Goal: Task Accomplishment & Management: Manage account settings

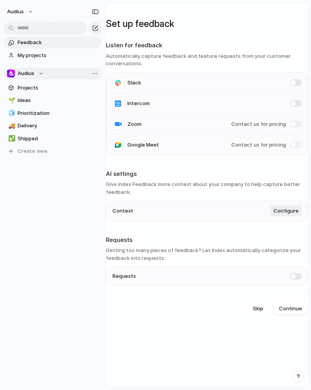
click at [42, 70] on div "Audius" at bounding box center [25, 74] width 37 height 8
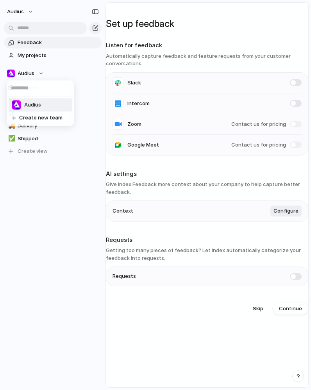
click at [42, 71] on div "Audius Create new team" at bounding box center [155, 195] width 311 height 390
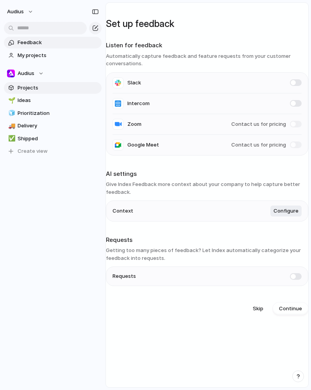
click at [28, 89] on span "Projects" at bounding box center [58, 88] width 81 height 8
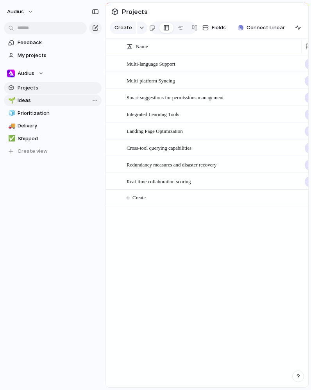
click at [28, 99] on span "Ideas" at bounding box center [58, 101] width 81 height 8
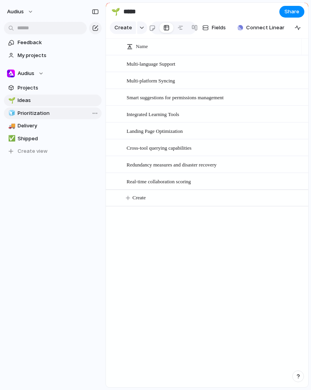
click at [27, 110] on span "Prioritization" at bounding box center [58, 113] width 81 height 8
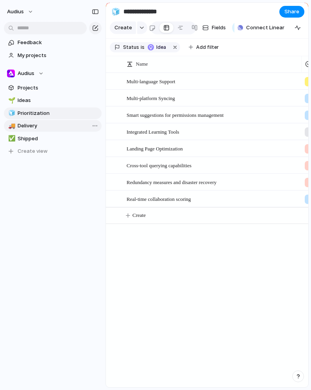
click at [27, 122] on link "🚚 Delivery" at bounding box center [53, 126] width 98 height 12
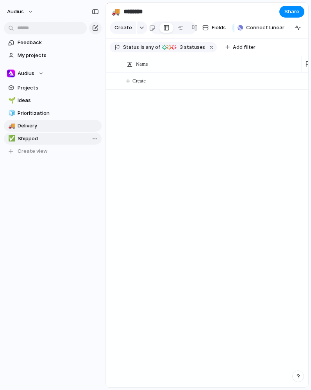
click at [27, 137] on span "Shipped" at bounding box center [58, 139] width 81 height 8
type input "*******"
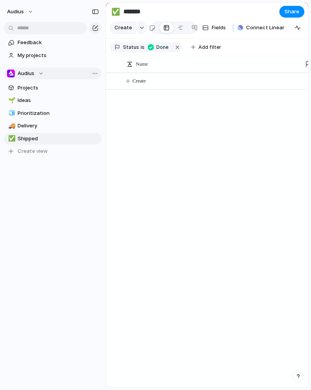
click at [25, 76] on span "Audius" at bounding box center [26, 74] width 17 height 8
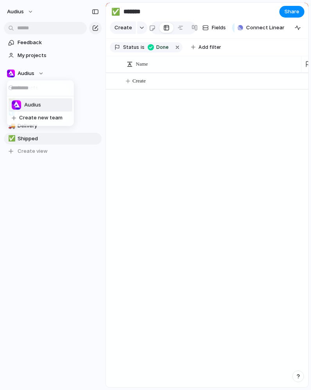
click at [42, 105] on li "Audius" at bounding box center [41, 104] width 64 height 13
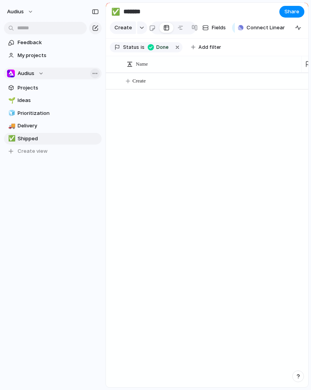
click at [99, 74] on button "Audius" at bounding box center [53, 74] width 98 height 12
click at [40, 39] on div "Audius Create new team" at bounding box center [155, 195] width 311 height 390
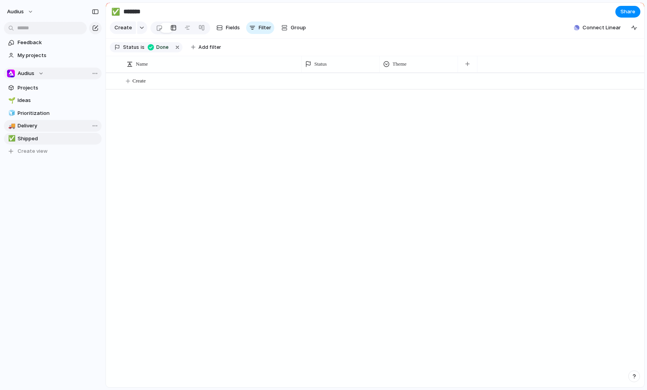
click at [25, 129] on span "Delivery" at bounding box center [58, 126] width 81 height 8
type input "********"
click at [25, 93] on link "Projects" at bounding box center [53, 88] width 98 height 12
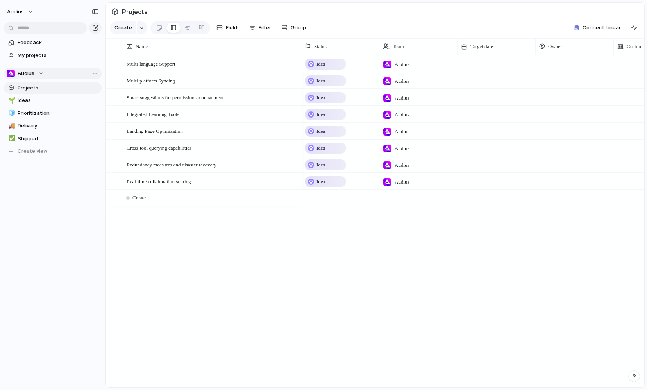
click at [311, 65] on div "Idea" at bounding box center [326, 63] width 40 height 9
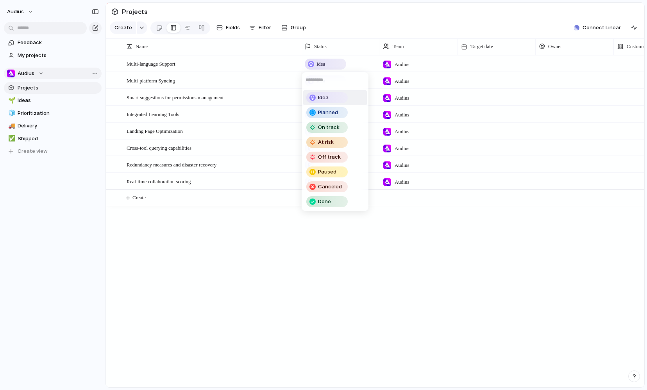
click at [252, 238] on div "Idea Planned On track At risk Off track Paused Canceled Done" at bounding box center [323, 195] width 647 height 390
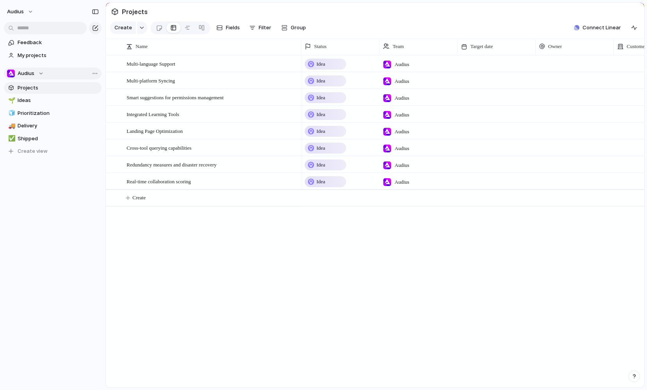
click at [311, 66] on div "Idea" at bounding box center [326, 63] width 40 height 9
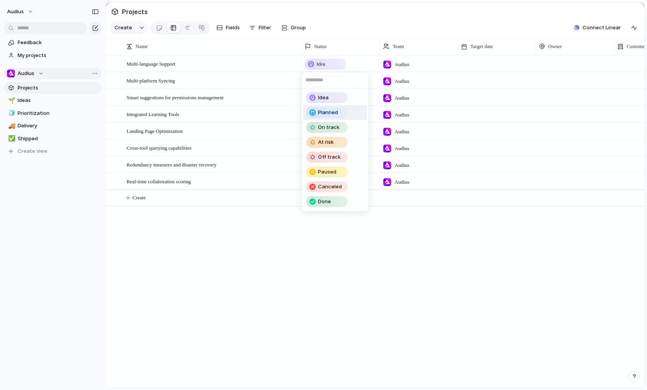
click at [255, 214] on div "Idea Planned On track At risk Off track Paused Canceled Done" at bounding box center [323, 195] width 647 height 390
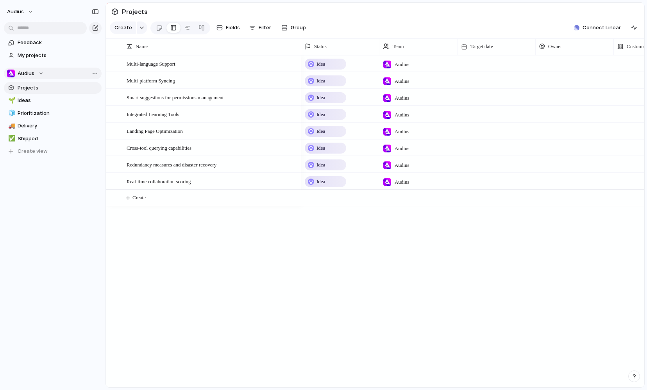
click at [311, 15] on section "Projects" at bounding box center [375, 12] width 538 height 18
click at [39, 71] on div "Audius" at bounding box center [25, 74] width 37 height 8
click at [86, 75] on div "Audius Create new team" at bounding box center [323, 195] width 647 height 390
click at [121, 91] on span "Team settings" at bounding box center [118, 90] width 36 height 8
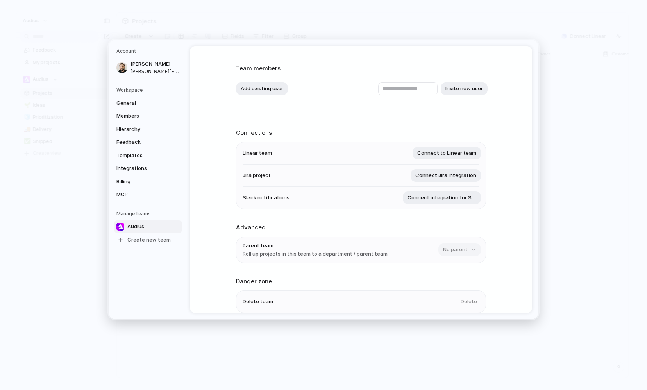
scroll to position [71, 0]
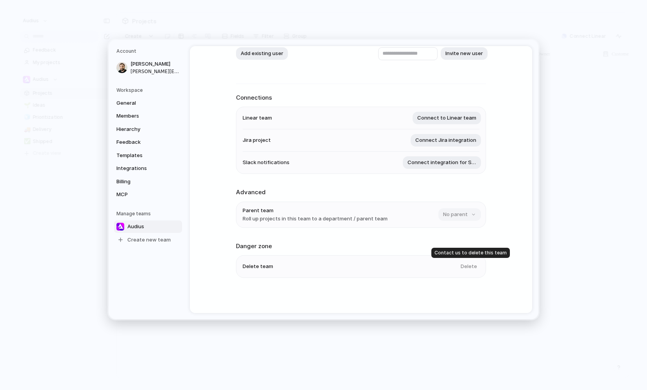
click at [311, 267] on div "Delete" at bounding box center [467, 266] width 23 height 13
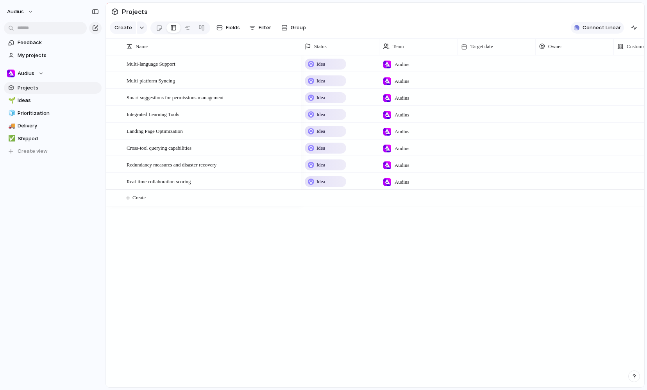
click at [311, 27] on span "Connect Linear" at bounding box center [602, 28] width 38 height 8
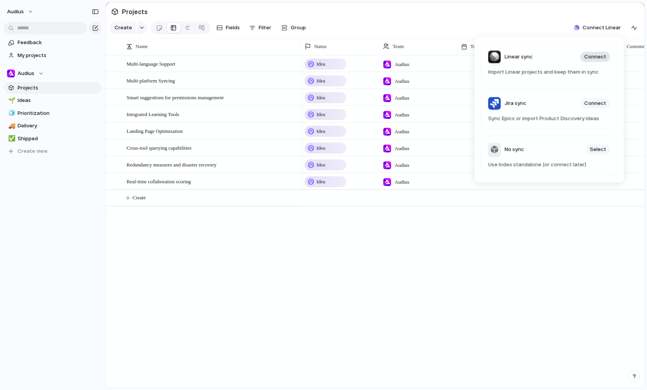
click at [311, 58] on span "Connect" at bounding box center [595, 57] width 22 height 8
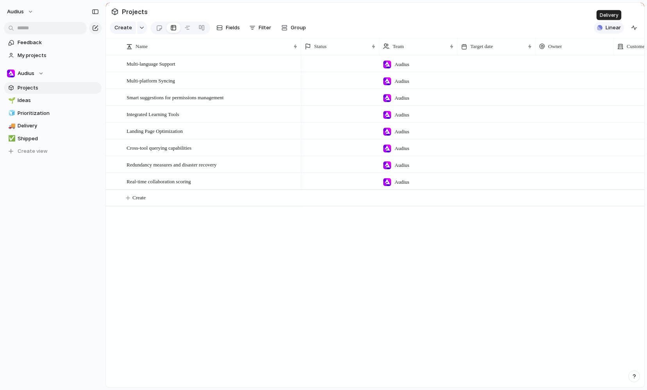
click at [609, 26] on span "Linear" at bounding box center [613, 28] width 15 height 8
click at [550, 16] on div "Projects 43 Initiatives 14 Add all Syncing will be complete in a few moments...…" at bounding box center [323, 195] width 647 height 390
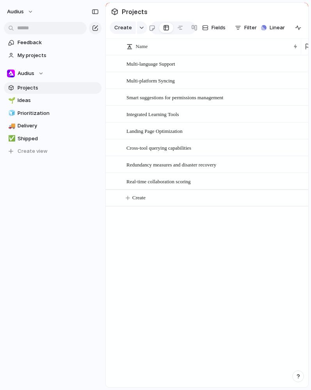
click at [278, 20] on section "Projects" at bounding box center [207, 12] width 203 height 18
click at [273, 27] on span "Linear" at bounding box center [277, 28] width 15 height 8
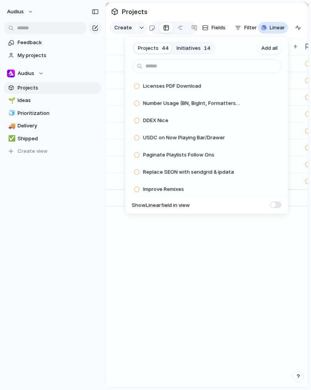
click at [196, 48] on span "Initiatives" at bounding box center [189, 48] width 24 height 8
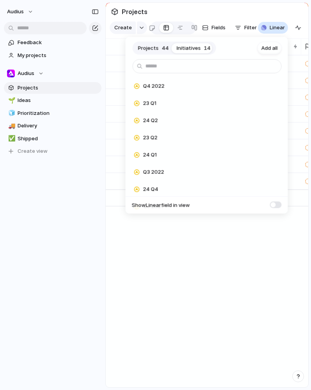
click at [150, 50] on span "Projects" at bounding box center [148, 48] width 21 height 8
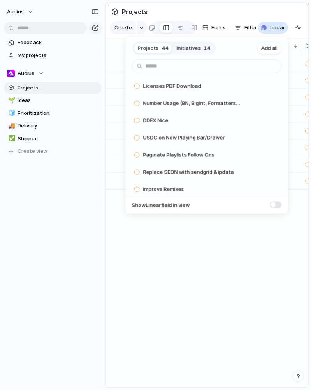
click at [181, 46] on span "Initiatives" at bounding box center [189, 48] width 24 height 8
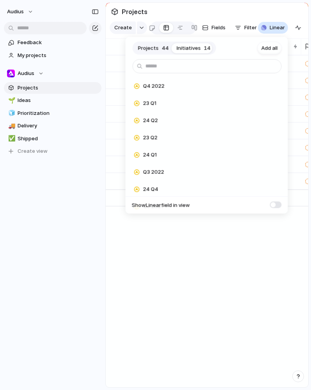
click at [277, 205] on span at bounding box center [276, 204] width 12 height 7
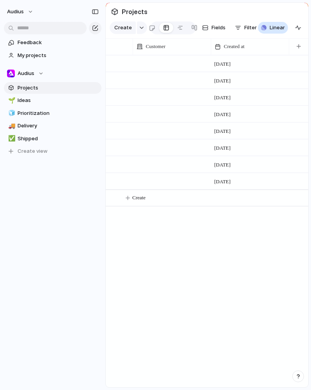
click at [215, 238] on div "Projects 44 Initiatives 14 Add all Q4 2022 Add 23 Q1 Add 24 Q2 Add 23 Q2 Add 24…" at bounding box center [155, 195] width 311 height 390
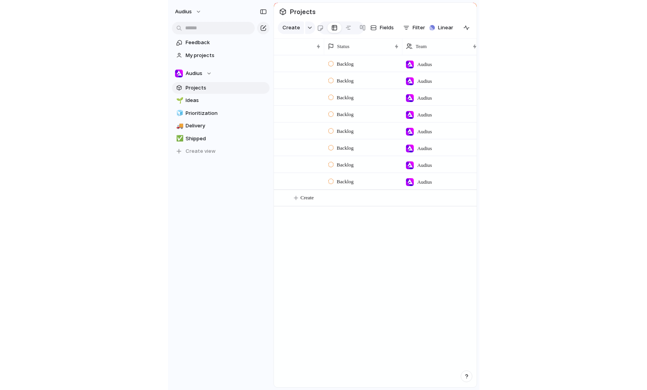
scroll to position [0, 0]
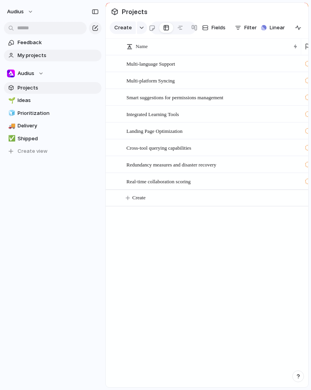
click at [36, 54] on span "My projects" at bounding box center [58, 56] width 81 height 8
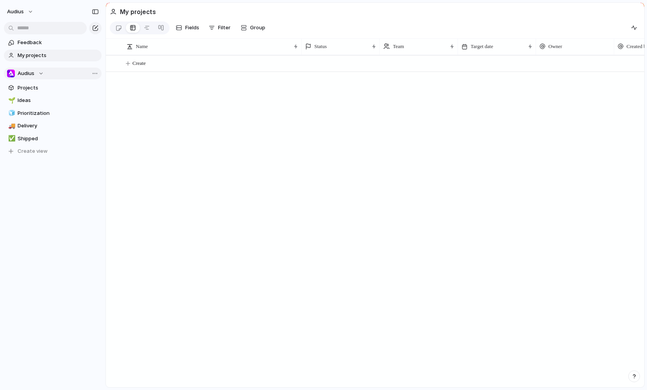
click at [29, 76] on span "Audius" at bounding box center [26, 74] width 17 height 8
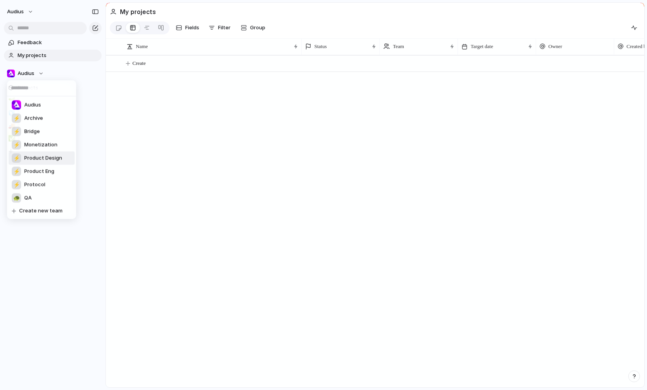
click at [46, 160] on span "Product Design" at bounding box center [43, 158] width 38 height 8
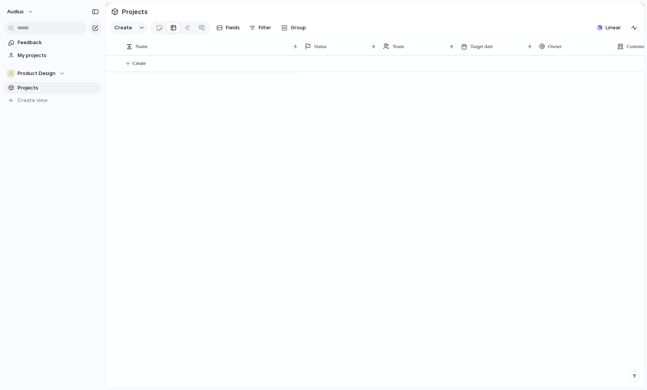
click at [27, 89] on span "Projects" at bounding box center [58, 88] width 81 height 8
click at [42, 73] on span "Product Design" at bounding box center [37, 74] width 38 height 8
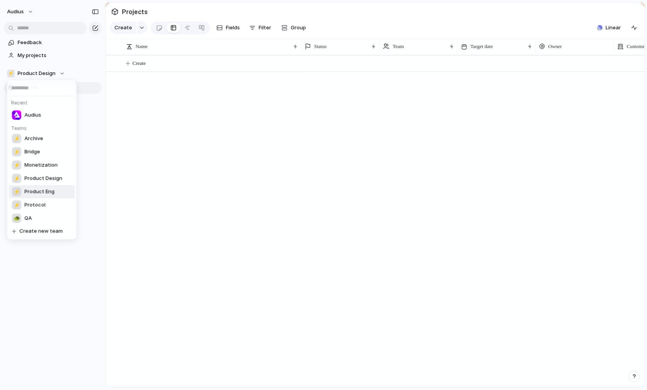
click at [52, 192] on span "Product Eng" at bounding box center [40, 192] width 30 height 8
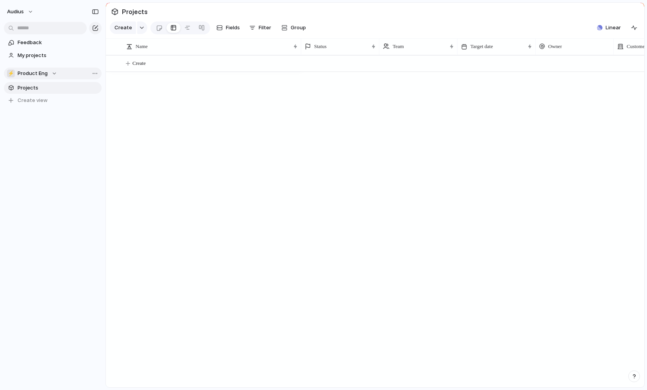
click at [39, 76] on span "Product Eng" at bounding box center [33, 74] width 30 height 8
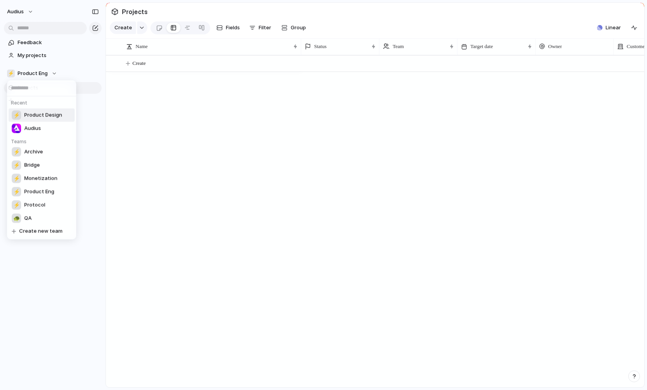
click at [45, 115] on span "Product Design" at bounding box center [43, 115] width 38 height 8
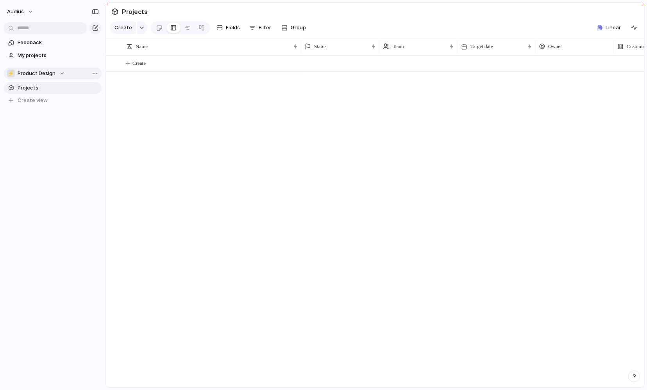
click at [38, 77] on span "Product Design" at bounding box center [37, 74] width 38 height 8
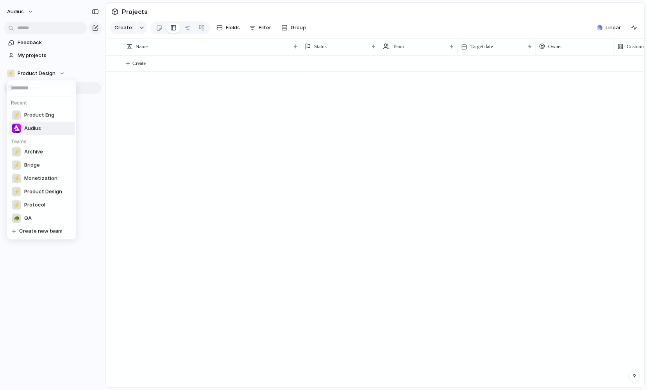
click at [41, 123] on li "Audius" at bounding box center [42, 128] width 66 height 13
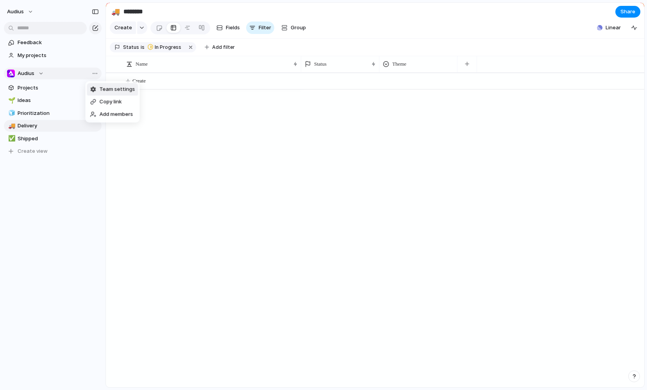
click at [118, 91] on span "Team settings" at bounding box center [118, 90] width 36 height 8
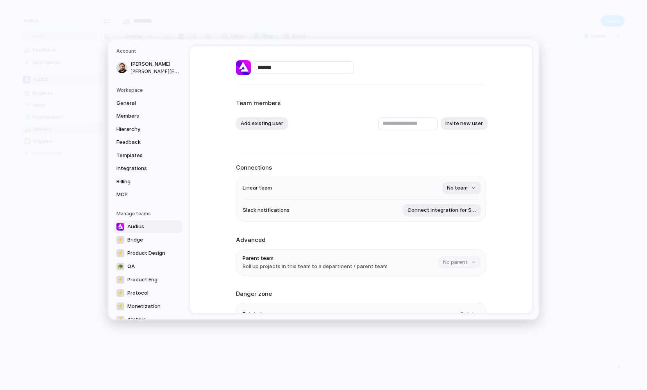
scroll to position [49, 0]
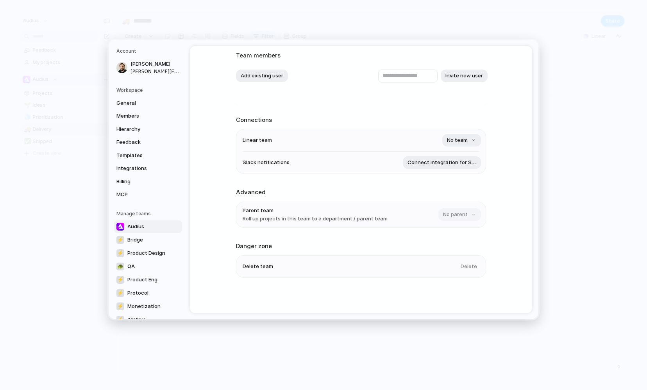
click at [311, 267] on div "Delete" at bounding box center [467, 266] width 23 height 13
click at [146, 102] on span "General" at bounding box center [141, 103] width 50 height 8
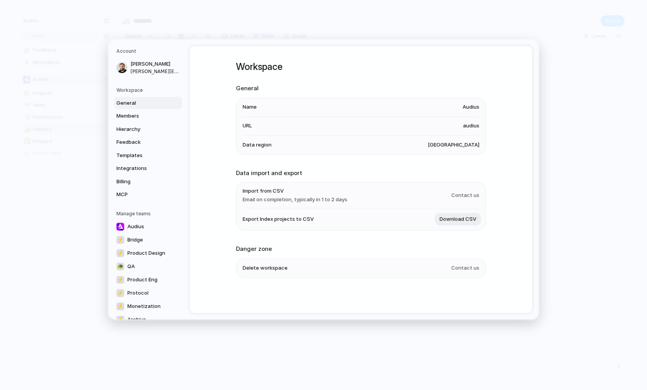
scroll to position [2, 0]
click at [139, 118] on span "Members" at bounding box center [141, 116] width 50 height 8
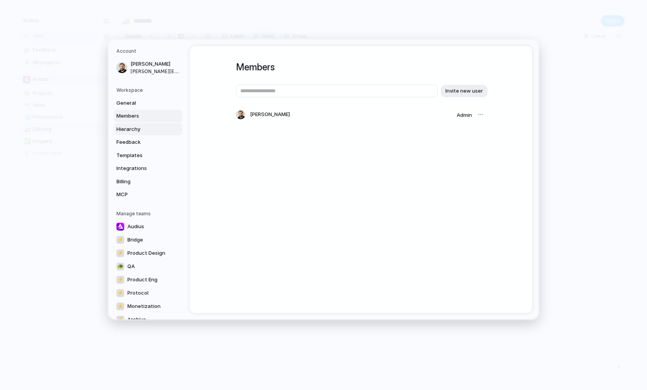
click at [139, 129] on span "Hierarchy" at bounding box center [141, 129] width 50 height 8
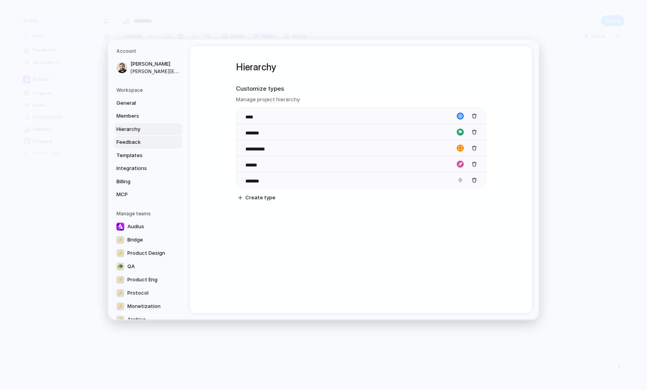
click at [139, 141] on span "Feedback" at bounding box center [141, 142] width 50 height 8
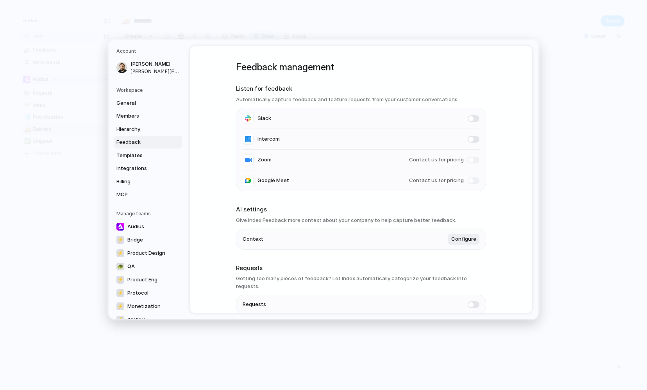
click at [311, 177] on span "Contact us for pricing" at bounding box center [436, 181] width 55 height 8
click at [311, 179] on span "Contact us for pricing" at bounding box center [436, 181] width 55 height 8
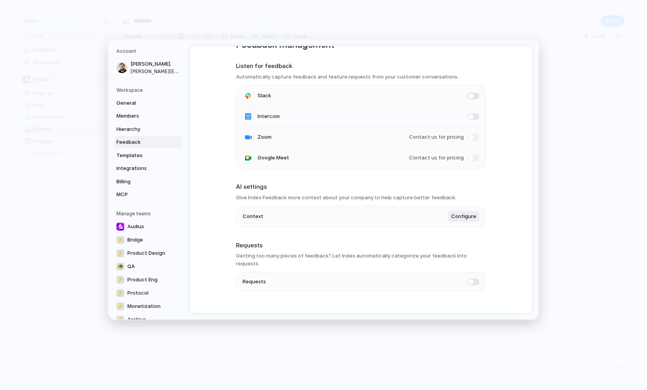
scroll to position [22, 0]
click at [311, 103] on li "Slack" at bounding box center [361, 96] width 237 height 21
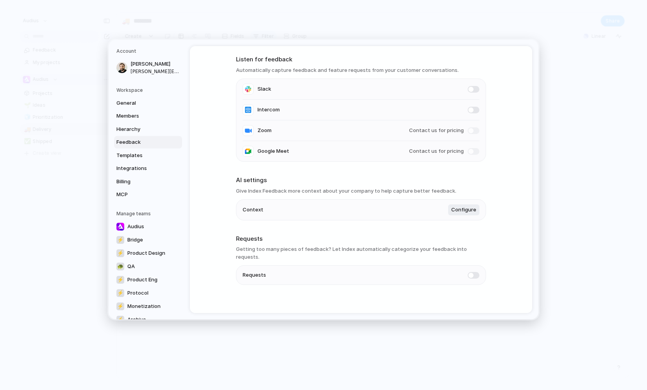
scroll to position [30, 0]
click at [135, 152] on span "Templates" at bounding box center [141, 155] width 50 height 8
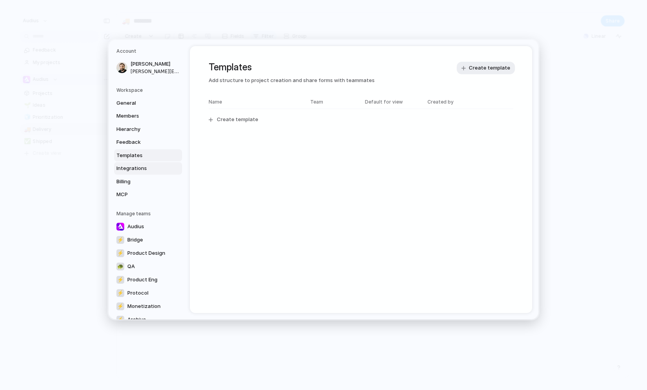
click at [134, 172] on span "Integrations" at bounding box center [141, 168] width 50 height 8
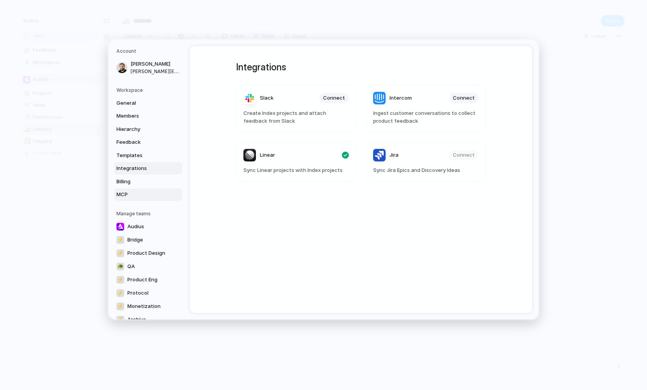
click at [123, 197] on span "MCP" at bounding box center [141, 195] width 50 height 8
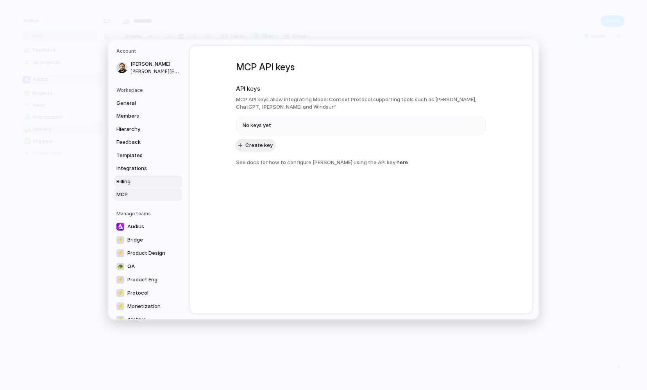
click at [132, 184] on span "Billing" at bounding box center [141, 181] width 50 height 8
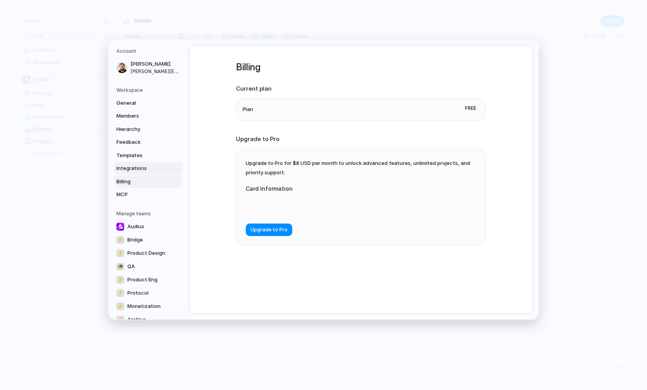
click at [135, 165] on span "Integrations" at bounding box center [141, 168] width 50 height 8
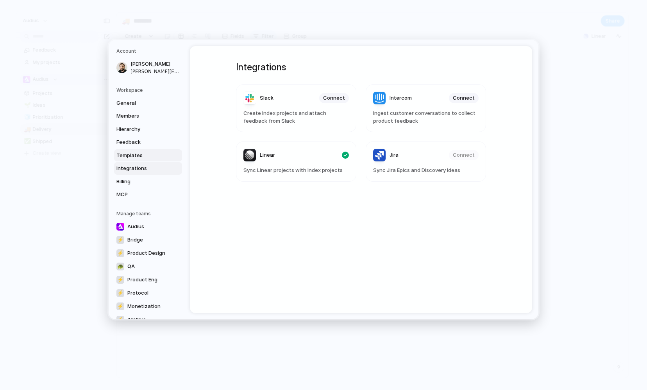
click at [136, 152] on span "Templates" at bounding box center [141, 155] width 50 height 8
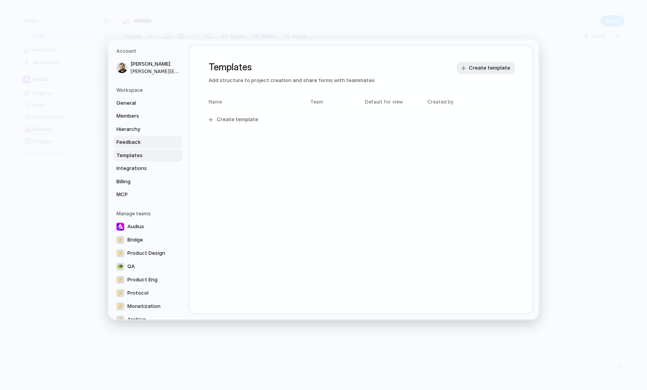
click at [146, 139] on span "Feedback" at bounding box center [141, 142] width 50 height 8
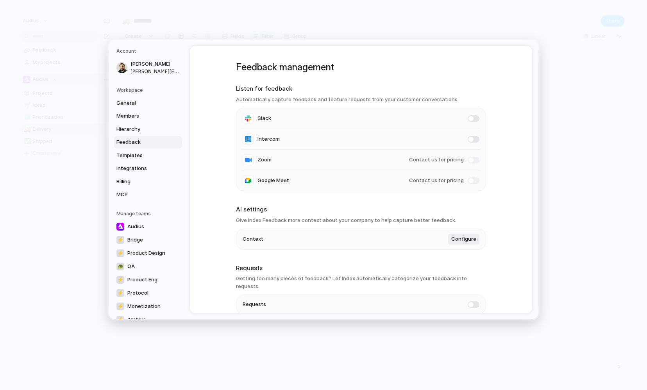
scroll to position [25, 0]
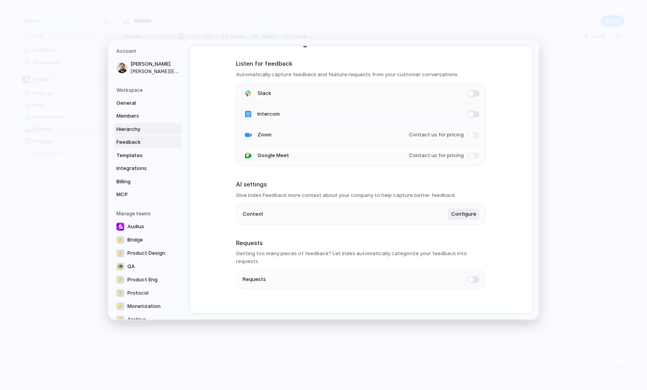
click at [131, 130] on span "Hierarchy" at bounding box center [141, 129] width 50 height 8
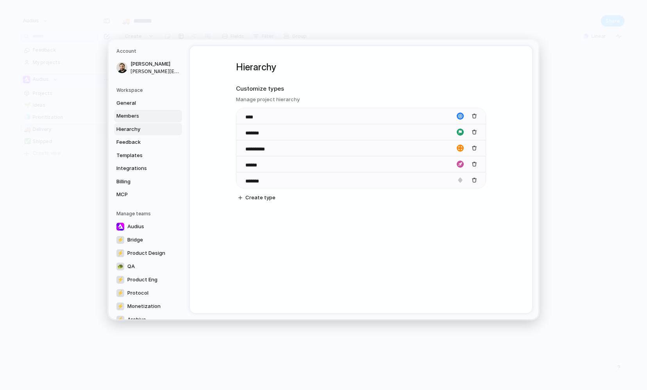
click at [138, 115] on span "Members" at bounding box center [141, 116] width 50 height 8
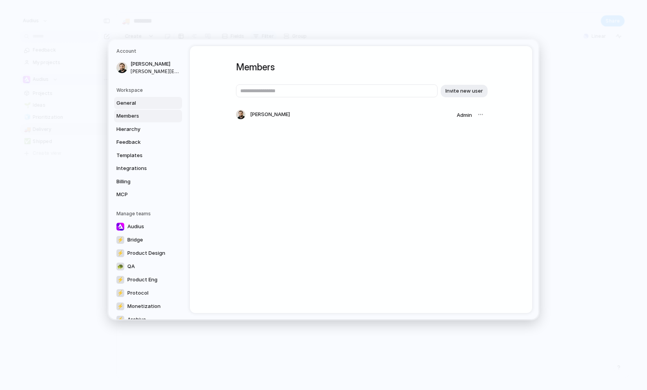
click at [148, 98] on link "General" at bounding box center [148, 103] width 68 height 13
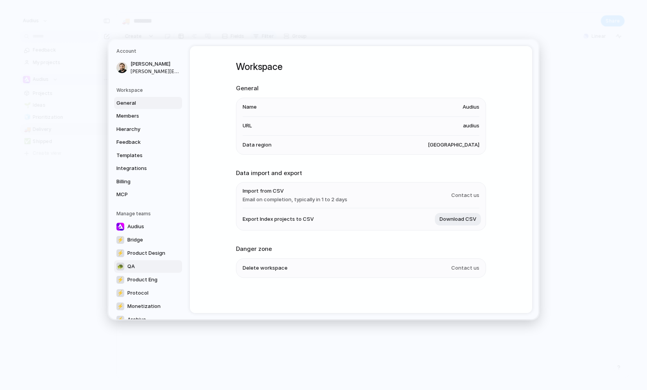
scroll to position [27, 0]
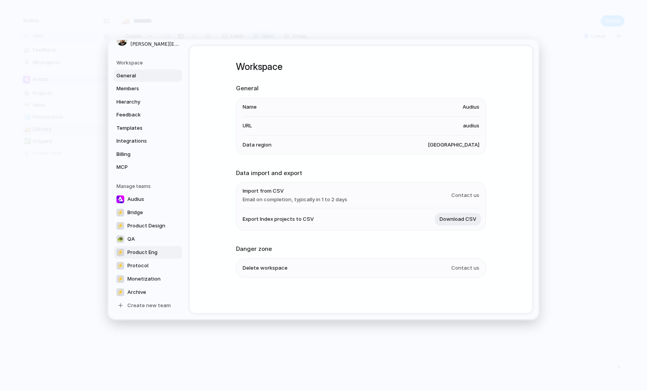
click at [145, 250] on span "Product Eng" at bounding box center [142, 252] width 30 height 8
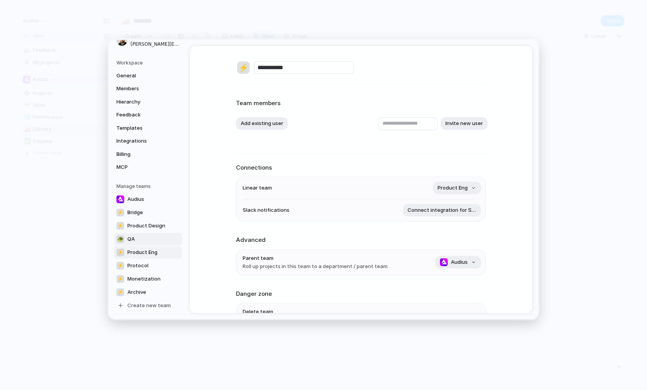
click at [138, 236] on link "🐢 QA" at bounding box center [148, 238] width 68 height 13
click at [149, 223] on span "Product Design" at bounding box center [146, 226] width 38 height 8
click at [141, 213] on span "Bridge" at bounding box center [135, 212] width 16 height 8
click at [137, 198] on span "Audius" at bounding box center [135, 199] width 17 height 8
type input "******"
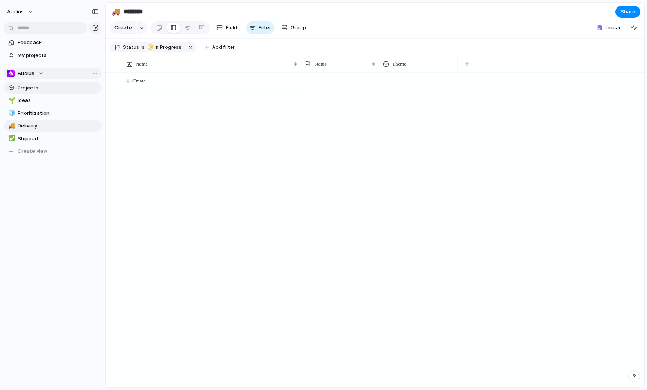
click at [25, 88] on span "Projects" at bounding box center [58, 88] width 81 height 8
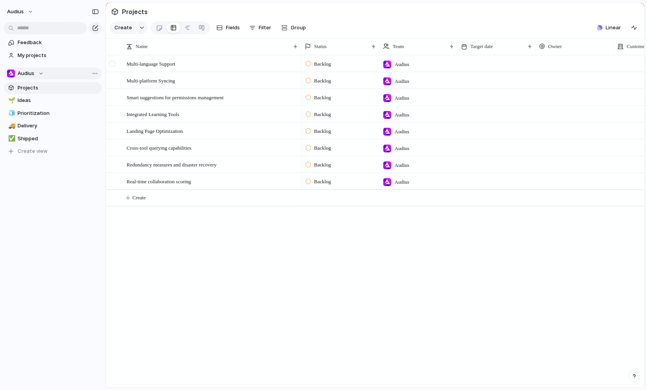
click at [114, 63] on div at bounding box center [112, 64] width 6 height 6
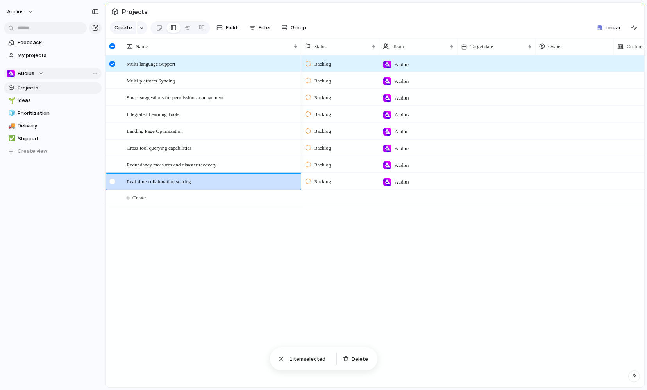
click at [114, 181] on div at bounding box center [112, 182] width 6 height 6
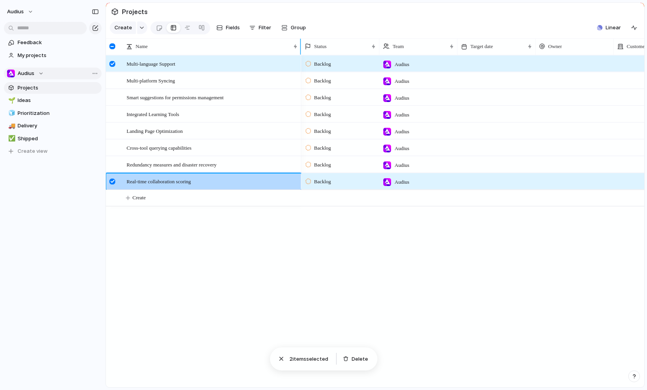
click at [111, 46] on div at bounding box center [112, 46] width 6 height 6
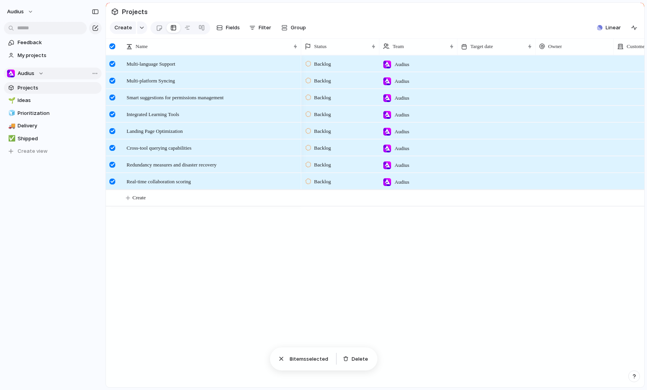
click at [111, 46] on div at bounding box center [112, 46] width 6 height 6
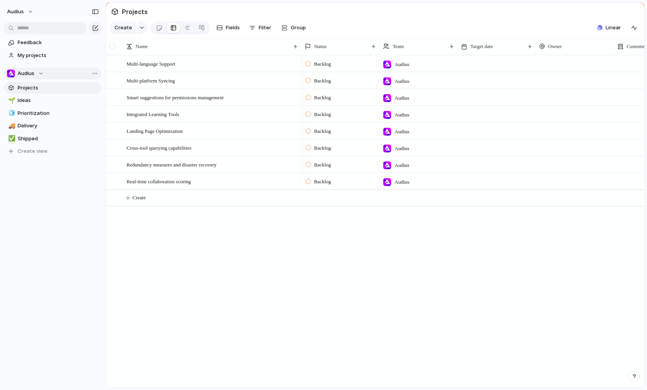
click at [111, 46] on div at bounding box center [112, 46] width 6 height 6
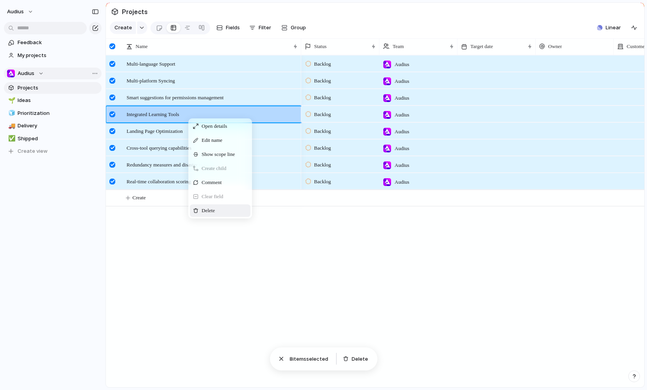
click at [218, 207] on div "Delete" at bounding box center [220, 210] width 61 height 13
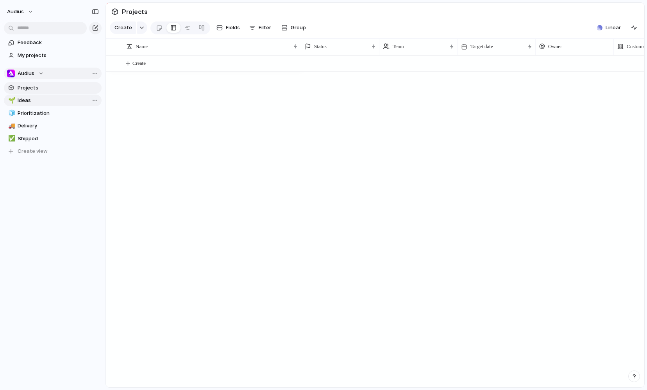
click at [33, 103] on span "Ideas" at bounding box center [58, 101] width 81 height 8
click at [43, 120] on link "🚚 Delivery" at bounding box center [53, 126] width 98 height 12
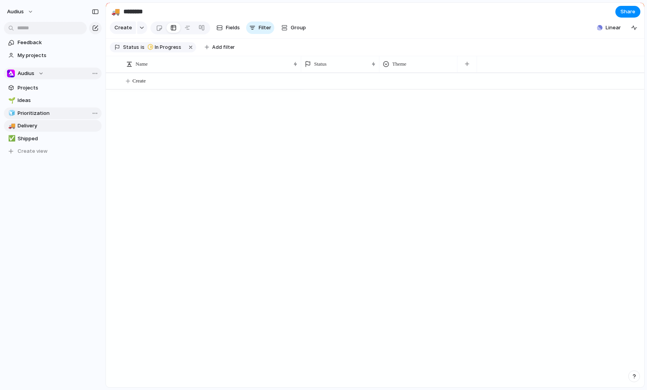
click at [43, 114] on span "Prioritization" at bounding box center [58, 113] width 81 height 8
click at [37, 130] on link "🚚 Delivery" at bounding box center [53, 126] width 98 height 12
click at [35, 138] on span "Shipped" at bounding box center [58, 139] width 81 height 8
type input "*******"
click at [23, 86] on span "Projects" at bounding box center [58, 88] width 81 height 8
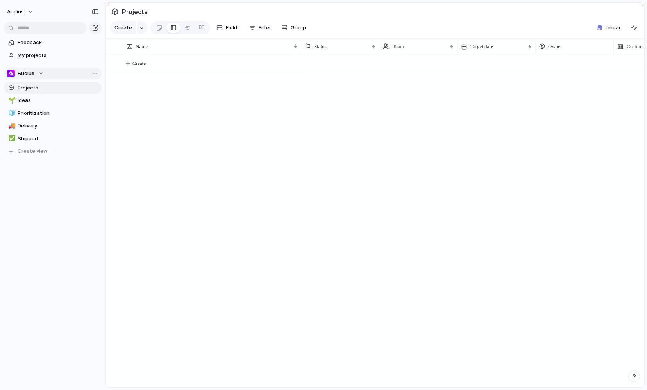
click at [23, 77] on span "Audius" at bounding box center [26, 74] width 17 height 8
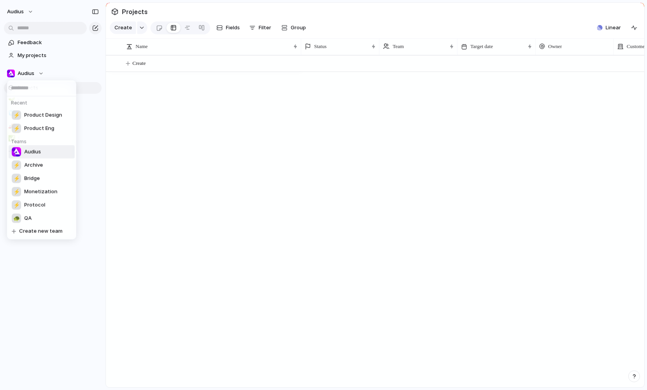
click at [26, 74] on div "Recent ⚡ Product Design ⚡ Product Eng Teams Audius ⚡ Archive ⚡ Bridge ⚡ Monetiz…" at bounding box center [323, 195] width 647 height 390
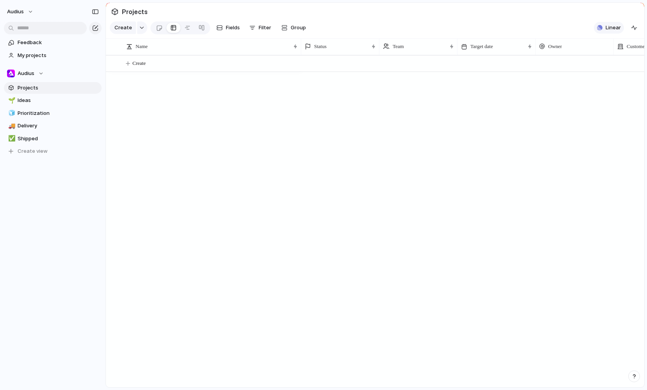
click at [311, 27] on span "Linear" at bounding box center [613, 28] width 15 height 8
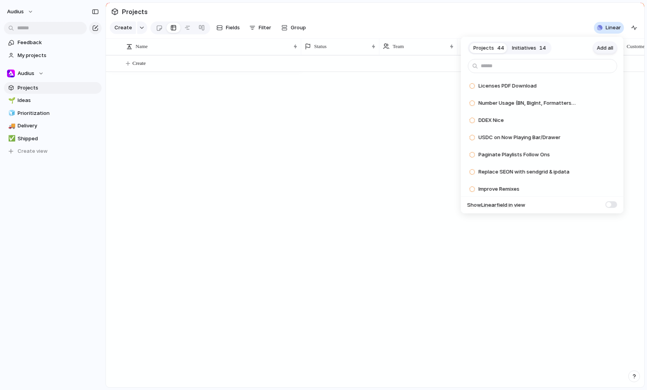
click at [311, 48] on span "Add all" at bounding box center [605, 48] width 16 height 8
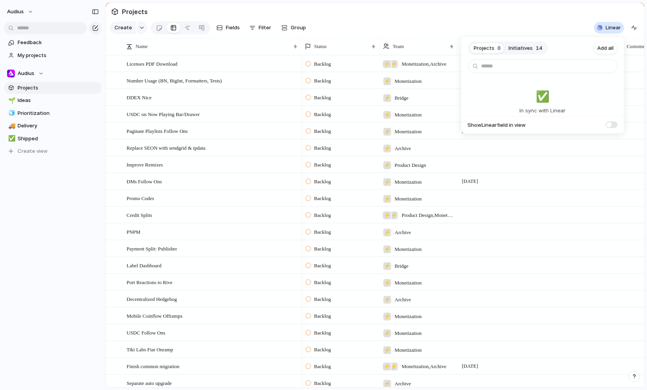
click at [311, 45] on span "Initiatives" at bounding box center [521, 48] width 24 height 8
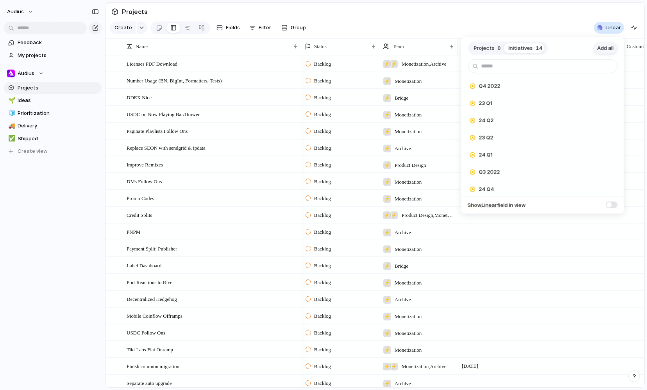
click at [311, 48] on button "Add all" at bounding box center [605, 48] width 24 height 13
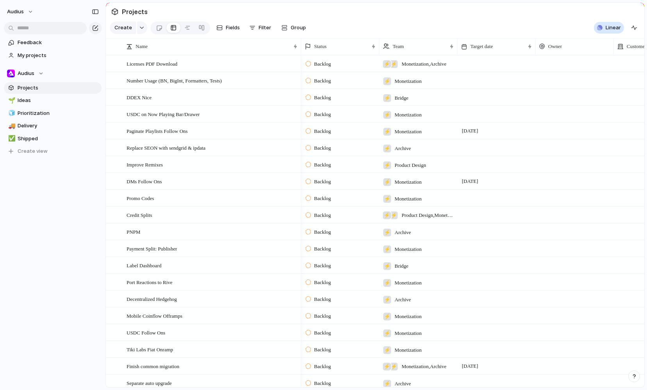
click at [311, 11] on div "Projects 0 Initiatives 0 Add all ✅️ In sync with Linear Show Linear field in vi…" at bounding box center [323, 195] width 647 height 390
click at [37, 177] on div "Feedback My projects Audius Projects 🌱 Ideas 🧊 Prioritization 🚚 Delivery ✅ Ship…" at bounding box center [52, 110] width 105 height 220
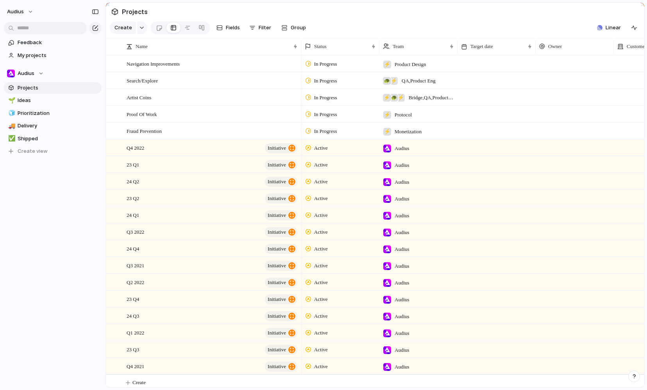
scroll to position [659, 0]
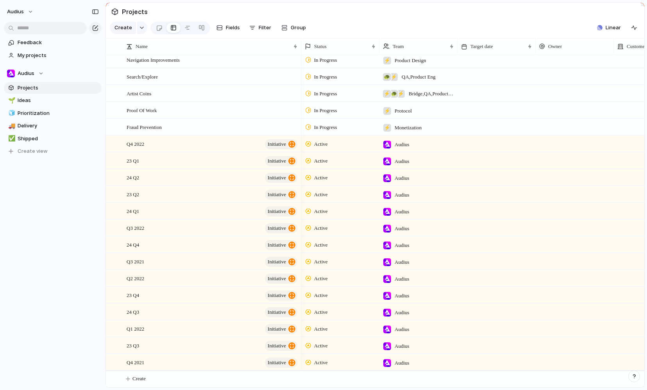
click at [44, 187] on div "Feedback My projects Audius Projects 🌱 Ideas 🧊 Prioritization 🚚 Delivery ✅ Ship…" at bounding box center [52, 110] width 105 height 220
click at [29, 11] on button "Audius" at bounding box center [21, 11] width 34 height 13
click at [37, 30] on span "Settings" at bounding box center [28, 29] width 21 height 8
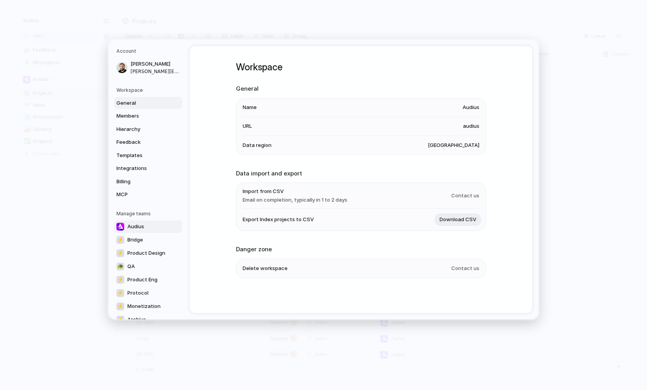
click at [138, 226] on span "Audius" at bounding box center [135, 226] width 17 height 8
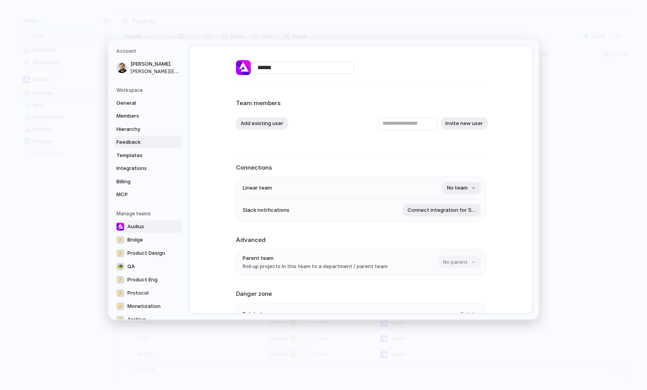
click at [136, 140] on span "Feedback" at bounding box center [141, 142] width 50 height 8
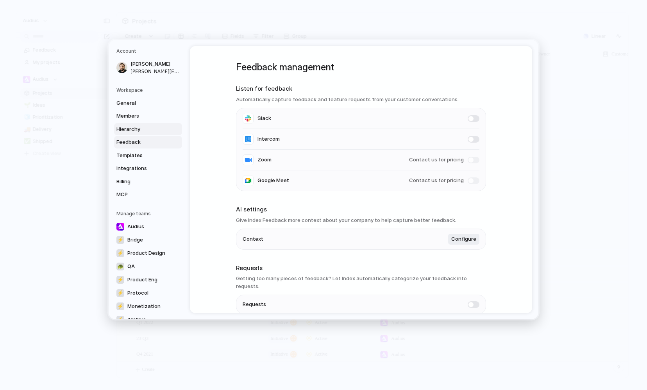
click at [134, 130] on span "Hierarchy" at bounding box center [141, 129] width 50 height 8
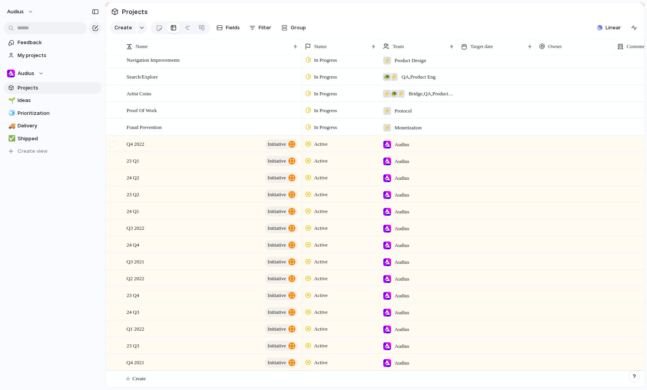
click at [113, 143] on div at bounding box center [112, 144] width 6 height 6
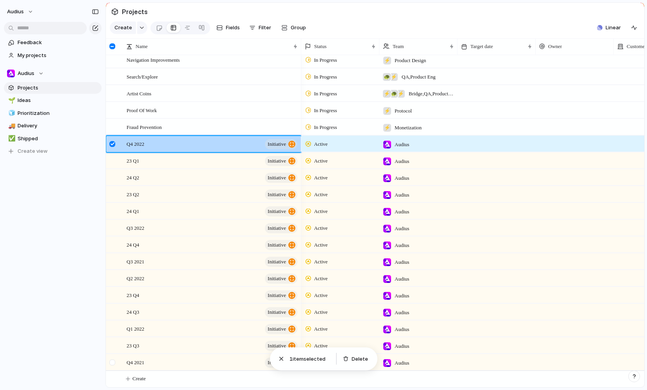
click at [117, 362] on div at bounding box center [113, 364] width 14 height 21
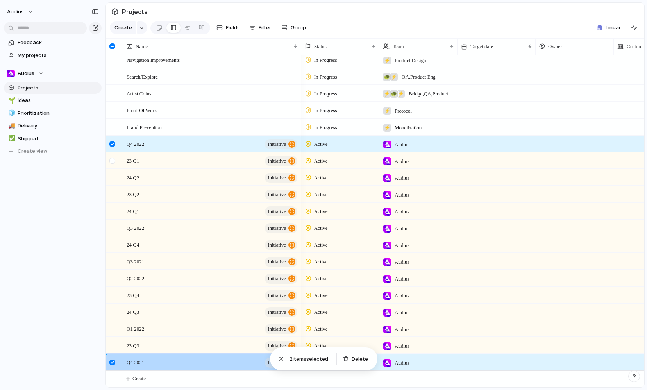
scroll to position [0, 1]
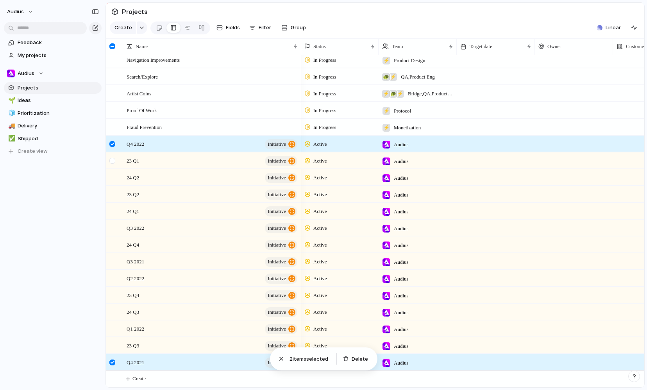
click at [113, 158] on div at bounding box center [112, 161] width 6 height 6
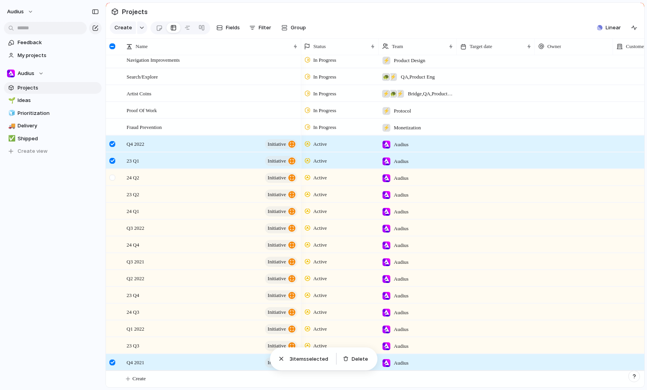
click at [113, 181] on div at bounding box center [113, 180] width 14 height 21
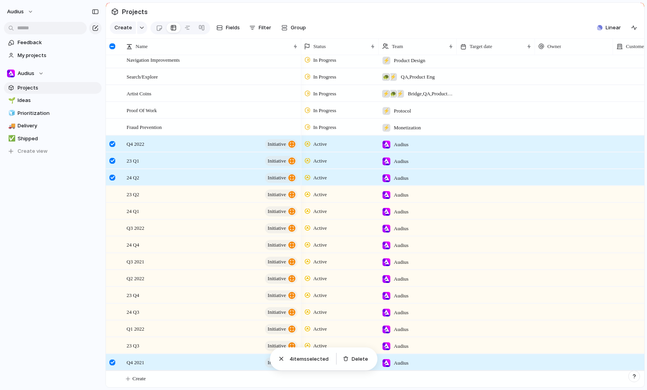
click at [114, 202] on div "24 Q1 initiative" at bounding box center [203, 210] width 195 height 17
click at [112, 46] on div at bounding box center [112, 46] width 6 height 6
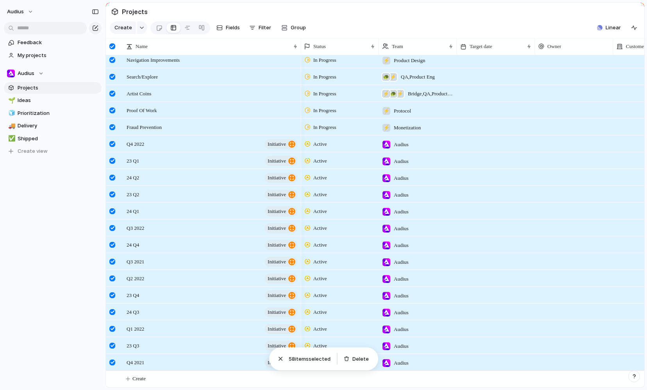
click at [112, 46] on div at bounding box center [112, 46] width 6 height 6
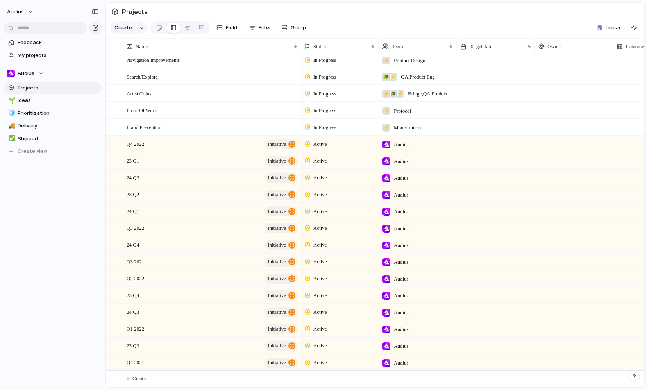
click at [112, 144] on div at bounding box center [112, 144] width 6 height 6
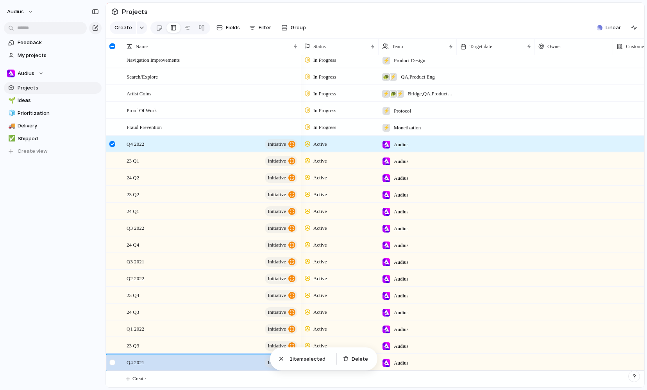
click at [111, 363] on div at bounding box center [112, 362] width 6 height 6
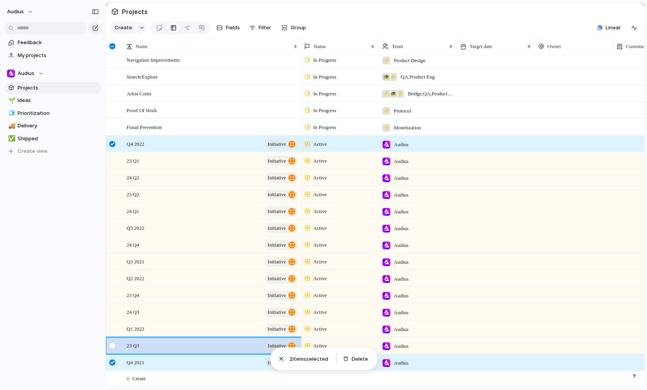
click at [114, 344] on div at bounding box center [112, 346] width 6 height 6
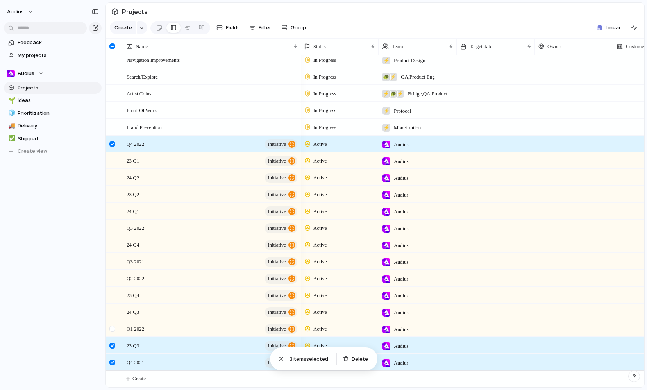
click at [114, 327] on div at bounding box center [112, 329] width 6 height 6
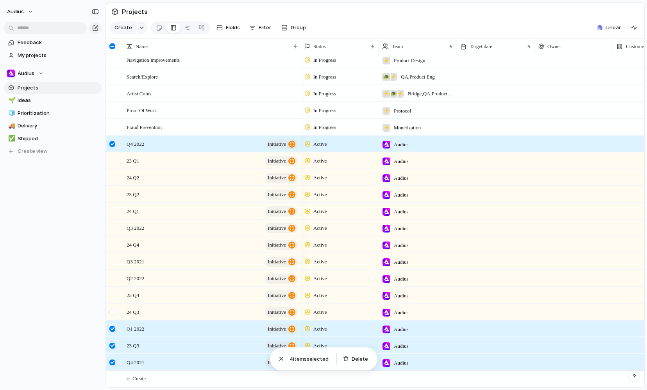
click at [113, 312] on div at bounding box center [112, 312] width 6 height 6
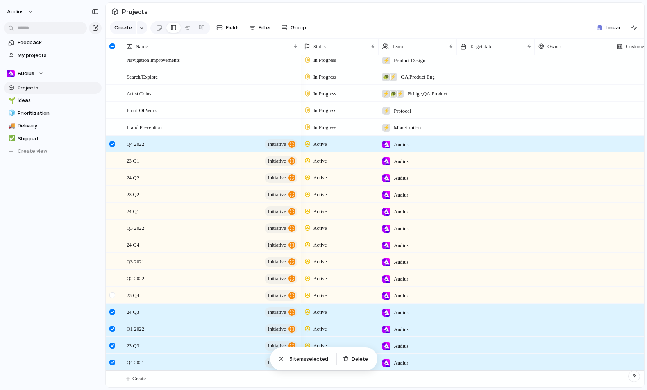
click at [113, 294] on div at bounding box center [112, 295] width 6 height 6
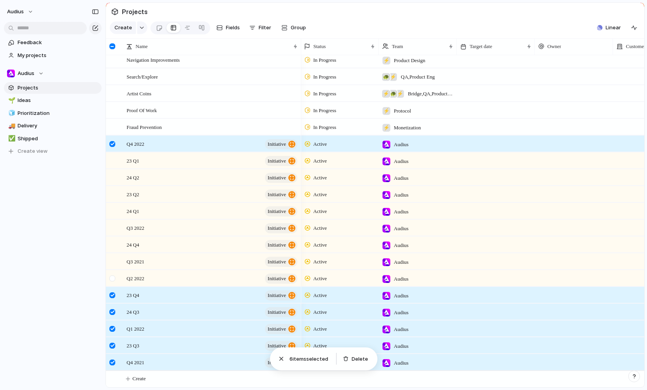
click at [113, 280] on div at bounding box center [112, 278] width 6 height 6
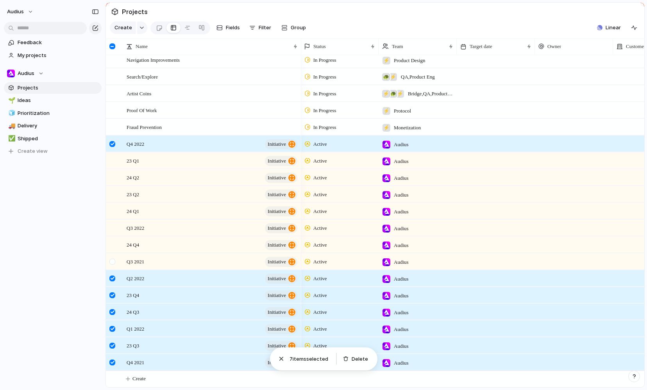
click at [113, 260] on div at bounding box center [112, 262] width 6 height 6
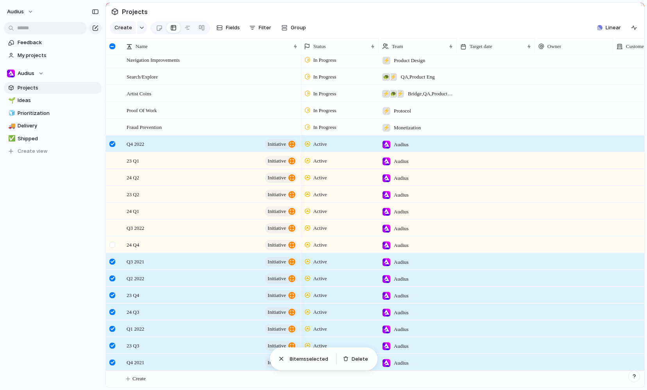
click at [113, 238] on div at bounding box center [113, 247] width 14 height 21
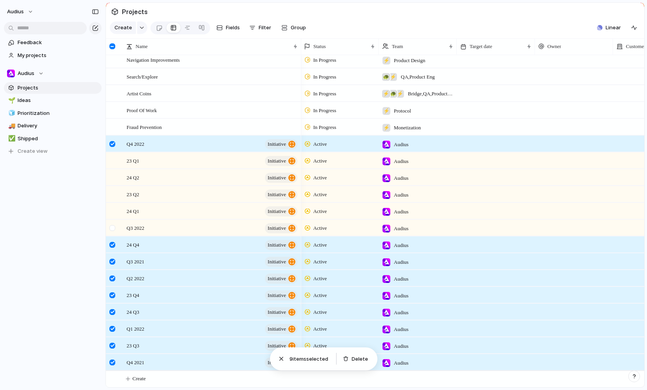
click at [113, 227] on div at bounding box center [112, 228] width 6 height 6
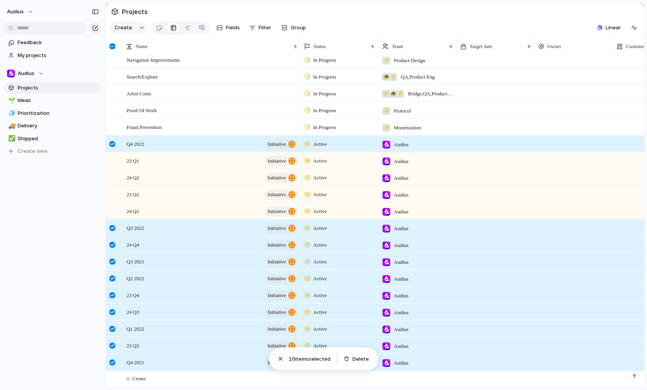
click at [113, 209] on div at bounding box center [112, 211] width 6 height 6
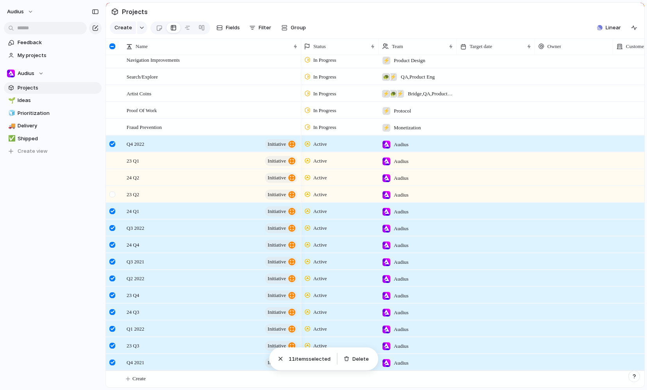
click at [113, 192] on div at bounding box center [112, 194] width 6 height 6
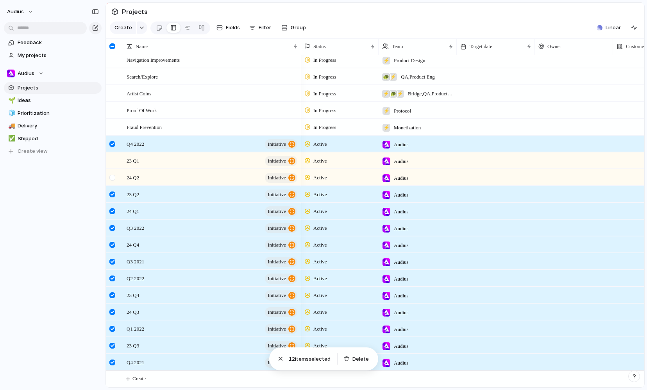
click at [114, 173] on div at bounding box center [113, 180] width 14 height 21
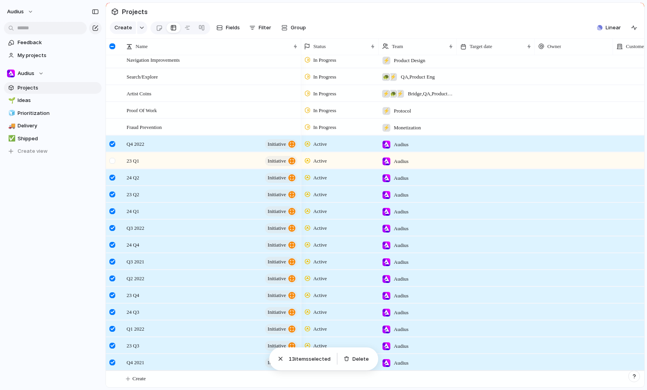
click at [114, 160] on div at bounding box center [112, 161] width 6 height 6
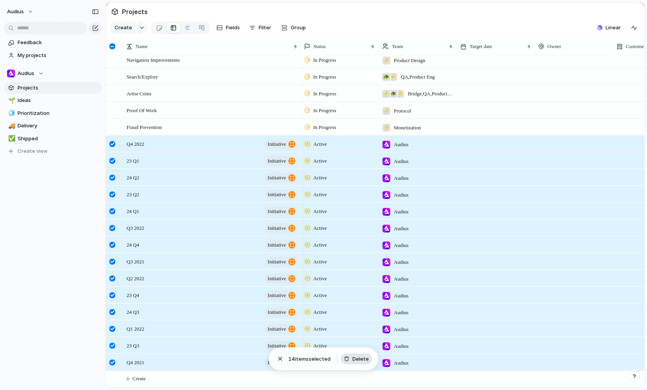
click at [311, 359] on span "Delete" at bounding box center [360, 359] width 16 height 8
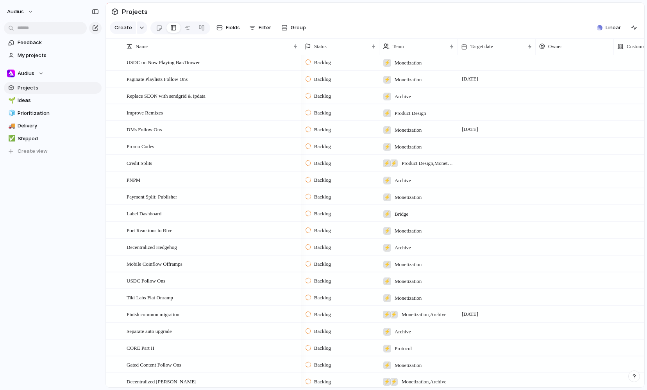
scroll to position [0, 0]
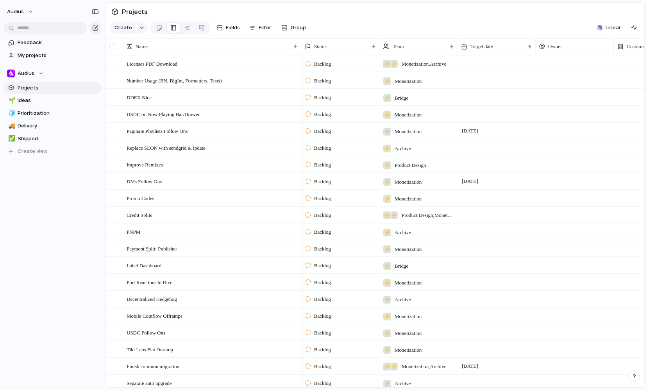
click at [112, 48] on div at bounding box center [112, 46] width 6 height 6
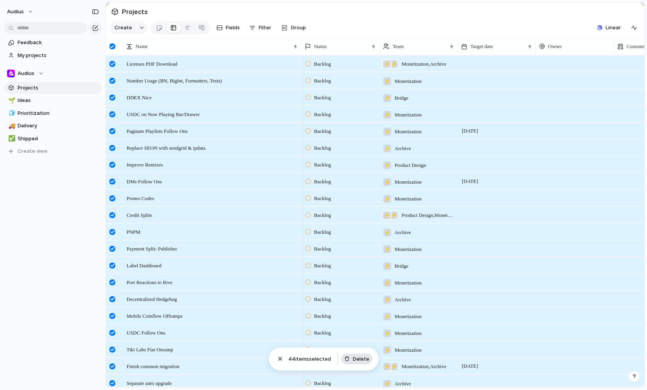
click at [311, 359] on button "Delete" at bounding box center [356, 359] width 31 height 11
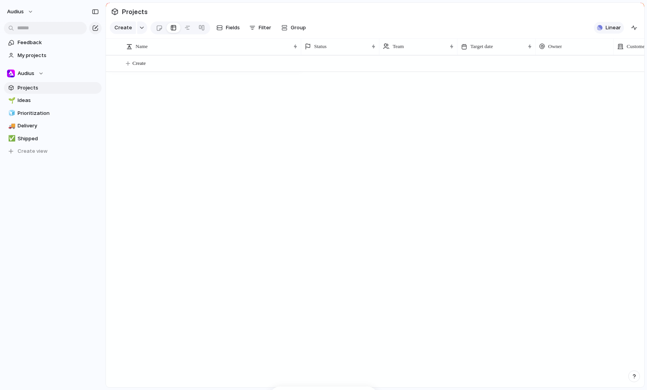
click at [311, 29] on div "button" at bounding box center [599, 27] width 5 height 5
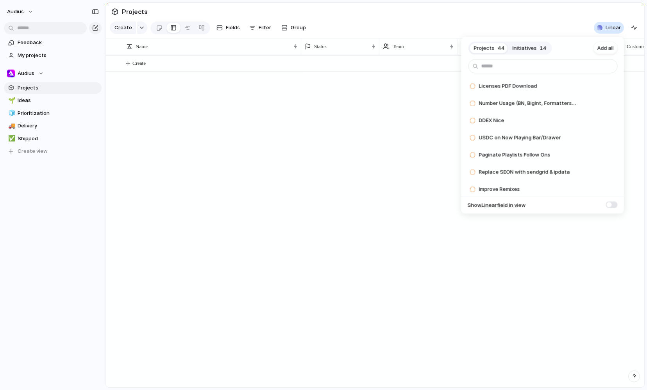
click at [311, 42] on button "Initiatives 14" at bounding box center [530, 48] width 42 height 13
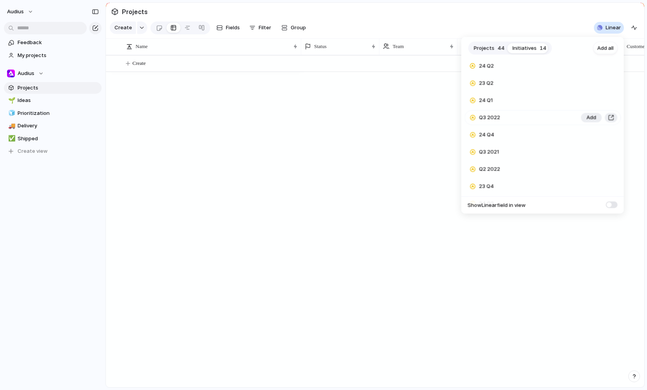
scroll to position [122, 0]
click at [311, 133] on div "Projects 44 Initiatives 14 Add all Q4 2022 Add 23 Q1 Add 24 Q2 Add 23 Q2 Add 24…" at bounding box center [323, 195] width 647 height 390
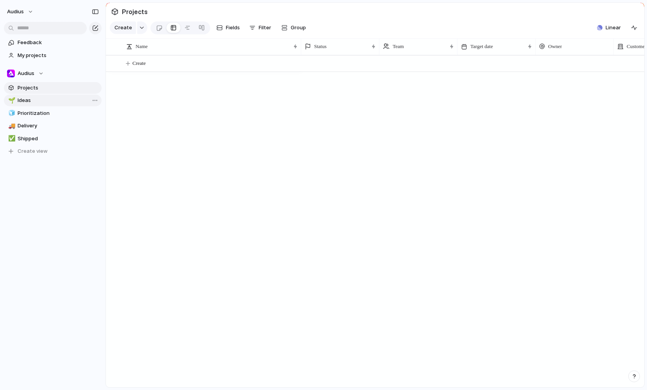
click at [24, 104] on link "🌱 Ideas" at bounding box center [53, 101] width 98 height 12
click at [27, 114] on span "Prioritization" at bounding box center [58, 113] width 81 height 8
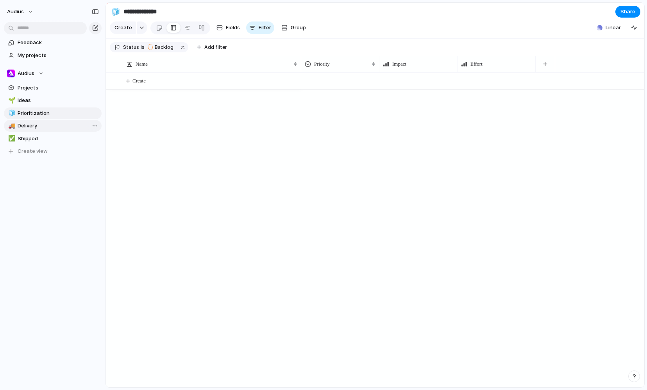
click at [27, 129] on span "Delivery" at bounding box center [58, 126] width 81 height 8
click at [27, 140] on span "Shipped" at bounding box center [58, 139] width 81 height 8
type input "*******"
click at [29, 89] on span "Projects" at bounding box center [58, 88] width 81 height 8
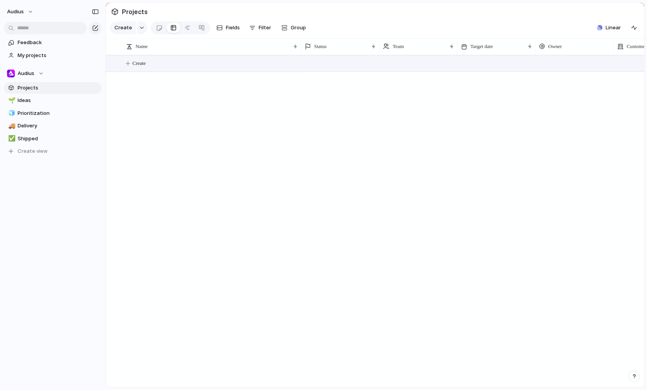
click at [141, 64] on span "Create" at bounding box center [138, 63] width 13 height 8
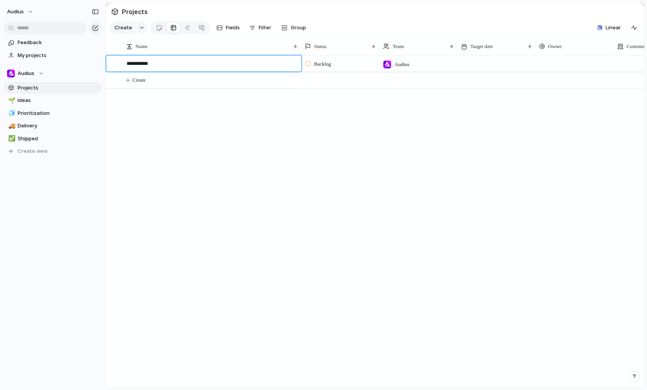
type textarea "**********"
click at [311, 61] on span "Backlog" at bounding box center [322, 64] width 17 height 8
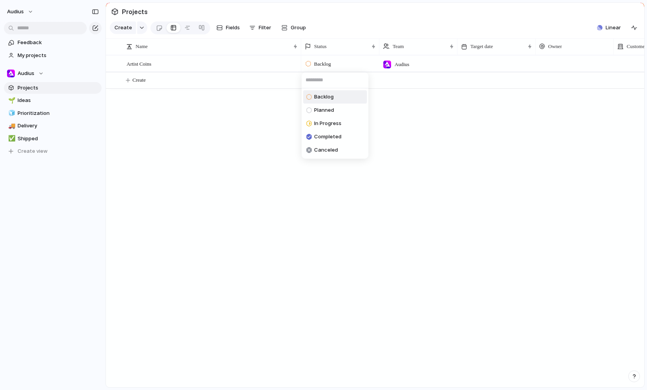
click at [311, 67] on div "Backlog Planned In Progress Completed Canceled" at bounding box center [323, 195] width 647 height 390
click at [311, 68] on div "Backlog" at bounding box center [320, 63] width 28 height 9
click at [311, 125] on span "In Progress" at bounding box center [327, 124] width 27 height 8
click at [311, 93] on div "In Progress Audius 19 August" at bounding box center [472, 221] width 343 height 332
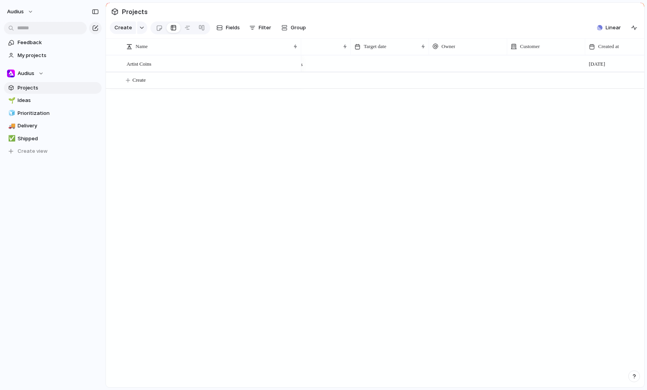
scroll to position [0, 93]
click at [311, 66] on div at bounding box center [437, 63] width 78 height 16
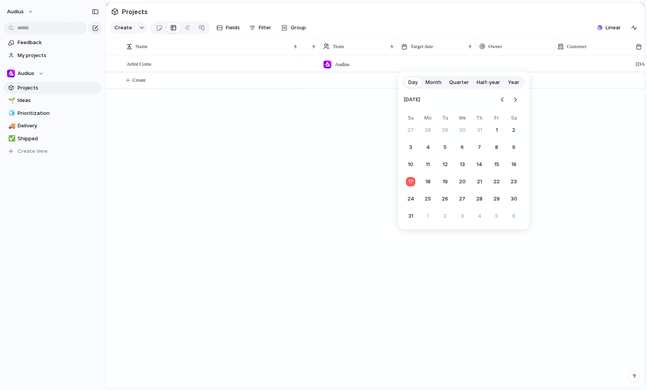
click at [311, 83] on span "Quarter" at bounding box center [459, 83] width 20 height 8
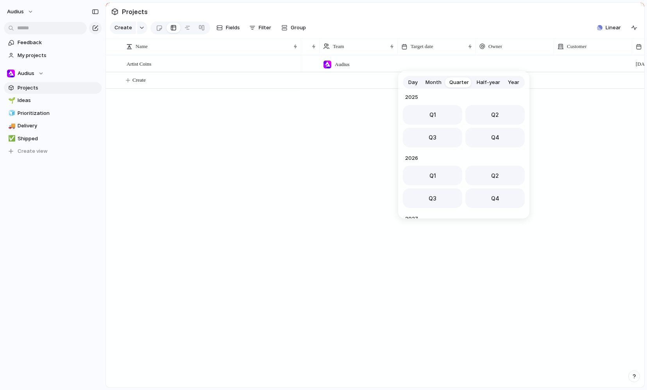
click at [311, 83] on button "Day" at bounding box center [412, 82] width 17 height 13
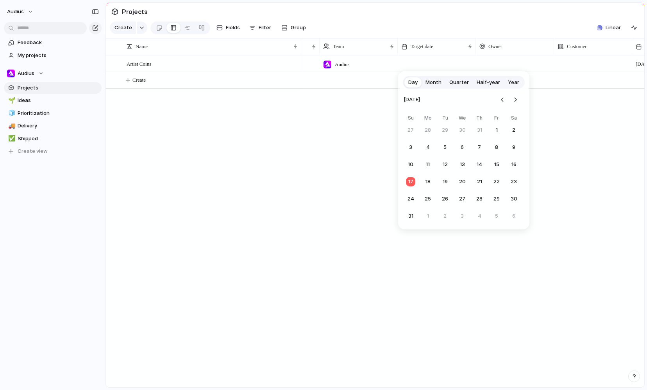
click at [311, 84] on span "Month" at bounding box center [433, 83] width 16 height 8
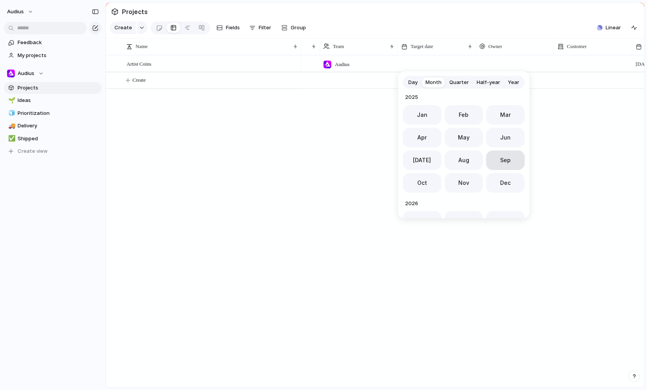
click at [311, 162] on span "Sep" at bounding box center [505, 160] width 11 height 8
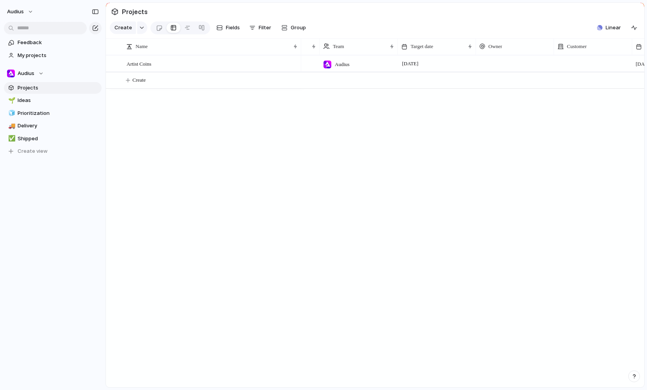
click at [311, 65] on div at bounding box center [515, 63] width 78 height 16
click at [311, 123] on div "[PERSON_NAME]" at bounding box center [323, 195] width 647 height 390
click at [311, 43] on span "Customer" at bounding box center [496, 47] width 20 height 8
click at [311, 75] on li "Hide" at bounding box center [505, 76] width 57 height 13
click at [311, 62] on span "[DATE]" at bounding box center [558, 64] width 16 height 8
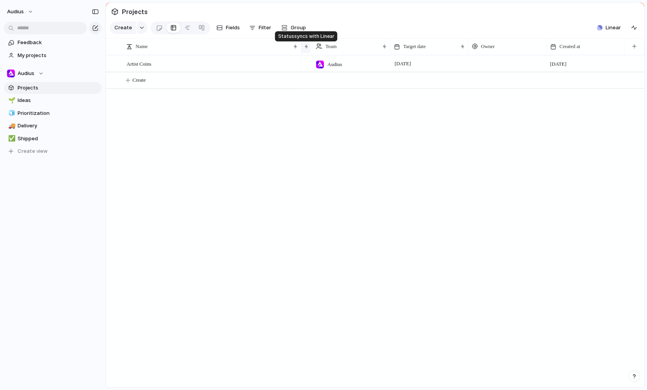
click at [308, 47] on div "Status" at bounding box center [273, 46] width 75 height 13
click at [311, 131] on div "Modify Hide Sort ascending Sort descending" at bounding box center [323, 195] width 647 height 390
click at [311, 46] on div "button" at bounding box center [634, 46] width 4 height 4
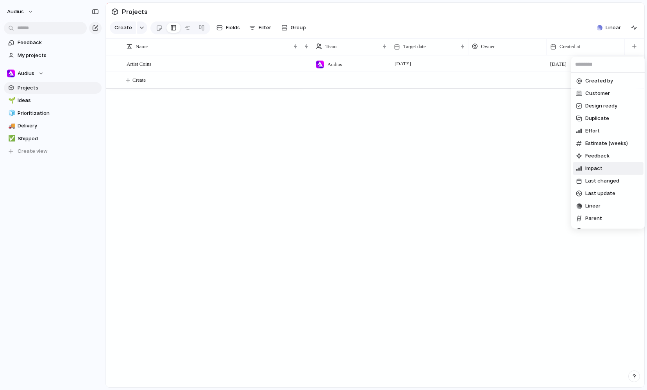
click at [311, 150] on div "Created by Customer Design ready Duplicate Effort Estimate (weeks) Feedback Imp…" at bounding box center [323, 195] width 647 height 390
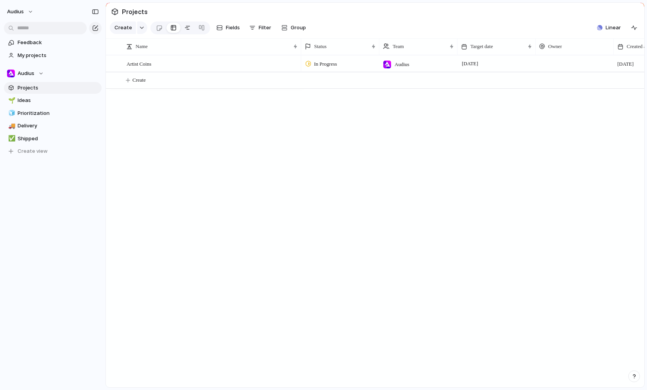
click at [187, 27] on div at bounding box center [187, 27] width 6 height 13
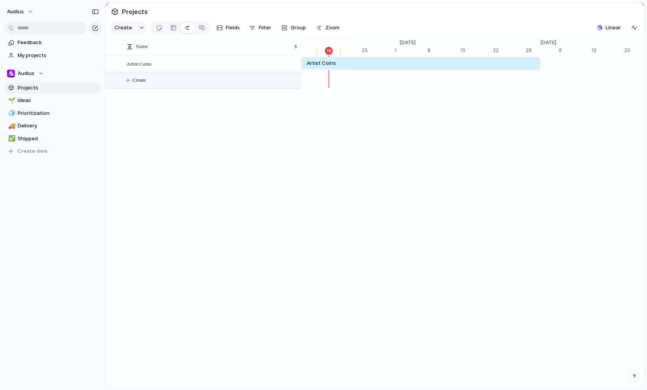
drag, startPoint x: 425, startPoint y: 64, endPoint x: 284, endPoint y: 74, distance: 141.8
click at [284, 74] on div "Name Artist Coins Create 19 Aug '22 1 8 15 22 29 Sep '22 5 12 19 26 Oct '22 3 1…" at bounding box center [375, 65] width 538 height 52
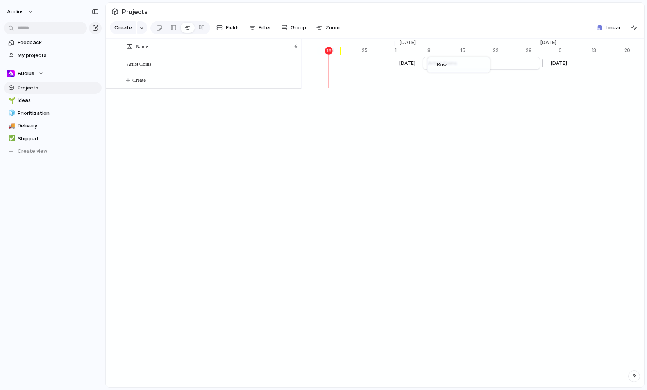
drag, startPoint x: 284, startPoint y: 74, endPoint x: 432, endPoint y: 59, distance: 148.8
click at [311, 64] on div "Sep 6" at bounding box center [407, 63] width 22 height 8
click at [311, 64] on span "Artist Coins" at bounding box center [442, 63] width 29 height 8
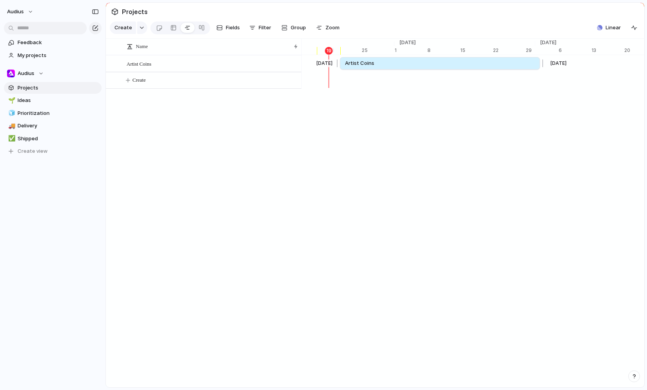
drag, startPoint x: 422, startPoint y: 64, endPoint x: 340, endPoint y: 65, distance: 82.4
click at [311, 65] on div at bounding box center [338, 63] width 9 height 13
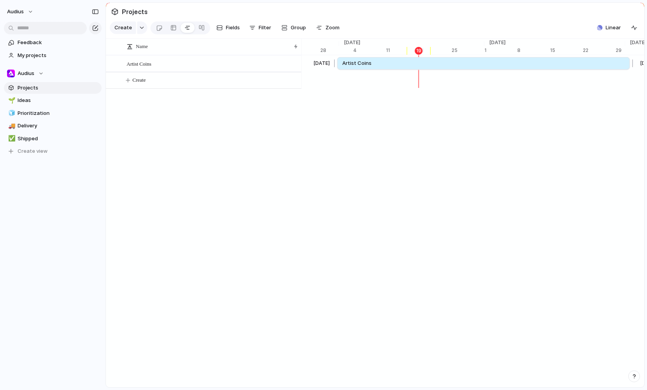
drag, startPoint x: 432, startPoint y: 63, endPoint x: 336, endPoint y: 64, distance: 95.7
click at [311, 64] on div at bounding box center [335, 63] width 9 height 13
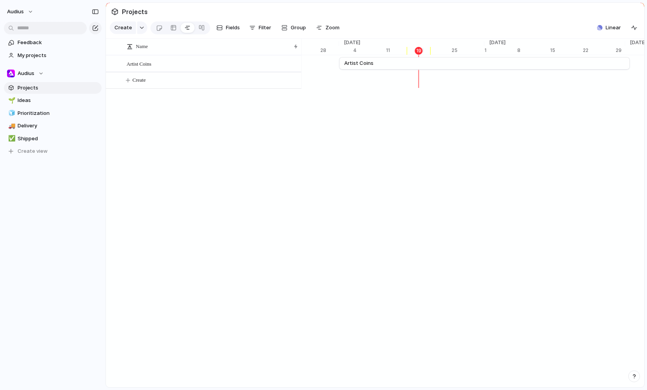
click at [311, 114] on div "Name Artist Coins Create 19 Aug '22 1 8 15 22 29 Sep '22 5 12 19 26 Oct '22 3 1…" at bounding box center [375, 213] width 538 height 349
click at [311, 66] on link "Artist Coins" at bounding box center [484, 63] width 281 height 12
click at [311, 128] on div "Name Artist Coins Create 19 Aug '22 1 8 15 22 29 Sep '22 5 12 19 26 Oct '22 3 1…" at bounding box center [375, 213] width 538 height 349
click at [37, 85] on span "Projects" at bounding box center [58, 88] width 81 height 8
click at [33, 105] on link "🌱 Ideas" at bounding box center [53, 101] width 98 height 12
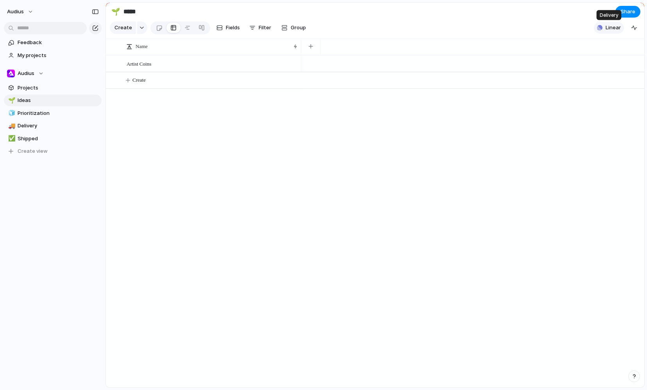
click at [311, 30] on span "Linear" at bounding box center [613, 28] width 15 height 8
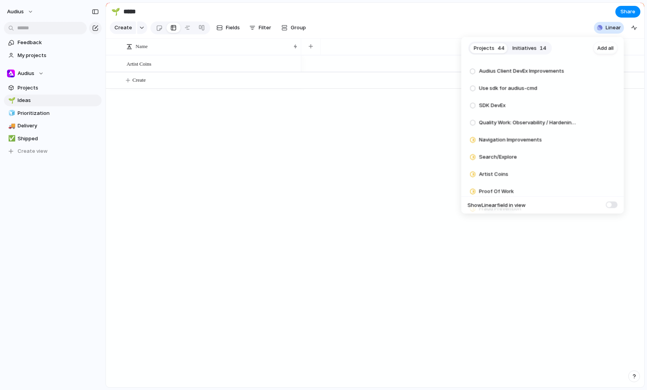
scroll to position [638, 0]
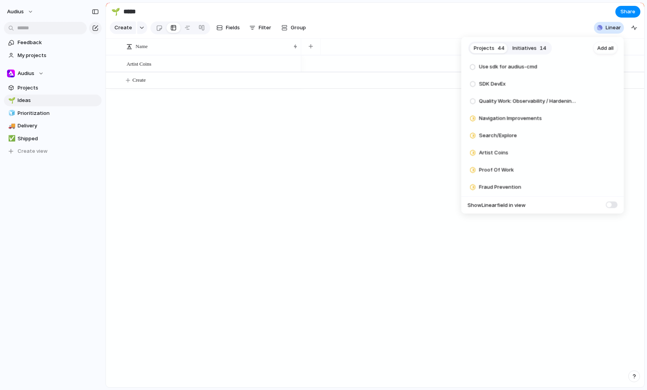
click at [311, 263] on div "Projects 44 Initiatives 14 Add all Licenses PDF Download Add Number Usage (BN, …" at bounding box center [323, 195] width 647 height 390
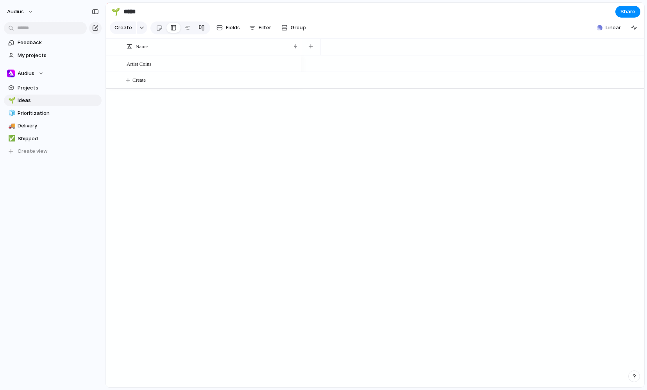
click at [201, 26] on div at bounding box center [201, 27] width 6 height 13
click at [188, 29] on div at bounding box center [187, 27] width 6 height 13
click at [172, 31] on div at bounding box center [173, 27] width 6 height 13
click at [160, 28] on div at bounding box center [159, 27] width 7 height 13
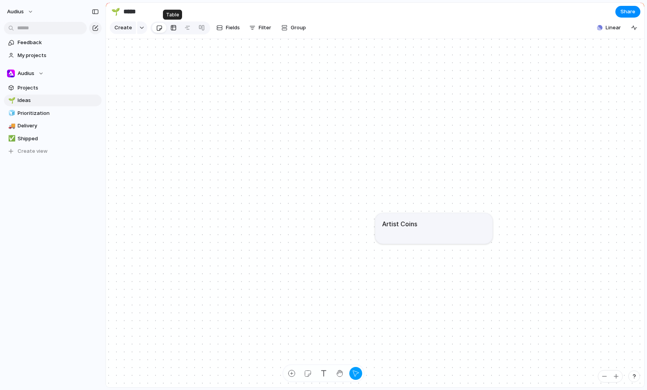
click at [173, 28] on div at bounding box center [173, 27] width 6 height 13
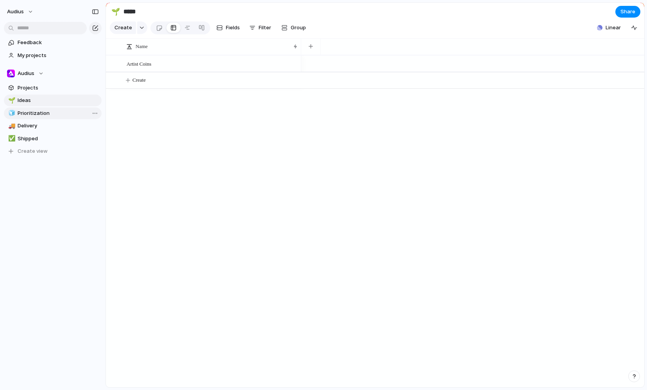
click at [28, 114] on span "Prioritization" at bounding box center [58, 113] width 81 height 8
click at [39, 100] on span "Ideas" at bounding box center [58, 101] width 81 height 8
type input "*****"
click at [36, 54] on span "My projects" at bounding box center [58, 56] width 81 height 8
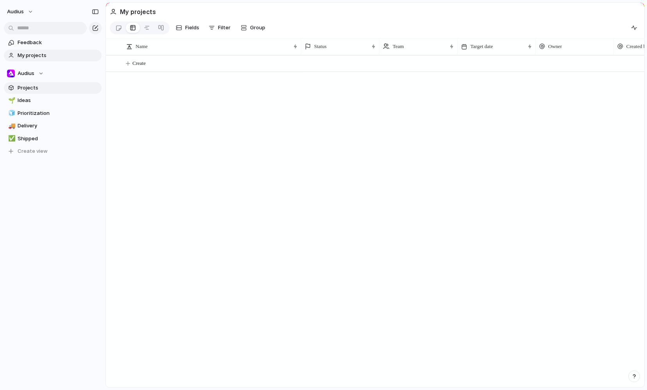
click at [27, 85] on span "Projects" at bounding box center [58, 88] width 81 height 8
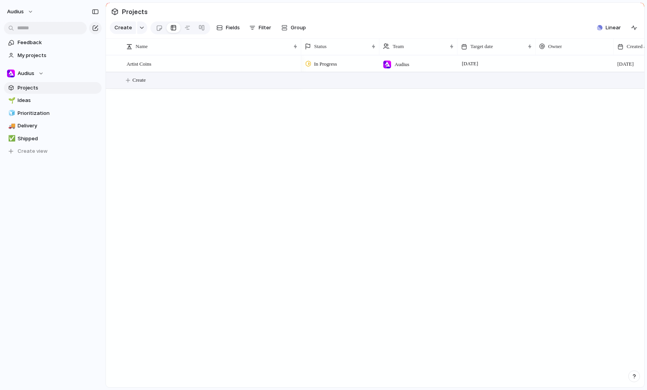
click at [136, 81] on span "Create" at bounding box center [138, 80] width 13 height 8
click at [251, 116] on div "Artist Coins In Progress Audius 1 October 19 August Create" at bounding box center [375, 221] width 538 height 332
click at [137, 82] on span "Create" at bounding box center [138, 80] width 13 height 8
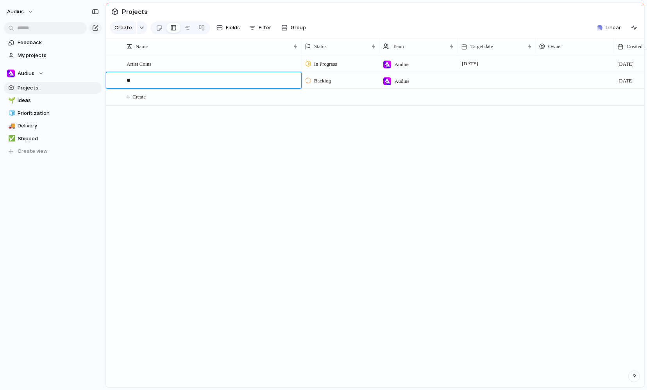
type textarea "*"
type textarea "**********"
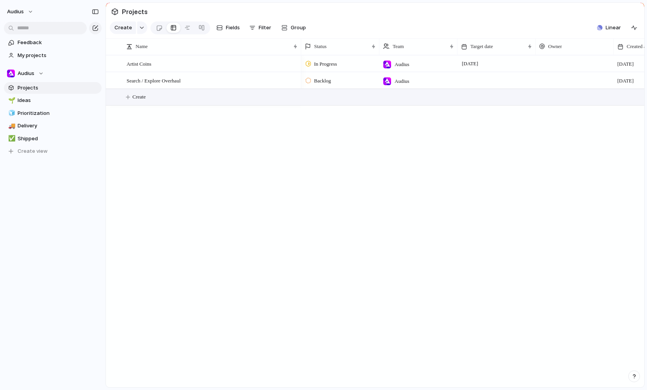
click at [311, 80] on div "Backlog" at bounding box center [340, 80] width 77 height 14
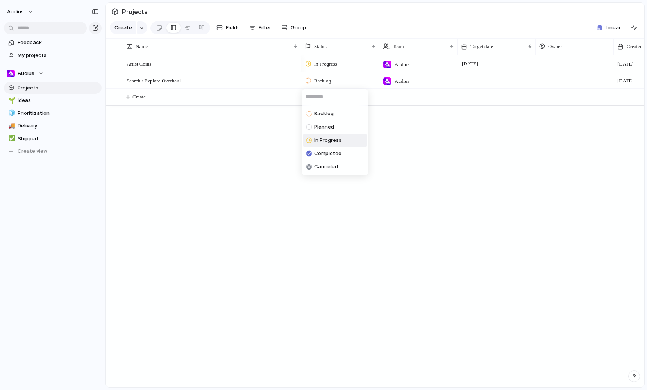
click at [311, 143] on li "In Progress" at bounding box center [335, 140] width 64 height 13
click at [311, 125] on div "In Progress Audius 1 October 19 August In Progress Audius 19 August" at bounding box center [472, 221] width 343 height 332
click at [311, 83] on div at bounding box center [497, 80] width 78 height 16
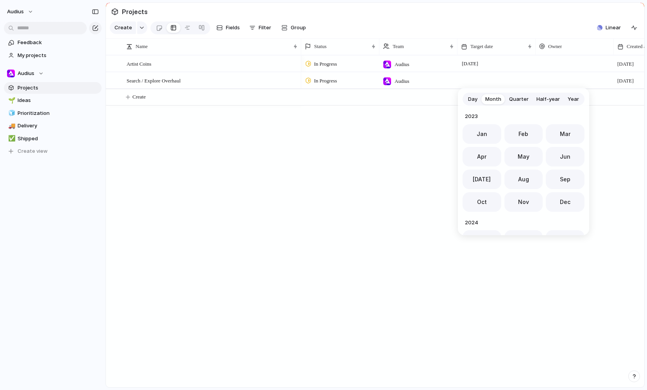
scroll to position [214, 0]
click at [311, 102] on span "Day" at bounding box center [472, 99] width 9 height 8
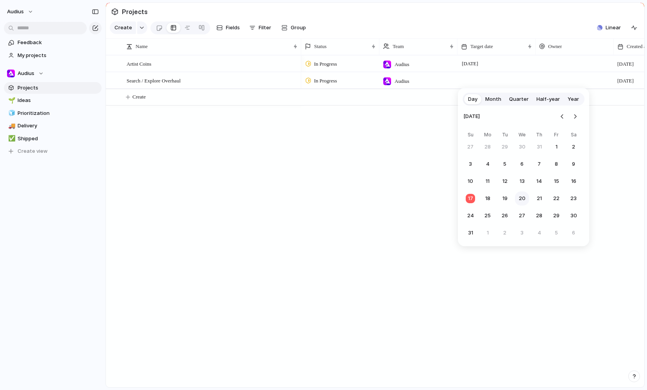
click at [311, 199] on button "20" at bounding box center [522, 198] width 14 height 14
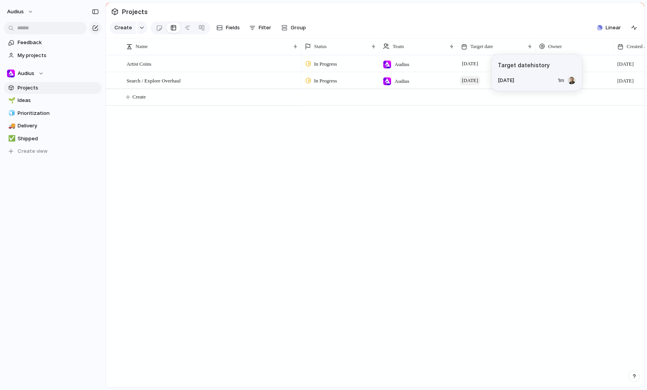
click at [311, 81] on span "20 August" at bounding box center [470, 80] width 20 height 9
click at [185, 30] on div at bounding box center [187, 27] width 6 height 13
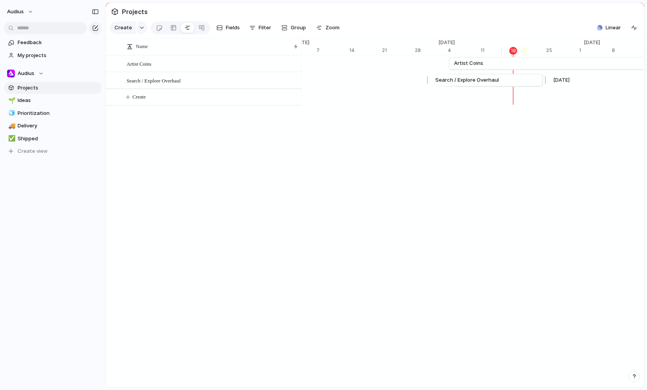
scroll to position [0, 4988]
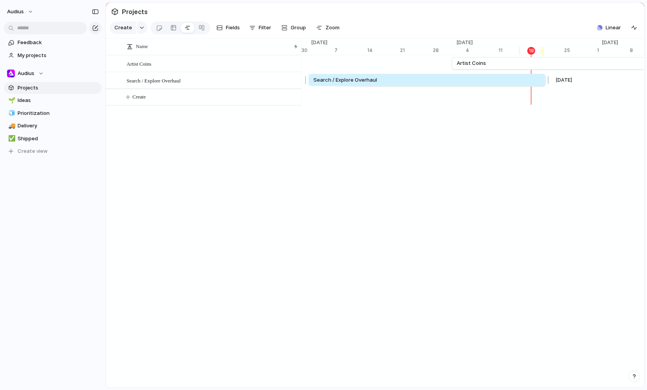
drag, startPoint x: 431, startPoint y: 79, endPoint x: 306, endPoint y: 79, distance: 124.6
click at [306, 79] on div at bounding box center [306, 80] width 9 height 13
click at [311, 136] on div "Name Artist Coins Search / Explore Overhaul Create 19 Aug '22 1 8 15 22 29 Sep …" at bounding box center [375, 213] width 538 height 349
click at [311, 80] on link "Search / Explore Overhaul" at bounding box center [426, 80] width 229 height 12
click at [29, 14] on button "Audius" at bounding box center [21, 11] width 34 height 13
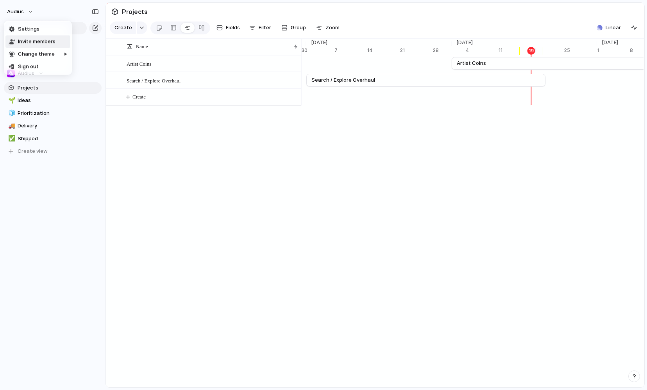
click at [43, 41] on span "Invite members" at bounding box center [37, 42] width 38 height 8
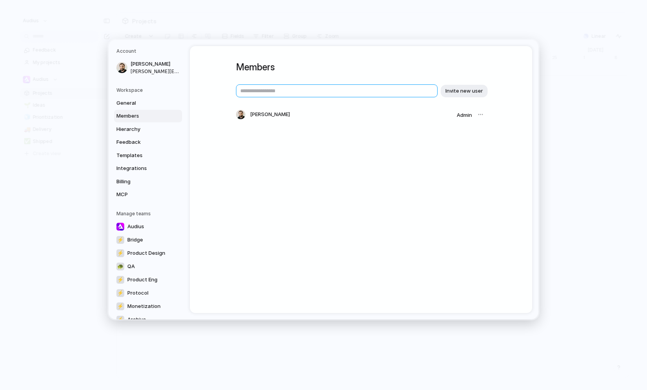
click at [274, 88] on input "text" at bounding box center [337, 90] width 202 height 13
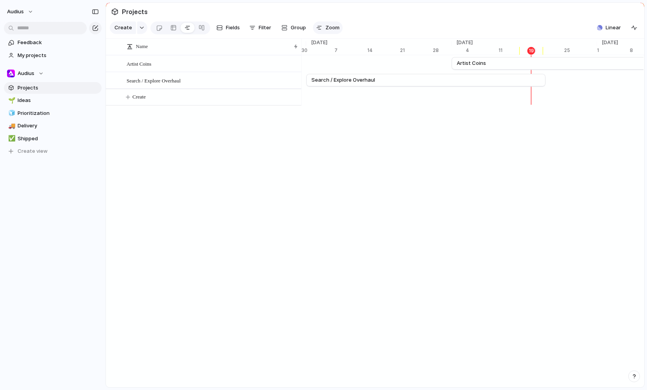
click at [311, 29] on span "Zoom" at bounding box center [332, 28] width 14 height 8
type input "**"
click at [311, 41] on span "Jul '25" at bounding box center [333, 43] width 26 height 8
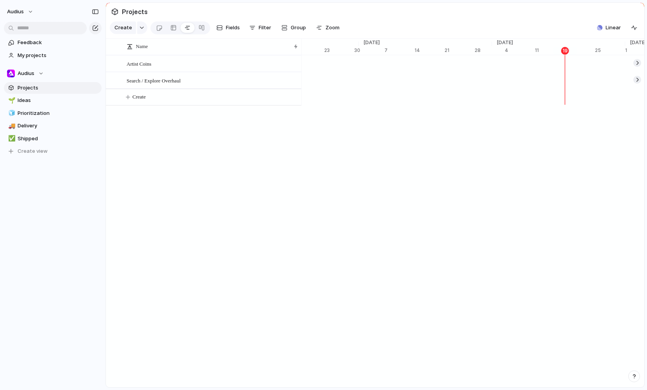
scroll to position [0, 4529]
click at [311, 29] on span "Zoom" at bounding box center [332, 28] width 14 height 8
type input "**"
click at [224, 28] on button "Fields" at bounding box center [228, 27] width 30 height 13
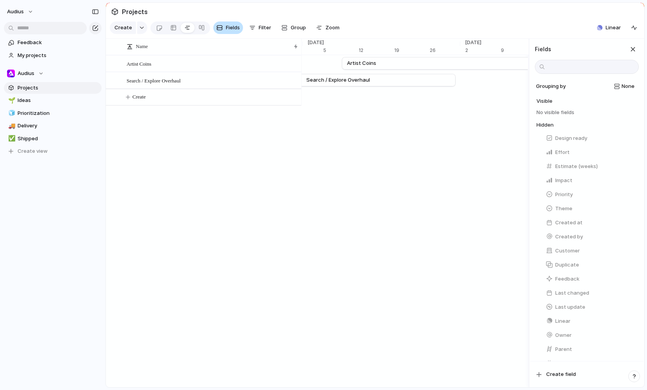
click at [224, 28] on button "Fields" at bounding box center [228, 27] width 30 height 13
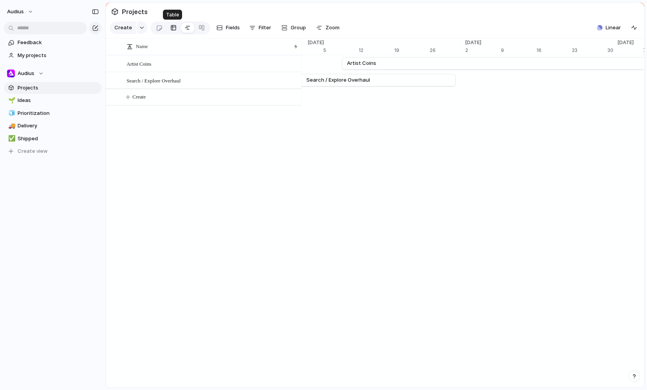
click at [174, 27] on div at bounding box center [173, 27] width 6 height 13
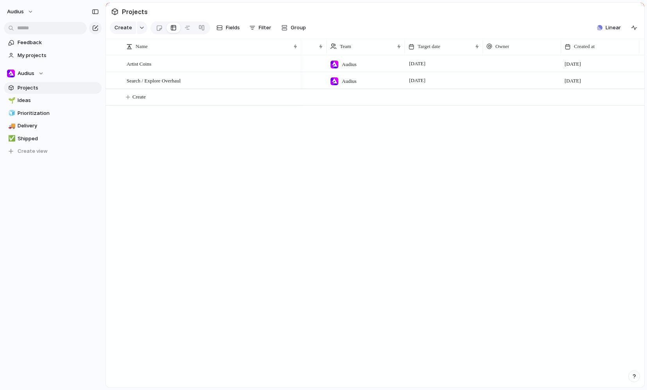
scroll to position [0, 63]
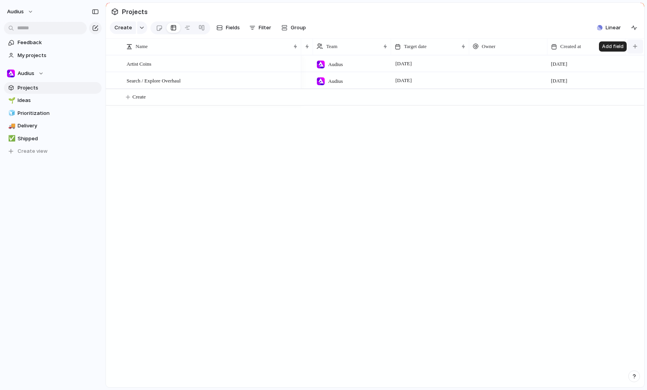
click at [311, 46] on div "button" at bounding box center [635, 46] width 4 height 4
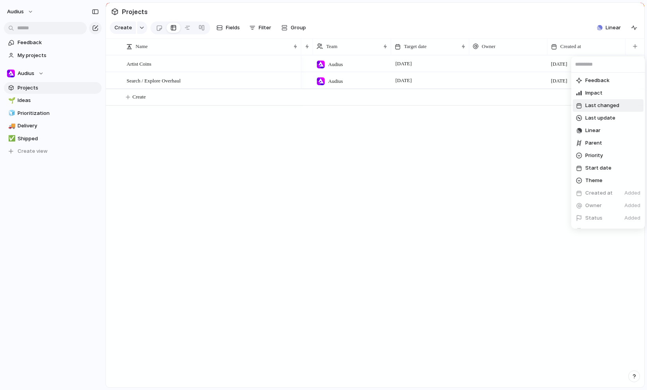
scroll to position [77, 0]
click at [311, 164] on li "Start date" at bounding box center [608, 166] width 71 height 13
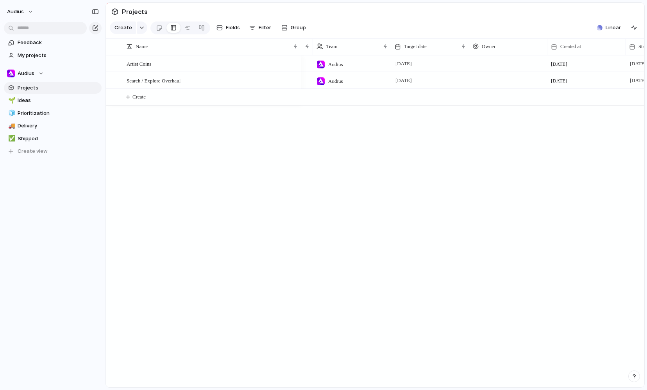
scroll to position [0, 146]
drag, startPoint x: 570, startPoint y: 49, endPoint x: 344, endPoint y: 49, distance: 225.8
click at [311, 48] on div "button" at bounding box center [634, 46] width 4 height 4
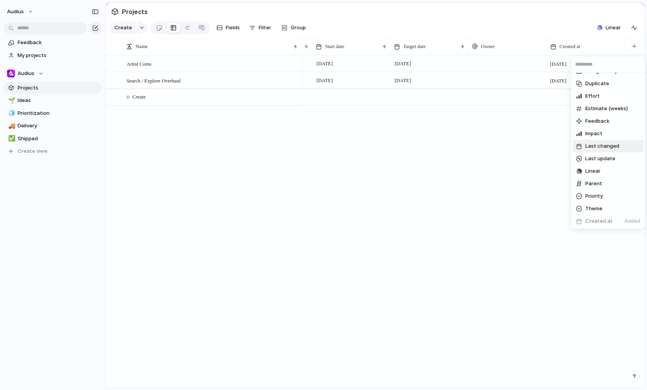
scroll to position [41, 0]
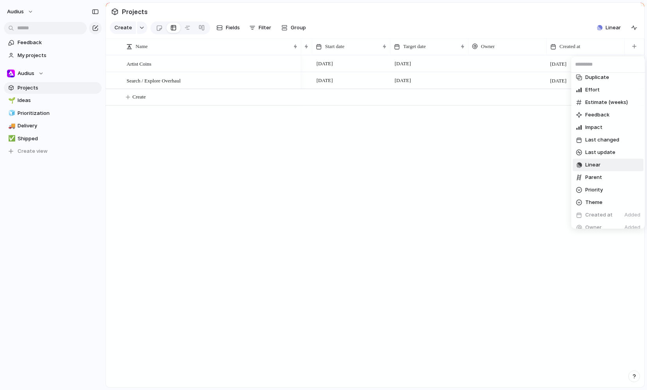
click at [311, 166] on span "Linear" at bounding box center [592, 165] width 15 height 8
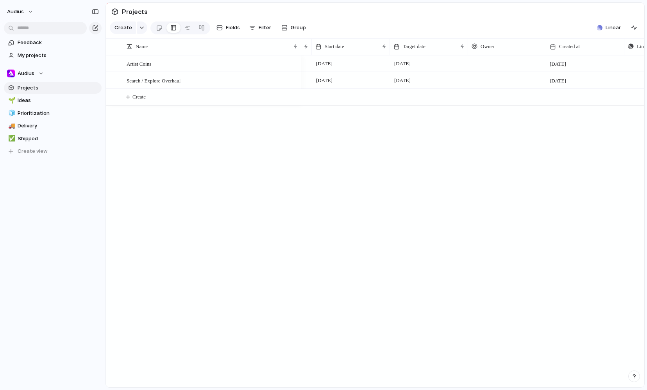
scroll to position [0, 224]
click at [311, 78] on li "Hide" at bounding box center [578, 76] width 57 height 13
click at [311, 48] on button "button" at bounding box center [634, 46] width 16 height 14
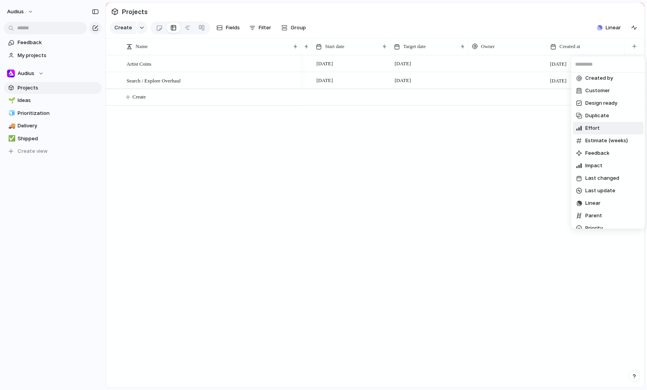
click at [311, 129] on span "Effort" at bounding box center [592, 128] width 14 height 8
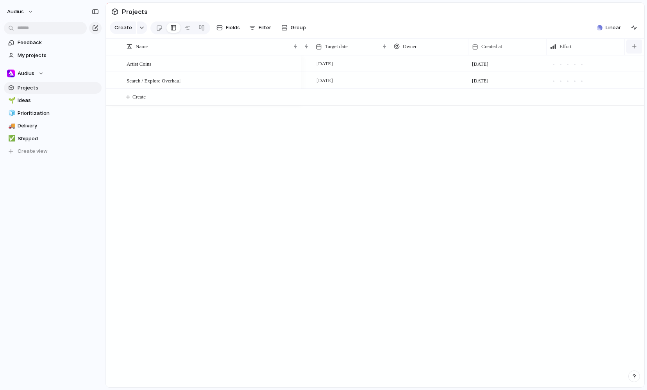
click at [311, 48] on div "button" at bounding box center [634, 46] width 4 height 4
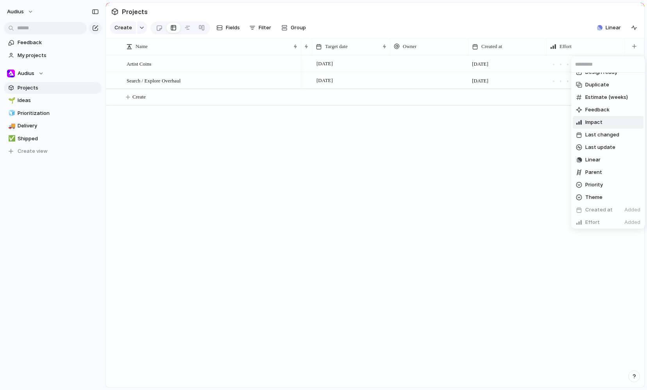
click at [311, 118] on span "Impact" at bounding box center [593, 122] width 17 height 8
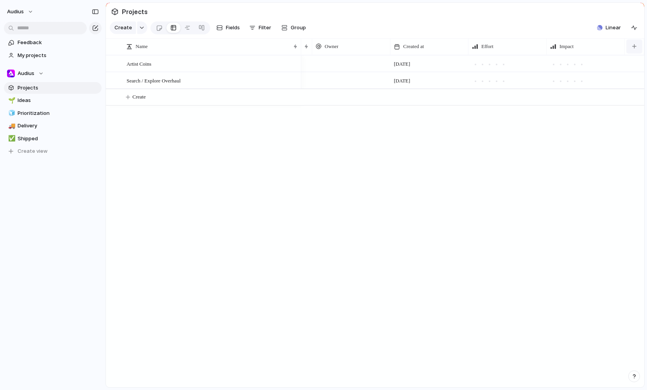
click at [311, 45] on div "button" at bounding box center [634, 46] width 4 height 4
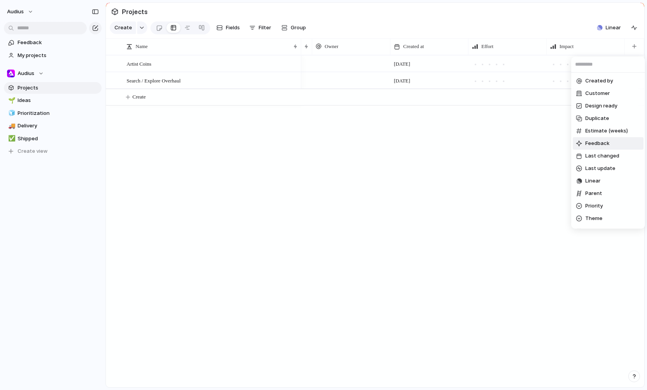
click at [311, 143] on span "Feedback" at bounding box center [597, 143] width 24 height 8
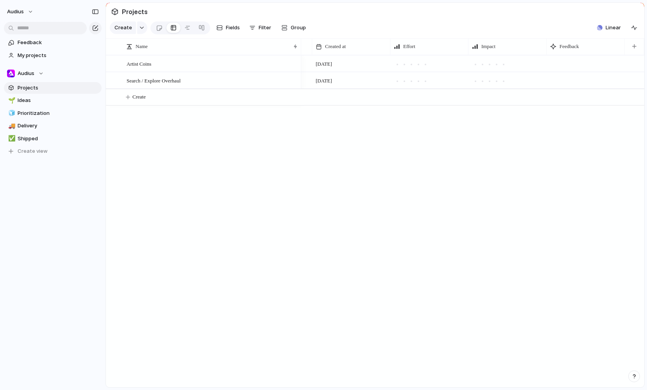
click at [311, 62] on div at bounding box center [586, 63] width 78 height 16
click at [311, 46] on span "Feedback" at bounding box center [569, 47] width 20 height 8
click at [311, 45] on div "Modify Hide Sort ascending Sort descending" at bounding box center [323, 195] width 647 height 390
click at [311, 62] on div at bounding box center [586, 63] width 78 height 16
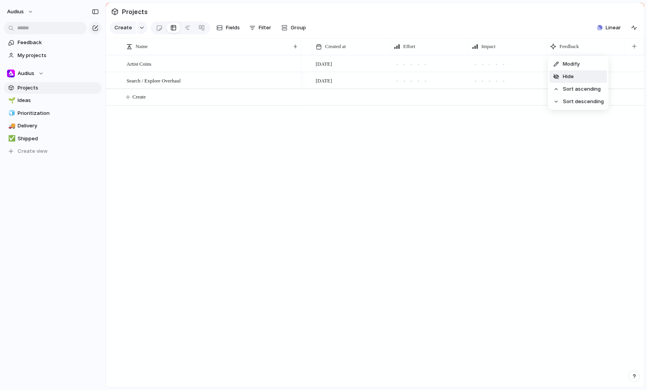
click at [311, 74] on li "Hide" at bounding box center [578, 76] width 57 height 13
click at [311, 48] on button "button" at bounding box center [634, 46] width 16 height 14
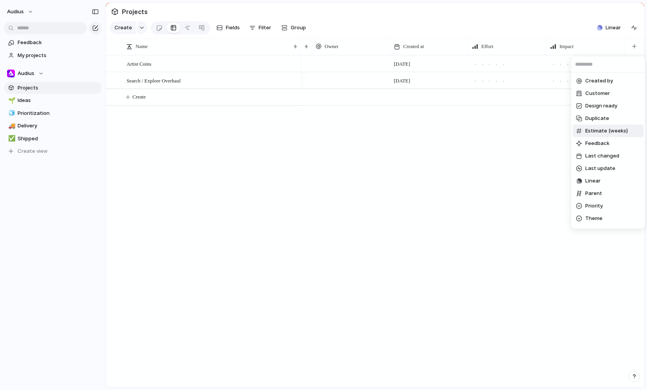
click at [311, 129] on span "Estimate (weeks)" at bounding box center [606, 131] width 43 height 8
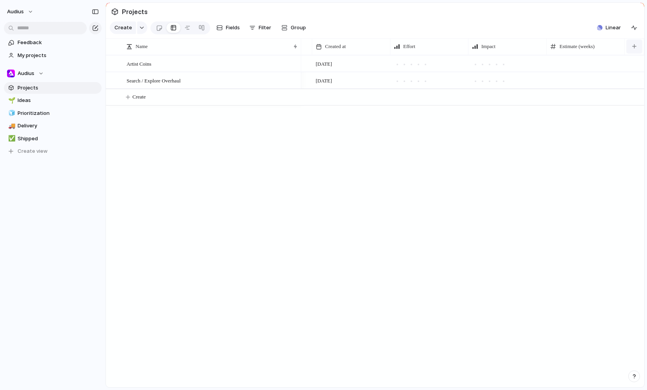
click at [311, 47] on div "button" at bounding box center [634, 46] width 4 height 4
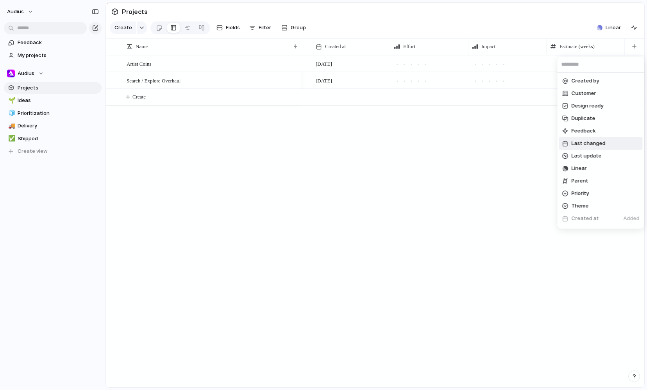
click at [311, 143] on div "Created by Customer Design ready Duplicate Feedback Last changed Last update Li…" at bounding box center [323, 195] width 647 height 390
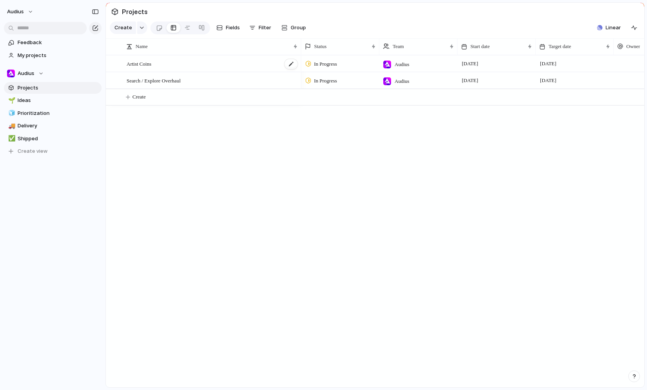
click at [140, 63] on span "Artist Coins" at bounding box center [139, 63] width 25 height 9
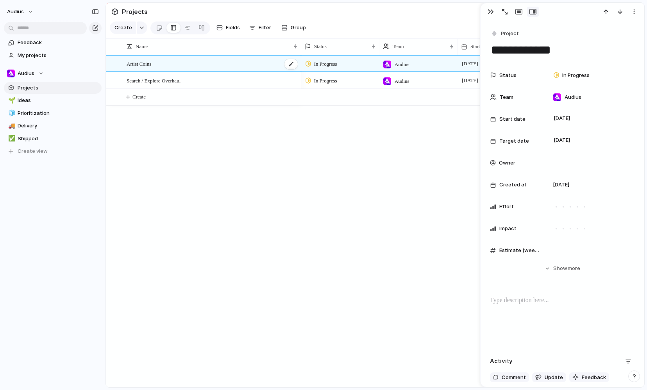
click at [145, 61] on span "Artist Coins" at bounding box center [139, 63] width 25 height 9
click at [311, 11] on div "button" at bounding box center [518, 12] width 7 height 6
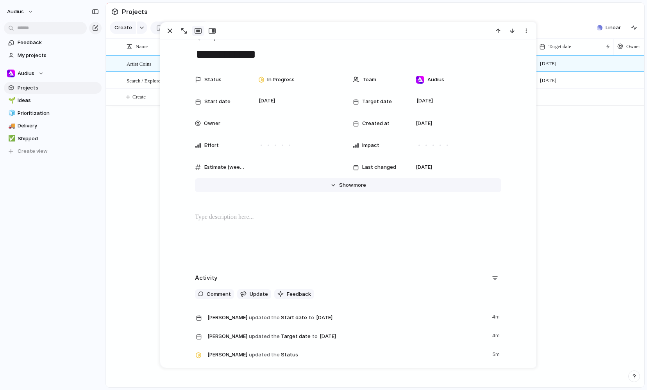
click at [311, 184] on span "more" at bounding box center [360, 185] width 13 height 8
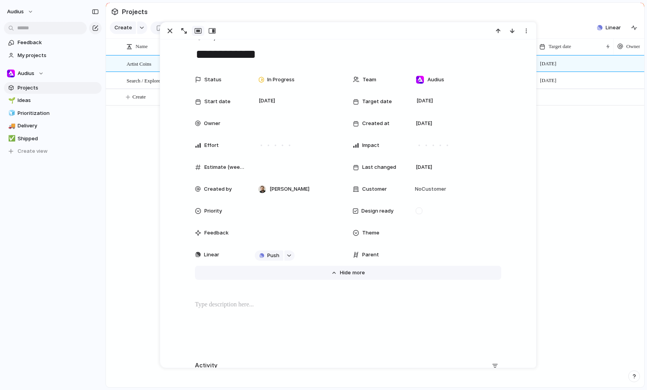
click at [311, 277] on button "Hide Show more" at bounding box center [348, 273] width 306 height 14
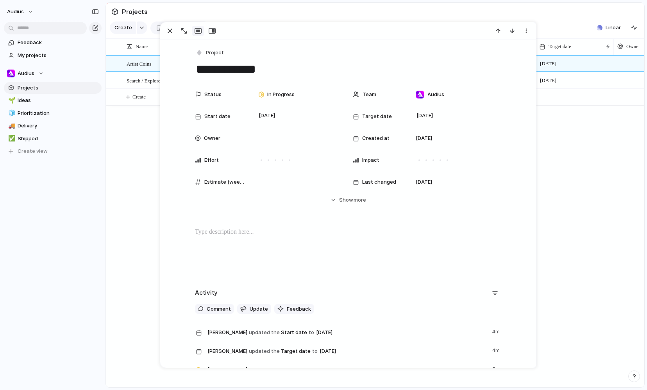
click at [117, 198] on div "Artist Coins Search / Explore Overhaul In Progress Audius 31 July 1 October 19 …" at bounding box center [375, 221] width 538 height 332
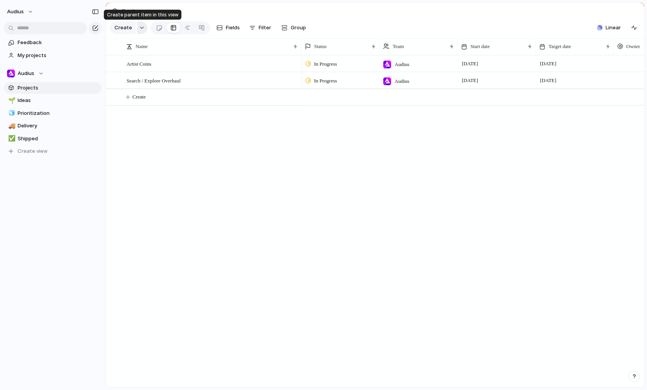
click at [144, 25] on button "button" at bounding box center [142, 27] width 10 height 13
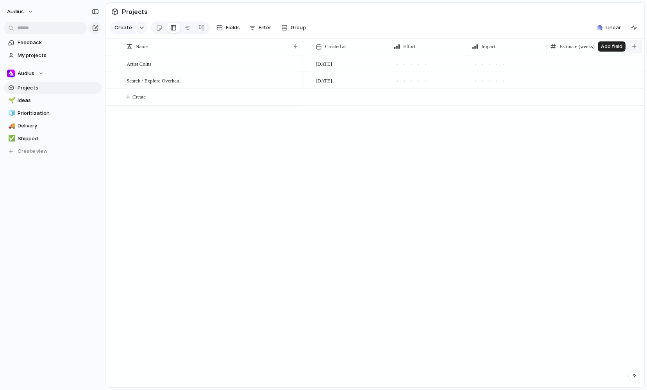
click at [311, 46] on div "button" at bounding box center [634, 46] width 4 height 4
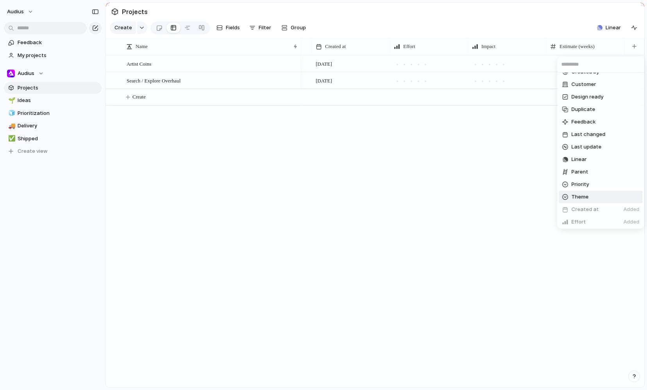
click at [311, 198] on span "Theme" at bounding box center [580, 197] width 17 height 8
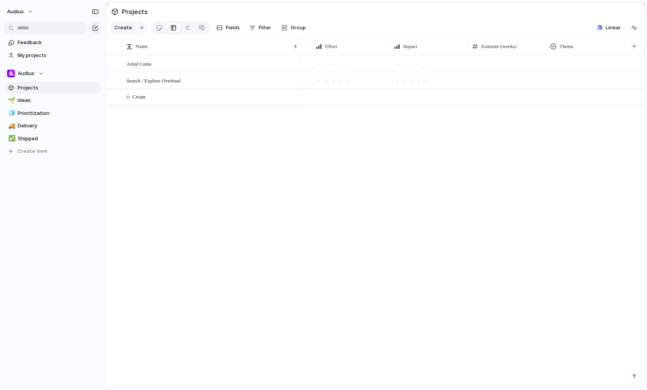
click at [311, 58] on div at bounding box center [585, 62] width 77 height 13
click at [311, 63] on div "🌱 Experiment 🔮 Magic 🔨 Infrastructure 🚀 Scale" at bounding box center [323, 195] width 647 height 390
click at [311, 63] on div at bounding box center [585, 62] width 77 height 13
click at [311, 156] on div "🌱 Experiment 🔮 Magic 🔨 Infrastructure 🚀 Scale" at bounding box center [323, 195] width 647 height 390
click at [311, 66] on div at bounding box center [585, 62] width 77 height 13
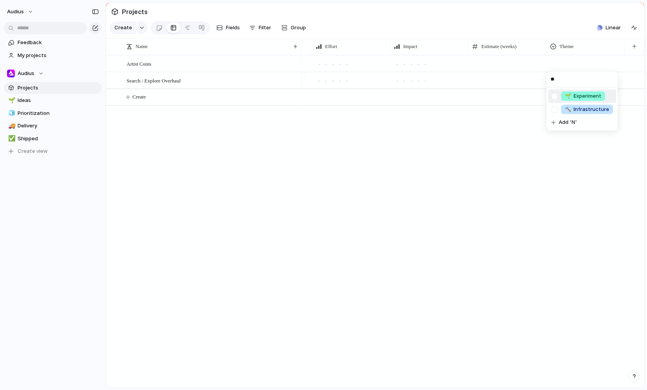
type input "***"
type input "******"
type input "**********"
click at [311, 97] on span "Add 'New Feature'" at bounding box center [582, 96] width 46 height 8
click at [311, 79] on div at bounding box center [585, 79] width 77 height 13
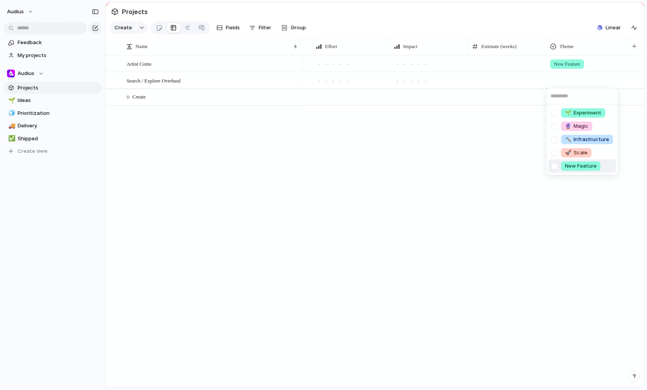
click at [311, 165] on div at bounding box center [555, 166] width 14 height 14
click at [311, 113] on div "🌱 Experiment 🔮 Magic 🔨 Infrastructure 🚀 Scale New Feature" at bounding box center [323, 195] width 647 height 390
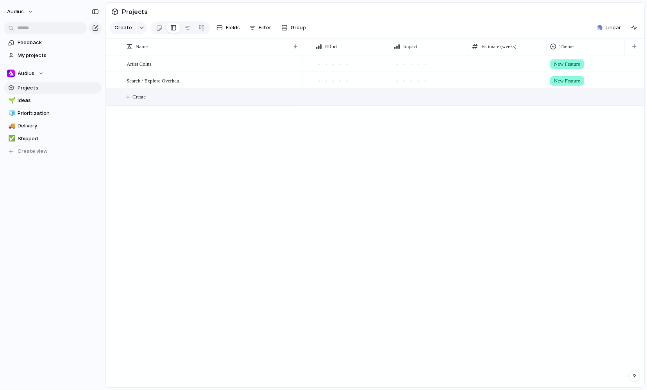
click at [137, 97] on span "Create" at bounding box center [138, 97] width 13 height 8
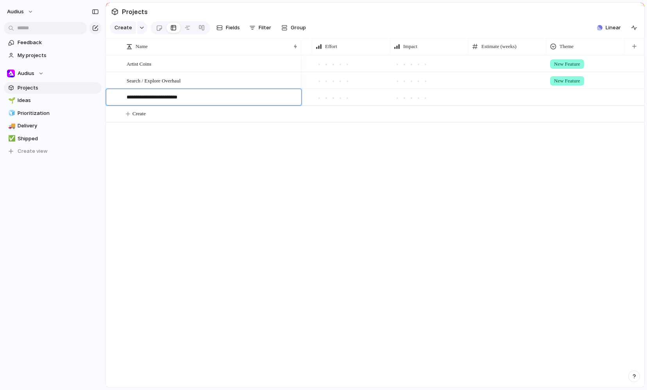
type textarea "**********"
click at [311, 97] on div at bounding box center [585, 95] width 77 height 13
click at [311, 97] on div "🌱 Experiment 🔮 Magic 🔨 Infrastructure 🚀 Scale New Feature" at bounding box center [323, 195] width 647 height 390
click at [311, 97] on div at bounding box center [585, 95] width 77 height 13
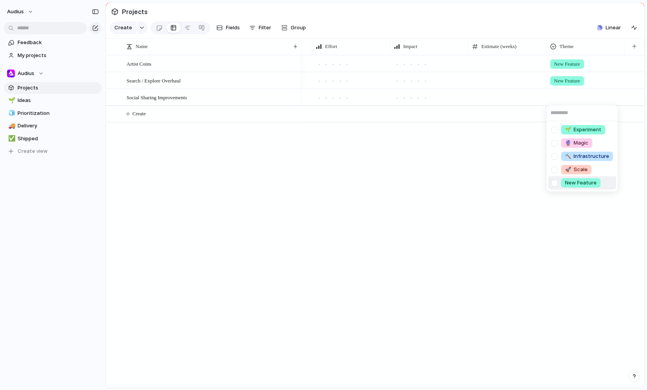
click at [311, 182] on span "New Feature" at bounding box center [581, 183] width 32 height 8
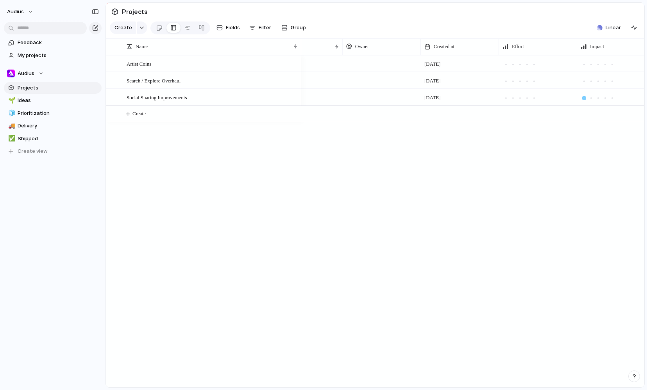
scroll to position [0, 181]
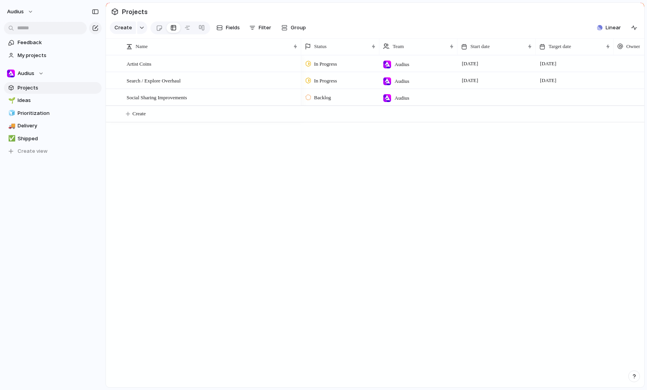
click at [311, 100] on span "Backlog" at bounding box center [322, 98] width 17 height 8
click at [311, 170] on span "Completed" at bounding box center [327, 170] width 27 height 8
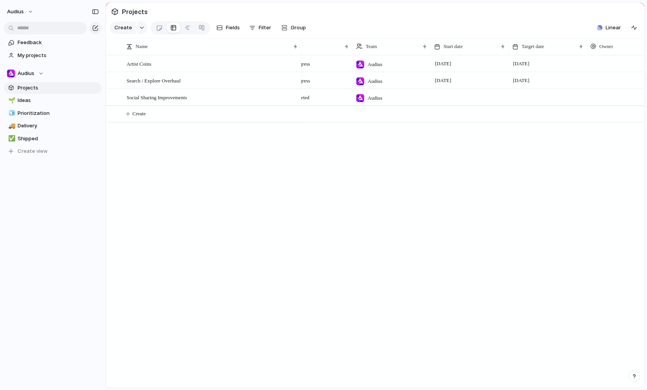
click at [311, 94] on div at bounding box center [548, 97] width 78 height 16
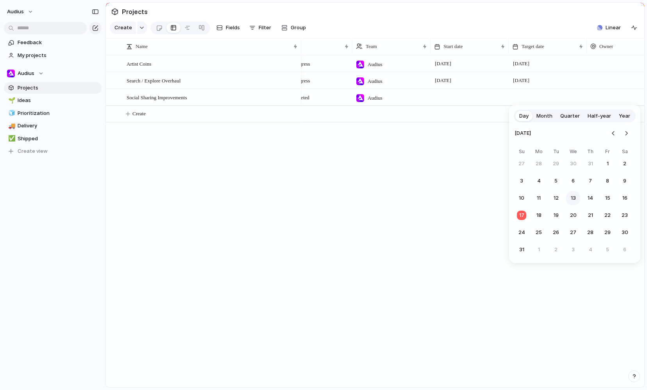
click at [311, 198] on button "13" at bounding box center [573, 198] width 14 height 14
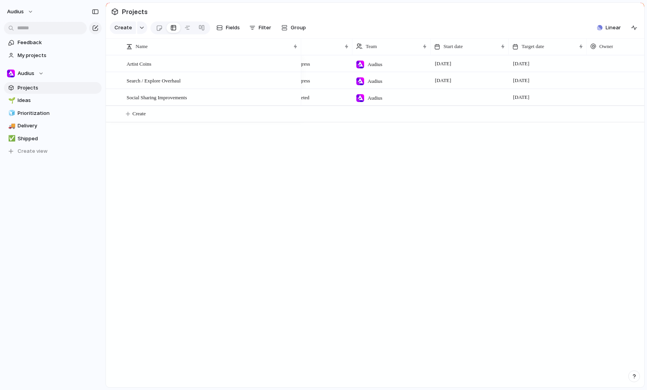
click at [311, 98] on div at bounding box center [470, 97] width 78 height 16
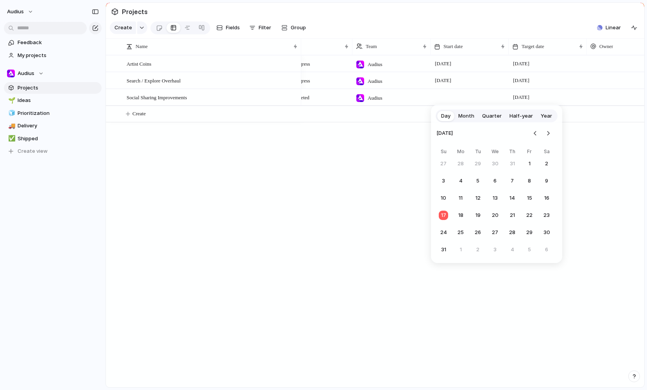
click at [311, 118] on span "Month" at bounding box center [466, 116] width 16 height 8
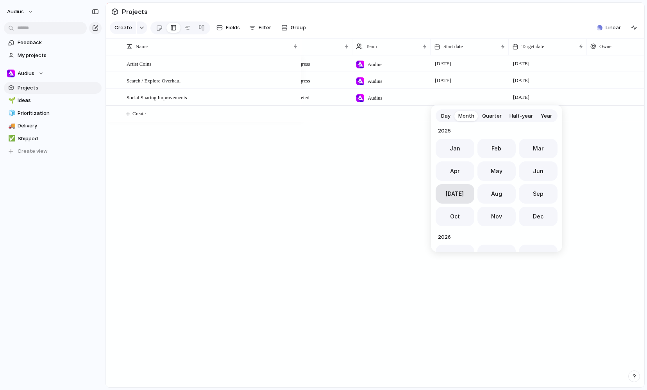
click at [311, 196] on span "Jul" at bounding box center [455, 193] width 18 height 8
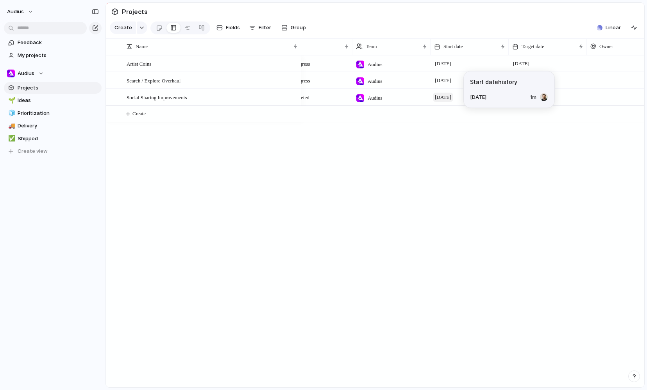
click at [311, 98] on span "[DATE]" at bounding box center [443, 97] width 20 height 9
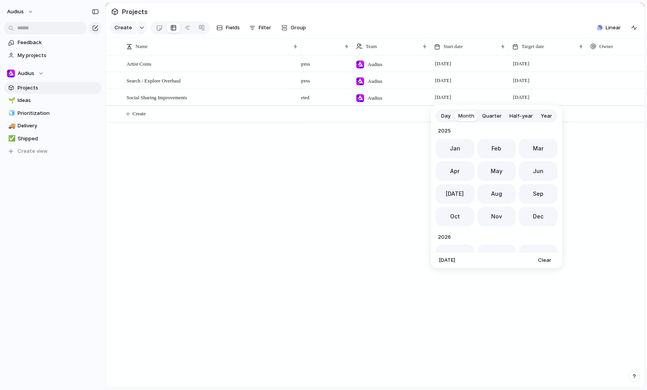
click at [311, 116] on span "Day" at bounding box center [445, 116] width 9 height 8
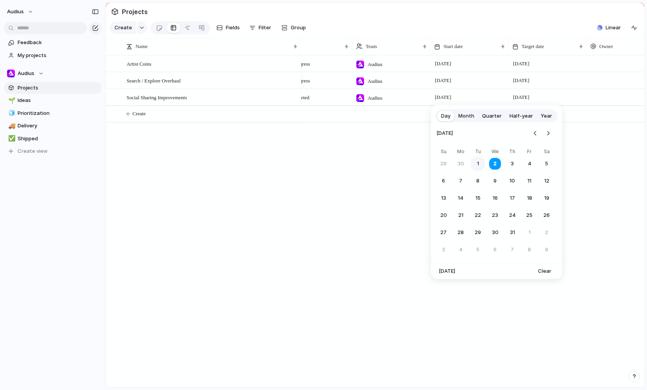
click at [311, 163] on button "1" at bounding box center [478, 164] width 14 height 14
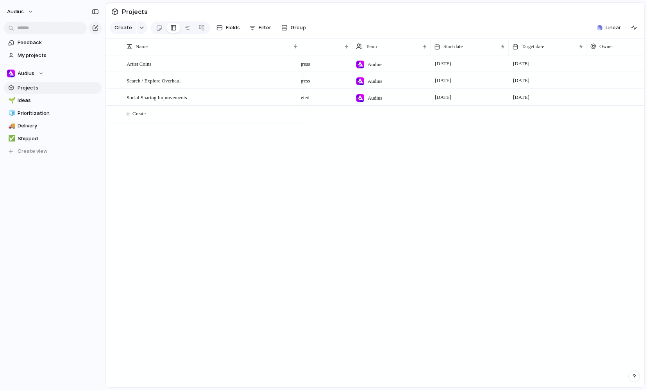
click at [311, 152] on div "In Progress Audius 31 July 1 October 19 August In Progress Audius 1 July 21 Aug…" at bounding box center [472, 221] width 343 height 332
click at [311, 45] on span "Owner" at bounding box center [370, 47] width 14 height 8
click at [311, 30] on div "Modify Hide Sort ascending Sort descending" at bounding box center [323, 195] width 647 height 390
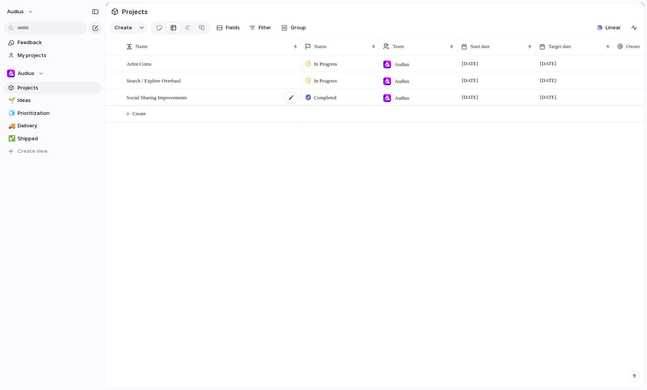
click at [129, 99] on span "Social Sharing Improvements" at bounding box center [157, 97] width 61 height 9
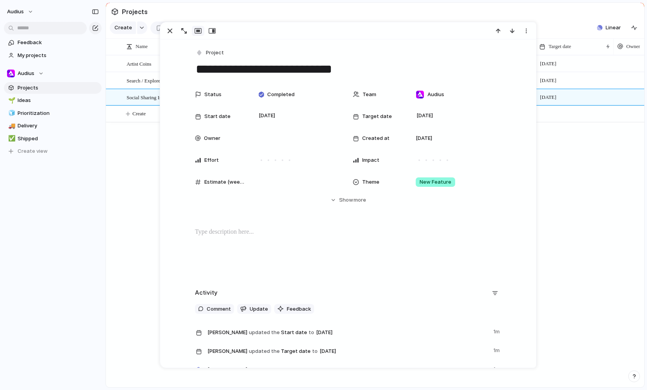
click at [129, 98] on span "Social Sharing Improvements" at bounding box center [157, 97] width 61 height 9
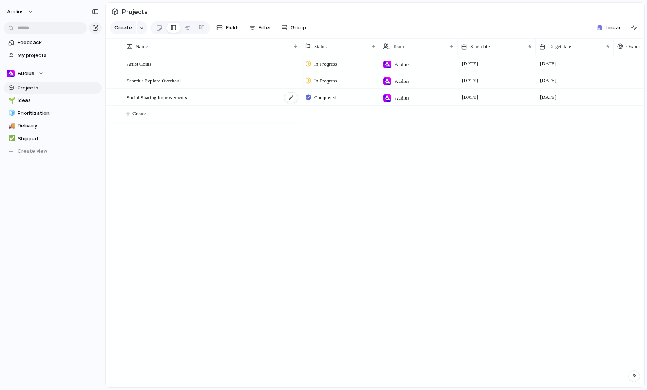
click at [187, 98] on span "Social Sharing Improvements" at bounding box center [157, 97] width 61 height 9
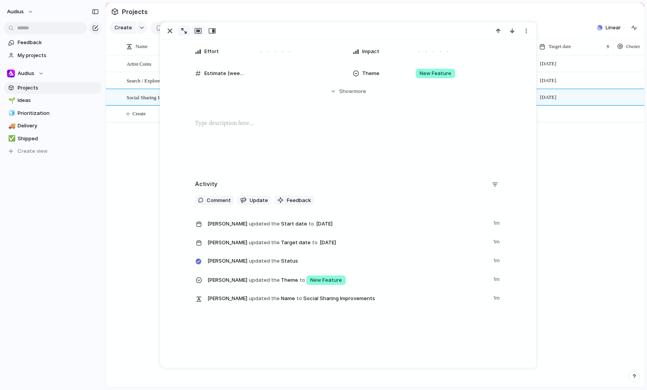
click at [183, 31] on div "button" at bounding box center [183, 30] width 5 height 5
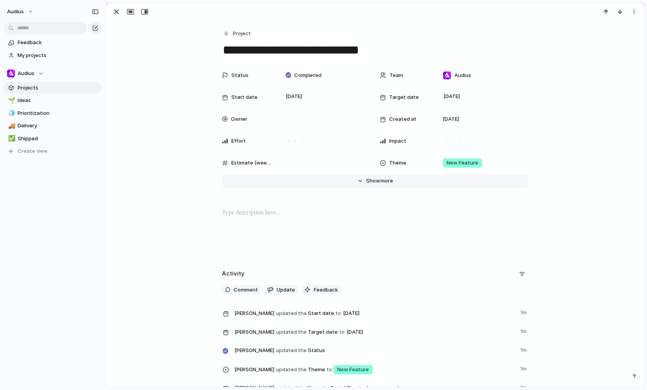
click at [311, 184] on button "Hide Show more" at bounding box center [375, 181] width 306 height 14
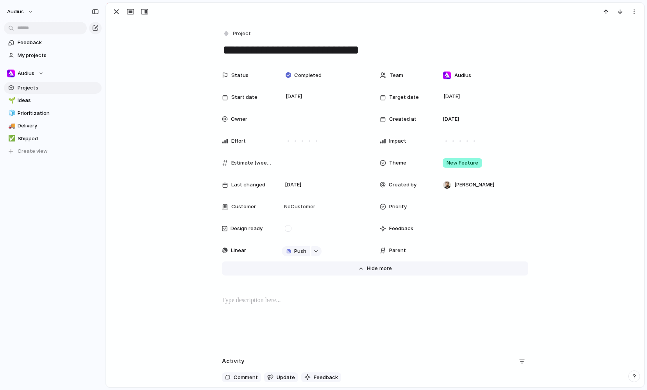
click at [311, 268] on span "Show" at bounding box center [374, 268] width 14 height 8
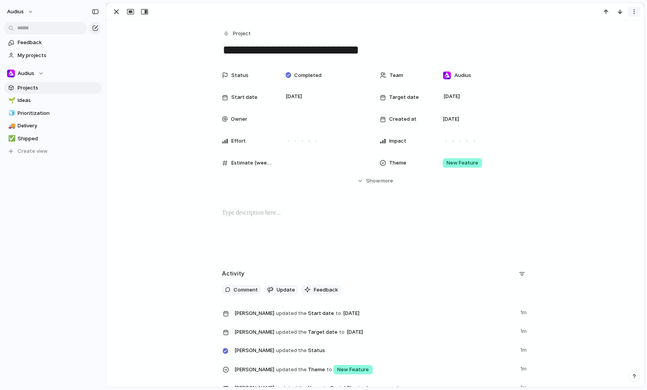
click at [311, 14] on button "button" at bounding box center [634, 12] width 13 height 10
click at [311, 143] on div "Mark as duplicate Delete" at bounding box center [323, 195] width 647 height 390
click at [259, 241] on div at bounding box center [375, 233] width 519 height 50
click at [117, 14] on div "button" at bounding box center [116, 11] width 9 height 9
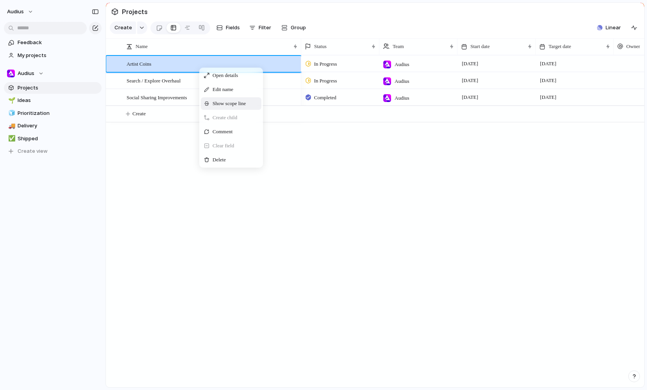
click at [252, 102] on div "Show scope line" at bounding box center [231, 103] width 61 height 13
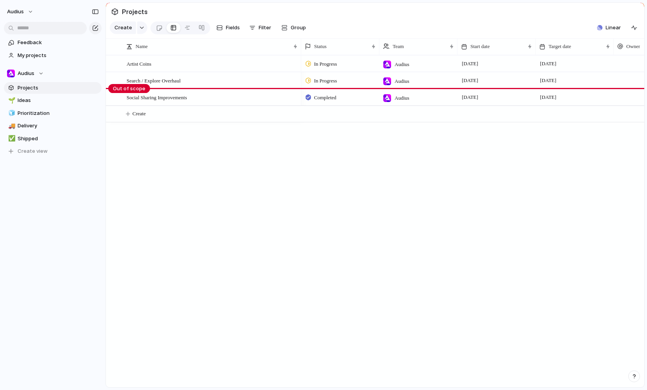
click at [204, 138] on div "Artist Coins Search / Explore Overhaul Social Sharing Improvements In Progress …" at bounding box center [375, 221] width 538 height 332
drag, startPoint x: 127, startPoint y: 88, endPoint x: 126, endPoint y: 60, distance: 27.4
click at [126, 60] on body "Audius Feedback My projects Audius Projects 🌱 Ideas 🧊 Prioritization 🚚 Delivery…" at bounding box center [323, 195] width 647 height 390
click at [150, 99] on span "Hide scope line" at bounding box center [163, 99] width 37 height 8
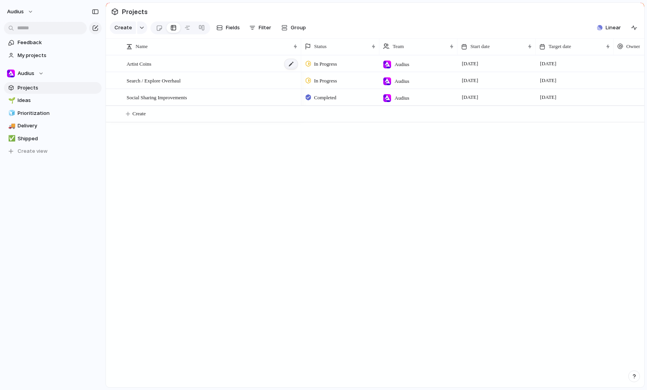
click at [290, 64] on div at bounding box center [290, 64] width 13 height 10
click at [143, 68] on div "Artist Coins" at bounding box center [213, 64] width 172 height 16
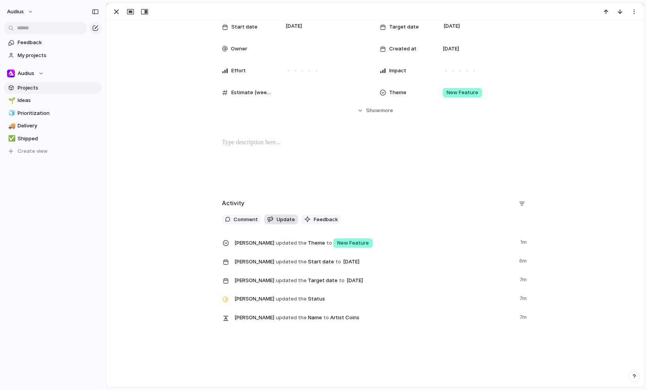
click at [281, 222] on span "Update" at bounding box center [286, 220] width 18 height 8
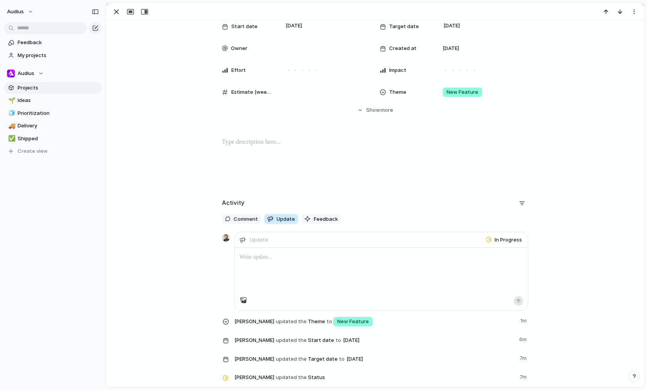
click at [281, 222] on span "Update" at bounding box center [286, 219] width 18 height 8
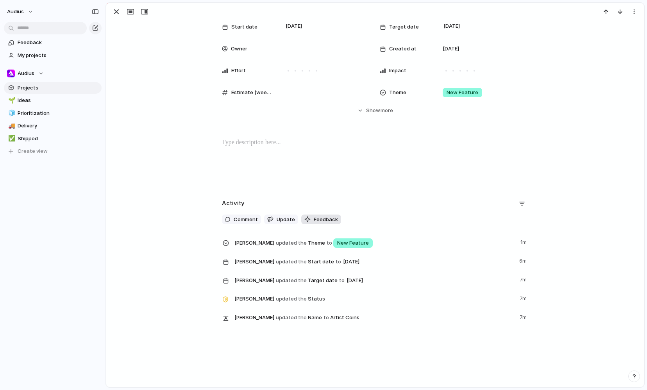
click at [311, 220] on span "Feedback" at bounding box center [326, 220] width 24 height 8
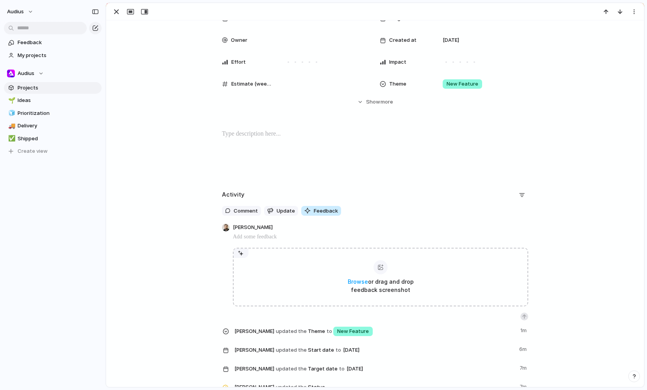
click at [311, 206] on button "Feedback" at bounding box center [321, 211] width 40 height 10
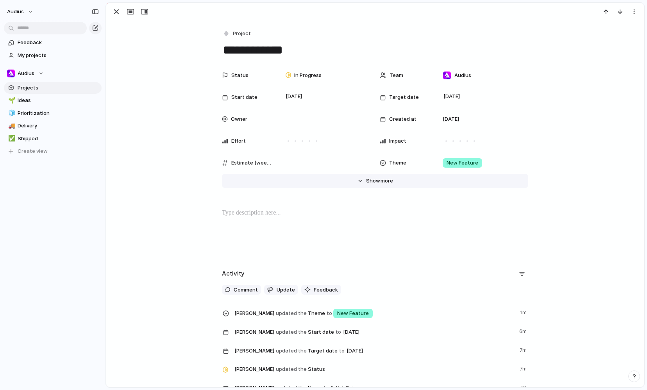
click at [311, 182] on span "more" at bounding box center [387, 181] width 13 height 8
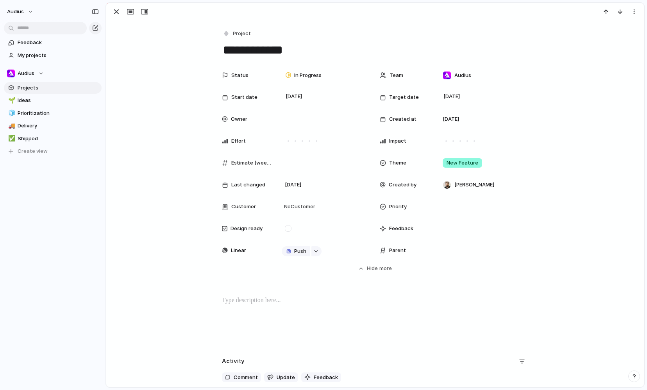
click at [311, 248] on div "Parent" at bounding box center [405, 251] width 50 height 8
click at [311, 250] on span "Parent" at bounding box center [397, 251] width 17 height 8
click at [311, 250] on div at bounding box center [383, 250] width 6 height 6
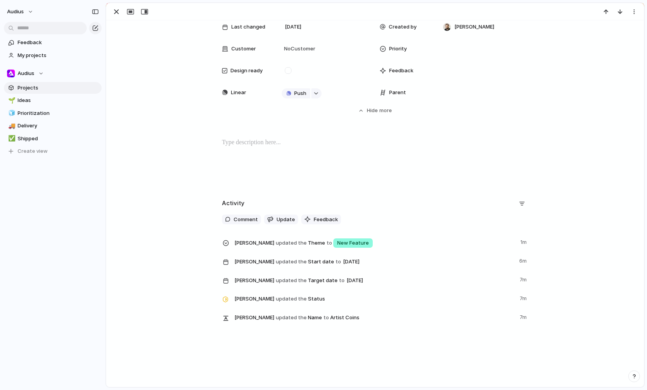
click at [311, 332] on div "**********" at bounding box center [375, 203] width 538 height 366
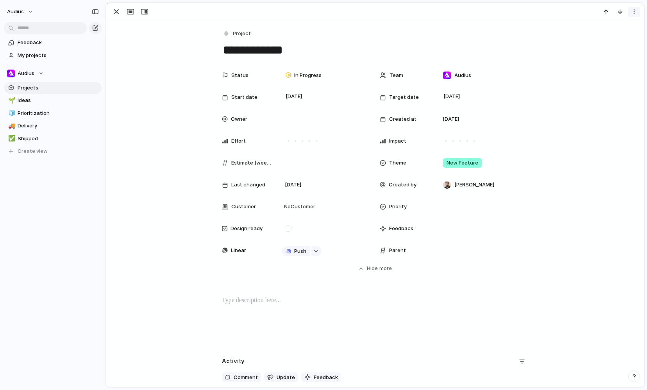
click at [311, 14] on div "button" at bounding box center [634, 12] width 6 height 6
click at [311, 92] on div "Mark as duplicate Delete" at bounding box center [323, 195] width 647 height 390
click at [39, 102] on span "Ideas" at bounding box center [58, 101] width 81 height 8
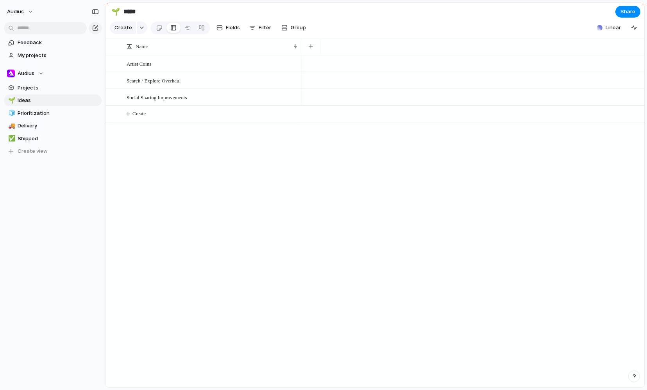
click at [311, 66] on div at bounding box center [472, 63] width 343 height 17
click at [36, 119] on div "🌱 Ideas 🧊 Prioritization 🚚 Delivery ✅ Shipped To pick up a draggable item, pres…" at bounding box center [53, 126] width 98 height 63
click at [40, 114] on span "Prioritization" at bounding box center [58, 113] width 81 height 8
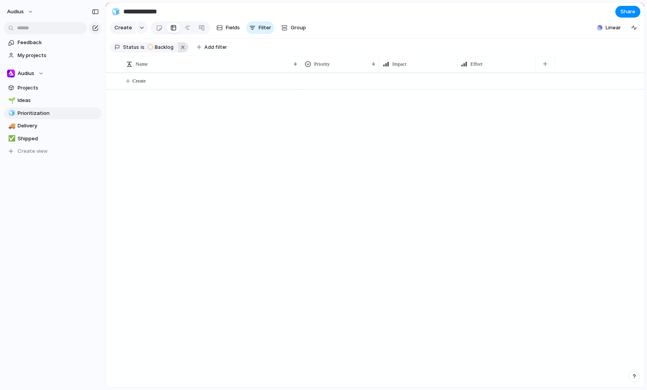
click at [180, 46] on button "button" at bounding box center [183, 47] width 10 height 10
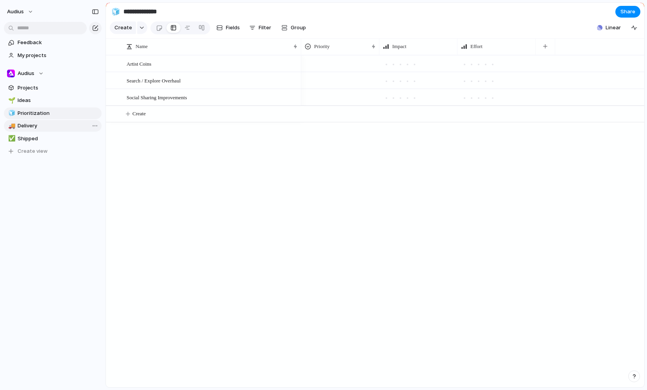
click at [32, 124] on span "Delivery" at bounding box center [58, 126] width 81 height 8
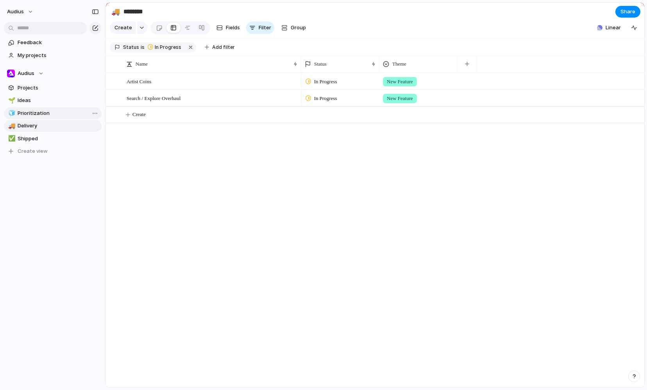
click at [34, 116] on span "Prioritization" at bounding box center [58, 113] width 81 height 8
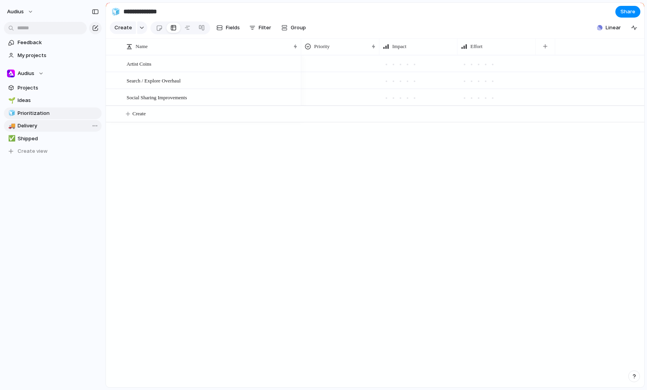
click at [46, 128] on span "Delivery" at bounding box center [58, 126] width 81 height 8
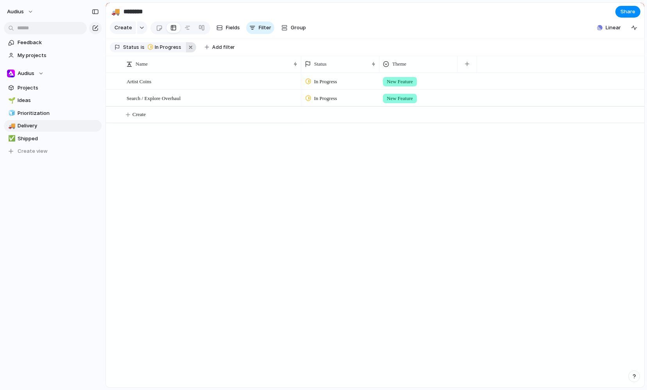
click at [190, 47] on button "button" at bounding box center [191, 47] width 10 height 10
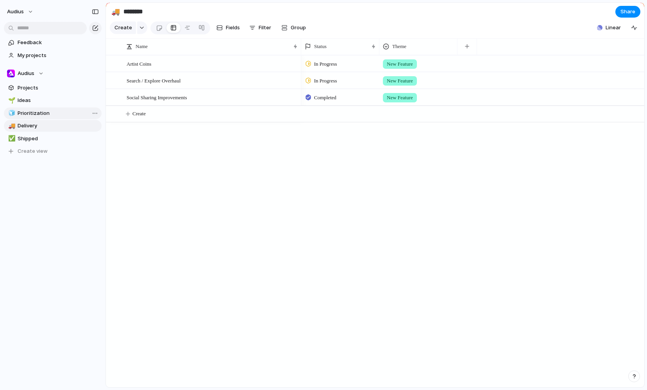
click at [45, 114] on span "Prioritization" at bounding box center [58, 113] width 81 height 8
click at [34, 125] on span "Delivery" at bounding box center [58, 126] width 81 height 8
type input "********"
click at [32, 116] on span "Prioritization" at bounding box center [58, 113] width 81 height 8
click at [33, 127] on span "Delivery" at bounding box center [58, 126] width 81 height 8
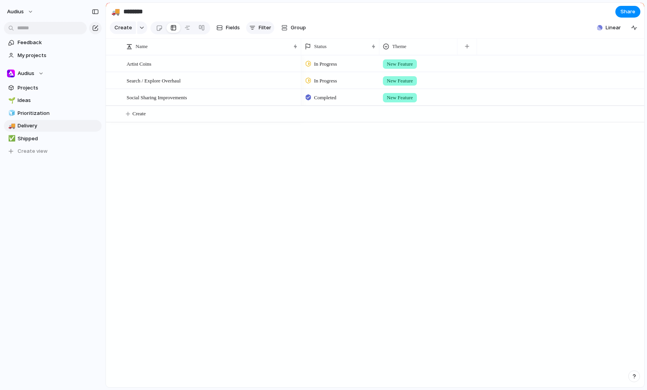
click at [261, 28] on span "Filter" at bounding box center [265, 28] width 13 height 8
click at [216, 175] on div "Description Start date Target date Owner Team Customer Priority Impact Effort D…" at bounding box center [323, 195] width 647 height 390
click at [118, 186] on span "Delete view" at bounding box center [123, 187] width 29 height 8
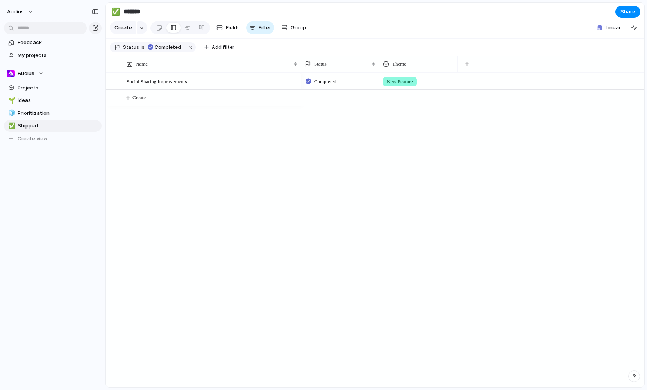
click at [191, 134] on div "Social Sharing Improvements Completed New Feature Create" at bounding box center [375, 230] width 538 height 315
click at [42, 110] on span "Prioritization" at bounding box center [58, 113] width 81 height 8
type input "**********"
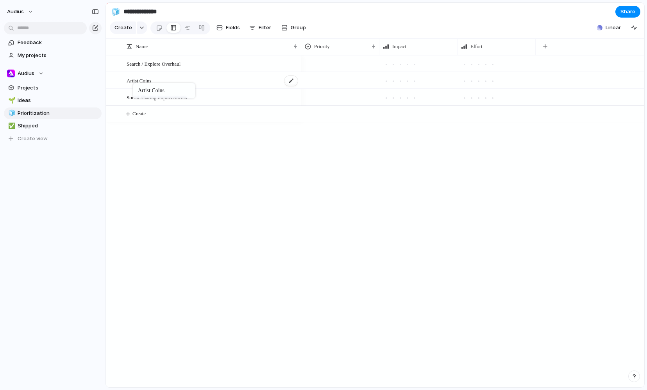
drag, startPoint x: 137, startPoint y: 59, endPoint x: 137, endPoint y: 83, distance: 23.8
drag, startPoint x: 146, startPoint y: 80, endPoint x: 146, endPoint y: 60, distance: 20.3
click at [188, 163] on div "Social Sharing Improvements Artist Coins Search / Explore Overhaul Create" at bounding box center [375, 221] width 538 height 332
click at [29, 87] on span "Projects" at bounding box center [58, 88] width 81 height 8
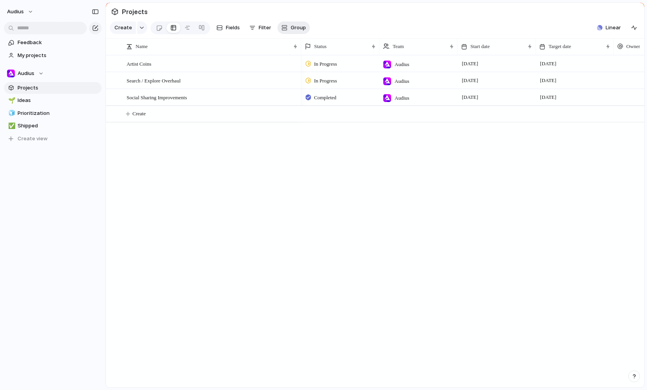
click at [292, 26] on span "Group" at bounding box center [298, 28] width 15 height 8
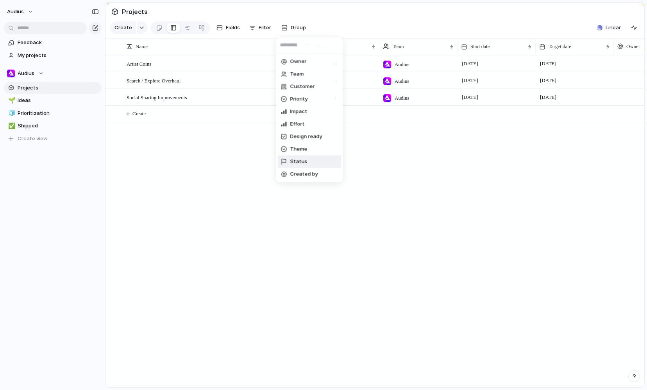
click at [319, 161] on li "Status" at bounding box center [310, 161] width 64 height 13
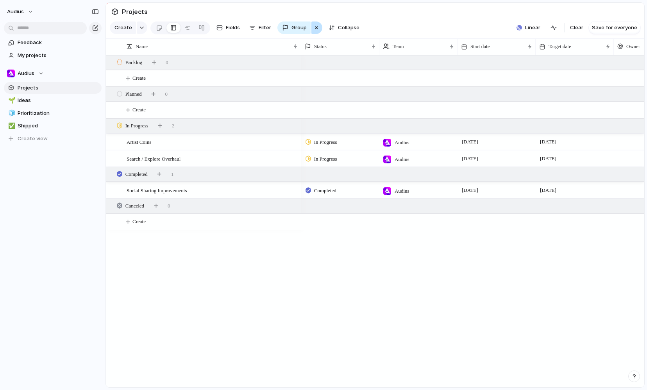
click at [315, 27] on div "button" at bounding box center [316, 27] width 6 height 9
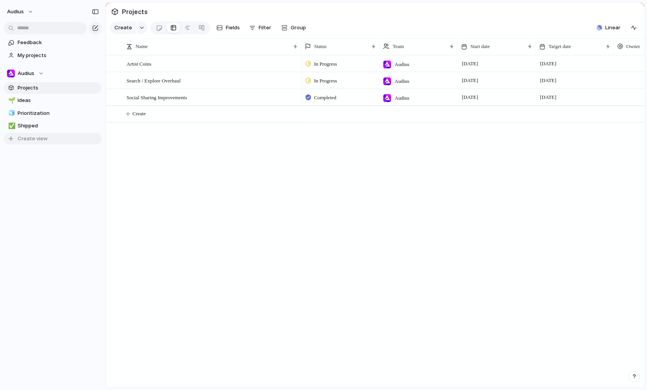
click at [46, 138] on button "Create view" at bounding box center [53, 139] width 98 height 12
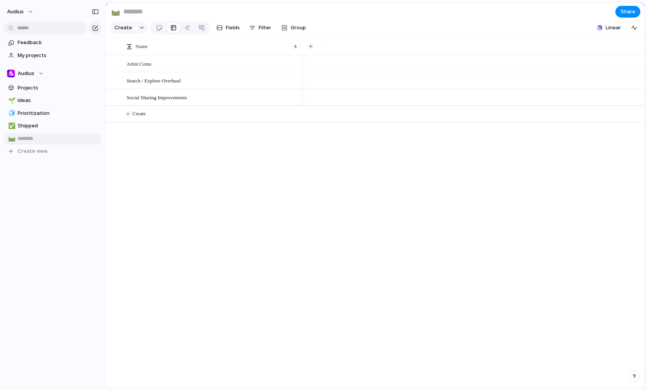
click at [95, 170] on div "Feedback My projects Audius Projects 🌱 Ideas 🧊 Prioritization ✅ Shipped 🛤️ To p…" at bounding box center [52, 110] width 105 height 220
click at [122, 200] on span "Delete view" at bounding box center [124, 201] width 29 height 8
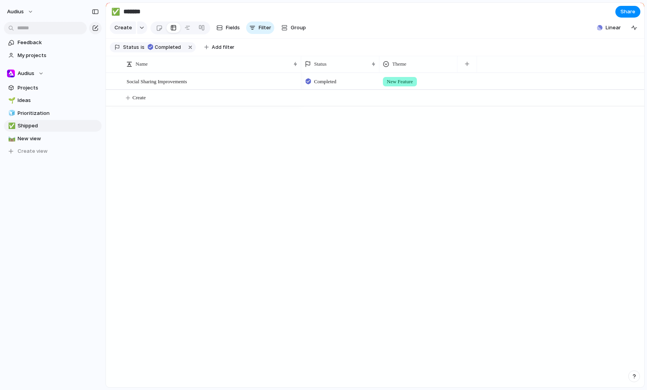
type input "*******"
click at [34, 84] on span "Projects" at bounding box center [58, 88] width 81 height 8
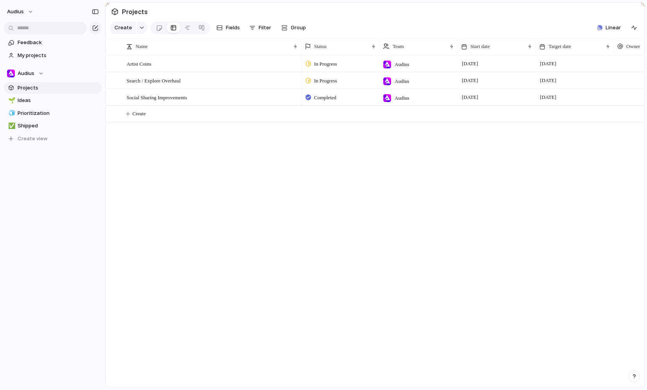
click at [139, 55] on div "Name Status Team Start date Target date Owner Created at" at bounding box center [375, 46] width 538 height 17
click at [136, 64] on span "Artist Coins" at bounding box center [139, 63] width 25 height 9
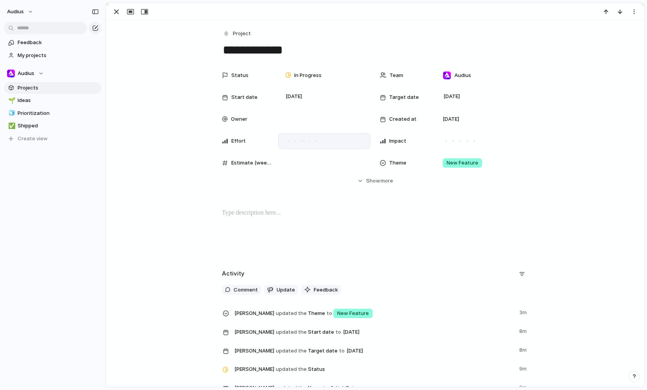
scroll to position [71, 0]
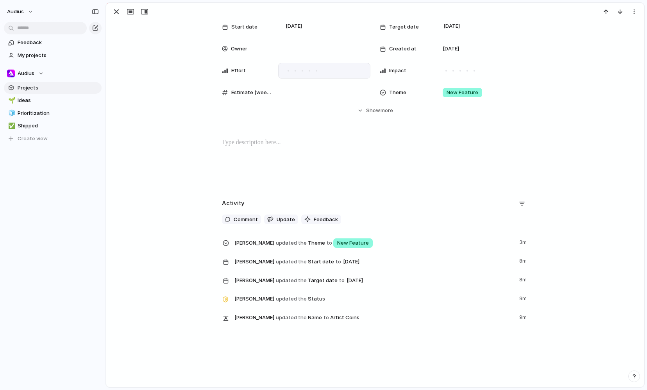
click at [316, 70] on div at bounding box center [317, 71] width 2 height 2
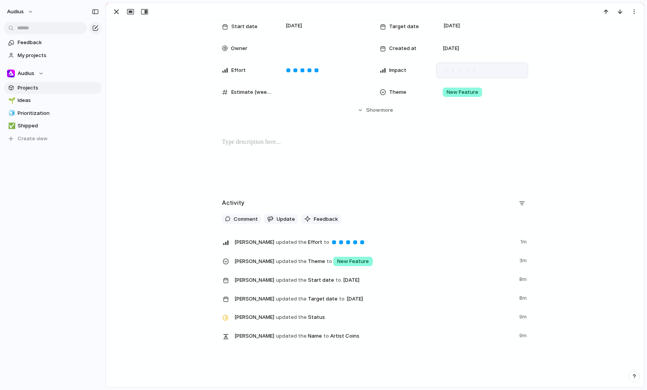
click at [473, 71] on div at bounding box center [474, 70] width 7 height 7
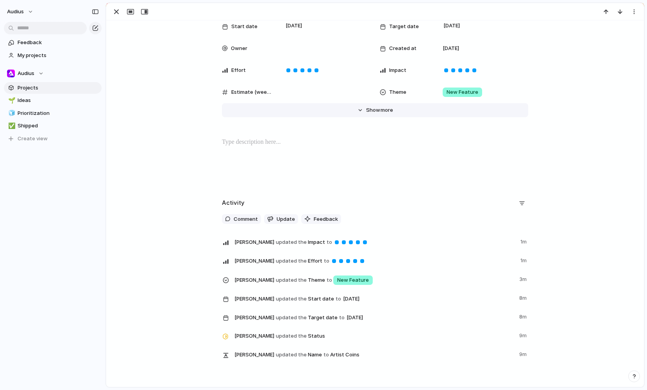
click at [387, 114] on button "Hide Show more" at bounding box center [375, 110] width 306 height 14
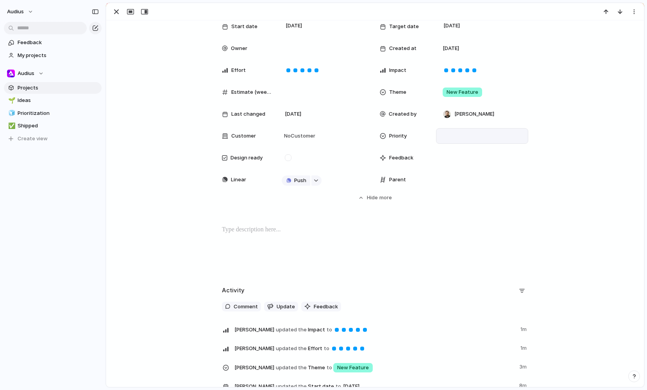
click at [446, 136] on div at bounding box center [482, 136] width 85 height 9
click at [458, 176] on span "High" at bounding box center [453, 177] width 11 height 8
click at [456, 159] on div at bounding box center [482, 158] width 92 height 16
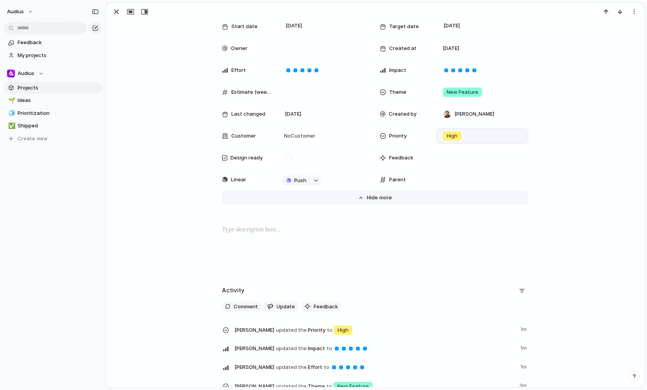
click at [373, 198] on span "Show" at bounding box center [374, 198] width 14 height 8
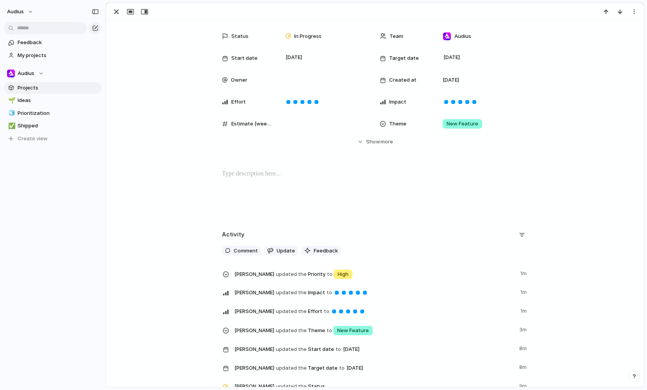
scroll to position [0, 0]
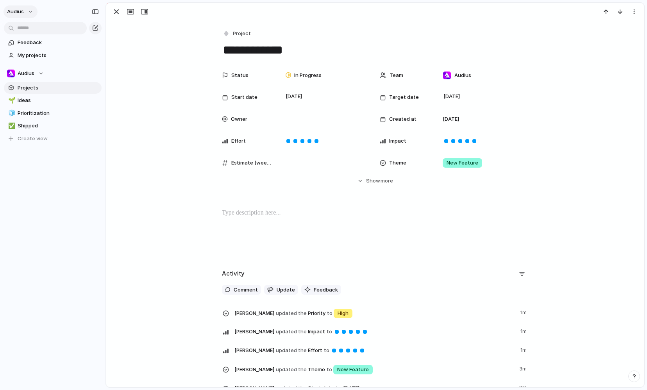
click at [29, 10] on button "Audius" at bounding box center [21, 11] width 34 height 13
click at [147, 71] on div "Settings Invite members Change theme Sign out" at bounding box center [323, 195] width 647 height 390
click at [30, 40] on span "Feedback" at bounding box center [58, 43] width 81 height 8
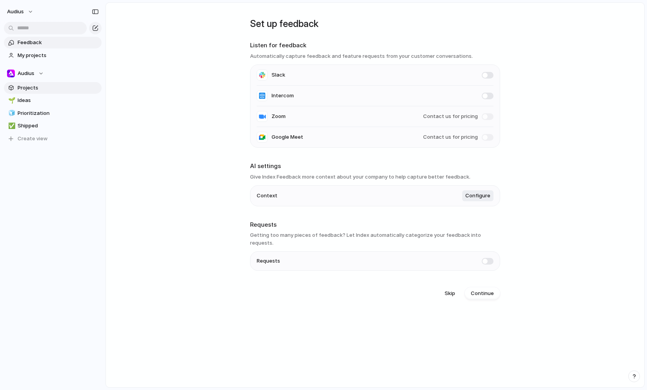
click at [26, 91] on span "Projects" at bounding box center [58, 88] width 81 height 8
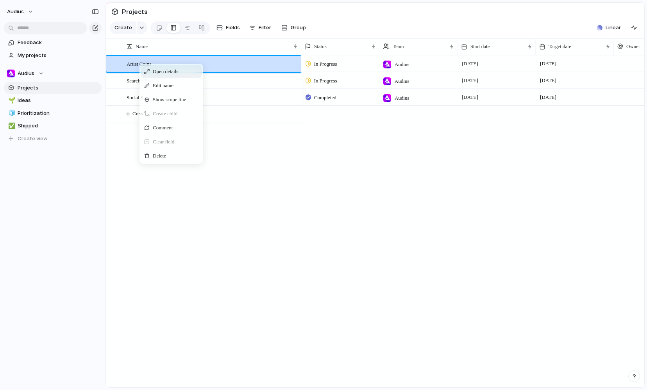
click at [184, 73] on span "Context Menu" at bounding box center [182, 72] width 3 height 8
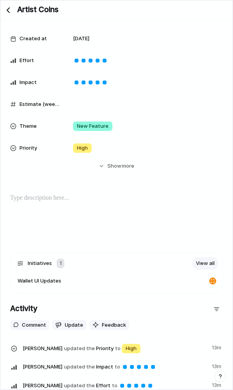
scroll to position [196, 0]
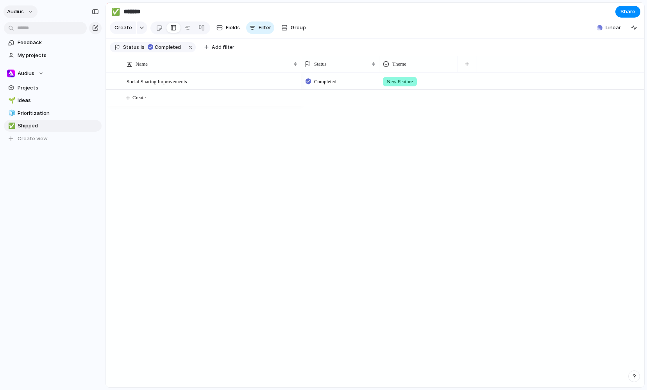
click at [32, 7] on button "Audius" at bounding box center [21, 11] width 34 height 13
click at [43, 31] on li "Settings" at bounding box center [37, 29] width 65 height 13
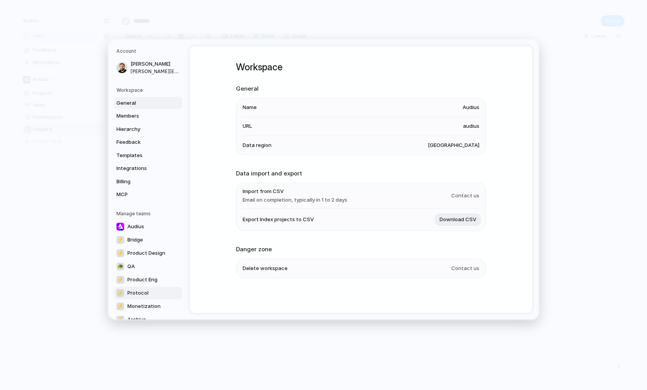
scroll to position [27, 0]
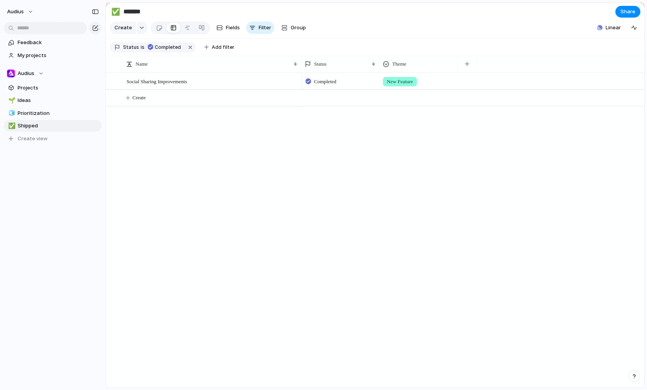
click at [168, 11] on input "*******" at bounding box center [168, 12] width 92 height 14
click at [23, 44] on span "Feedback" at bounding box center [58, 43] width 81 height 8
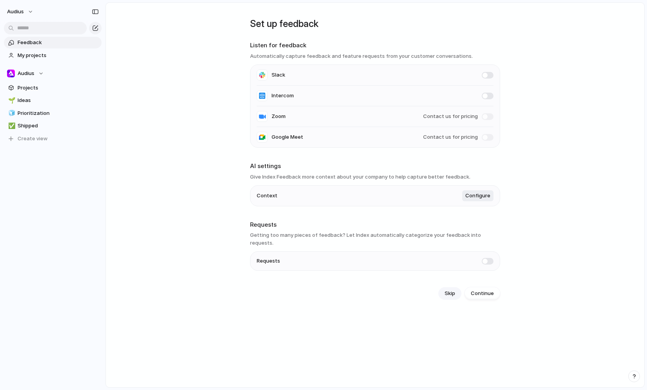
click at [450, 291] on span "Skip" at bounding box center [450, 294] width 11 height 8
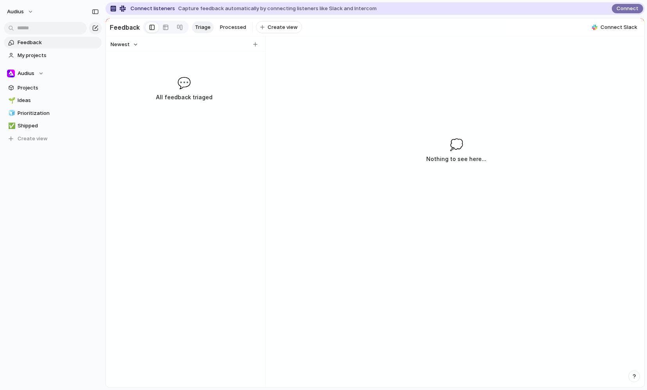
click at [193, 89] on div "💬 All feedback triaged" at bounding box center [183, 88] width 153 height 27
click at [32, 56] on span "My projects" at bounding box center [58, 56] width 81 height 8
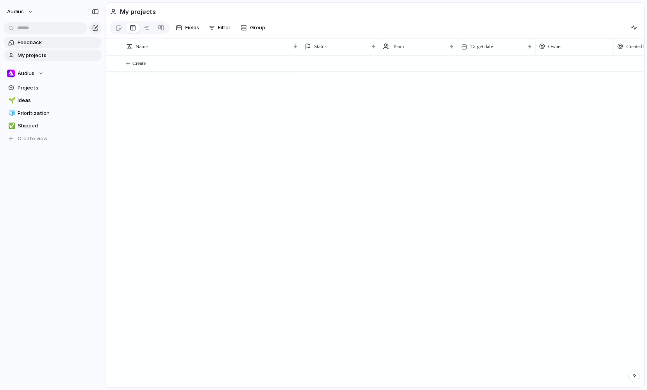
click at [36, 47] on link "Feedback" at bounding box center [53, 43] width 98 height 12
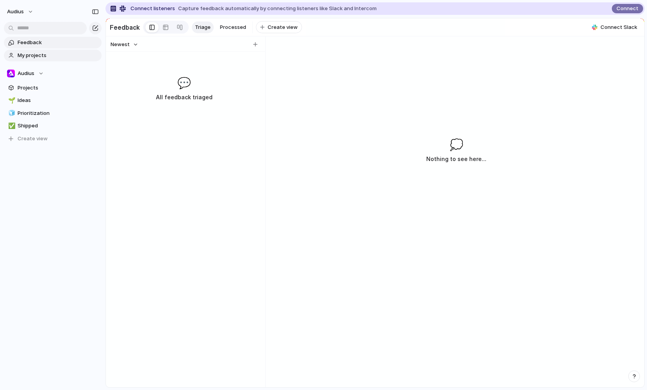
click at [34, 55] on span "My projects" at bounding box center [58, 56] width 81 height 8
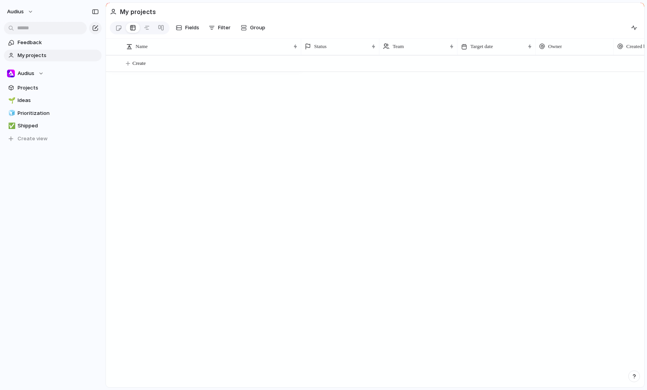
click at [192, 111] on div "Create" at bounding box center [375, 221] width 538 height 332
click at [30, 88] on span "Projects" at bounding box center [58, 88] width 81 height 8
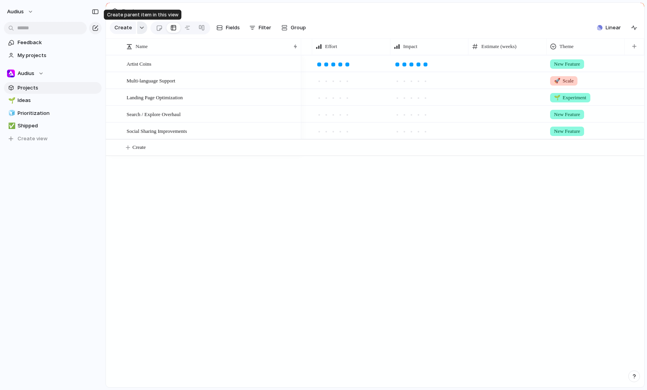
click at [142, 26] on button "button" at bounding box center [142, 27] width 10 height 13
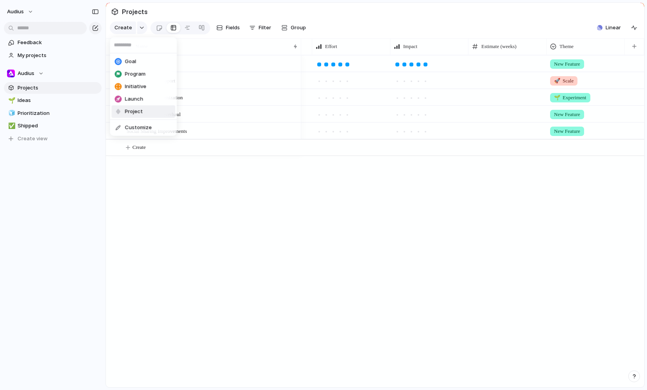
click at [147, 109] on li "Project" at bounding box center [144, 111] width 64 height 13
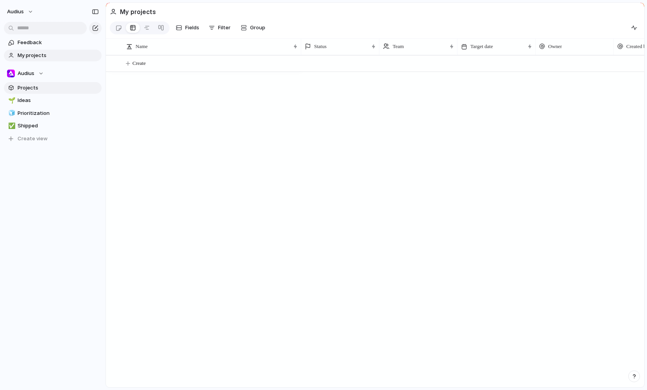
click at [35, 85] on span "Projects" at bounding box center [58, 88] width 81 height 8
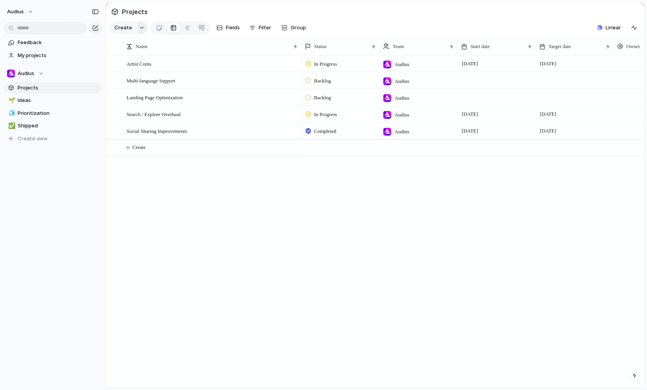
click at [140, 28] on div "button" at bounding box center [141, 27] width 5 height 3
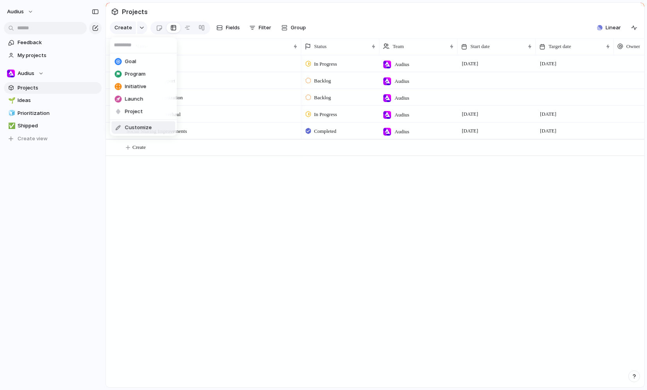
click at [142, 130] on span "Customize" at bounding box center [138, 128] width 27 height 8
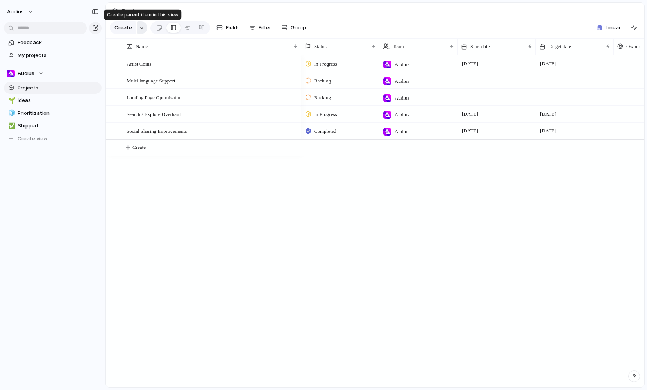
click at [143, 29] on div "button" at bounding box center [141, 27] width 5 height 3
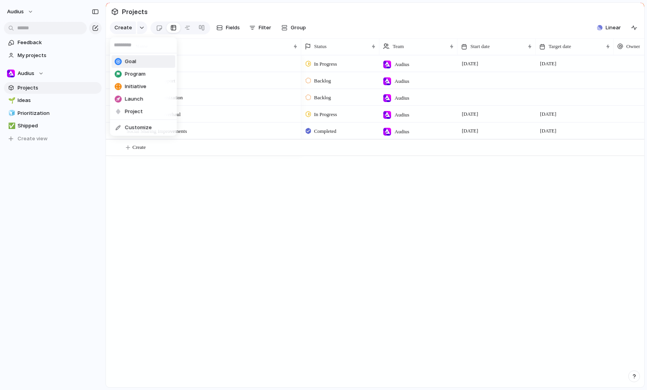
click at [134, 61] on span "Goal" at bounding box center [130, 62] width 11 height 8
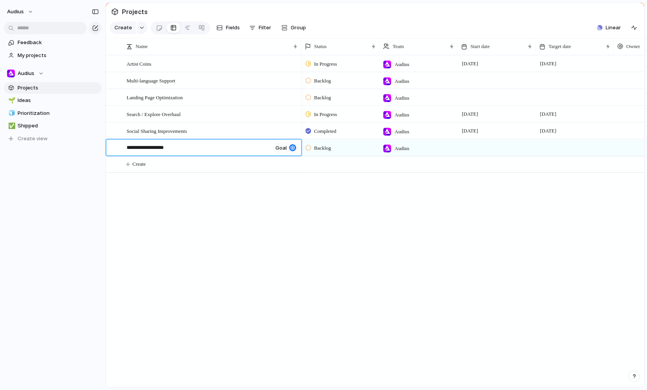
type textarea "**********"
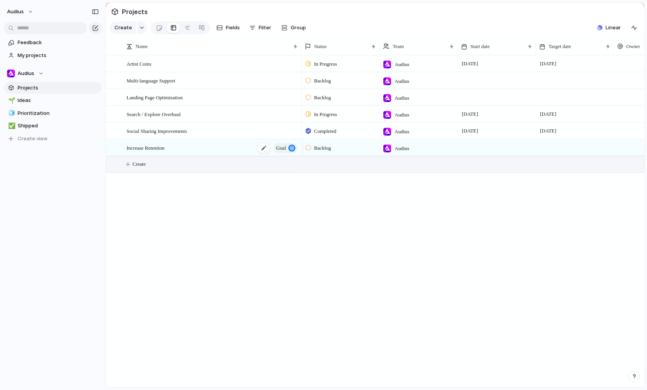
click at [291, 147] on div "button" at bounding box center [291, 148] width 7 height 7
click at [112, 131] on div at bounding box center [112, 131] width 6 height 6
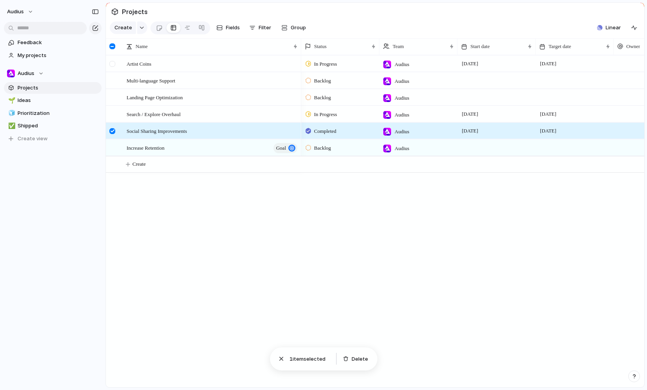
click at [113, 61] on div at bounding box center [112, 64] width 6 height 6
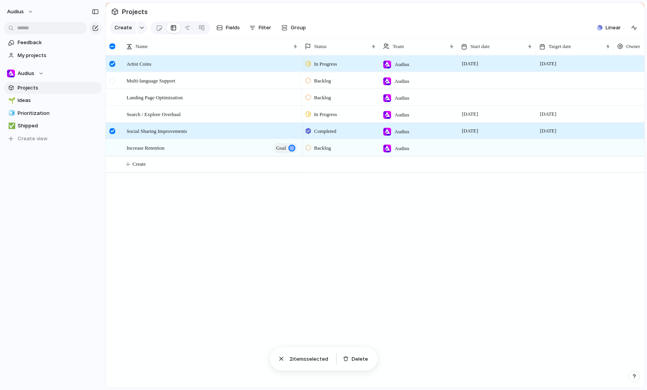
click at [113, 82] on div at bounding box center [112, 81] width 6 height 6
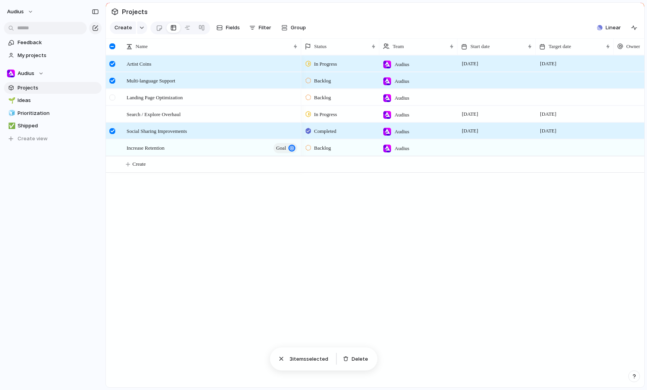
click at [113, 99] on div at bounding box center [112, 98] width 6 height 6
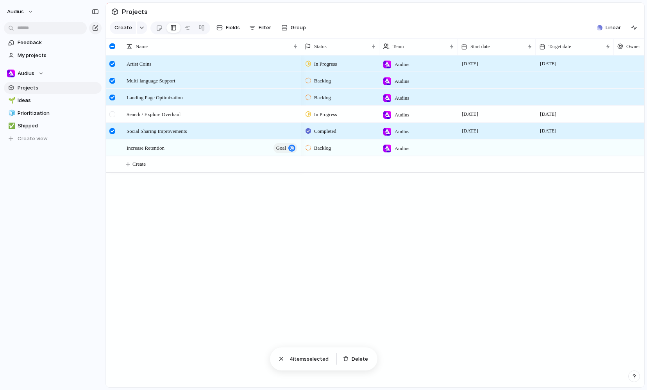
click at [113, 116] on div at bounding box center [112, 114] width 6 height 6
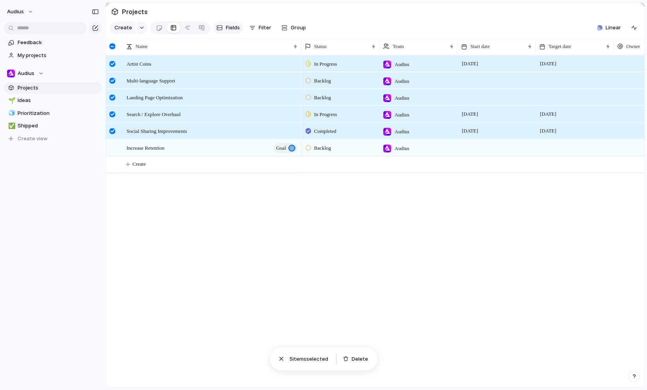
click at [229, 31] on span "Fields" at bounding box center [233, 28] width 14 height 8
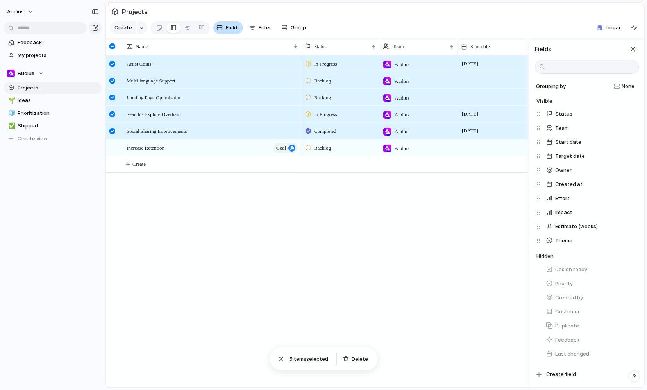
click at [229, 31] on span "Fields" at bounding box center [233, 28] width 14 height 8
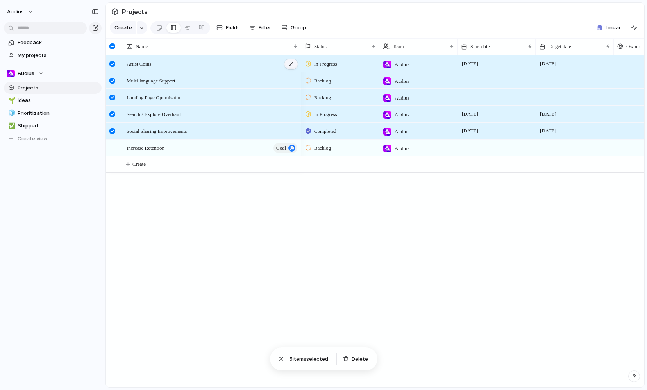
click at [293, 65] on div at bounding box center [290, 64] width 13 height 10
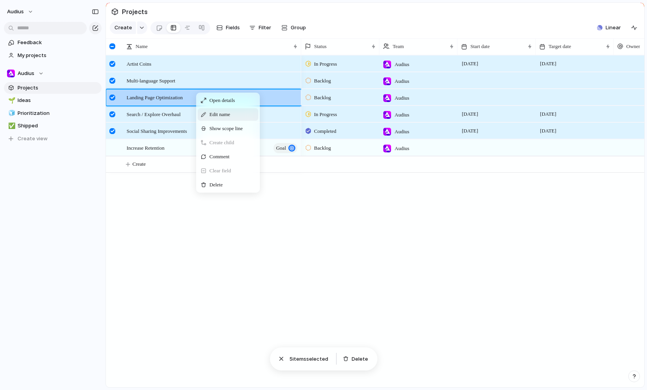
click at [236, 114] on span "Context Menu" at bounding box center [234, 115] width 3 height 8
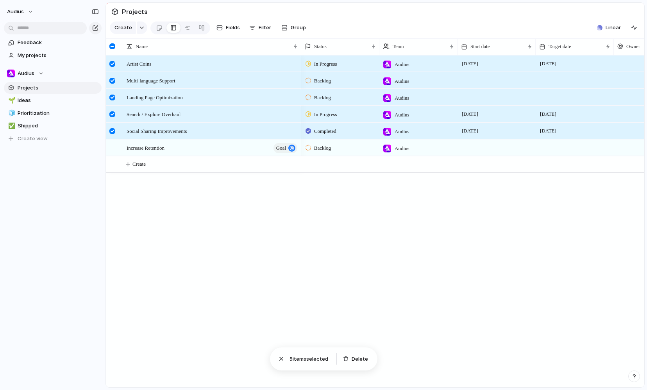
click at [229, 199] on div "Artist Coins Multi-language Support Landing Page Optimization Search / Explore …" at bounding box center [375, 221] width 538 height 332
click at [355, 18] on section "Projects" at bounding box center [375, 12] width 538 height 18
click at [251, 189] on div "Artist Coins Multi-language Support Landing Page Optimization Search / Explore …" at bounding box center [375, 221] width 538 height 332
click at [227, 29] on span "Fields" at bounding box center [233, 28] width 14 height 8
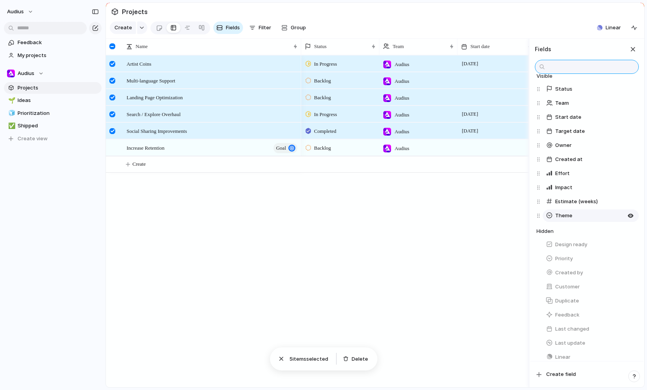
scroll to position [47, 0]
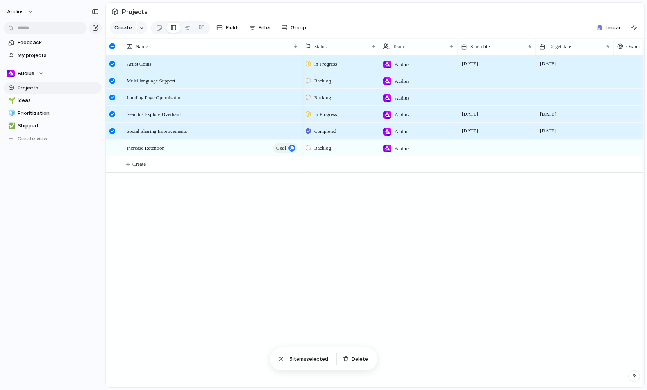
click at [400, 241] on div "In Progress Audius 31 July 1 October Backlog Audius Backlog Audius In Progress …" at bounding box center [472, 221] width 343 height 332
click at [297, 46] on div "Name" at bounding box center [211, 46] width 175 height 16
click at [295, 46] on div "Name" at bounding box center [211, 46] width 175 height 13
click at [293, 47] on div "Sort ascending Sort descending" at bounding box center [323, 195] width 647 height 390
click at [427, 30] on section "Create Fields Filter Group Zoom Collapse Linear" at bounding box center [375, 29] width 538 height 19
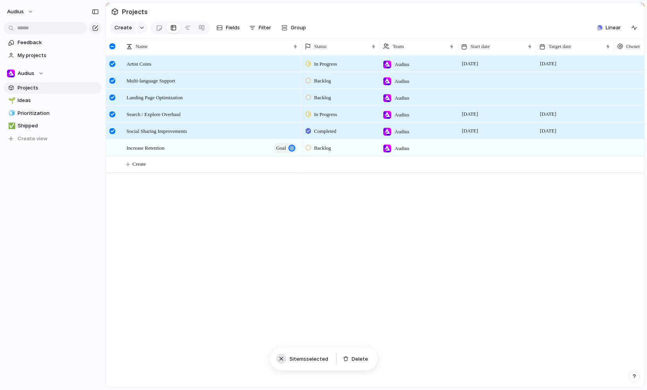
click at [282, 360] on div "button" at bounding box center [281, 359] width 8 height 8
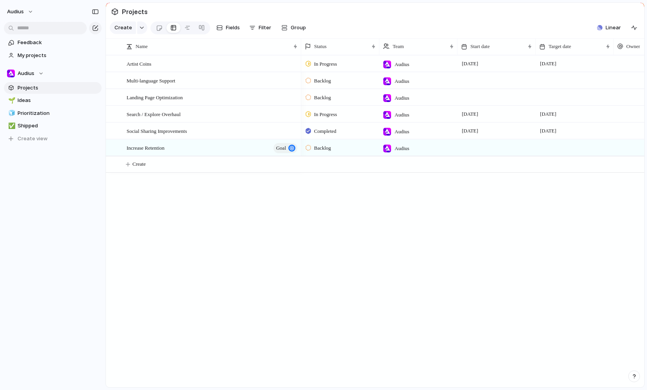
click at [257, 262] on div "Artist Coins Multi-language Support Landing Page Optimization Search / Explore …" at bounding box center [375, 221] width 538 height 332
click at [286, 133] on div at bounding box center [290, 131] width 13 height 10
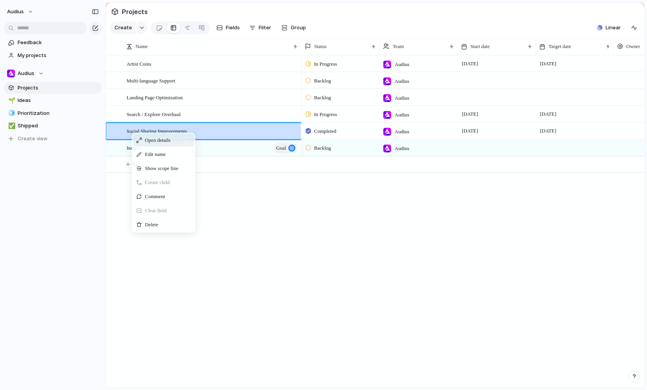
click at [170, 137] on span "Open details" at bounding box center [157, 140] width 25 height 8
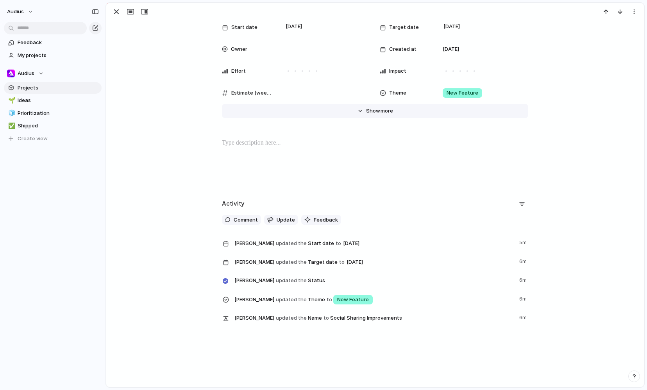
scroll to position [71, 0]
click at [387, 106] on button "Hide Show more" at bounding box center [375, 111] width 306 height 14
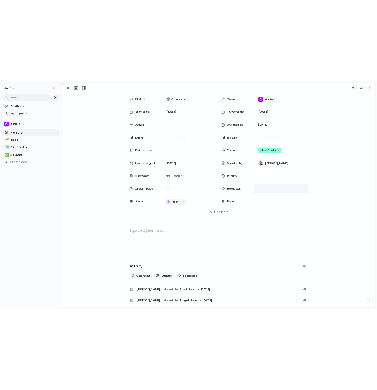
scroll to position [0, 0]
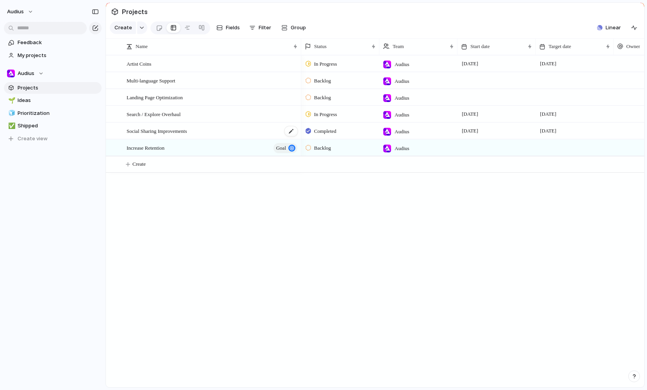
click at [179, 127] on span "Social Sharing Improvements" at bounding box center [157, 130] width 61 height 9
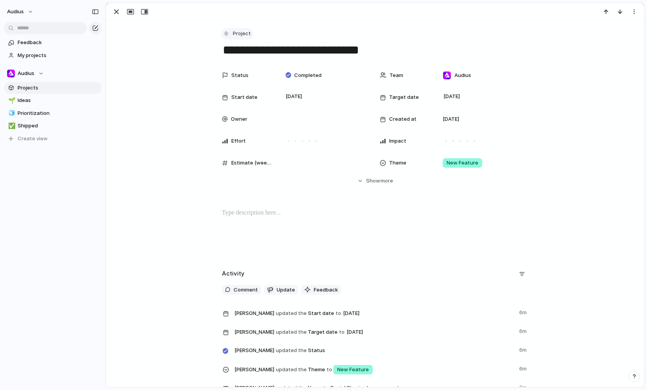
click at [241, 34] on span "Project" at bounding box center [242, 34] width 18 height 8
click at [187, 92] on div "Goal Program Initiative Launch Project Customize" at bounding box center [323, 195] width 647 height 390
click at [167, 76] on div "Status Completed Team Audius Start date 1 July Target date 13 August Owner Crea…" at bounding box center [375, 126] width 519 height 117
click at [115, 9] on div "button" at bounding box center [116, 11] width 9 height 9
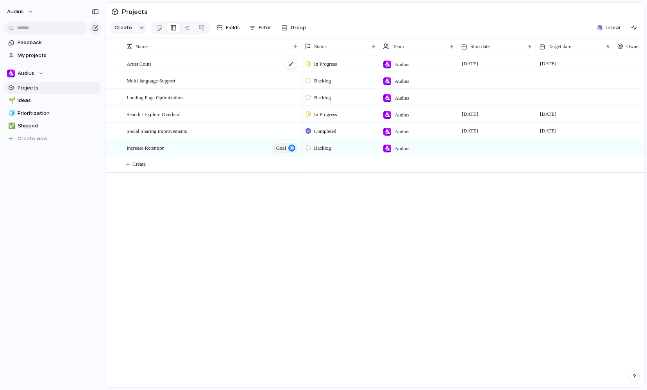
click at [176, 64] on div "Artist Coins" at bounding box center [213, 64] width 172 height 16
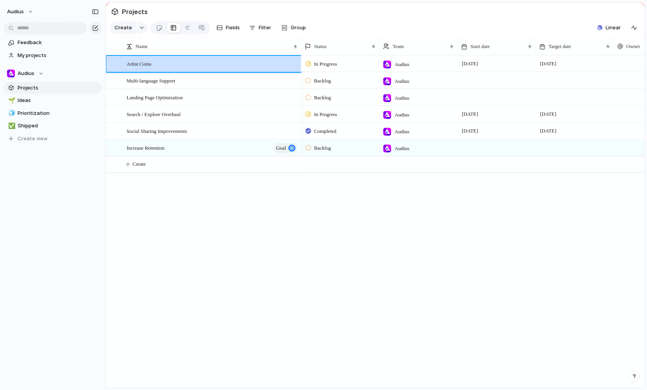
click at [262, 238] on div "Artist Coins Multi-language Support Landing Page Optimization Search / Explore …" at bounding box center [375, 221] width 538 height 332
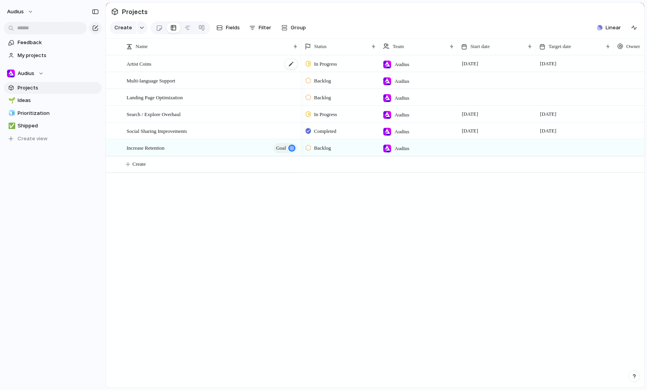
click at [151, 63] on span "Artist Coins" at bounding box center [139, 63] width 25 height 9
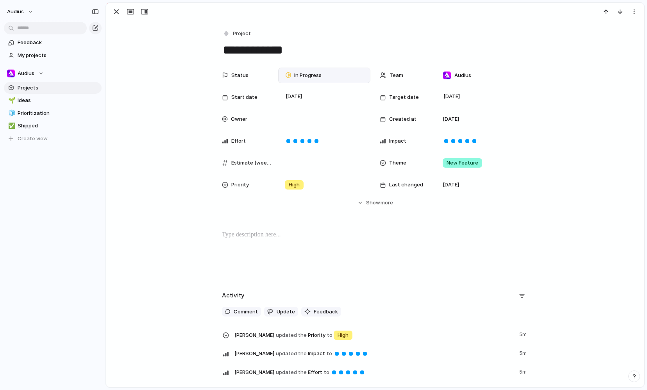
click at [308, 74] on span "In Progress" at bounding box center [307, 75] width 27 height 8
drag, startPoint x: 313, startPoint y: 45, endPoint x: 255, endPoint y: 41, distance: 57.6
click at [311, 45] on div "Backlog Planned In Progress Completed Canceled" at bounding box center [323, 195] width 647 height 390
click at [238, 31] on span "Project" at bounding box center [242, 34] width 18 height 8
click at [172, 74] on div "Goal Program Initiative Launch Project Customize" at bounding box center [323, 195] width 647 height 390
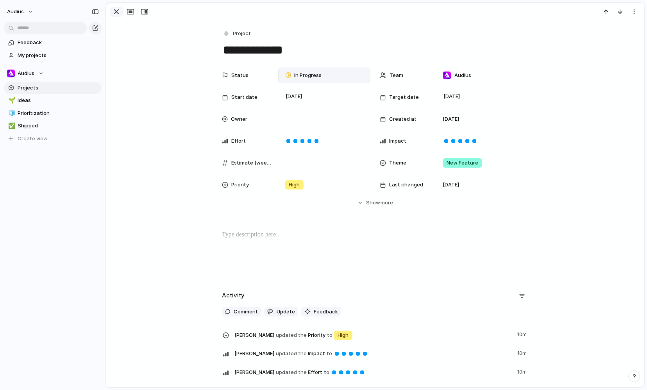
click at [117, 13] on div "button" at bounding box center [116, 11] width 9 height 9
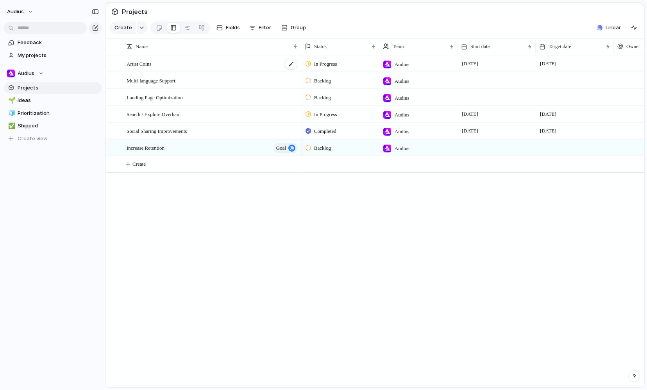
click at [179, 64] on div "Artist Coins" at bounding box center [213, 64] width 172 height 16
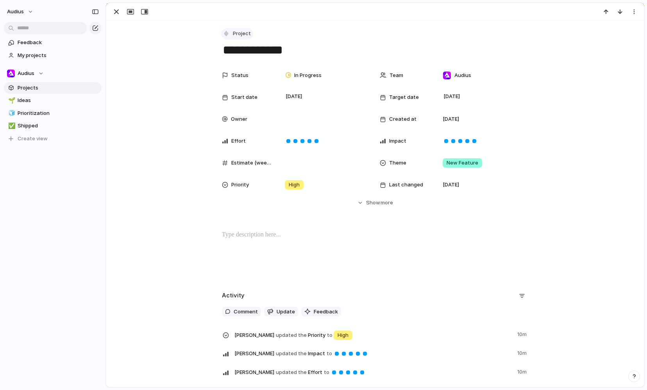
click at [237, 34] on span "Project" at bounding box center [242, 34] width 18 height 8
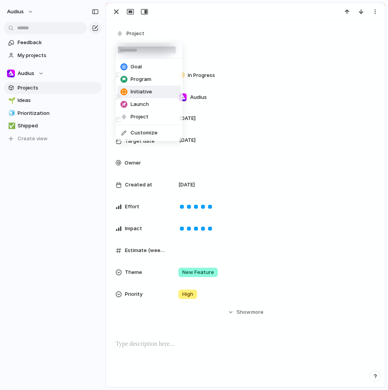
click at [152, 90] on li "Initiative" at bounding box center [150, 92] width 64 height 13
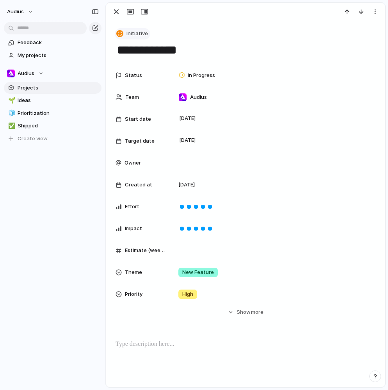
click at [140, 36] on span "Initiative" at bounding box center [137, 34] width 21 height 8
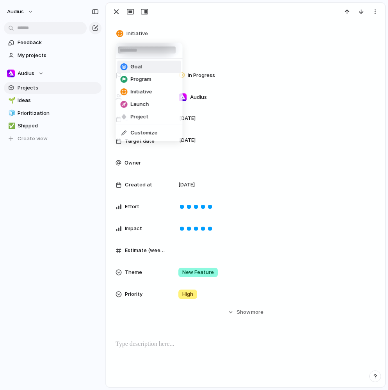
click at [223, 18] on div "Goal Program Initiative Launch Project Customize" at bounding box center [194, 195] width 388 height 390
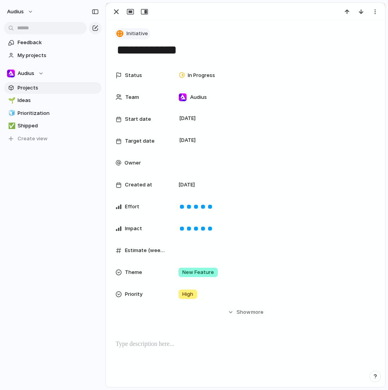
click at [140, 32] on span "Initiative" at bounding box center [137, 34] width 21 height 8
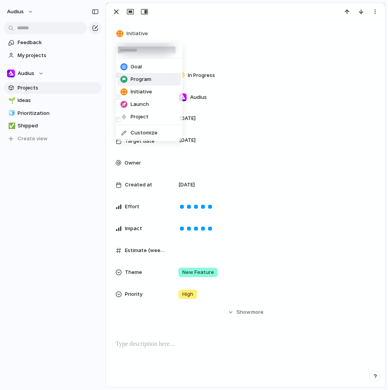
click at [148, 81] on span "Program" at bounding box center [141, 79] width 21 height 8
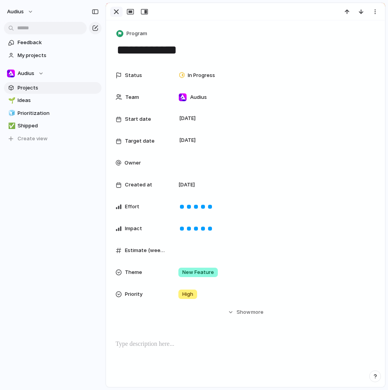
click at [117, 11] on div "button" at bounding box center [116, 11] width 9 height 9
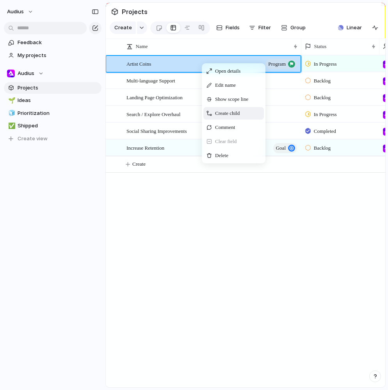
click at [251, 111] on div "Create child" at bounding box center [234, 113] width 61 height 13
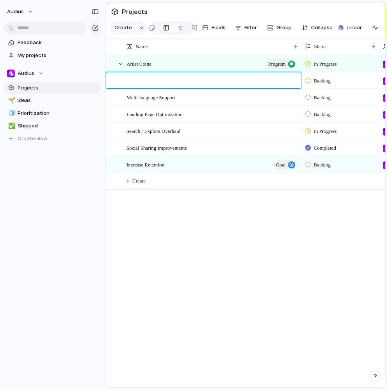
click at [184, 80] on textarea at bounding box center [216, 82] width 159 height 10
type textarea "**********"
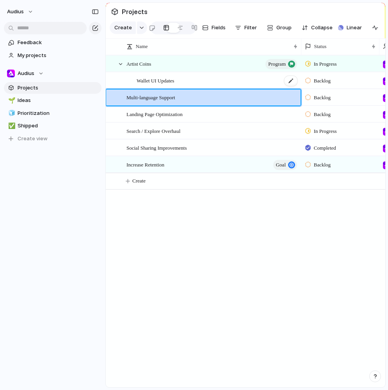
click at [209, 80] on div "Wallet UI Updates" at bounding box center [218, 81] width 162 height 16
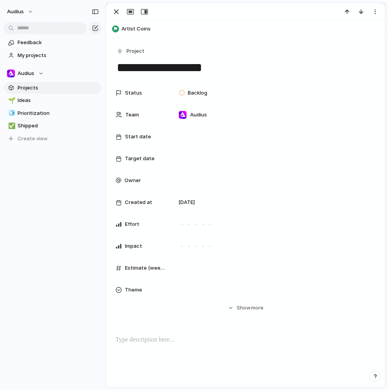
click at [132, 30] on span "Artist Coins" at bounding box center [252, 29] width 260 height 8
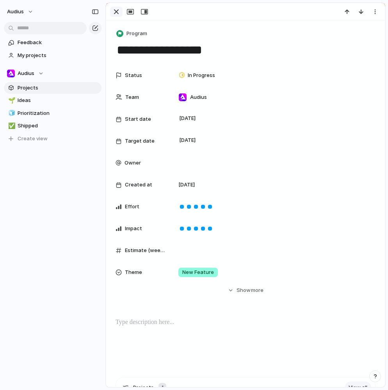
click at [114, 14] on div "button" at bounding box center [116, 11] width 9 height 9
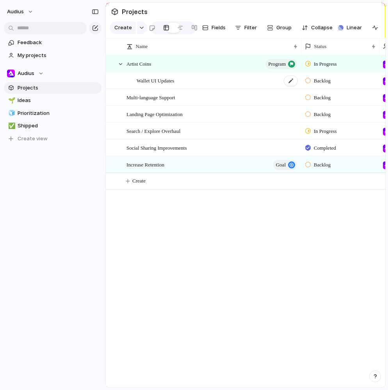
click at [190, 80] on div "Wallet UI Updates" at bounding box center [218, 81] width 162 height 16
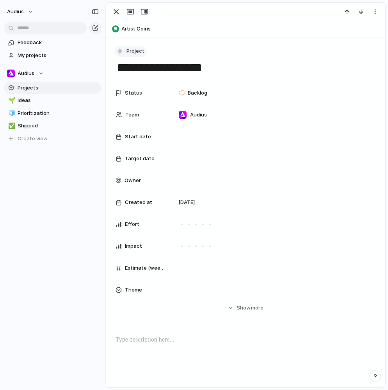
click at [133, 50] on span "Project" at bounding box center [136, 51] width 18 height 8
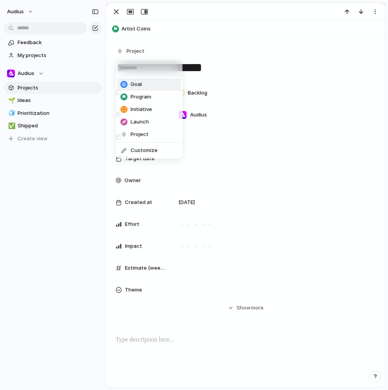
click at [114, 13] on div "Goal Program Initiative Launch Project Customize" at bounding box center [194, 195] width 388 height 390
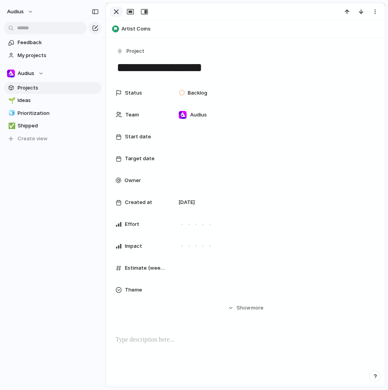
click at [114, 12] on div "button" at bounding box center [116, 11] width 9 height 9
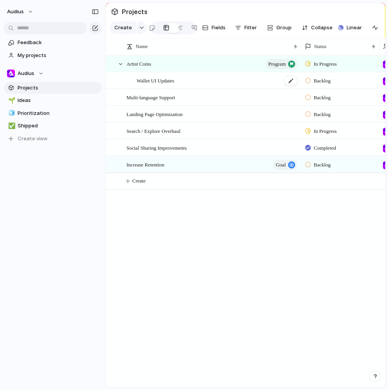
click at [165, 79] on span "Wallet UI Updates" at bounding box center [156, 80] width 38 height 9
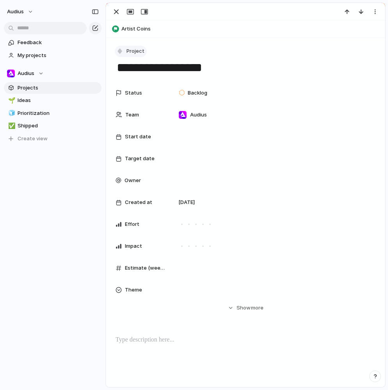
click at [139, 48] on span "Project" at bounding box center [136, 51] width 18 height 8
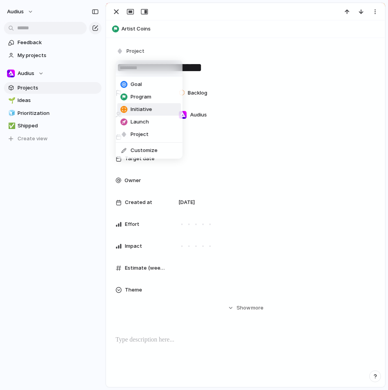
click at [157, 110] on li "Initiative" at bounding box center [150, 109] width 64 height 13
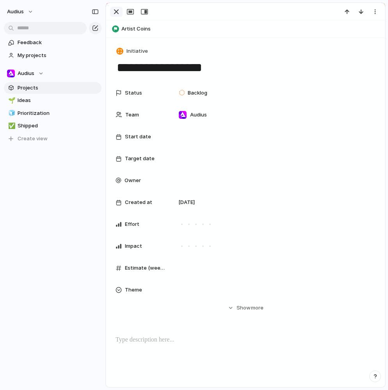
click at [114, 14] on div "button" at bounding box center [116, 11] width 9 height 9
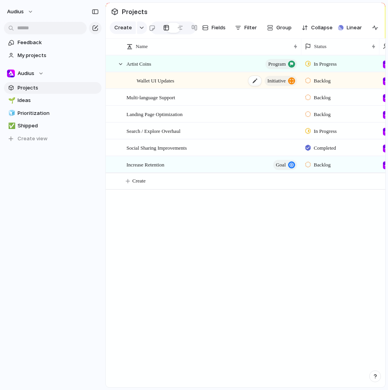
click at [285, 80] on span "initiative" at bounding box center [277, 80] width 18 height 11
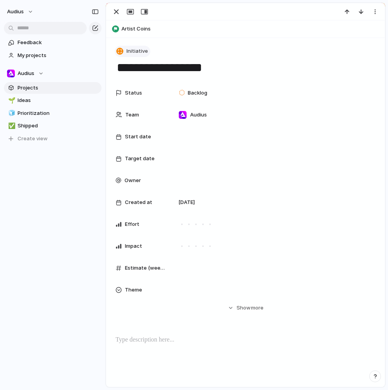
click at [136, 48] on span "Initiative" at bounding box center [137, 51] width 21 height 8
click at [87, 179] on div "Goal Program Initiative Launch Project Customize" at bounding box center [194, 195] width 388 height 390
click at [114, 16] on div "button" at bounding box center [116, 11] width 9 height 9
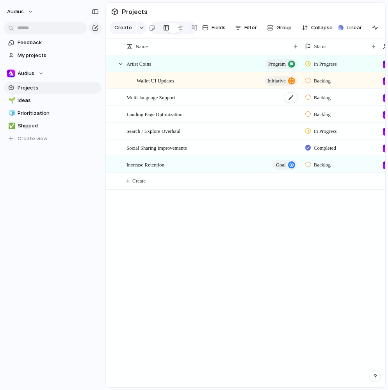
click at [202, 100] on div "Multi-language Support" at bounding box center [213, 97] width 172 height 16
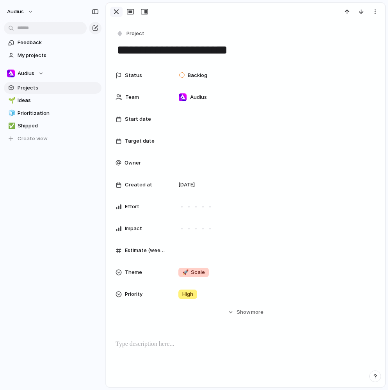
click at [115, 14] on div "button" at bounding box center [116, 11] width 9 height 9
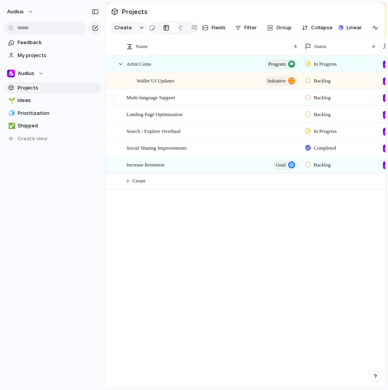
click at [112, 97] on div at bounding box center [112, 98] width 6 height 6
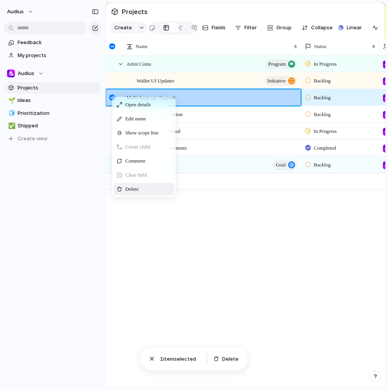
click at [145, 185] on span "Context Menu" at bounding box center [142, 189] width 3 height 8
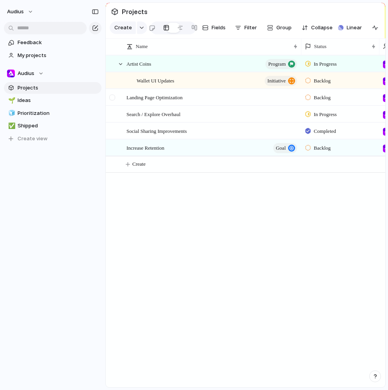
click at [111, 98] on div at bounding box center [112, 98] width 6 height 6
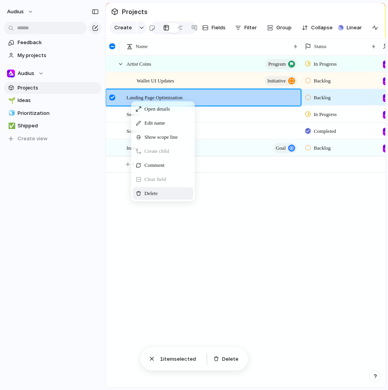
click at [164, 192] on span "Context Menu" at bounding box center [162, 193] width 3 height 8
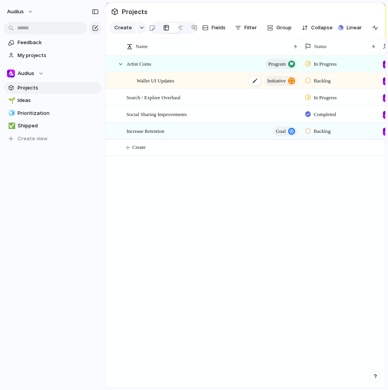
click at [288, 81] on button "initiative" at bounding box center [281, 81] width 32 height 10
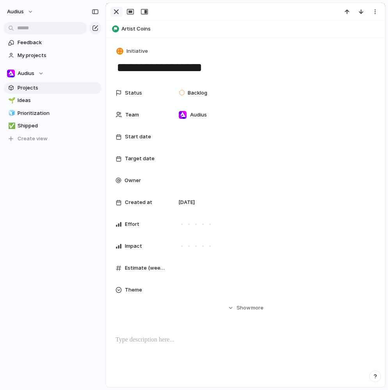
click at [113, 14] on div "button" at bounding box center [116, 11] width 9 height 9
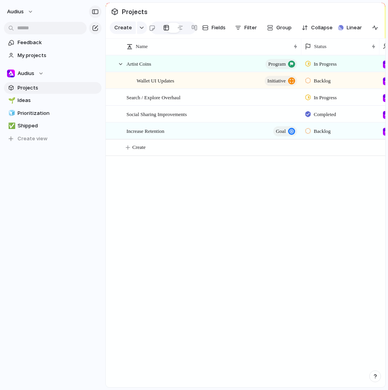
click at [97, 12] on div "button" at bounding box center [95, 11] width 7 height 5
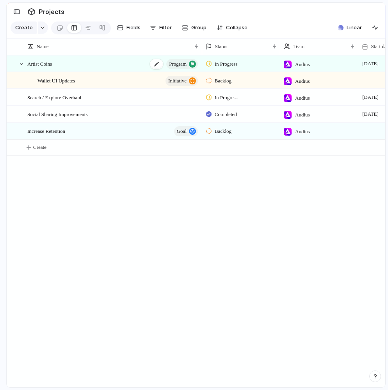
click at [184, 65] on span "program" at bounding box center [178, 64] width 18 height 11
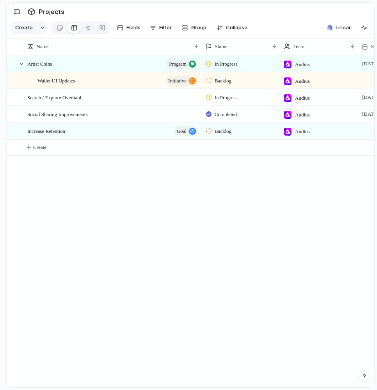
click at [195, 231] on div "Artist Coins program In Progress Audius 31 July 1 October Wallet UI Updates ini…" at bounding box center [191, 221] width 368 height 332
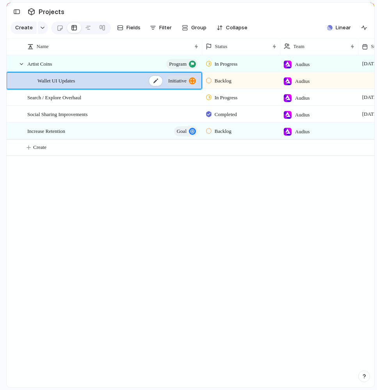
click at [43, 77] on span "Wallet UI Updates" at bounding box center [57, 80] width 38 height 9
click at [11, 83] on div at bounding box center [13, 81] width 6 height 6
click at [128, 192] on div "Artist Coins program In Progress Audius 31 July 1 October Wallet UI Updates ini…" at bounding box center [191, 221] width 368 height 332
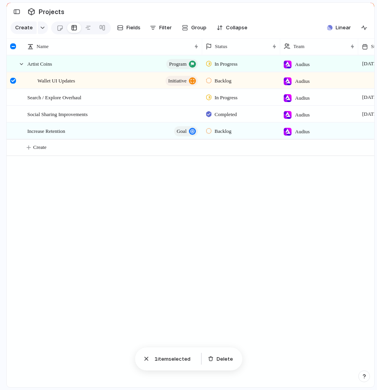
click at [13, 80] on div at bounding box center [13, 81] width 6 height 6
click at [21, 63] on div at bounding box center [21, 64] width 7 height 7
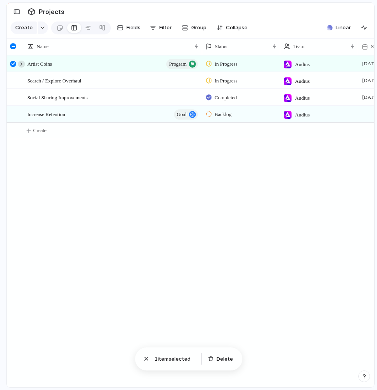
click at [21, 63] on div at bounding box center [21, 64] width 7 height 7
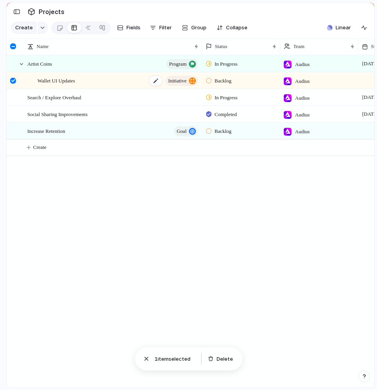
click at [181, 82] on span "initiative" at bounding box center [177, 80] width 18 height 11
click at [193, 80] on div "button" at bounding box center [192, 80] width 7 height 7
click at [189, 79] on button "initiative" at bounding box center [182, 81] width 32 height 10
click at [230, 80] on span "Backlog" at bounding box center [223, 81] width 17 height 8
click at [234, 136] on div "Completed" at bounding box center [224, 140] width 35 height 9
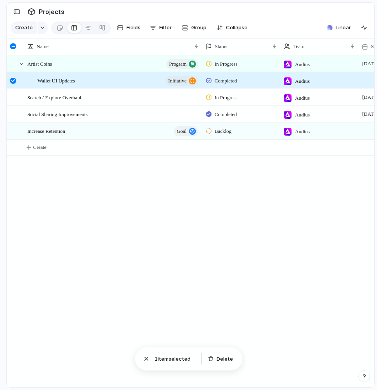
click at [197, 167] on div "Artist Coins program In Progress Audius 31 July 1 October Search / Explore Over…" at bounding box center [191, 221] width 368 height 332
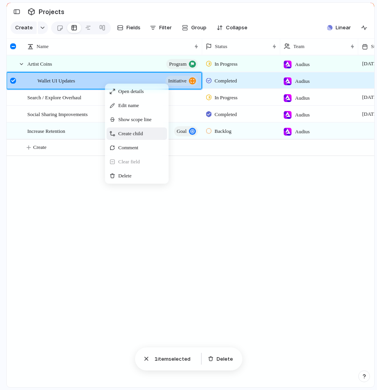
click at [147, 129] on div "Create child" at bounding box center [137, 133] width 61 height 13
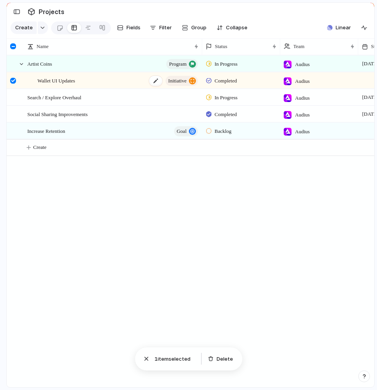
click at [71, 80] on span "Wallet UI Updates" at bounding box center [57, 80] width 38 height 9
click at [62, 62] on div "Artist Coins program" at bounding box center [113, 64] width 172 height 16
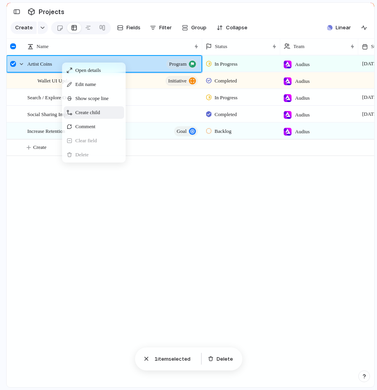
click at [106, 115] on div "Create child" at bounding box center [94, 112] width 61 height 13
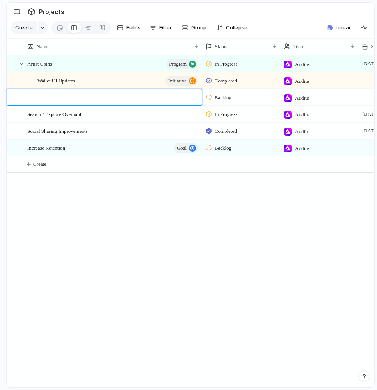
click at [102, 98] on textarea at bounding box center [117, 98] width 159 height 10
type textarea "***"
type textarea "****"
type textarea "*"
type textarea "**********"
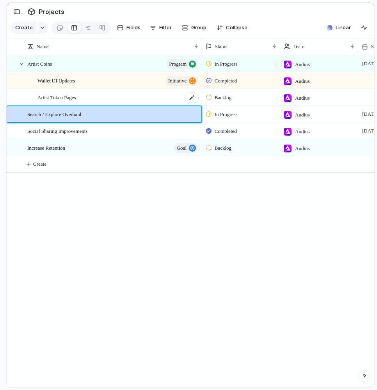
click at [136, 93] on div "Artist Token Pages" at bounding box center [119, 97] width 162 height 16
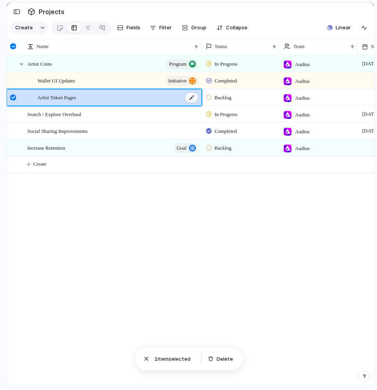
click at [195, 97] on div at bounding box center [191, 98] width 13 height 10
click at [22, 99] on div at bounding box center [17, 97] width 21 height 16
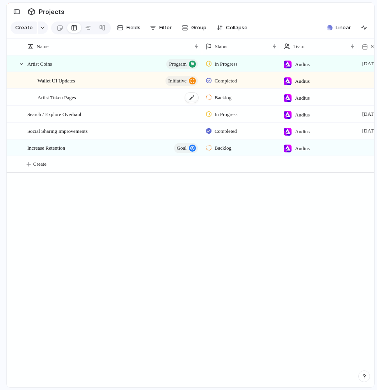
click at [58, 98] on span "Artist Token Pages" at bounding box center [57, 97] width 39 height 9
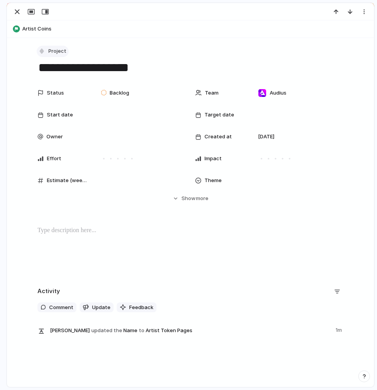
click at [57, 50] on span "Project" at bounding box center [57, 51] width 18 height 8
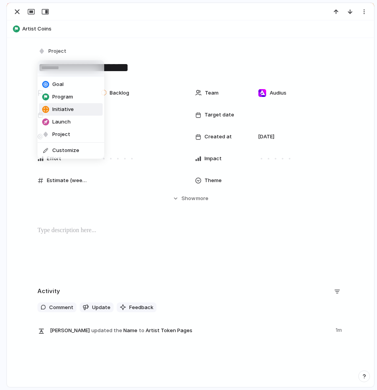
click at [76, 110] on li "Initiative" at bounding box center [71, 109] width 64 height 13
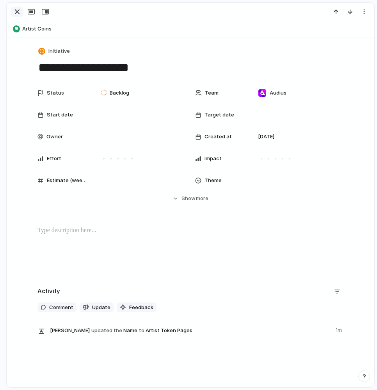
click at [15, 13] on div "button" at bounding box center [17, 11] width 9 height 9
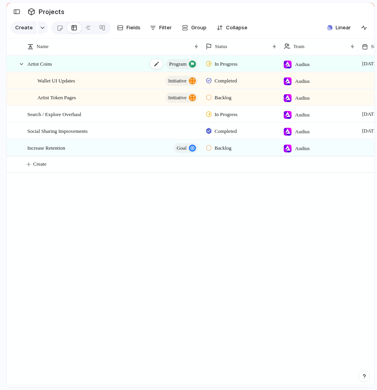
click at [189, 65] on button "program" at bounding box center [182, 64] width 32 height 10
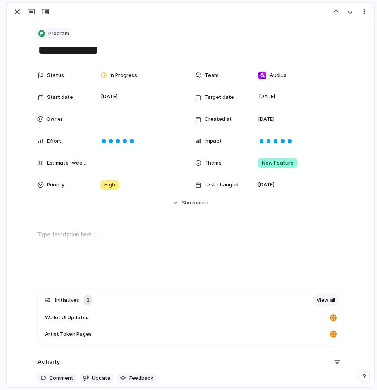
click at [59, 32] on span "Program" at bounding box center [58, 34] width 21 height 8
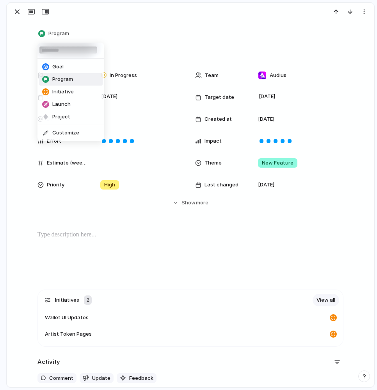
click at [16, 12] on div "Goal Program Initiative Launch Project Customize" at bounding box center [188, 195] width 377 height 390
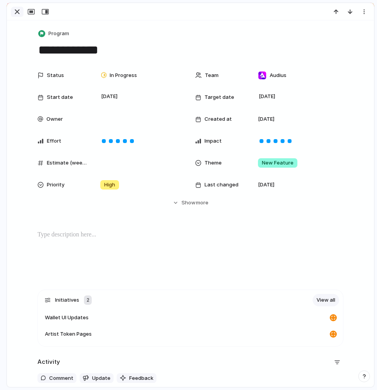
click at [16, 14] on div "button" at bounding box center [17, 11] width 9 height 9
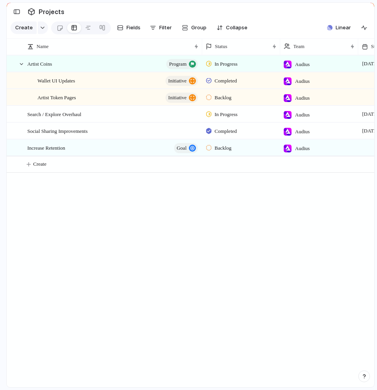
click at [151, 191] on div "Artist Coins program In Progress Audius 31 July 1 October Wallet UI Updates ini…" at bounding box center [191, 221] width 368 height 332
click at [76, 100] on span "Artist Token Pages" at bounding box center [57, 97] width 39 height 9
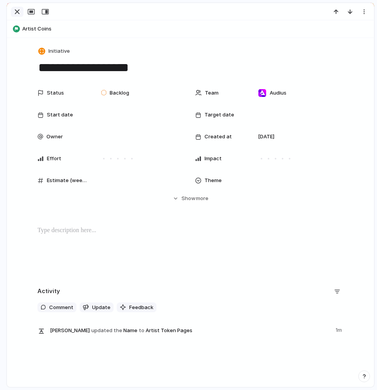
click at [16, 13] on div "button" at bounding box center [17, 11] width 9 height 9
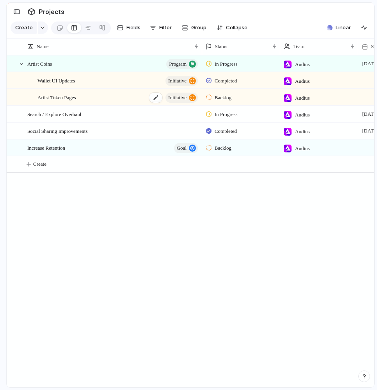
click at [63, 97] on span "Artist Token Pages" at bounding box center [57, 97] width 39 height 9
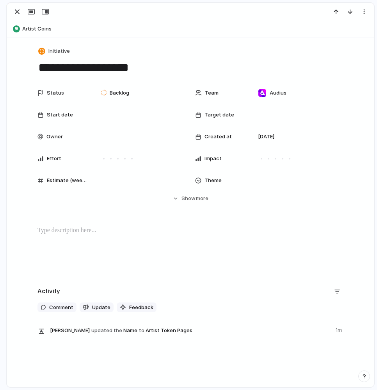
click at [59, 67] on textarea "**********" at bounding box center [191, 67] width 306 height 16
type textarea "**********"
click at [17, 11] on div "button" at bounding box center [17, 11] width 9 height 9
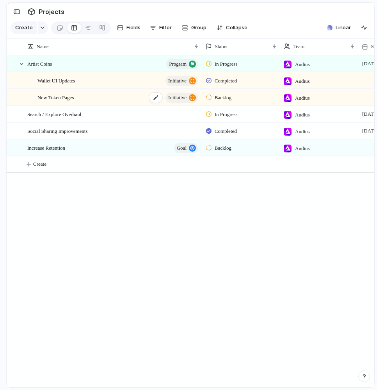
click at [187, 97] on span "initiative" at bounding box center [177, 97] width 18 height 11
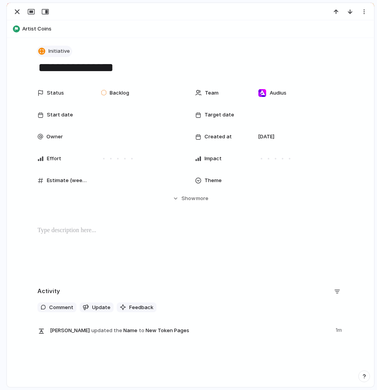
click at [56, 50] on span "Initiative" at bounding box center [58, 51] width 21 height 8
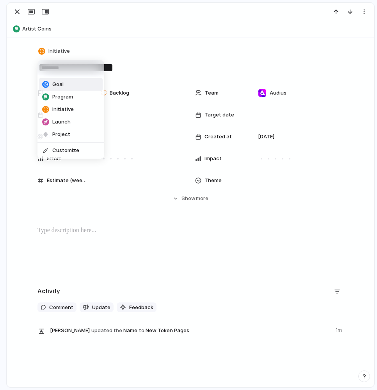
click at [98, 42] on div "Goal Program Initiative Launch Project Customize" at bounding box center [188, 195] width 377 height 390
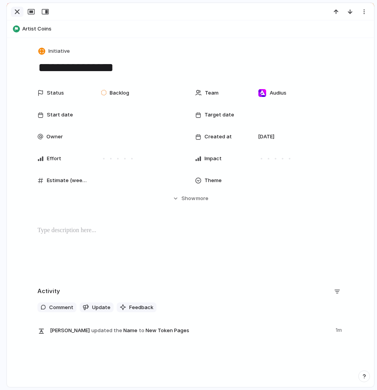
click at [17, 12] on div "button" at bounding box center [17, 11] width 9 height 9
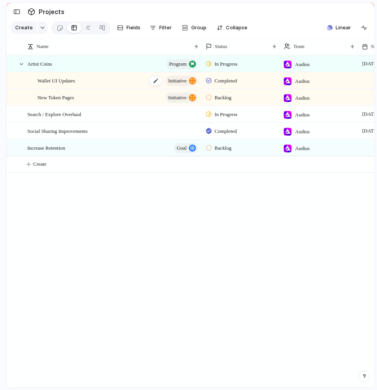
click at [182, 81] on span "initiative" at bounding box center [177, 80] width 18 height 11
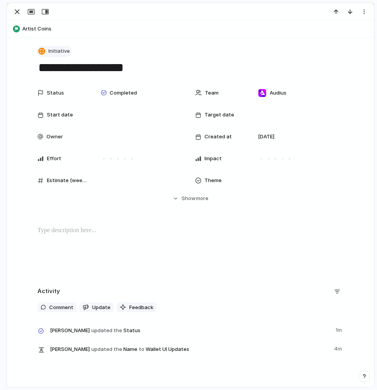
click at [59, 49] on span "Initiative" at bounding box center [58, 51] width 21 height 8
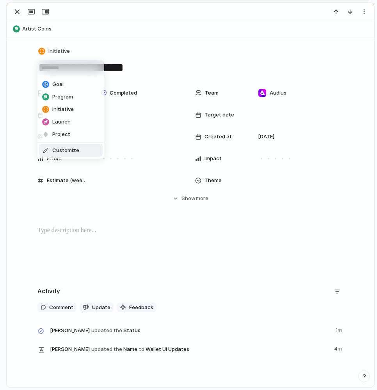
click at [73, 150] on span "Customize" at bounding box center [65, 151] width 27 height 8
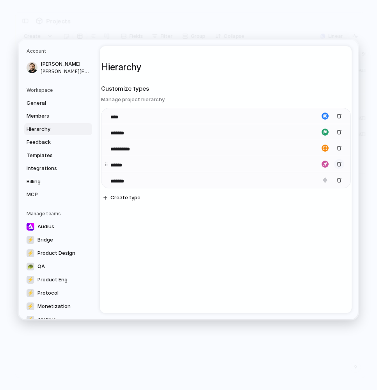
click at [339, 164] on div "button" at bounding box center [339, 163] width 5 height 5
click at [120, 133] on input "*******" at bounding box center [125, 133] width 29 height 8
click at [214, 87] on h2 "Customize types" at bounding box center [226, 88] width 250 height 9
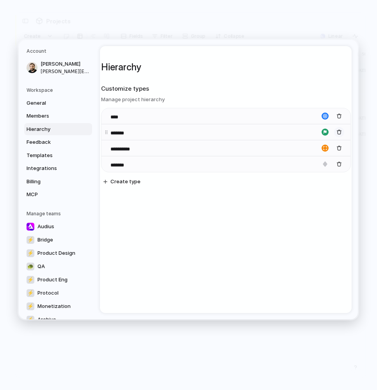
click at [339, 133] on div "button" at bounding box center [339, 131] width 5 height 5
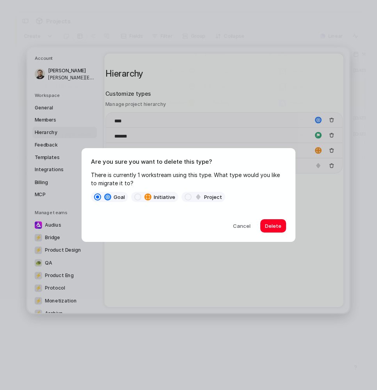
click at [153, 197] on div "initiative" at bounding box center [160, 196] width 31 height 7
click at [278, 227] on span "Delete" at bounding box center [273, 226] width 16 height 8
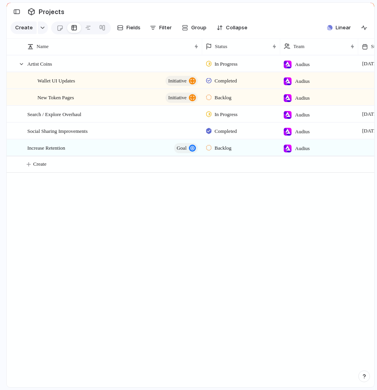
click at [125, 216] on div "Artist Coins In Progress Audius 31 July 1 October Wallet UI Updates initiative …" at bounding box center [191, 221] width 368 height 332
click at [86, 220] on div "Artist Coins In Progress Audius 31 July 1 October Wallet UI Updates initiative …" at bounding box center [191, 221] width 368 height 332
click at [61, 64] on div "Artist Coins" at bounding box center [113, 64] width 172 height 16
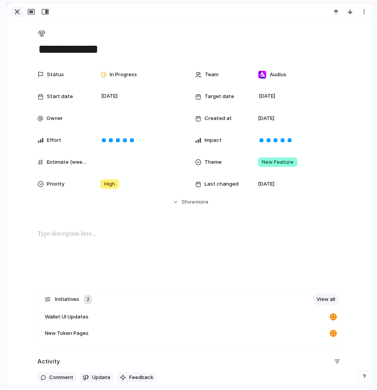
click at [16, 10] on div "button" at bounding box center [17, 11] width 9 height 9
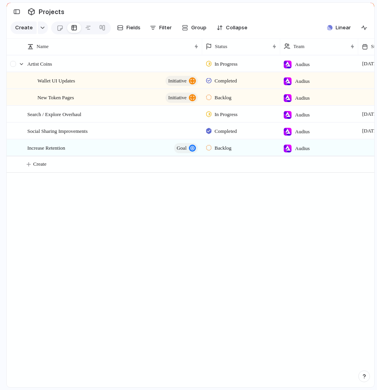
click at [12, 64] on div at bounding box center [13, 64] width 6 height 6
click at [94, 64] on div "Artist Coins" at bounding box center [113, 64] width 172 height 16
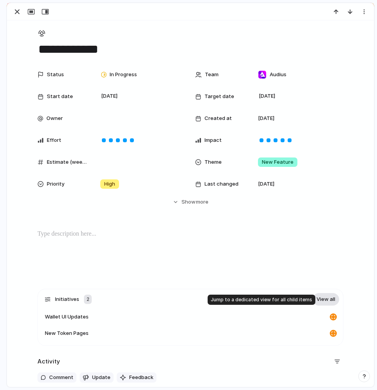
click at [331, 299] on link "View all" at bounding box center [326, 299] width 27 height 13
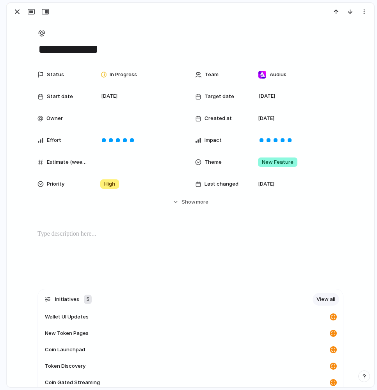
click at [147, 21] on div "**********" at bounding box center [190, 307] width 367 height 574
click at [17, 12] on div "button" at bounding box center [17, 11] width 9 height 9
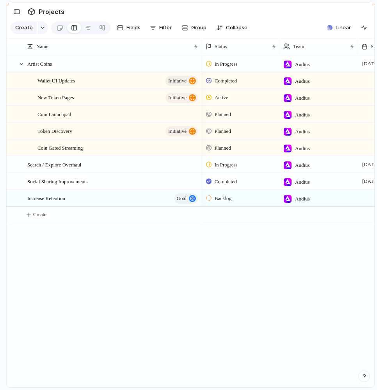
click at [179, 284] on div "Artist Coins Wallet UI Updates initiative New Token Pages initiative Search / E…" at bounding box center [191, 221] width 368 height 332
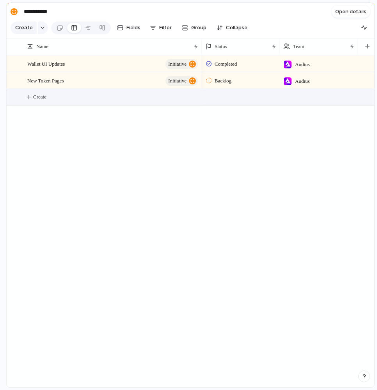
click at [33, 96] on button "Create" at bounding box center [200, 97] width 372 height 16
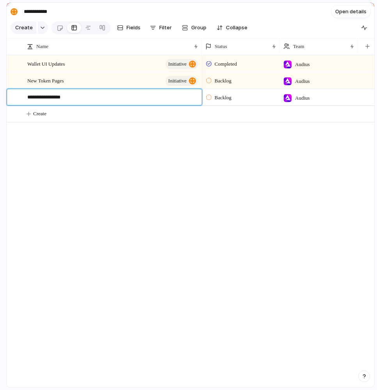
type textarea "**********"
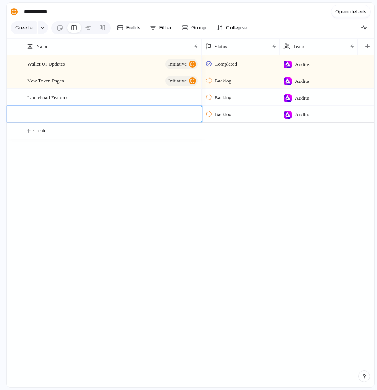
type textarea "*"
type textarea "**********"
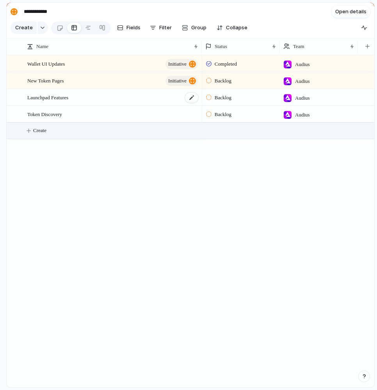
click at [68, 99] on span "Launchpad Features" at bounding box center [47, 97] width 41 height 9
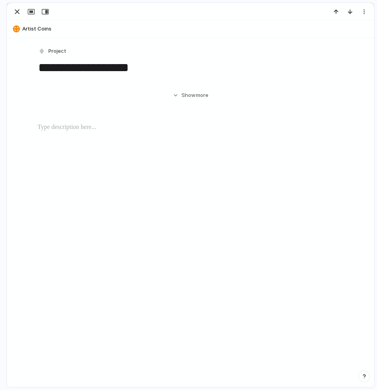
click at [71, 99] on div "**********" at bounding box center [190, 305] width 367 height 534
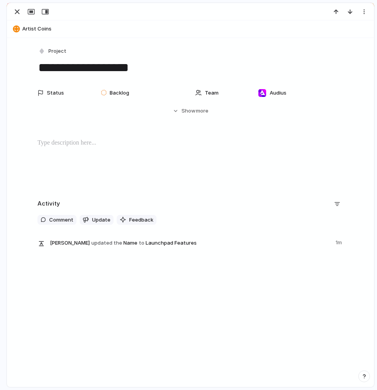
click at [127, 68] on textarea "**********" at bounding box center [191, 67] width 306 height 16
type textarea "**********"
click at [15, 14] on div "button" at bounding box center [17, 11] width 9 height 9
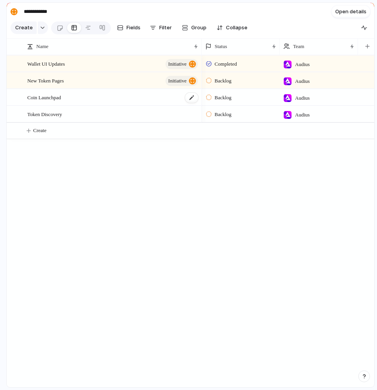
click at [181, 98] on div "Coin Launchpad" at bounding box center [113, 97] width 172 height 16
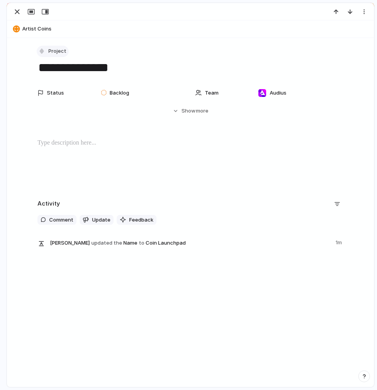
click at [59, 50] on span "Project" at bounding box center [57, 51] width 18 height 8
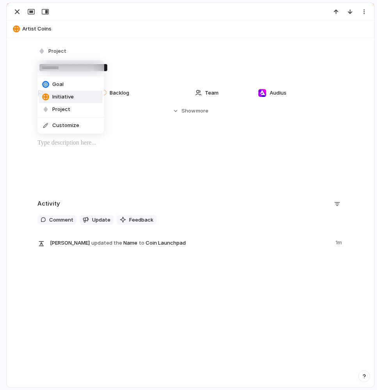
click at [77, 98] on li "Initiative" at bounding box center [71, 97] width 64 height 13
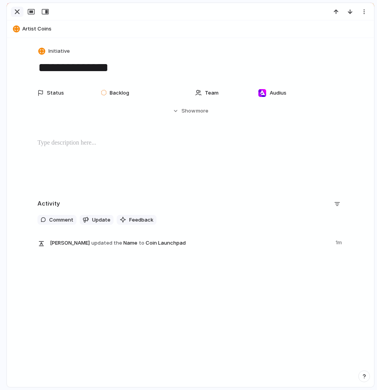
click at [19, 14] on div "button" at bounding box center [17, 11] width 9 height 9
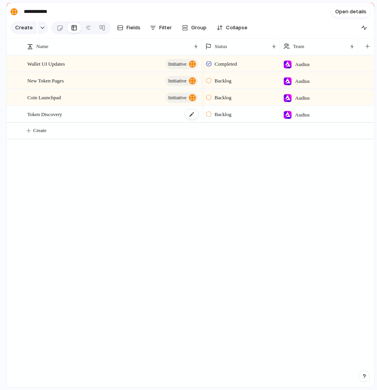
click at [177, 114] on div "Token Discovery" at bounding box center [113, 114] width 172 height 16
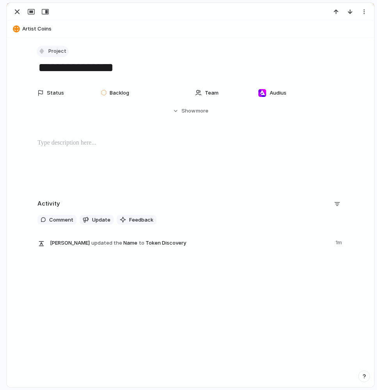
click at [54, 50] on span "Project" at bounding box center [57, 51] width 18 height 8
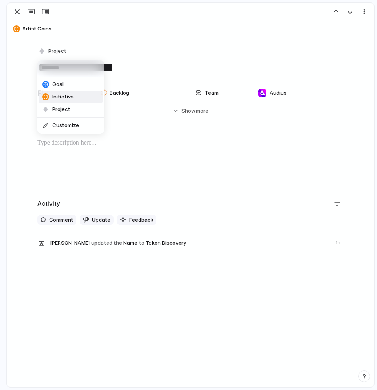
click at [69, 100] on span "Initiative" at bounding box center [62, 97] width 21 height 8
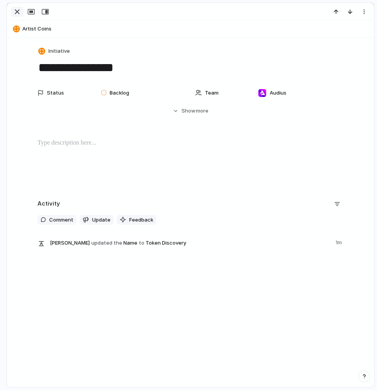
click at [17, 9] on div "button" at bounding box center [17, 11] width 9 height 9
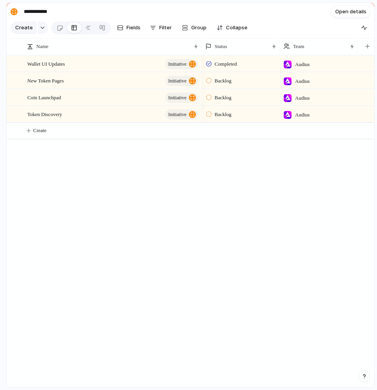
click at [152, 191] on div "Wallet UI Updates initiative New Token Pages initiative Coin Launchpad initiati…" at bounding box center [191, 221] width 368 height 332
click at [223, 82] on span "Backlog" at bounding box center [223, 81] width 17 height 8
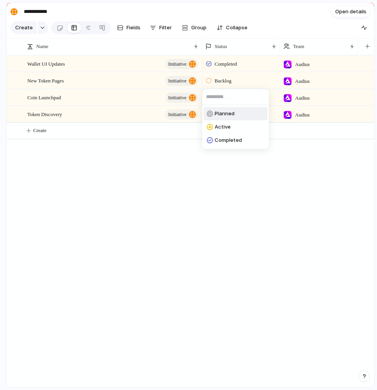
click at [238, 113] on li "Planned" at bounding box center [236, 113] width 64 height 13
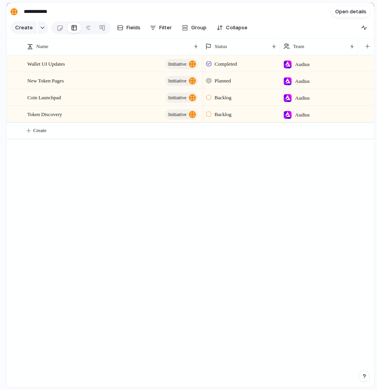
click at [229, 80] on span "Planned" at bounding box center [223, 81] width 16 height 8
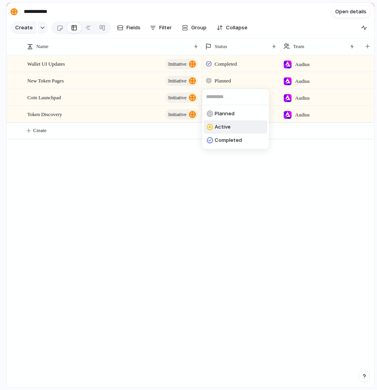
click at [234, 130] on li "Active" at bounding box center [236, 126] width 64 height 13
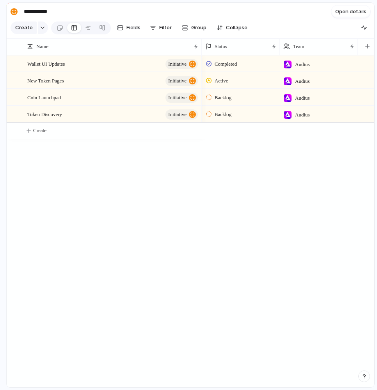
click at [226, 96] on span "Backlog" at bounding box center [223, 98] width 17 height 8
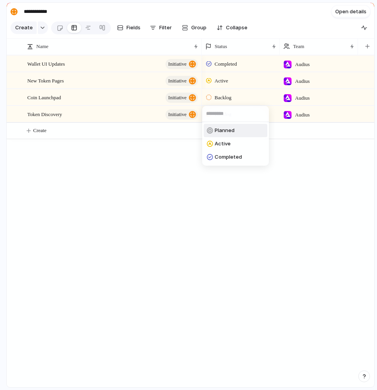
click at [228, 131] on span "Planned" at bounding box center [225, 131] width 20 height 8
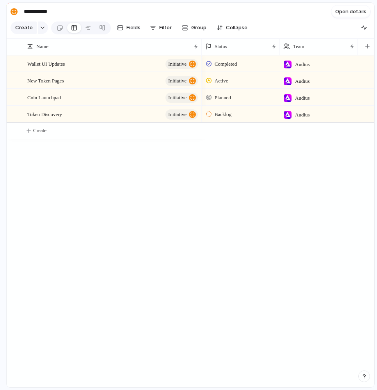
click at [227, 116] on span "Backlog" at bounding box center [223, 115] width 17 height 8
click at [227, 147] on span "Planned" at bounding box center [225, 147] width 20 height 8
click at [214, 169] on div "Completed Audius Active Audius Planned Audius Planned Audius" at bounding box center [288, 221] width 173 height 332
click at [68, 117] on div "Token Discovery initiative" at bounding box center [113, 114] width 172 height 16
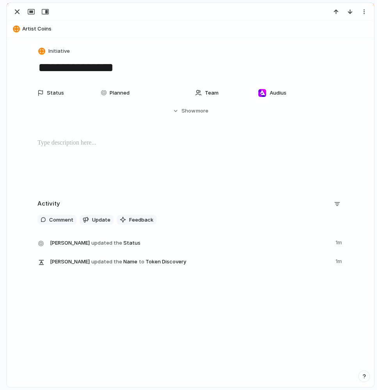
click at [141, 68] on textarea "**********" at bounding box center [191, 67] width 306 height 16
click at [167, 68] on textarea "**********" at bounding box center [191, 67] width 306 height 16
type textarea "**********"
click at [18, 11] on div "button" at bounding box center [17, 11] width 9 height 9
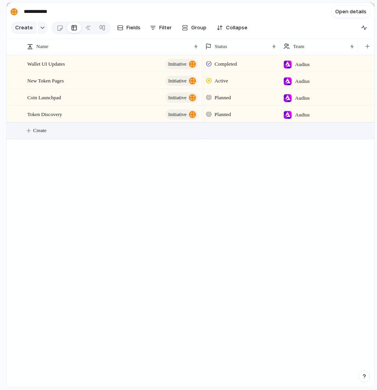
click at [45, 130] on span "Create" at bounding box center [39, 131] width 13 height 8
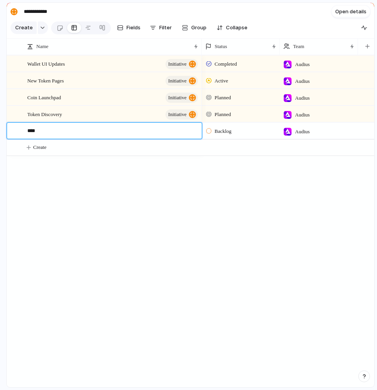
type textarea "*****"
type textarea "******"
type textarea "**********"
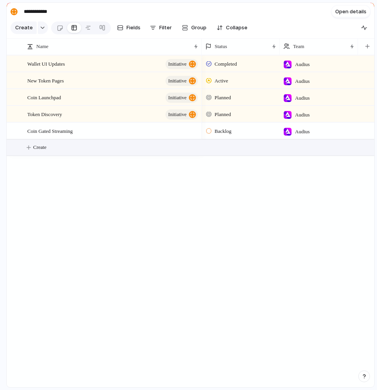
click at [215, 128] on span "Backlog" at bounding box center [223, 131] width 17 height 8
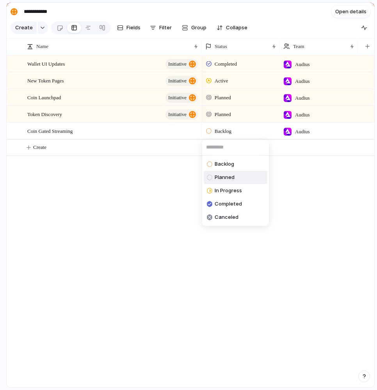
click at [230, 179] on span "Planned" at bounding box center [225, 177] width 20 height 8
click at [281, 168] on div "Completed Audius Active Audius Planned Audius Planned Audius Planned Audius" at bounding box center [288, 221] width 173 height 332
click at [91, 164] on div "Wallet UI Updates initiative New Token Pages initiative Coin Launchpad initiati…" at bounding box center [191, 221] width 368 height 332
click at [161, 129] on div "Coin Gated Streaming" at bounding box center [113, 131] width 172 height 16
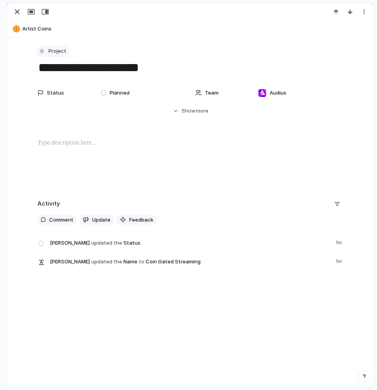
click at [58, 52] on span "Project" at bounding box center [57, 51] width 18 height 8
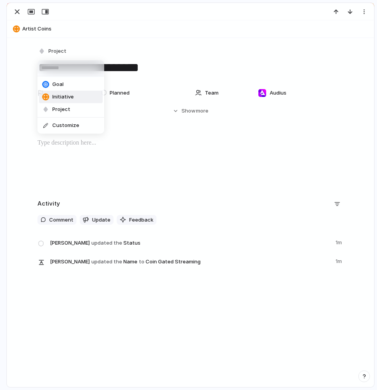
click at [72, 95] on span "Initiative" at bounding box center [62, 97] width 21 height 8
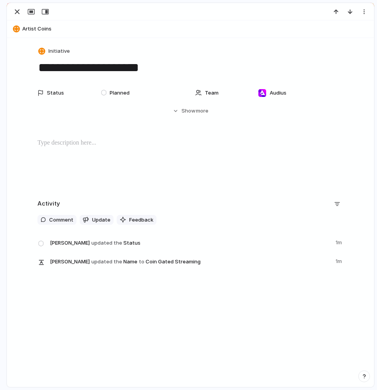
click at [130, 39] on div "**********" at bounding box center [190, 156] width 367 height 237
click at [20, 13] on div "button" at bounding box center [17, 11] width 9 height 9
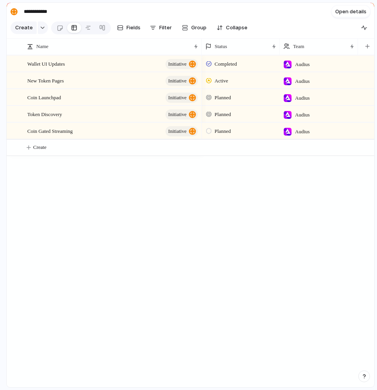
click at [218, 131] on span "Planned" at bounding box center [223, 131] width 16 height 8
click at [231, 165] on span "Planned" at bounding box center [225, 164] width 20 height 8
click at [268, 164] on div "Completed Audius Active Audius Planned Audius Planned Audius Planned Audius" at bounding box center [288, 221] width 173 height 332
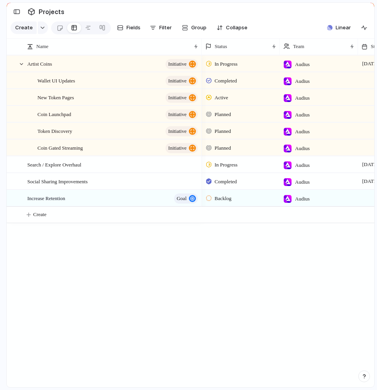
click at [107, 249] on div "Artist Coins initiative Wallet UI Updates initiative New Token Pages initiative…" at bounding box center [191, 221] width 368 height 332
click at [62, 167] on span "Search / Explore Overhaul" at bounding box center [54, 164] width 54 height 9
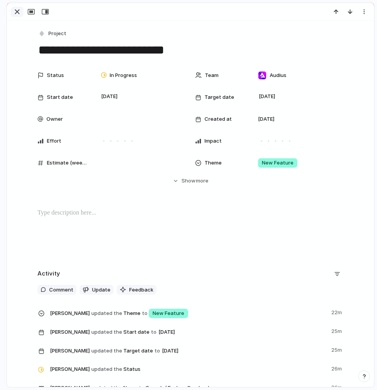
click at [18, 12] on div "button" at bounding box center [17, 11] width 9 height 9
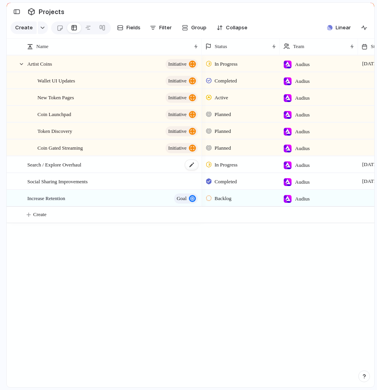
click at [81, 164] on span "Search / Explore Overhaul" at bounding box center [54, 164] width 54 height 9
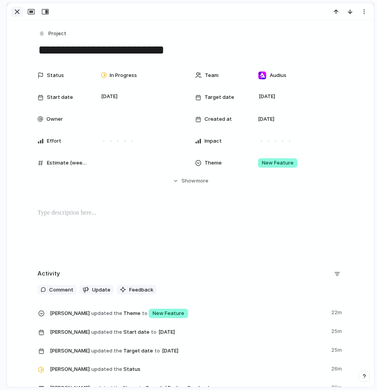
click at [20, 14] on div "button" at bounding box center [17, 11] width 9 height 9
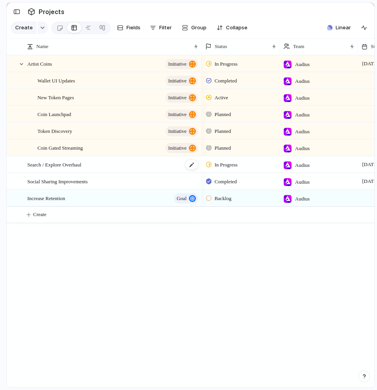
click at [157, 168] on div "Search / Explore Overhaul" at bounding box center [113, 165] width 172 height 16
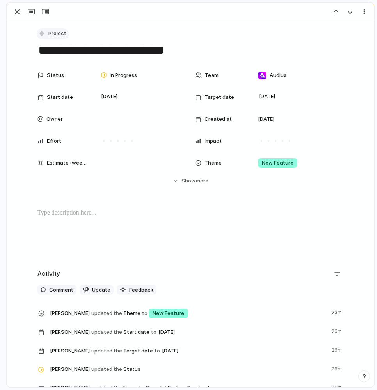
click at [59, 32] on span "Project" at bounding box center [57, 34] width 18 height 8
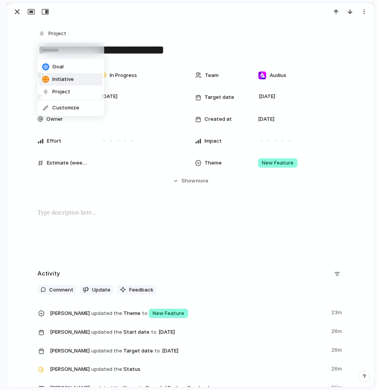
click at [76, 80] on li "Initiative" at bounding box center [71, 79] width 64 height 13
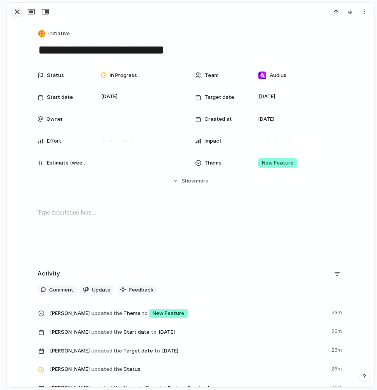
click at [16, 10] on div "button" at bounding box center [17, 11] width 9 height 9
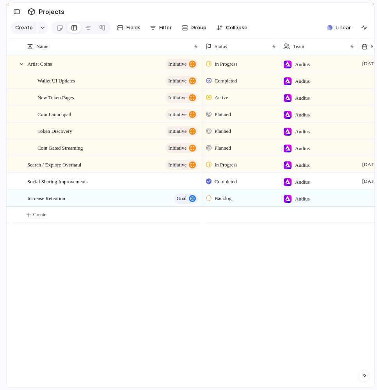
click at [142, 262] on div "Artist Coins initiative Wallet UI Updates initiative New Token Pages initiative…" at bounding box center [191, 221] width 368 height 332
click at [43, 30] on button "button" at bounding box center [43, 27] width 10 height 13
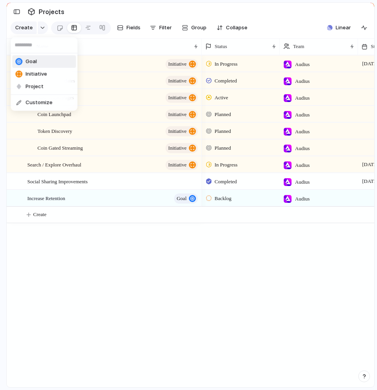
click at [44, 62] on li "Goal" at bounding box center [45, 61] width 64 height 13
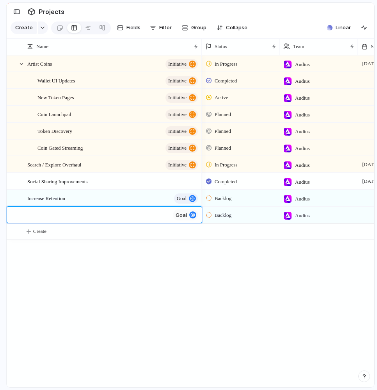
type textarea "*"
type textarea "**********"
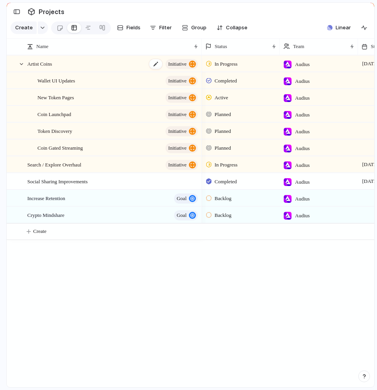
click at [83, 61] on div "Artist Coins initiative" at bounding box center [113, 64] width 172 height 16
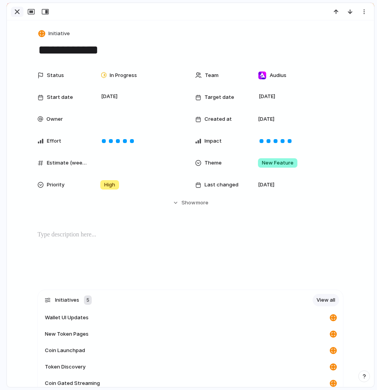
drag, startPoint x: 81, startPoint y: 58, endPoint x: 15, endPoint y: 11, distance: 81.5
click at [15, 11] on div "**********" at bounding box center [191, 195] width 368 height 384
click at [15, 11] on div "button" at bounding box center [17, 11] width 9 height 9
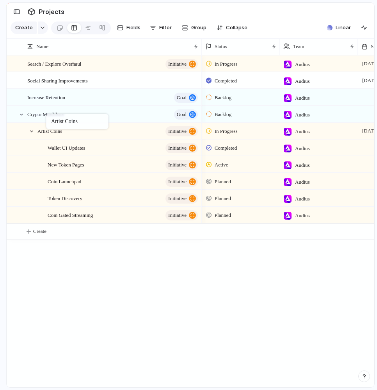
drag, startPoint x: 43, startPoint y: 61, endPoint x: 50, endPoint y: 116, distance: 56.0
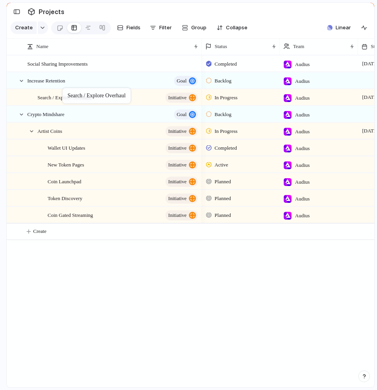
drag, startPoint x: 69, startPoint y: 64, endPoint x: 66, endPoint y: 90, distance: 26.3
click at [65, 79] on span "Increase Retention" at bounding box center [46, 80] width 38 height 9
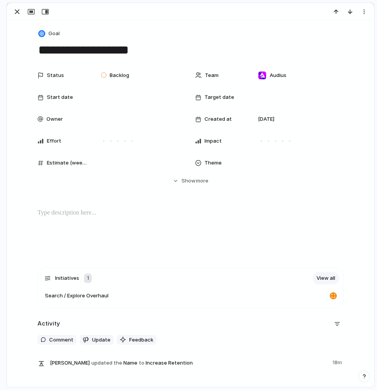
click at [102, 48] on textarea "**********" at bounding box center [191, 50] width 306 height 16
type textarea "*"
type textarea "*********"
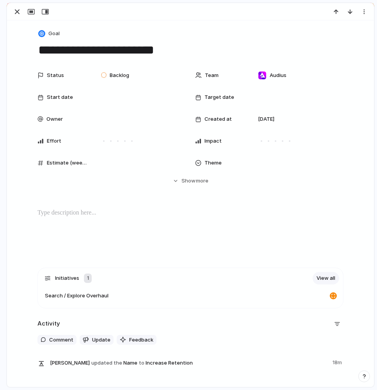
type textarea "**********"
click at [17, 13] on div "button" at bounding box center [17, 11] width 9 height 9
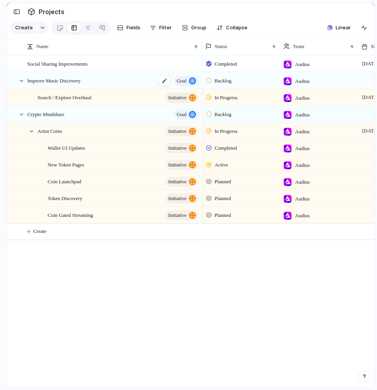
click at [70, 80] on span "Improve Music Discovery" at bounding box center [53, 80] width 53 height 9
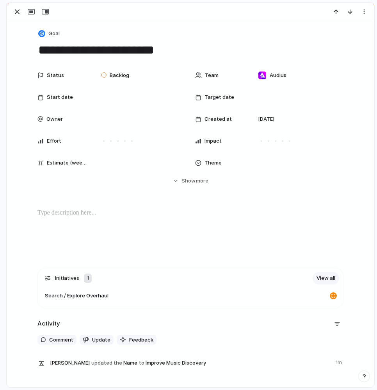
click at [70, 80] on div "Status Backlog" at bounding box center [112, 76] width 148 height 16
click at [81, 52] on div "Backlog Planned In Progress Completed Canceled" at bounding box center [188, 195] width 377 height 390
click at [90, 50] on textarea "**********" at bounding box center [191, 50] width 306 height 16
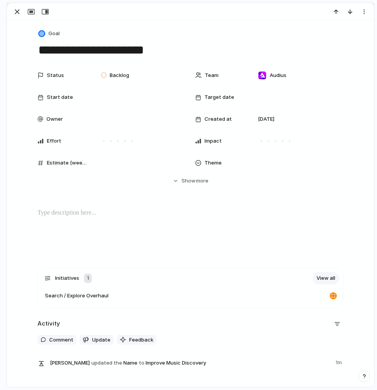
type textarea "**********"
click at [145, 48] on textarea "**********" at bounding box center [191, 50] width 306 height 16
click at [146, 53] on textarea "**********" at bounding box center [191, 50] width 306 height 16
click at [104, 51] on textarea "**********" at bounding box center [191, 50] width 306 height 16
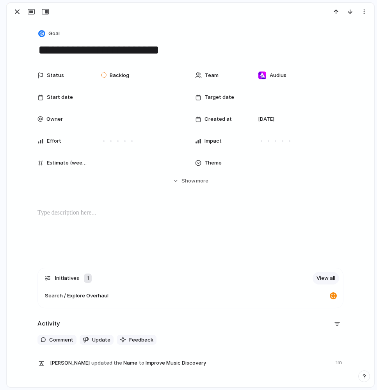
click at [125, 52] on textarea "**********" at bounding box center [191, 50] width 306 height 16
type textarea "*********"
click at [16, 11] on div "button" at bounding box center [17, 11] width 9 height 9
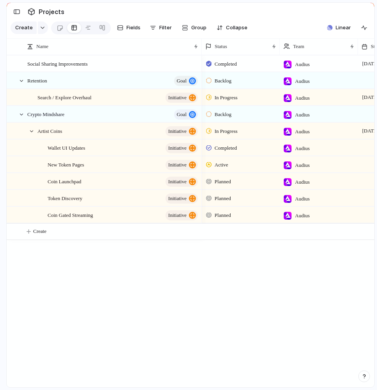
click at [209, 309] on div "Completed Audius 1 July 13 August Backlog Audius In Progress Audius 1 July 21 A…" at bounding box center [288, 221] width 173 height 332
click at [141, 273] on div "Social Sharing Improvements Retention goal Search / Explore Overhaul initiative…" at bounding box center [191, 221] width 368 height 332
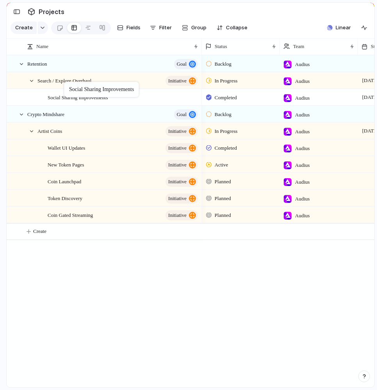
drag, startPoint x: 64, startPoint y: 63, endPoint x: 68, endPoint y: 83, distance: 21.1
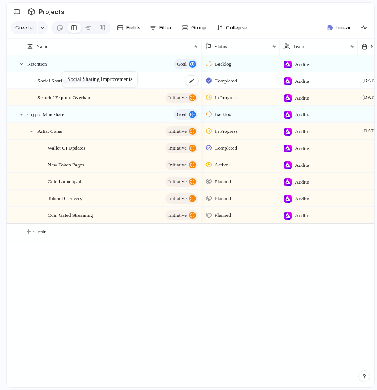
drag, startPoint x: 78, startPoint y: 100, endPoint x: 67, endPoint y: 74, distance: 28.0
click at [142, 273] on div "Social Sharing Improvements Retention goal Search / Explore Overhaul initiative…" at bounding box center [191, 221] width 368 height 332
click at [80, 79] on span "Social Sharing Improvements" at bounding box center [68, 80] width 61 height 9
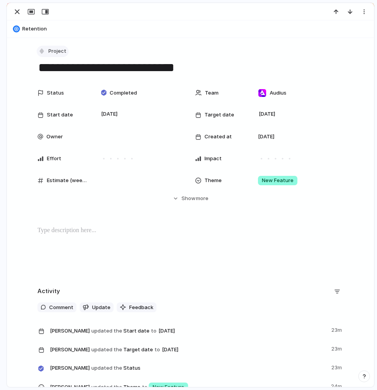
click at [52, 52] on span "Project" at bounding box center [57, 51] width 18 height 8
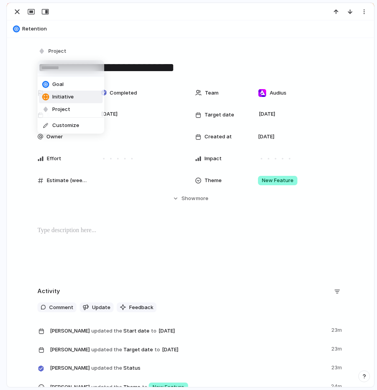
click at [74, 98] on li "Initiative" at bounding box center [71, 97] width 64 height 13
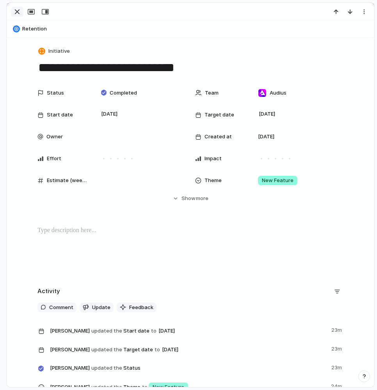
click at [17, 9] on div "button" at bounding box center [17, 11] width 9 height 9
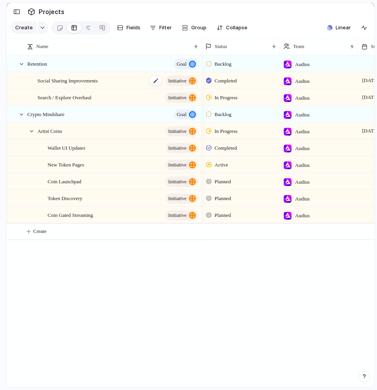
click at [80, 80] on span "Social Sharing Improvements" at bounding box center [68, 80] width 61 height 9
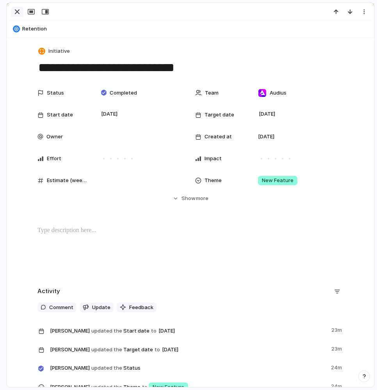
click at [16, 7] on button "button" at bounding box center [17, 12] width 13 height 10
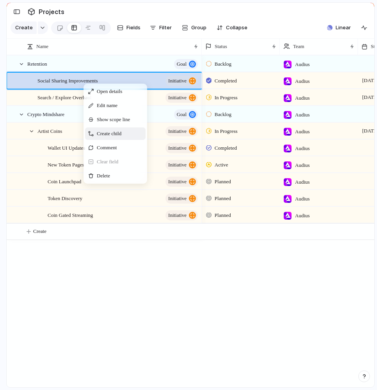
click at [120, 131] on span "Create child" at bounding box center [109, 134] width 25 height 8
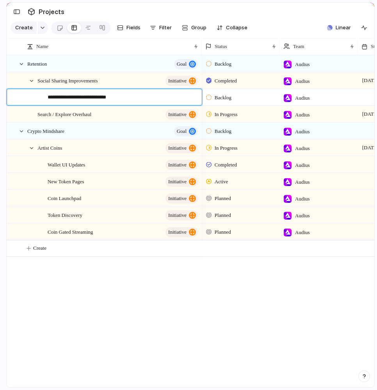
type textarea "**********"
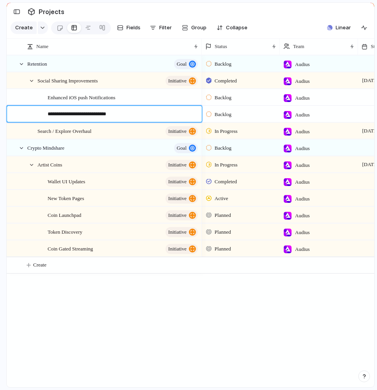
type textarea "**********"
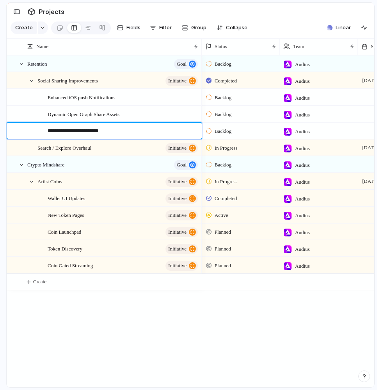
type textarea "**********"
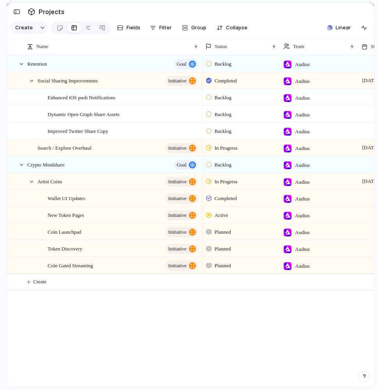
click at [229, 130] on span "Backlog" at bounding box center [223, 131] width 17 height 8
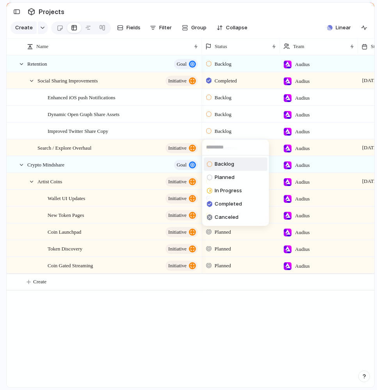
click at [223, 131] on div "Backlog Planned In Progress Completed Canceled" at bounding box center [188, 195] width 377 height 390
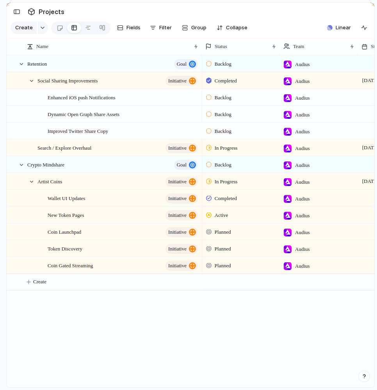
click at [223, 131] on span "Backlog" at bounding box center [223, 131] width 17 height 8
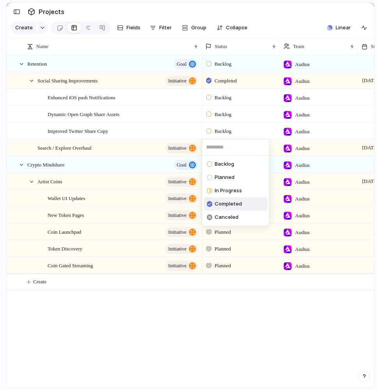
click at [229, 206] on span "Completed" at bounding box center [228, 204] width 27 height 8
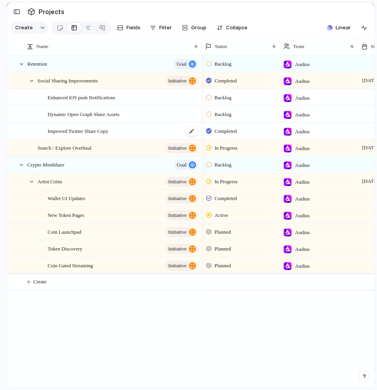
click at [139, 127] on div "Improved Twitter Share Copy" at bounding box center [124, 131] width 152 height 16
click at [227, 118] on div "Backlog" at bounding box center [220, 114] width 28 height 9
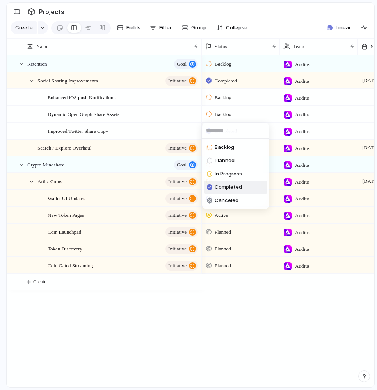
click at [234, 189] on span "Completed" at bounding box center [228, 187] width 27 height 8
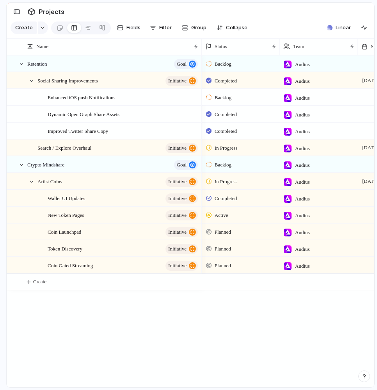
click at [229, 97] on span "Backlog" at bounding box center [223, 98] width 17 height 8
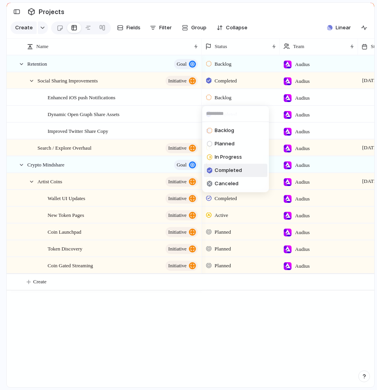
click at [240, 169] on span "Completed" at bounding box center [228, 170] width 27 height 8
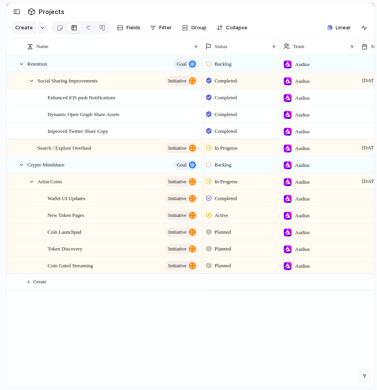
click at [200, 298] on div "Social Sharing Improvements initiative Retention goal Search / Explore Overhaul…" at bounding box center [191, 221] width 368 height 332
click at [32, 79] on div at bounding box center [31, 80] width 7 height 7
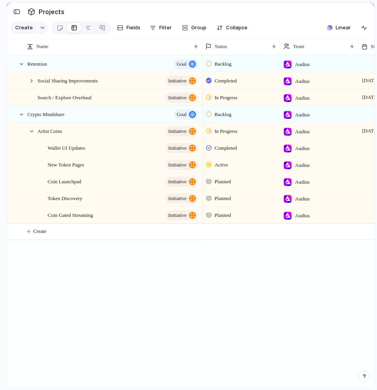
click at [238, 62] on div "Backlog" at bounding box center [240, 63] width 77 height 14
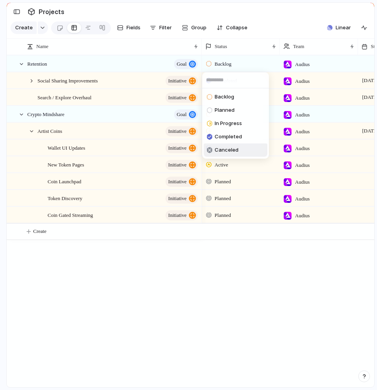
click at [192, 275] on div "Backlog Planned In Progress Completed Canceled" at bounding box center [188, 195] width 377 height 390
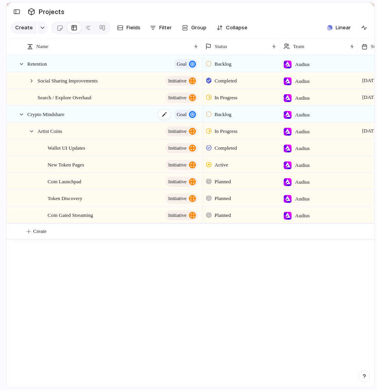
click at [54, 117] on span "Crypto Mindshare" at bounding box center [45, 113] width 37 height 9
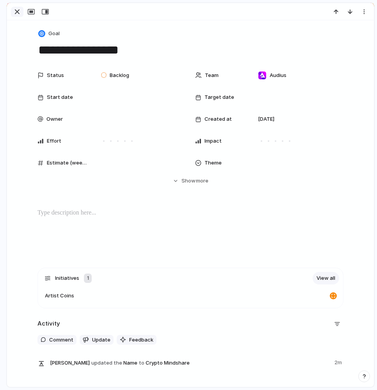
click at [14, 9] on div "button" at bounding box center [17, 11] width 9 height 9
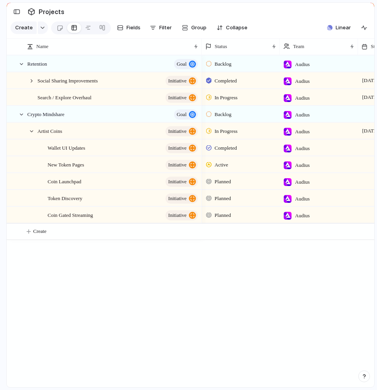
click at [193, 298] on div "Social Sharing Improvements initiative Retention goal Search / Explore Overhaul…" at bounding box center [191, 221] width 368 height 332
click at [232, 116] on span "Backlog" at bounding box center [223, 115] width 17 height 8
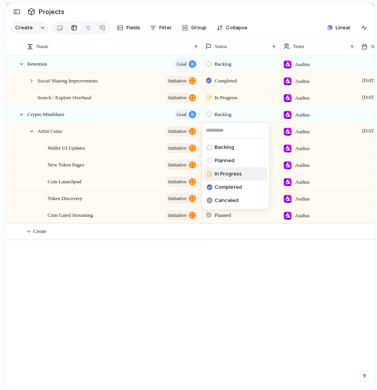
click at [235, 172] on span "In Progress" at bounding box center [228, 174] width 27 height 8
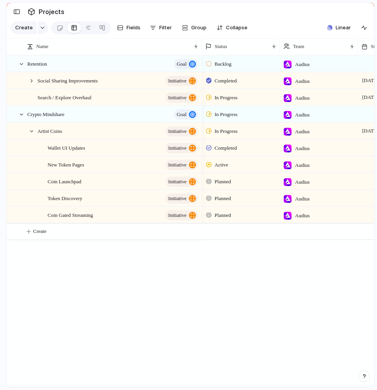
click at [220, 64] on span "Backlog" at bounding box center [223, 64] width 17 height 8
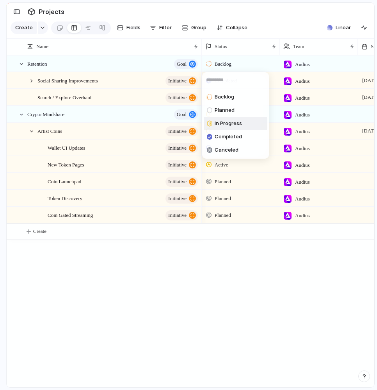
click at [234, 123] on span "In Progress" at bounding box center [228, 124] width 27 height 8
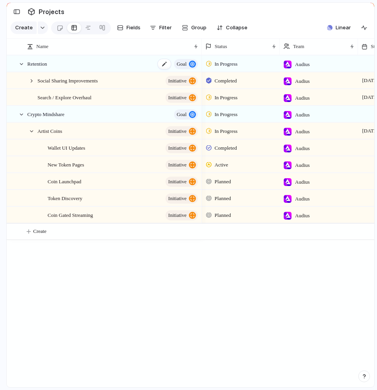
click at [45, 63] on span "Retention" at bounding box center [37, 63] width 20 height 9
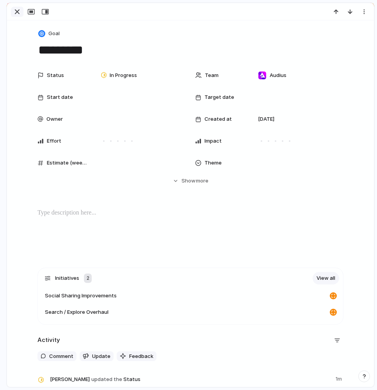
click at [16, 14] on div "button" at bounding box center [17, 11] width 9 height 9
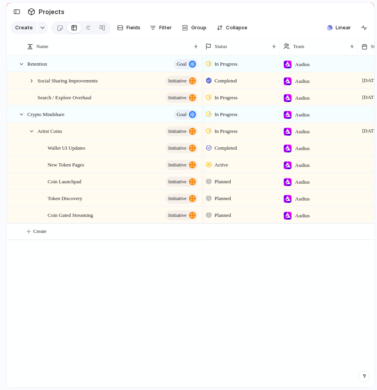
click at [146, 296] on div "Retention goal Social Sharing Improvements initiative Search / Explore Overhaul…" at bounding box center [191, 221] width 368 height 332
click at [102, 259] on div "Retention goal Social Sharing Improvements initiative Search / Explore Overhaul…" at bounding box center [191, 221] width 368 height 332
click at [189, 116] on div "button" at bounding box center [192, 114] width 7 height 7
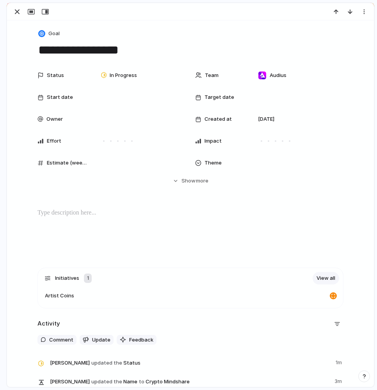
click at [23, 16] on div at bounding box center [31, 12] width 42 height 10
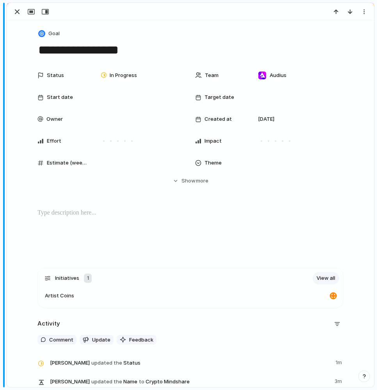
drag, startPoint x: 4, startPoint y: 25, endPoint x: 1, endPoint y: 59, distance: 34.1
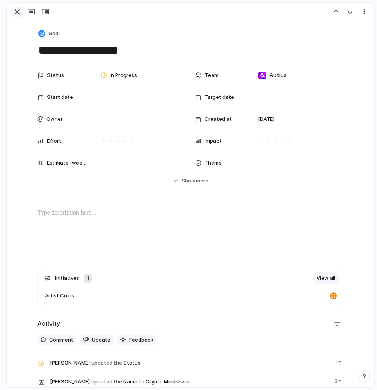
click at [20, 13] on div "button" at bounding box center [17, 11] width 9 height 9
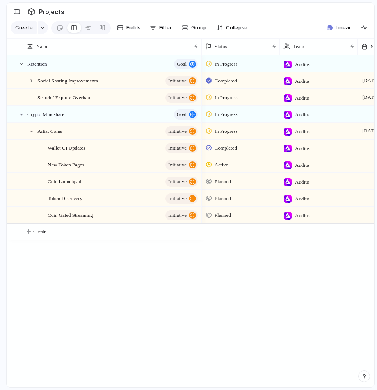
click at [238, 277] on div "In Progress Audius Completed Audius 1 July 13 August In Progress Audius 1 July …" at bounding box center [288, 221] width 173 height 332
click at [237, 89] on div "In Progress" at bounding box center [240, 96] width 77 height 14
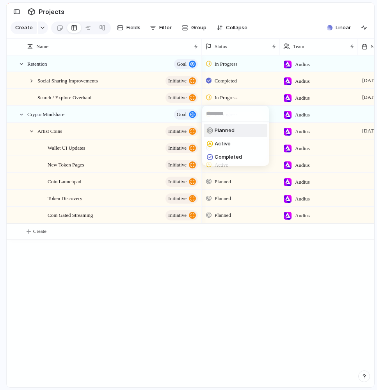
click at [237, 95] on div "Planned Active Completed" at bounding box center [188, 195] width 377 height 390
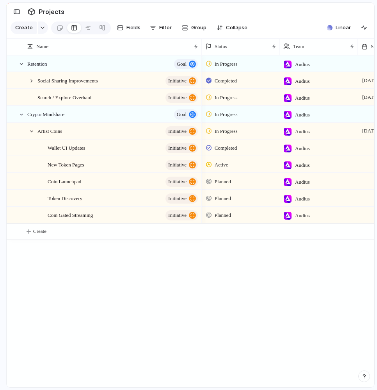
click at [108, 331] on div "Retention goal Social Sharing Improvements initiative Search / Explore Overhaul…" at bounding box center [191, 221] width 368 height 332
click at [18, 112] on div at bounding box center [14, 116] width 14 height 21
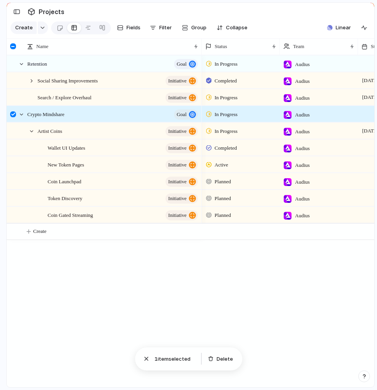
click at [11, 114] on div at bounding box center [13, 114] width 6 height 6
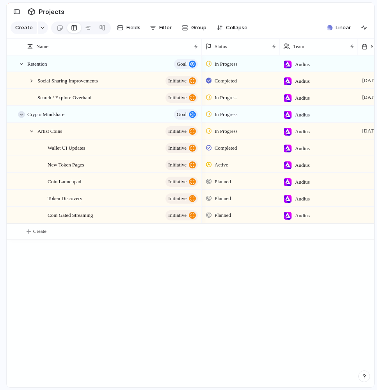
click at [24, 113] on div at bounding box center [21, 114] width 7 height 7
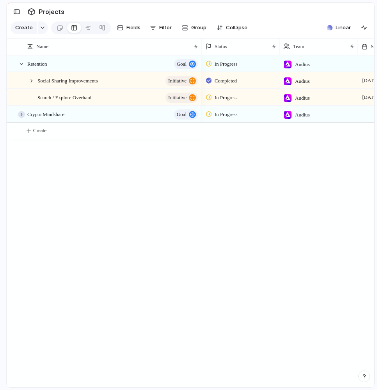
click at [24, 113] on div at bounding box center [21, 114] width 7 height 7
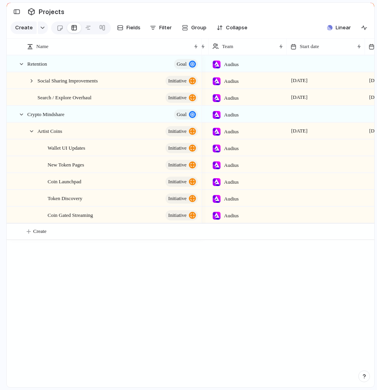
scroll to position [0, 73]
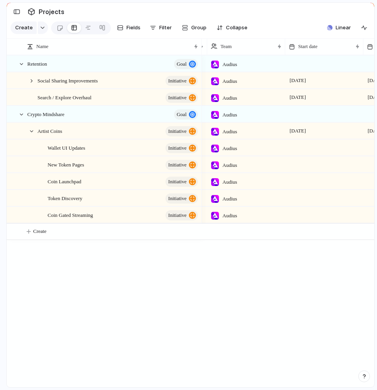
click at [308, 145] on div at bounding box center [325, 147] width 78 height 16
click at [304, 146] on div at bounding box center [325, 147] width 78 height 16
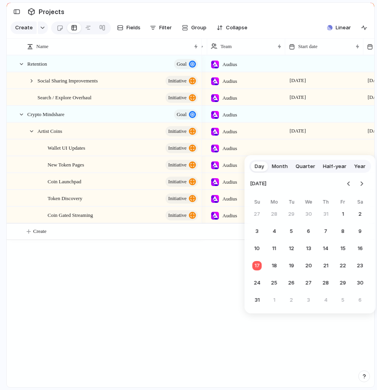
click at [279, 166] on span "Month" at bounding box center [280, 167] width 16 height 8
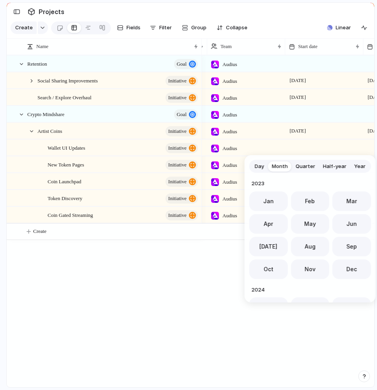
scroll to position [214, 0]
click at [347, 244] on span "Sep" at bounding box center [352, 244] width 11 height 8
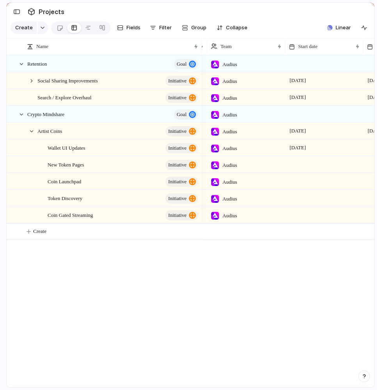
click at [311, 179] on div at bounding box center [325, 181] width 78 height 16
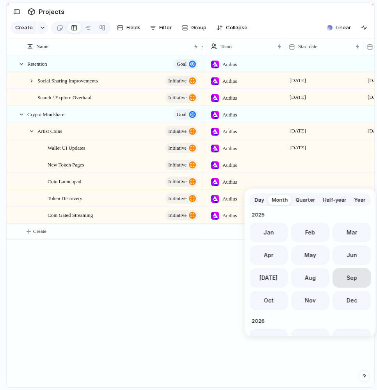
click at [349, 277] on span "Sep" at bounding box center [352, 277] width 11 height 8
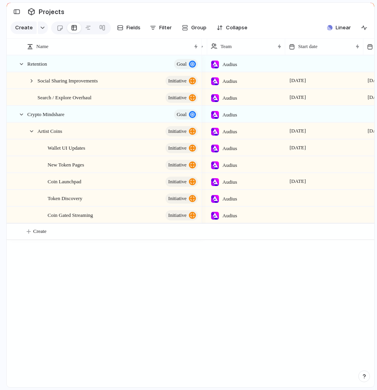
click at [307, 197] on div at bounding box center [325, 198] width 78 height 16
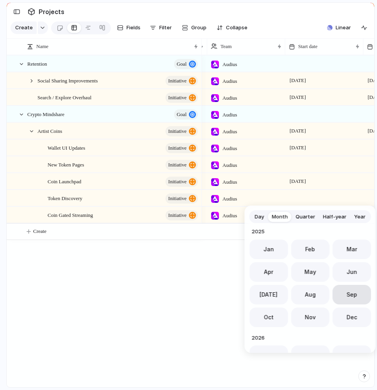
click at [341, 291] on button "Sep" at bounding box center [352, 295] width 39 height 20
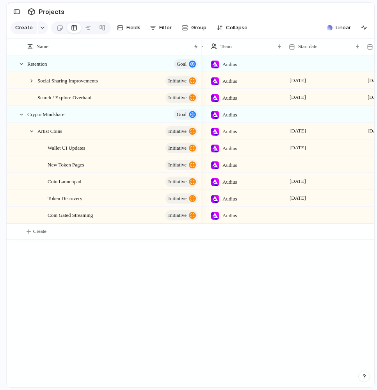
click at [313, 212] on div at bounding box center [325, 215] width 78 height 16
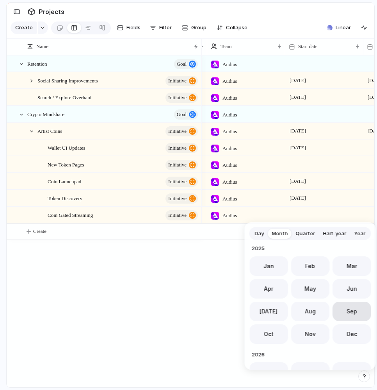
click at [348, 306] on button "Sep" at bounding box center [352, 312] width 39 height 20
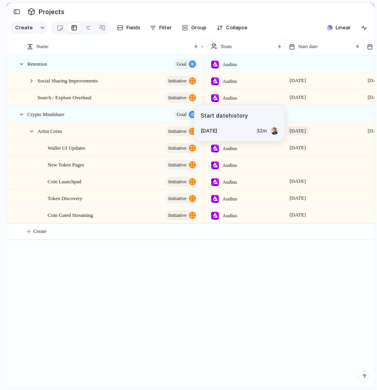
click at [307, 134] on span "31 July" at bounding box center [298, 130] width 20 height 9
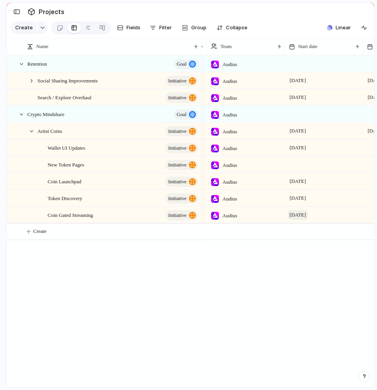
click at [308, 212] on span "September 2025" at bounding box center [298, 214] width 20 height 9
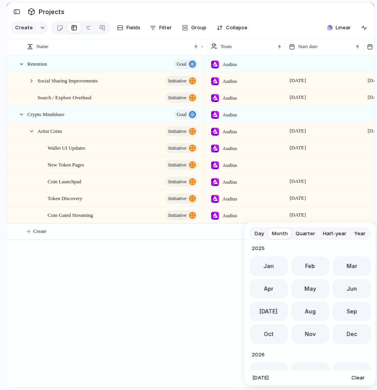
click at [321, 148] on div "Day Month Quarter Half-year Year 2023 Jan Feb Mar Apr May Jun Jul Aug Sep Oct N…" at bounding box center [188, 195] width 377 height 390
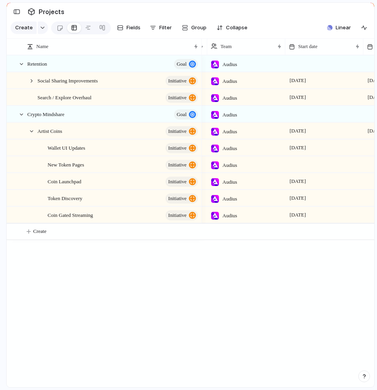
click at [337, 147] on div "September 2025" at bounding box center [324, 146] width 77 height 13
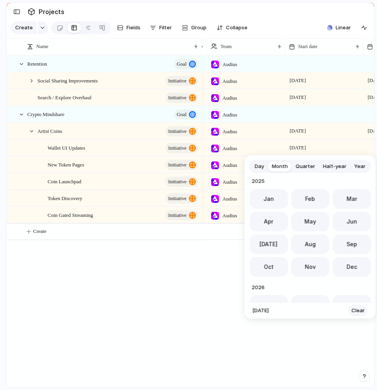
click at [359, 309] on span "Clear" at bounding box center [358, 311] width 13 height 8
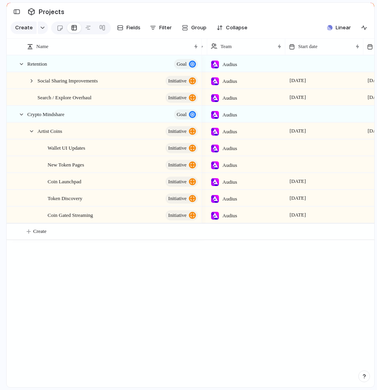
click at [333, 179] on div "September 2025" at bounding box center [324, 179] width 77 height 13
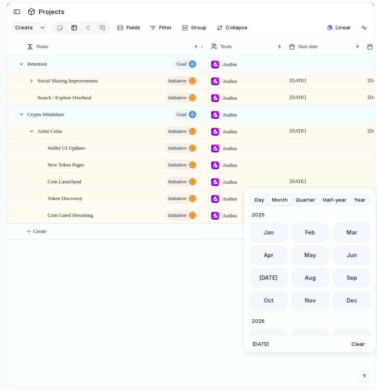
click at [357, 346] on span "Clear" at bounding box center [358, 344] width 13 height 8
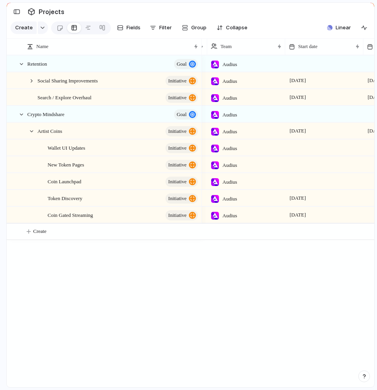
click at [336, 197] on div "September 2025" at bounding box center [324, 196] width 77 height 13
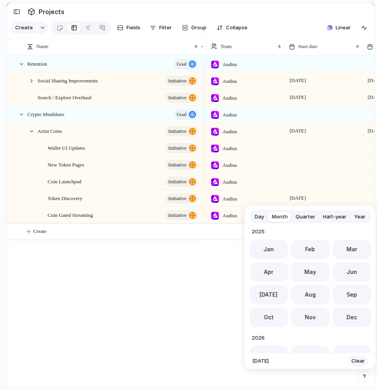
click at [358, 357] on button "Clear" at bounding box center [359, 361] width 20 height 11
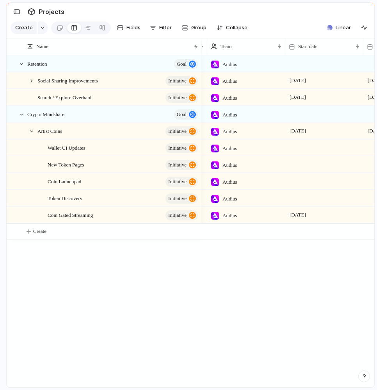
click at [334, 216] on div "September 2025" at bounding box center [324, 213] width 77 height 13
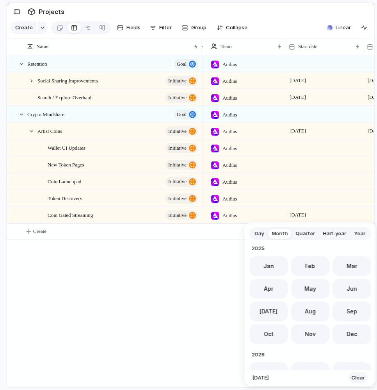
click at [360, 380] on span "Clear" at bounding box center [358, 378] width 13 height 8
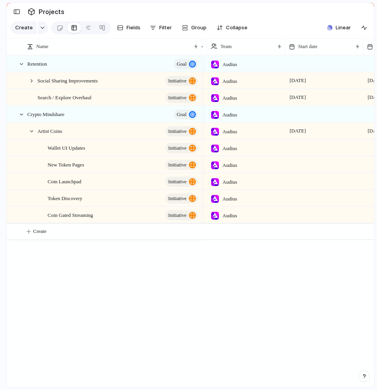
click at [307, 149] on div at bounding box center [325, 147] width 78 height 16
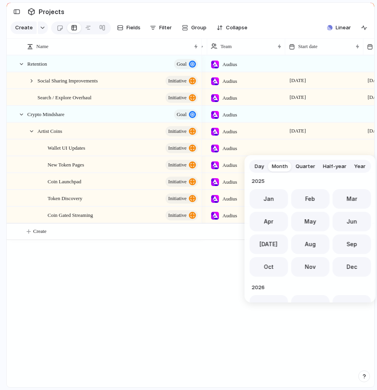
click at [300, 148] on div "Day Month Quarter Half-year Year 2023 Jan Feb Mar Apr May Jun Jul Aug Sep Oct N…" at bounding box center [188, 195] width 377 height 390
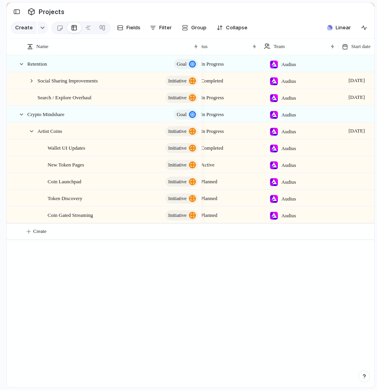
scroll to position [0, 0]
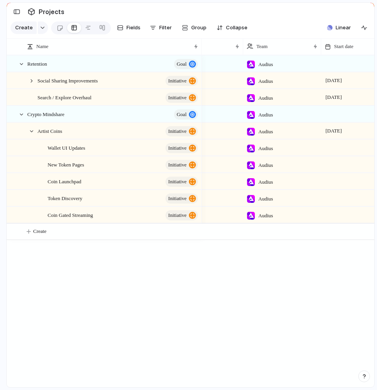
click at [339, 148] on div at bounding box center [361, 147] width 78 height 16
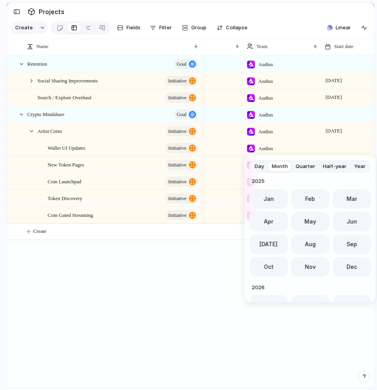
click at [337, 127] on div "Day Month Quarter Half-year Year 2023 Jan Feb Mar Apr May Jun Jul Aug Sep Oct N…" at bounding box center [188, 195] width 377 height 390
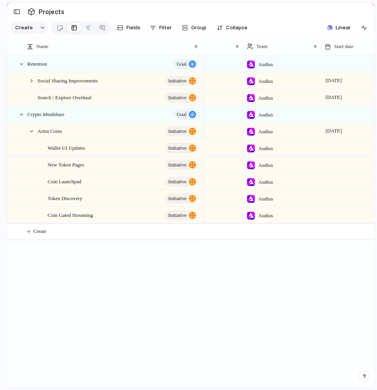
click at [335, 147] on div at bounding box center [361, 147] width 78 height 16
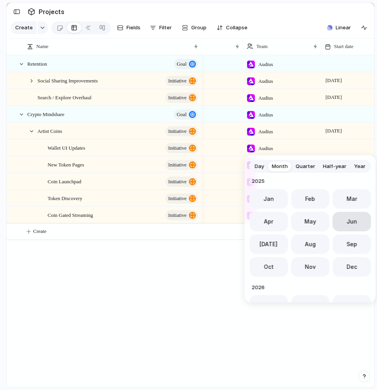
click at [351, 217] on span "Jun" at bounding box center [352, 221] width 11 height 8
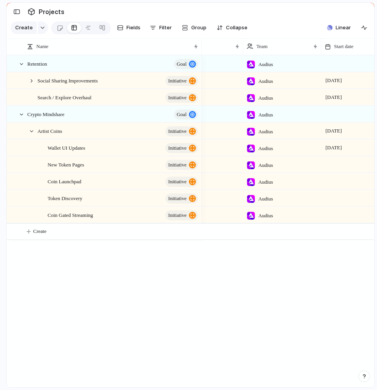
click at [337, 163] on div at bounding box center [361, 164] width 78 height 16
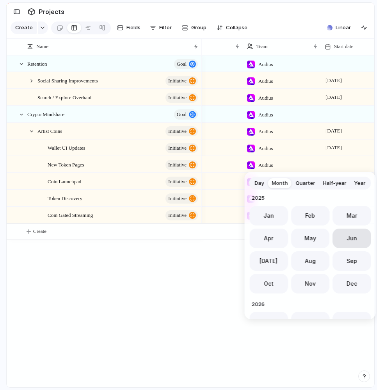
click at [356, 237] on button "Jun" at bounding box center [352, 239] width 39 height 20
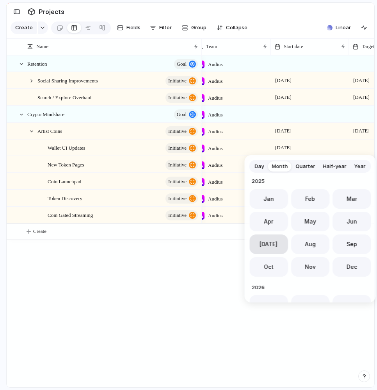
click at [278, 246] on button "[DATE]" at bounding box center [269, 244] width 39 height 20
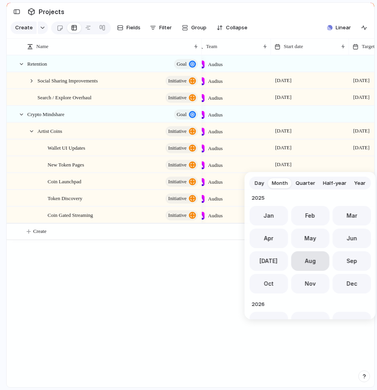
click at [312, 256] on button "Aug" at bounding box center [310, 261] width 39 height 20
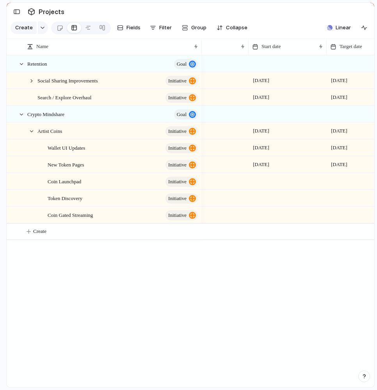
click at [342, 182] on div at bounding box center [366, 181] width 78 height 16
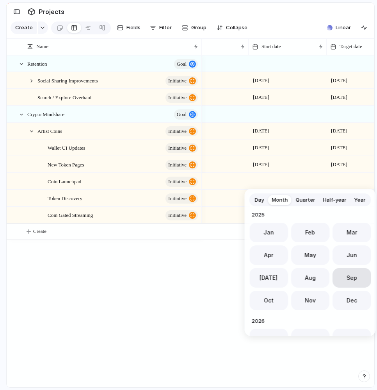
click at [343, 273] on button "Sep" at bounding box center [352, 278] width 39 height 20
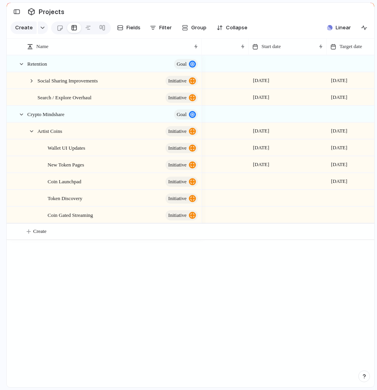
click at [345, 195] on div at bounding box center [366, 198] width 78 height 16
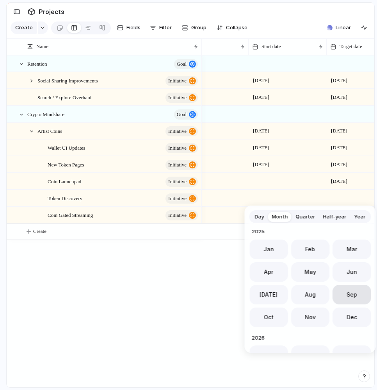
click at [351, 295] on span "Sep" at bounding box center [352, 294] width 11 height 8
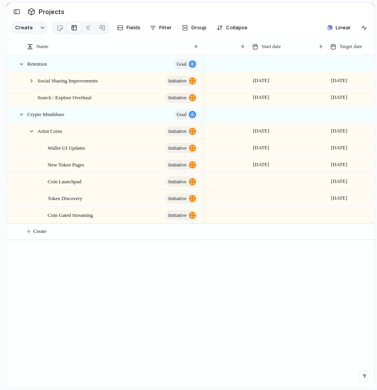
click at [343, 221] on div at bounding box center [366, 215] width 78 height 16
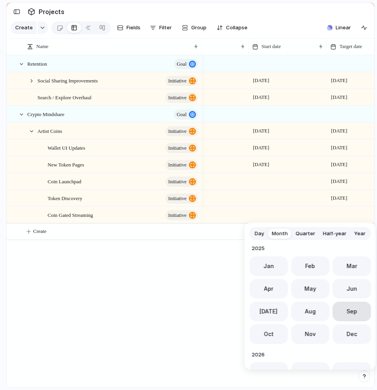
click at [357, 312] on button "Sep" at bounding box center [352, 312] width 39 height 20
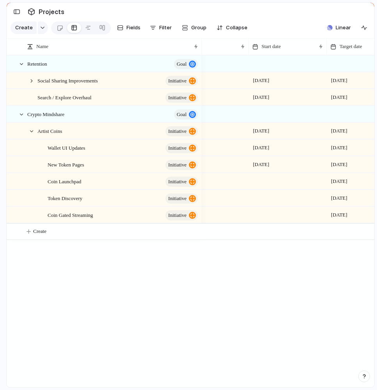
click at [268, 177] on div at bounding box center [287, 175] width 77 height 4
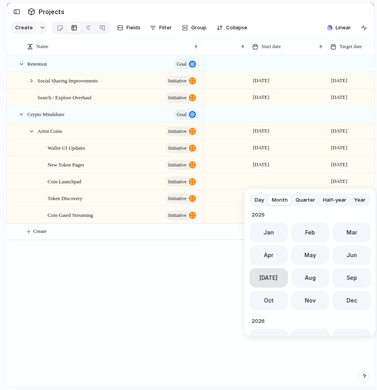
click at [273, 277] on button "[DATE]" at bounding box center [269, 278] width 39 height 20
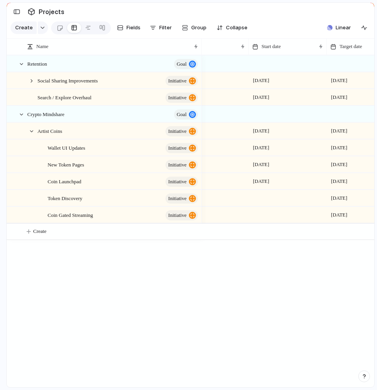
click at [271, 197] on div at bounding box center [288, 198] width 78 height 16
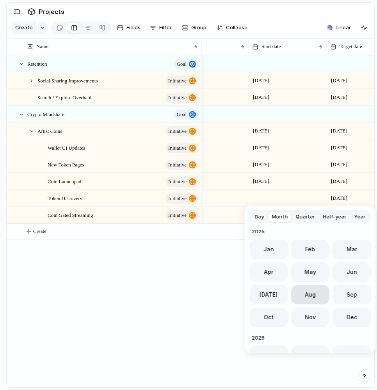
click at [313, 294] on span "Aug" at bounding box center [310, 294] width 11 height 8
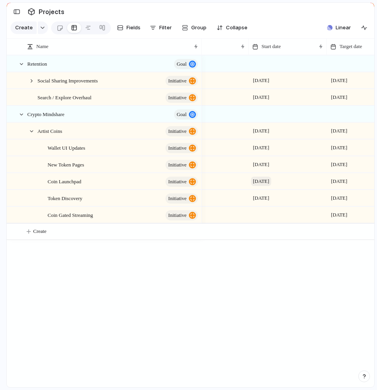
click at [272, 181] on span "[DATE]" at bounding box center [261, 181] width 20 height 9
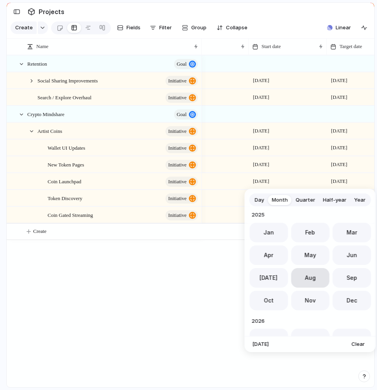
click at [313, 281] on span "Aug" at bounding box center [310, 277] width 11 height 8
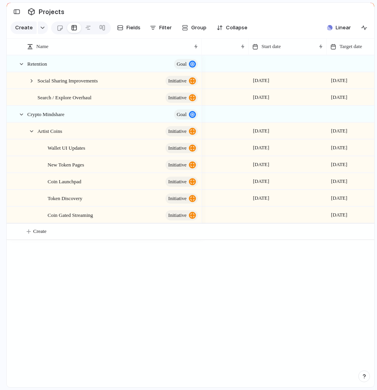
click at [272, 216] on div at bounding box center [288, 215] width 78 height 16
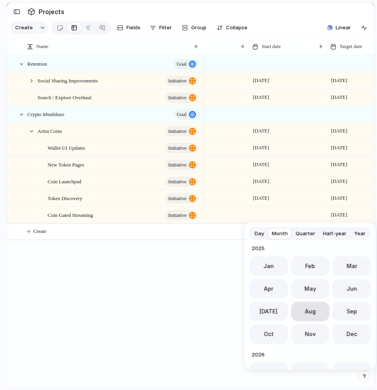
click at [314, 310] on span "Aug" at bounding box center [310, 311] width 11 height 8
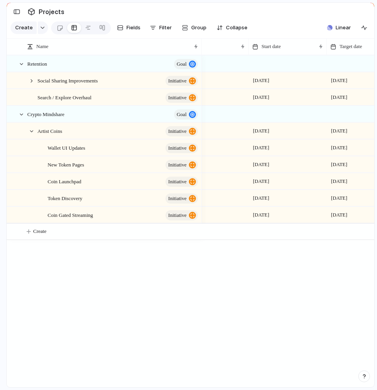
click at [261, 272] on div "In Progress Audius Completed Audius 1 July 13 August In Progress Audius 1 July …" at bounding box center [288, 221] width 173 height 332
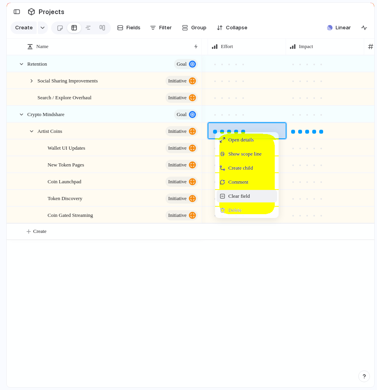
click at [244, 195] on span "Clear field" at bounding box center [239, 196] width 21 height 8
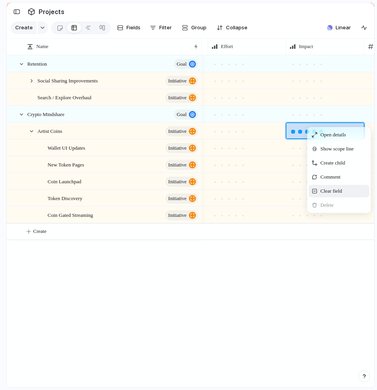
click at [325, 191] on span "Clear field" at bounding box center [331, 191] width 21 height 8
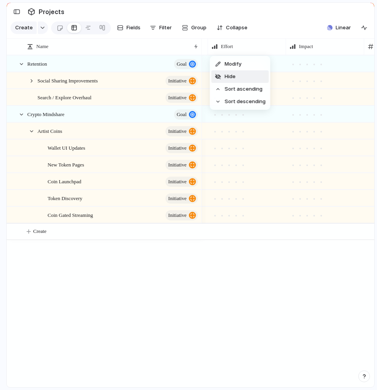
click at [241, 73] on li "Hide" at bounding box center [240, 76] width 57 height 13
click at [255, 78] on li "Hide" at bounding box center [240, 76] width 57 height 13
click at [254, 78] on li "Hide" at bounding box center [240, 76] width 57 height 13
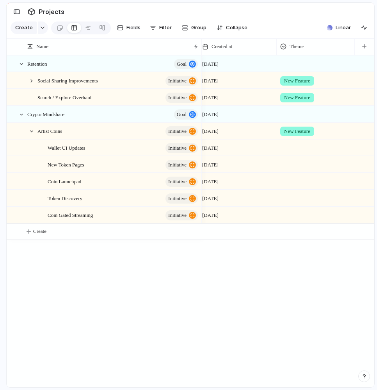
click at [297, 77] on span "New Feature" at bounding box center [297, 81] width 26 height 8
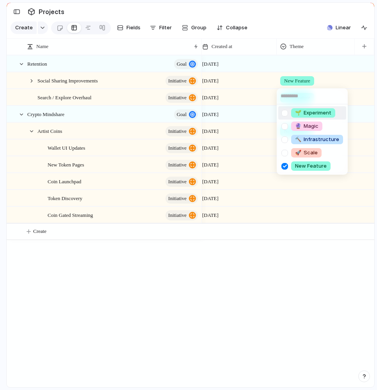
click at [299, 47] on div "🌱 Experiment 🔮 Magic 🔨 Infrastructure 🚀 Scale New Feature" at bounding box center [188, 195] width 377 height 390
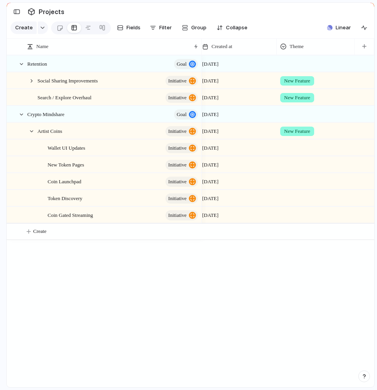
click at [299, 47] on span "Theme" at bounding box center [297, 47] width 14 height 8
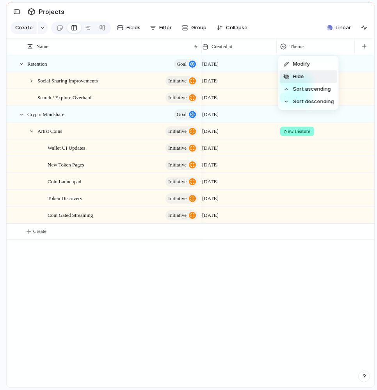
click at [306, 66] on span "Modify" at bounding box center [301, 64] width 17 height 8
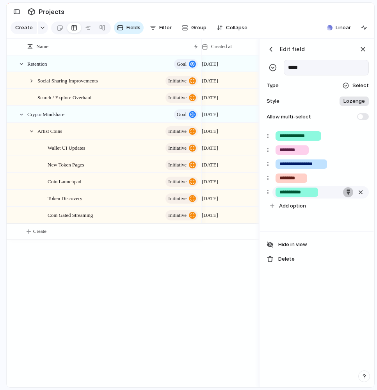
click at [347, 192] on div "button" at bounding box center [348, 191] width 5 height 5
click at [361, 191] on div "button" at bounding box center [361, 192] width 8 height 10
click at [362, 50] on div "button" at bounding box center [363, 49] width 9 height 9
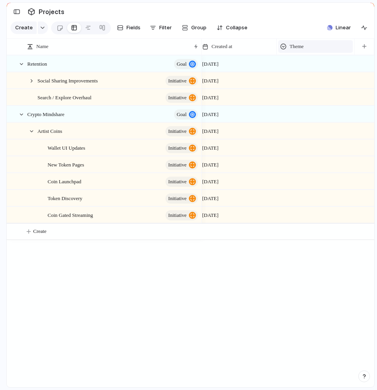
click at [315, 47] on div "Theme" at bounding box center [316, 47] width 71 height 8
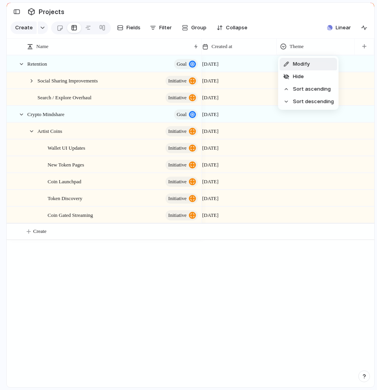
click at [308, 66] on span "Modify" at bounding box center [301, 64] width 17 height 8
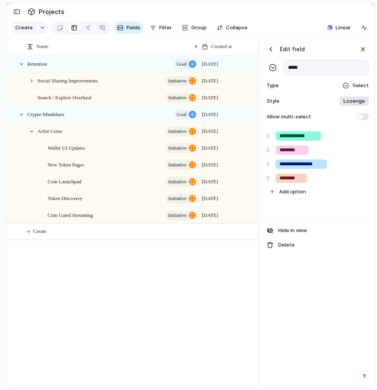
click at [355, 103] on span "Lozenge" at bounding box center [354, 101] width 21 height 8
click at [319, 95] on div "******* *** Plain" at bounding box center [188, 195] width 377 height 390
click at [364, 49] on div "button" at bounding box center [363, 49] width 9 height 9
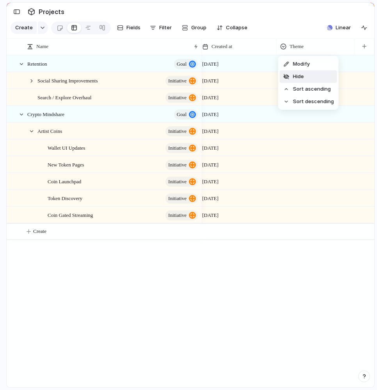
click at [306, 75] on li "Hide" at bounding box center [308, 76] width 57 height 13
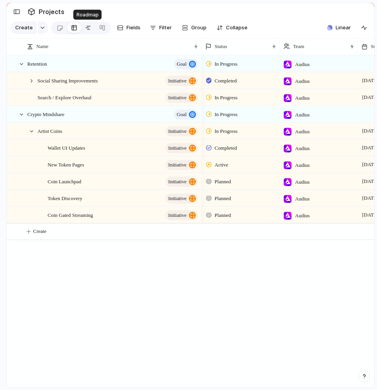
click at [87, 27] on div at bounding box center [88, 27] width 6 height 13
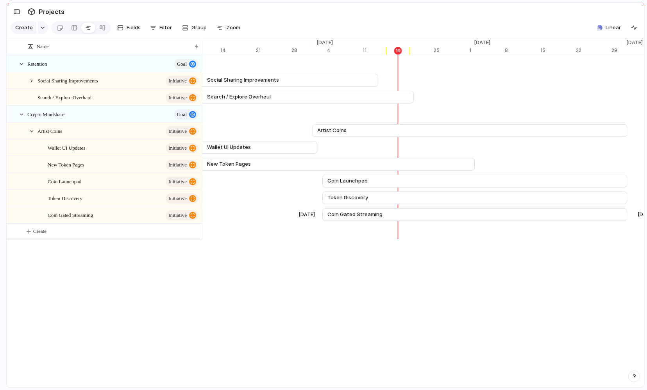
scroll to position [0, 5457]
click at [187, 27] on div "button" at bounding box center [185, 28] width 6 height 6
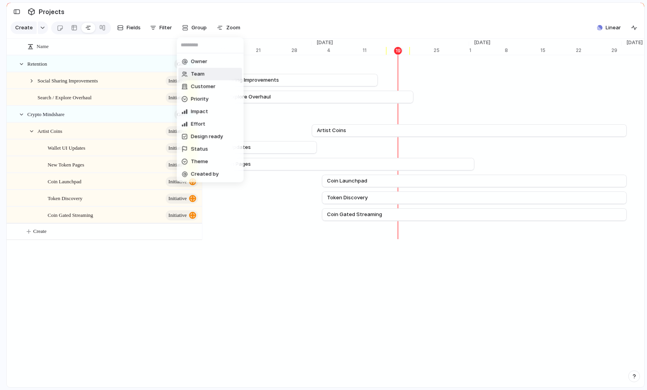
click at [275, 25] on div "Owner Team Customer Priority Impact Effort Design ready Status Theme Created by" at bounding box center [323, 195] width 647 height 390
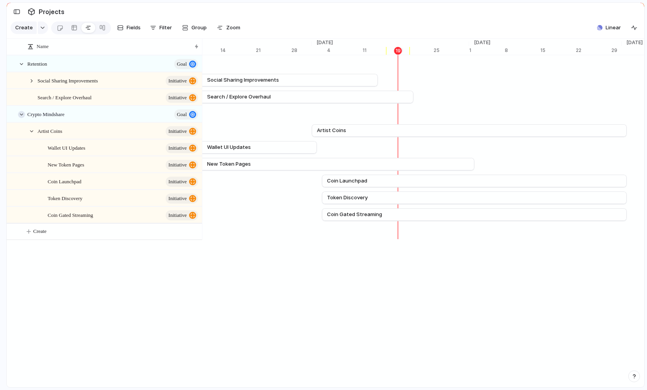
click at [20, 114] on div at bounding box center [21, 114] width 7 height 7
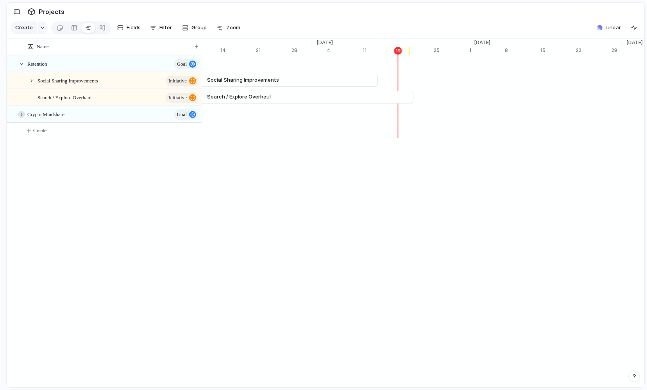
click at [20, 114] on div at bounding box center [21, 114] width 7 height 7
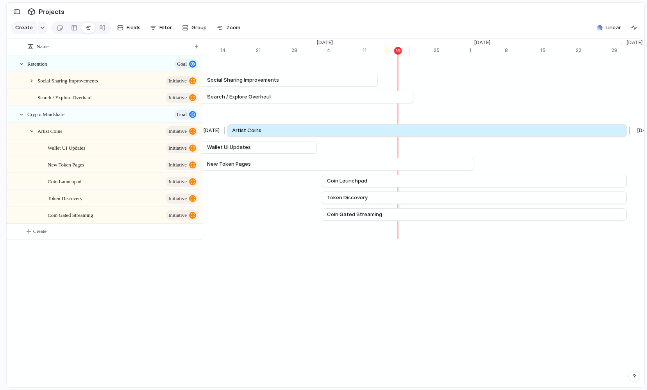
drag, startPoint x: 311, startPoint y: 130, endPoint x: 226, endPoint y: 128, distance: 84.8
click at [226, 128] on div at bounding box center [225, 130] width 9 height 13
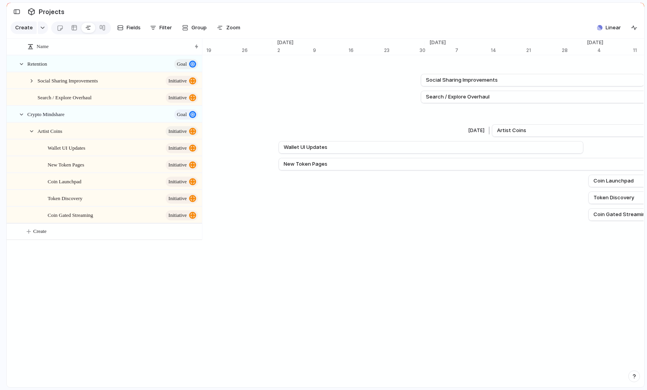
scroll to position [0, 5185]
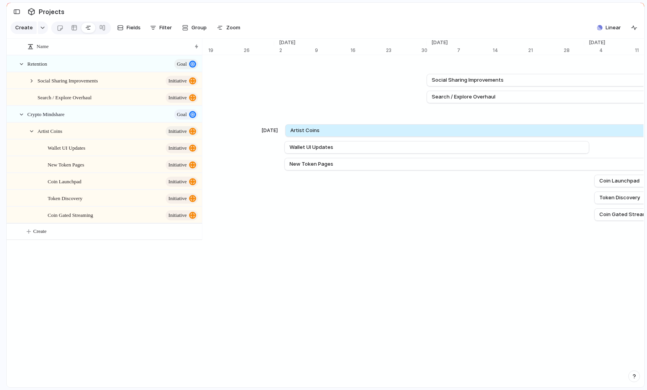
drag, startPoint x: 497, startPoint y: 129, endPoint x: 284, endPoint y: 137, distance: 212.7
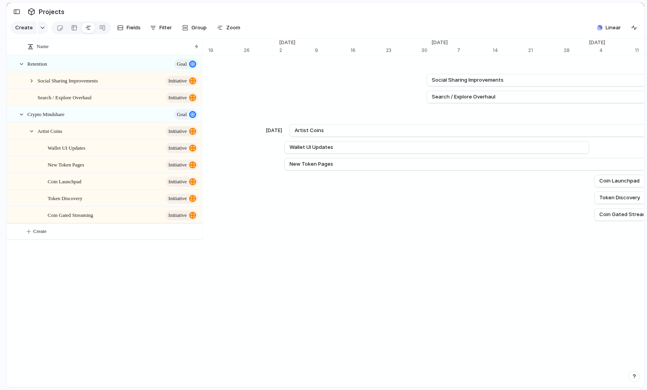
scroll to position [0, 5189]
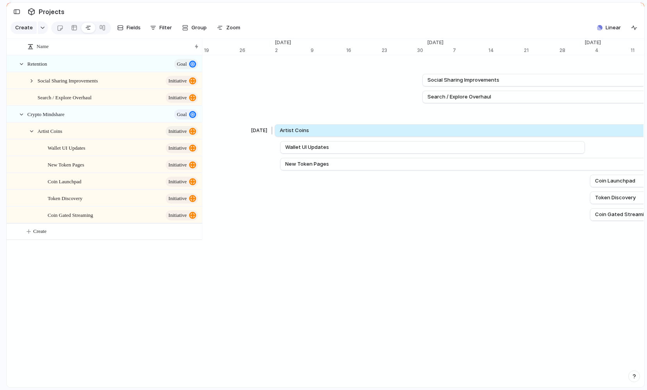
drag, startPoint x: 285, startPoint y: 129, endPoint x: 274, endPoint y: 129, distance: 10.5
click at [274, 129] on div at bounding box center [272, 130] width 9 height 13
drag, startPoint x: 269, startPoint y: 130, endPoint x: 278, endPoint y: 130, distance: 8.6
click at [278, 130] on div at bounding box center [276, 130] width 9 height 13
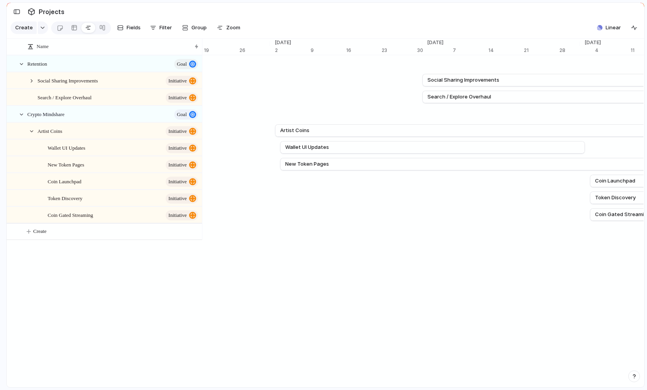
click at [318, 129] on div "Remove dates" at bounding box center [323, 195] width 647 height 390
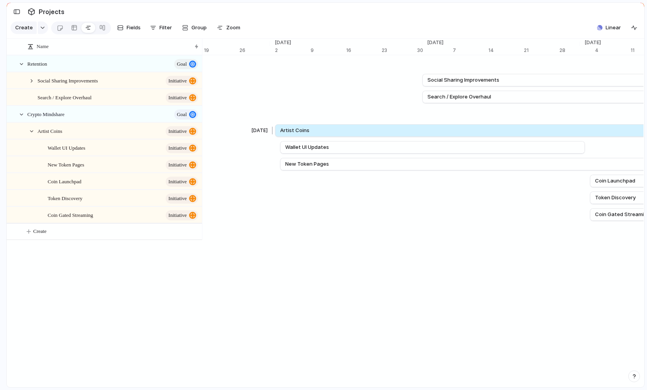
click at [325, 129] on link "Artist Coins" at bounding box center [584, 131] width 609 height 12
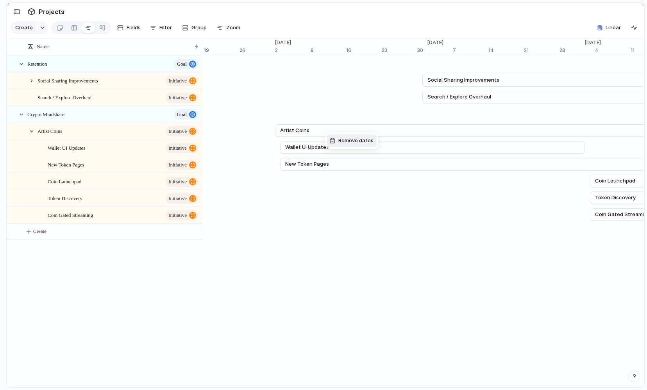
click at [349, 141] on span "Remove dates" at bounding box center [355, 141] width 35 height 8
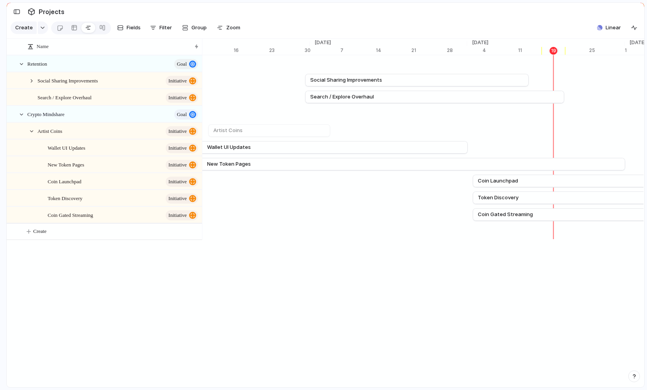
scroll to position [0, 5309]
click at [181, 147] on span "initiative" at bounding box center [177, 148] width 18 height 11
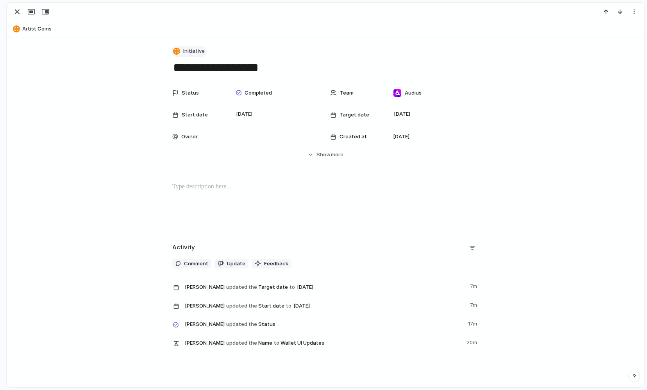
click at [195, 52] on span "Initiative" at bounding box center [193, 51] width 21 height 8
click at [200, 112] on span "Project" at bounding box center [196, 109] width 18 height 8
click at [16, 14] on div "button" at bounding box center [17, 11] width 9 height 9
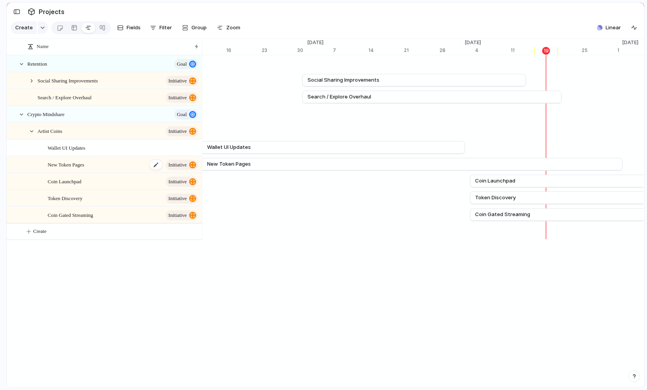
click at [175, 165] on span "initiative" at bounding box center [177, 164] width 18 height 11
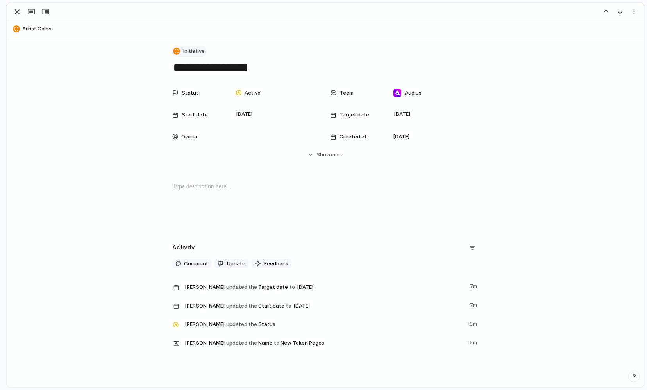
click at [192, 54] on span "Initiative" at bounding box center [193, 51] width 21 height 8
click at [195, 111] on span "Project" at bounding box center [196, 109] width 18 height 8
click at [15, 10] on div "button" at bounding box center [17, 11] width 9 height 9
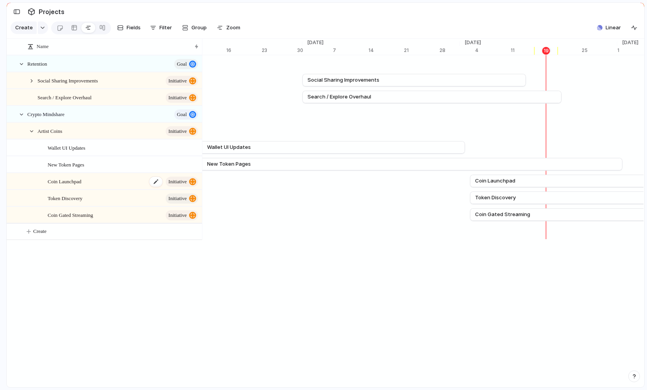
click at [184, 182] on span "initiative" at bounding box center [177, 181] width 18 height 11
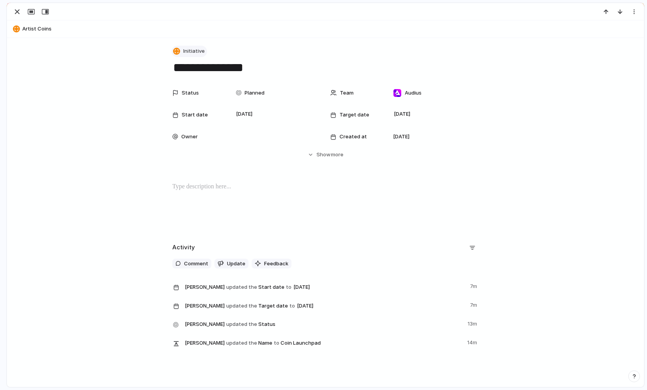
click at [186, 50] on span "Initiative" at bounding box center [193, 51] width 21 height 8
click at [191, 110] on span "Project" at bounding box center [196, 109] width 18 height 8
click at [16, 11] on div "button" at bounding box center [17, 11] width 9 height 9
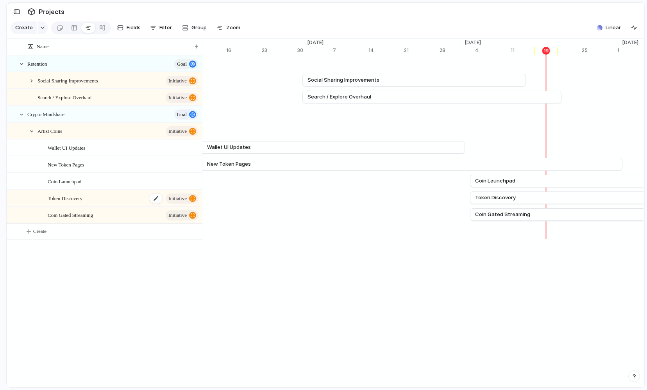
click at [177, 198] on span "initiative" at bounding box center [177, 198] width 18 height 11
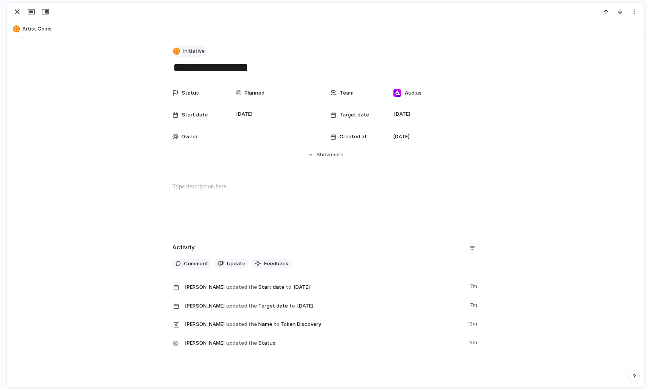
click at [183, 50] on button "Initiative" at bounding box center [190, 51] width 36 height 11
click at [197, 109] on span "Project" at bounding box center [196, 109] width 18 height 8
click at [18, 12] on div "button" at bounding box center [17, 11] width 9 height 9
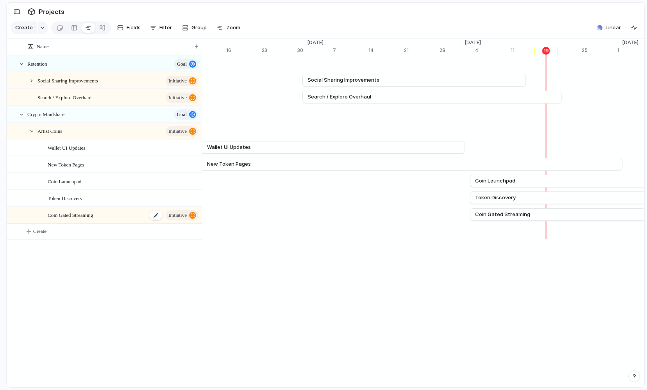
click at [179, 213] on span "initiative" at bounding box center [177, 215] width 18 height 11
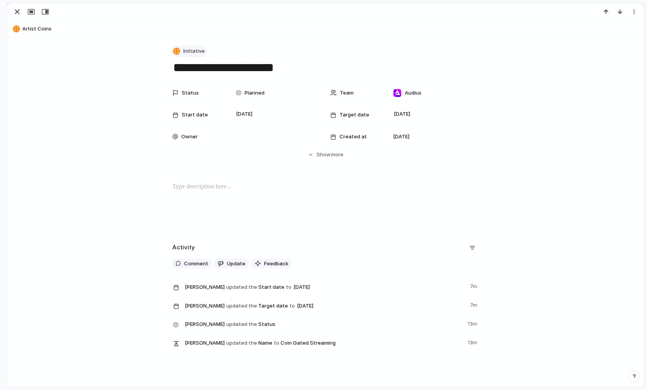
click at [204, 49] on button "Initiative" at bounding box center [190, 51] width 36 height 11
click at [194, 113] on span "Project" at bounding box center [196, 109] width 18 height 8
click at [13, 4] on div at bounding box center [325, 11] width 637 height 17
click at [14, 12] on div "button" at bounding box center [17, 11] width 9 height 9
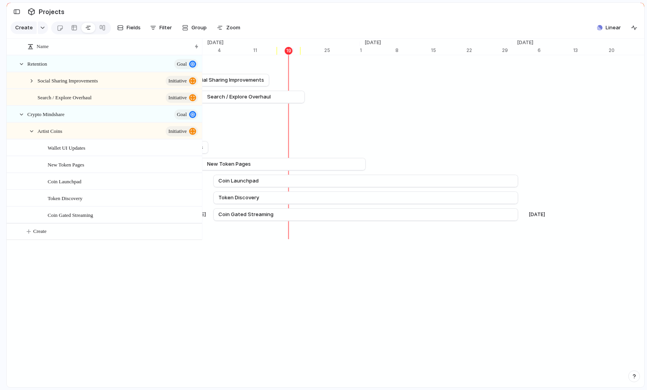
scroll to position [0, 5561]
click at [84, 129] on div "Artist Coins initiative" at bounding box center [119, 131] width 162 height 16
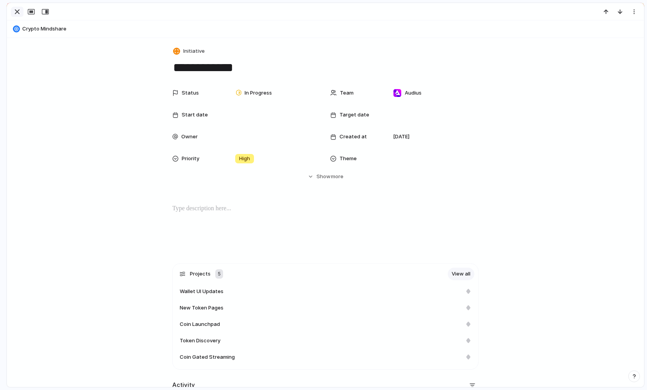
click at [18, 12] on div "button" at bounding box center [17, 11] width 9 height 9
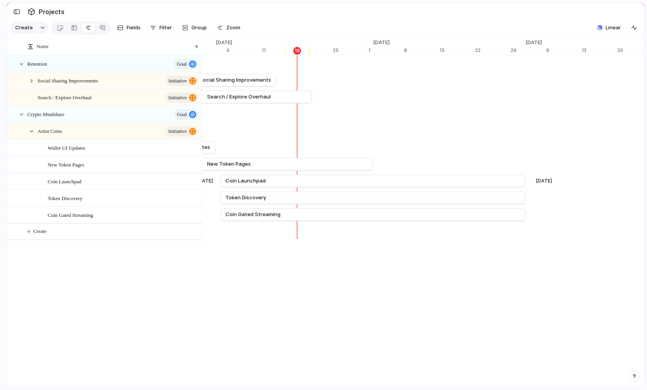
scroll to position [0, 5556]
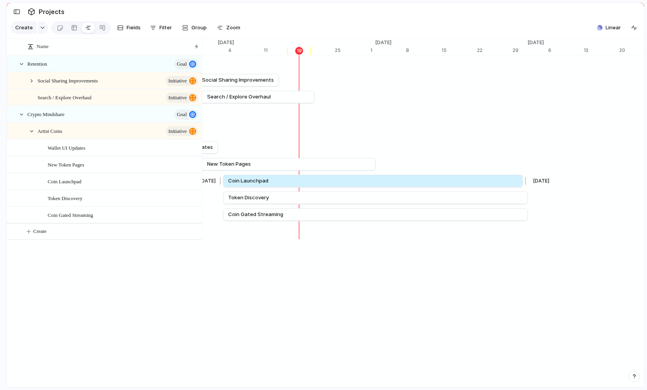
drag, startPoint x: 527, startPoint y: 181, endPoint x: 522, endPoint y: 181, distance: 5.1
click at [377, 181] on div at bounding box center [524, 181] width 9 height 13
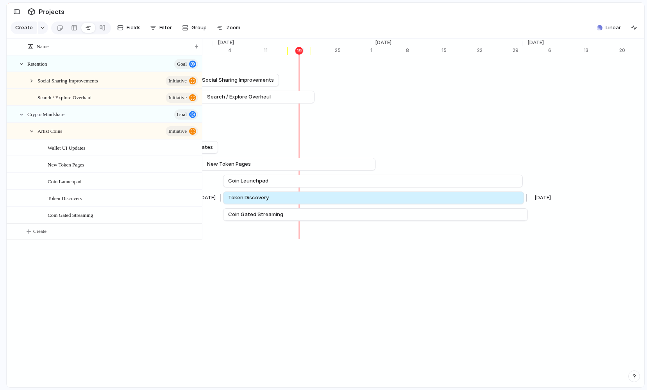
drag, startPoint x: 526, startPoint y: 196, endPoint x: 521, endPoint y: 197, distance: 5.5
click at [377, 197] on div at bounding box center [525, 197] width 9 height 13
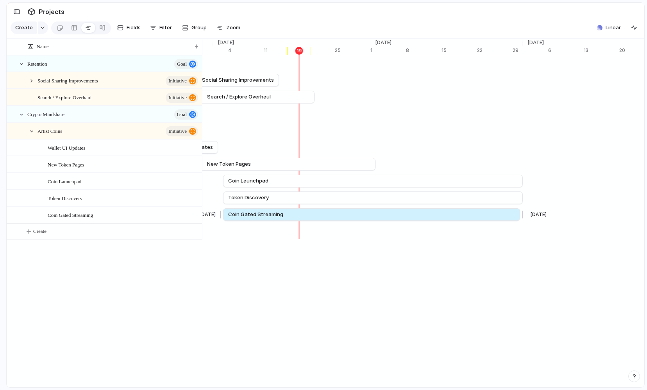
drag, startPoint x: 527, startPoint y: 216, endPoint x: 519, endPoint y: 216, distance: 8.2
click at [377, 216] on div at bounding box center [521, 214] width 9 height 13
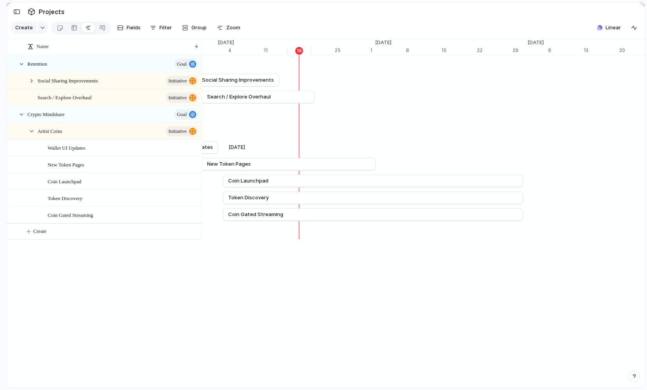
click at [377, 143] on div "Jun 2 Wallet UI Updates Aug 1" at bounding box center [291, 147] width 11291 height 17
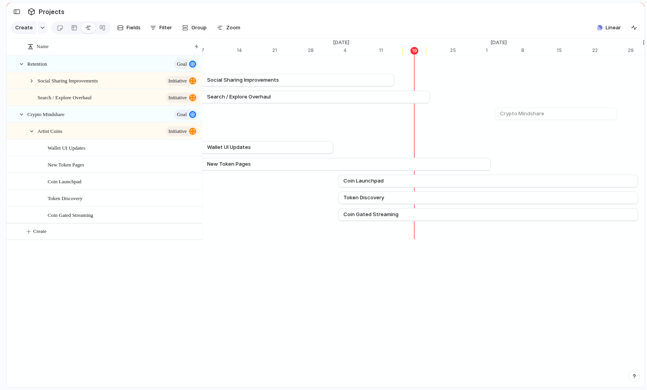
scroll to position [0, 5444]
click at [32, 132] on div at bounding box center [31, 131] width 7 height 7
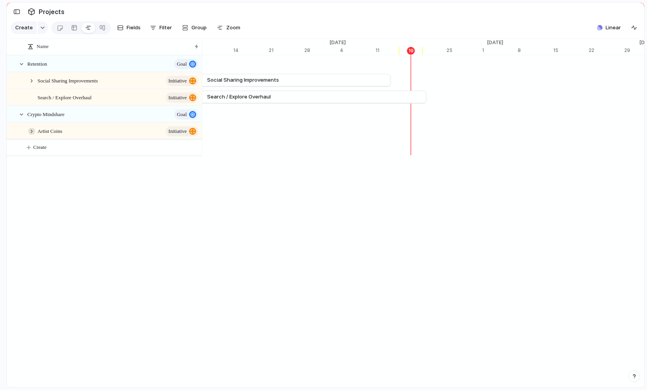
click at [32, 132] on div at bounding box center [31, 131] width 7 height 7
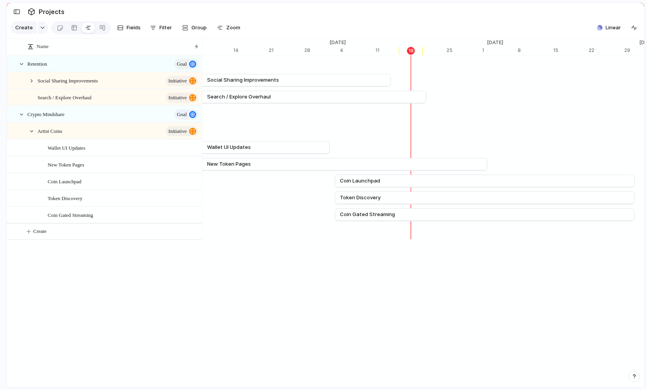
click at [151, 293] on div "Name Retention goal Social Sharing Improvements initiative Search / Explore Ove…" at bounding box center [104, 182] width 195 height 254
click at [102, 29] on div at bounding box center [102, 27] width 6 height 13
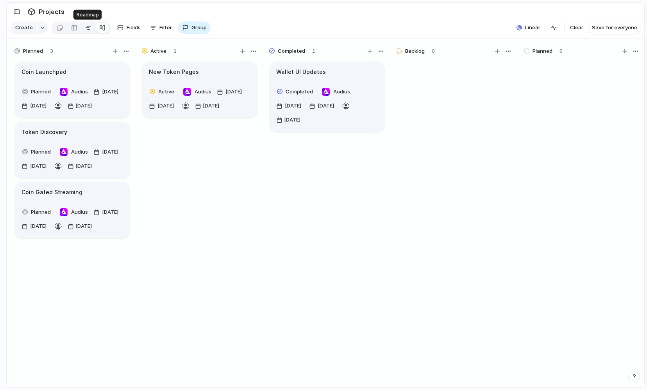
click at [87, 29] on div at bounding box center [88, 27] width 6 height 13
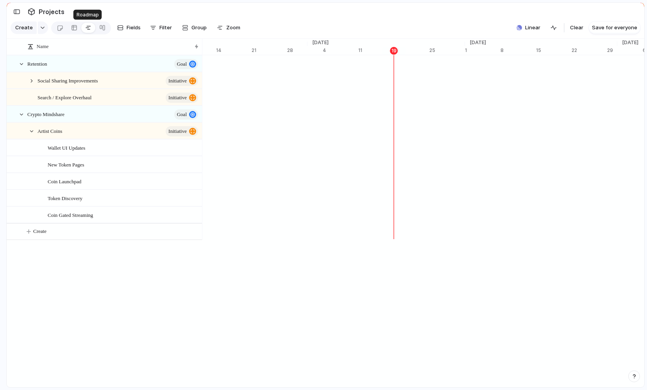
scroll to position [0, 5461]
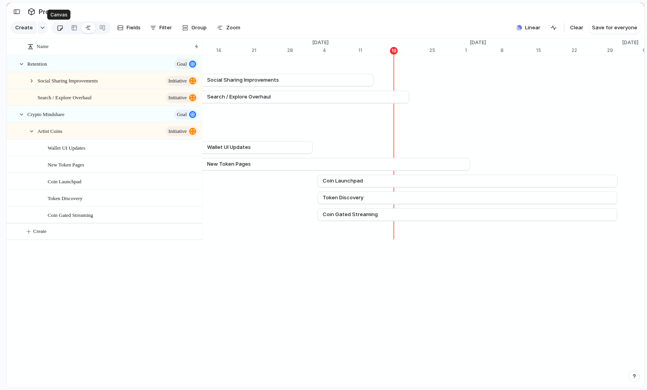
click at [57, 27] on div at bounding box center [60, 27] width 7 height 13
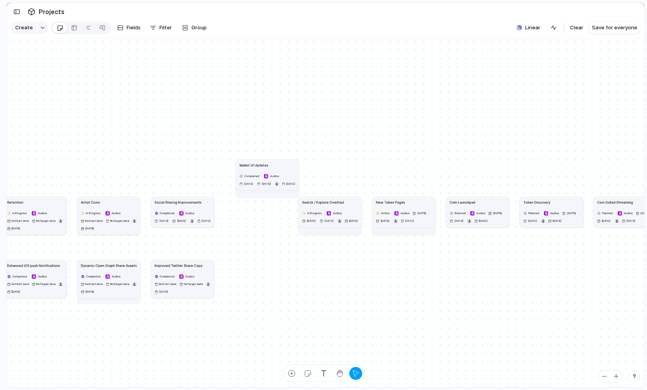
drag, startPoint x: 271, startPoint y: 207, endPoint x: 280, endPoint y: 158, distance: 50.1
click at [281, 159] on article "Wallet UI Updates Completed Audius June 2025 July 2025 19 August" at bounding box center [267, 174] width 63 height 31
click at [83, 29] on link at bounding box center [88, 27] width 14 height 13
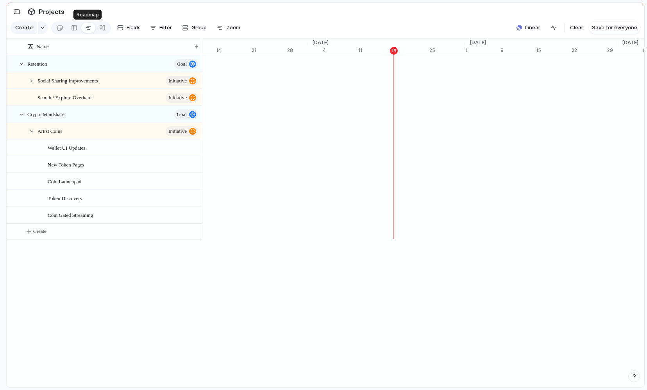
scroll to position [0, 5461]
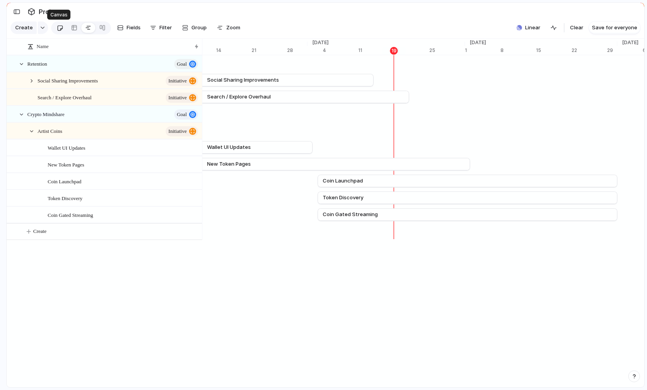
click at [60, 29] on div at bounding box center [60, 27] width 7 height 13
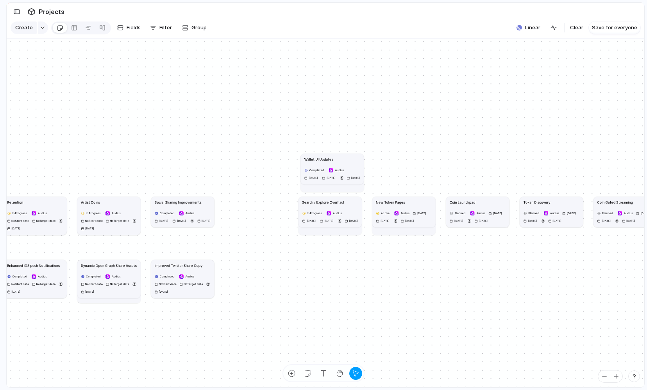
drag, startPoint x: 302, startPoint y: 175, endPoint x: 353, endPoint y: 182, distance: 51.3
click at [353, 181] on div "Completed Audius June 2025 July 2025 19 August" at bounding box center [332, 174] width 56 height 14
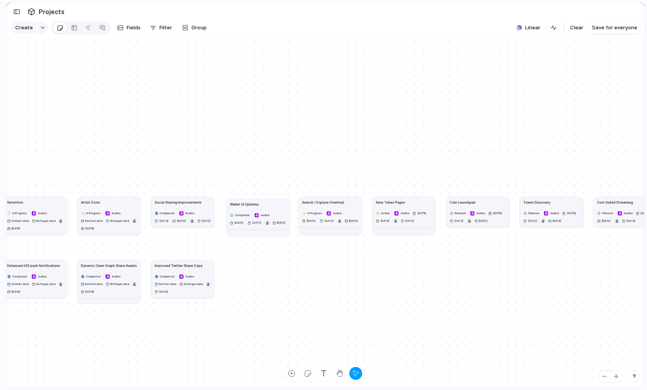
drag, startPoint x: 343, startPoint y: 169, endPoint x: 269, endPoint y: 214, distance: 86.2
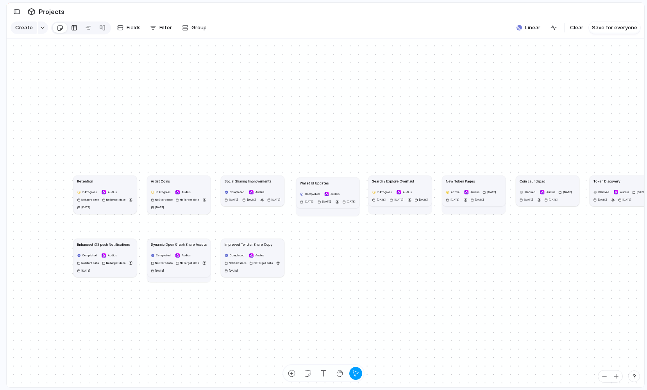
click at [68, 25] on link at bounding box center [74, 27] width 14 height 13
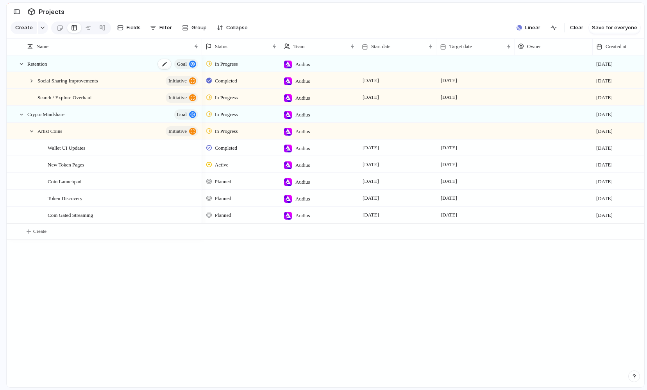
click at [83, 57] on div "Retention goal" at bounding box center [113, 64] width 172 height 16
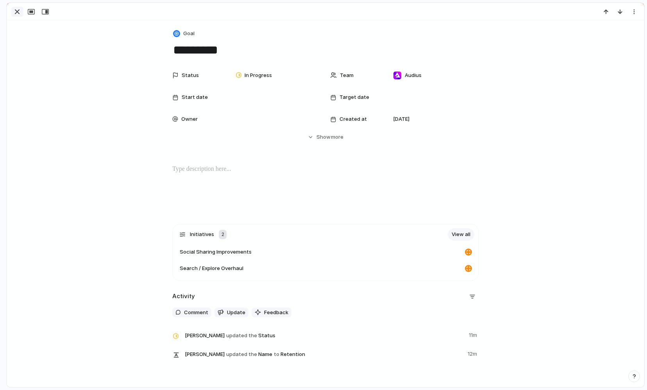
click at [18, 11] on div "button" at bounding box center [17, 11] width 9 height 9
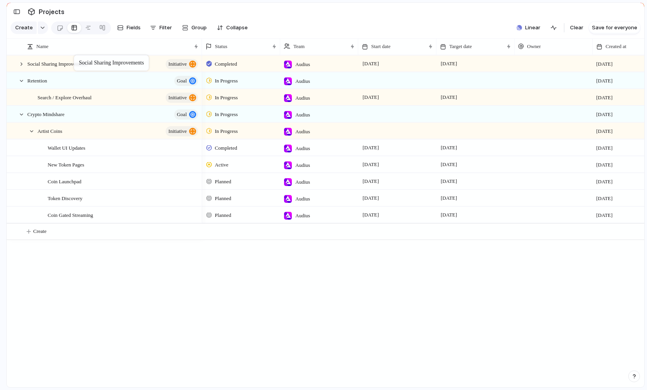
drag, startPoint x: 78, startPoint y: 77, endPoint x: 78, endPoint y: 57, distance: 20.3
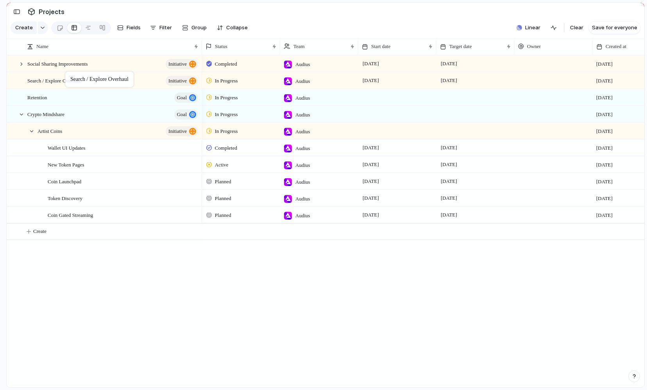
drag, startPoint x: 74, startPoint y: 100, endPoint x: 69, endPoint y: 73, distance: 27.0
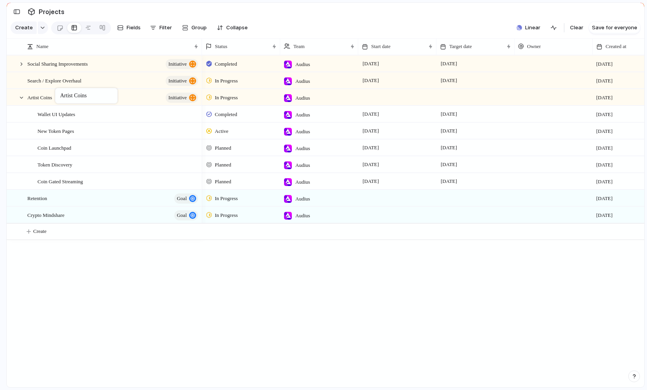
drag, startPoint x: 61, startPoint y: 131, endPoint x: 59, endPoint y: 90, distance: 41.5
click at [13, 199] on div at bounding box center [13, 198] width 6 height 6
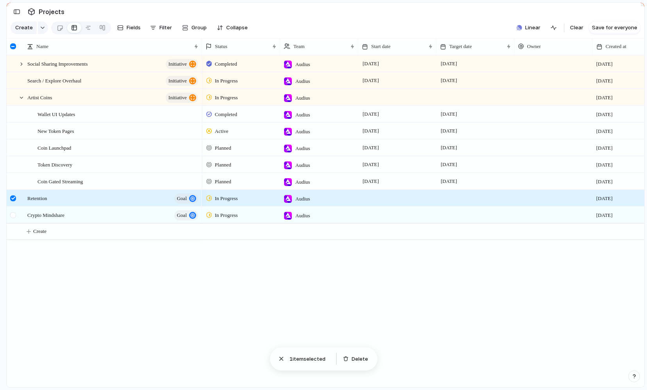
click at [13, 215] on div at bounding box center [13, 215] width 6 height 6
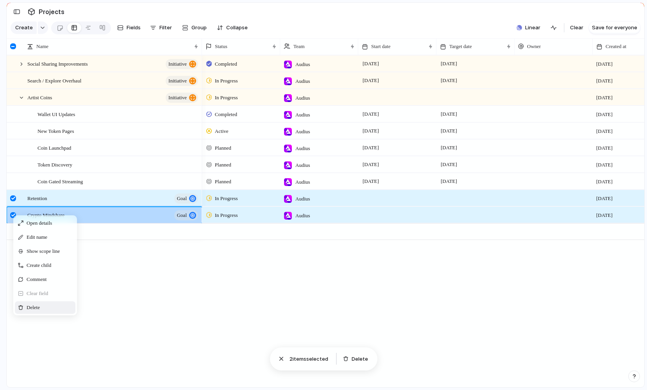
click at [45, 305] on span "Context Menu" at bounding box center [44, 308] width 3 height 8
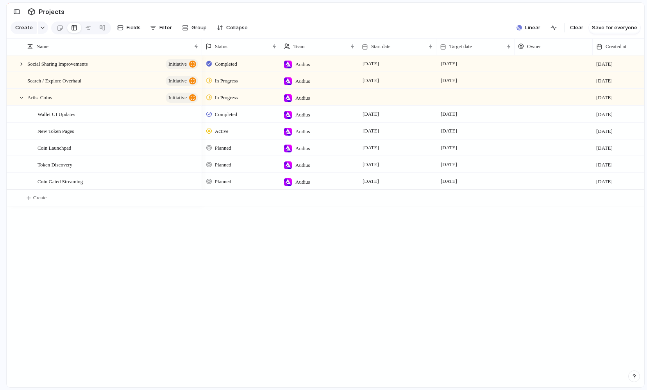
click at [112, 268] on div "Social Sharing Improvements initiative Search / Explore Overhaul initiative Art…" at bounding box center [326, 221] width 638 height 332
click at [21, 66] on div at bounding box center [21, 64] width 7 height 7
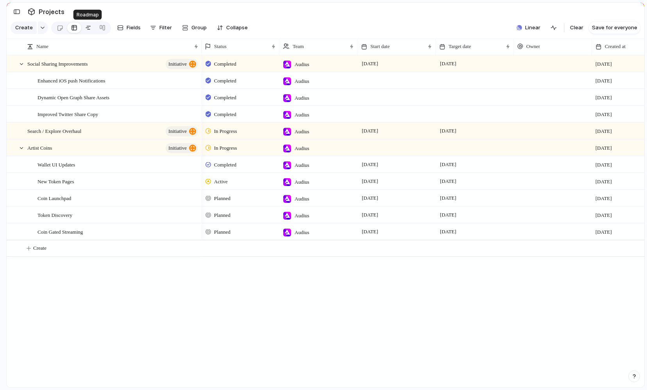
click at [88, 29] on div at bounding box center [88, 27] width 6 height 13
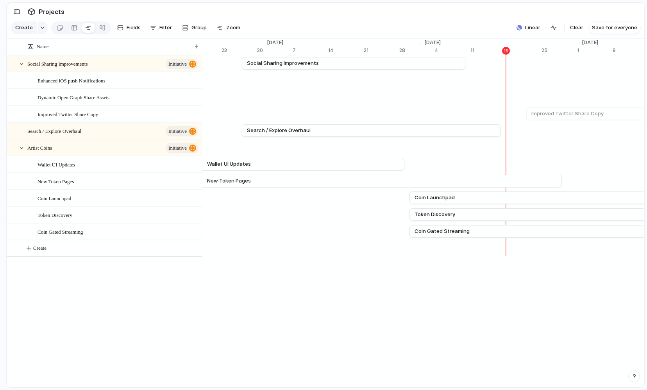
scroll to position [0, 5344]
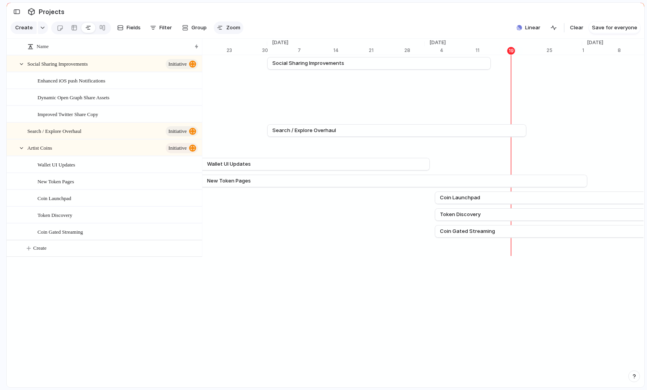
click at [227, 30] on span "Zoom" at bounding box center [233, 28] width 14 height 8
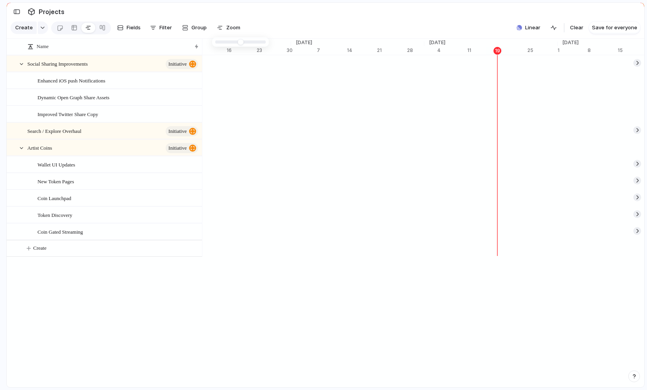
type input "**"
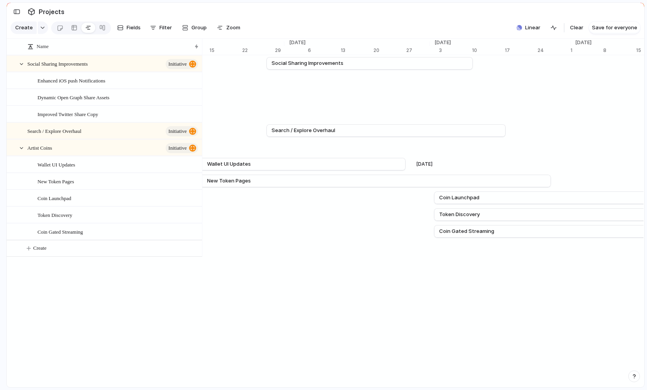
scroll to position [0, 5335]
click at [377, 27] on span "Save for everyone" at bounding box center [614, 28] width 45 height 8
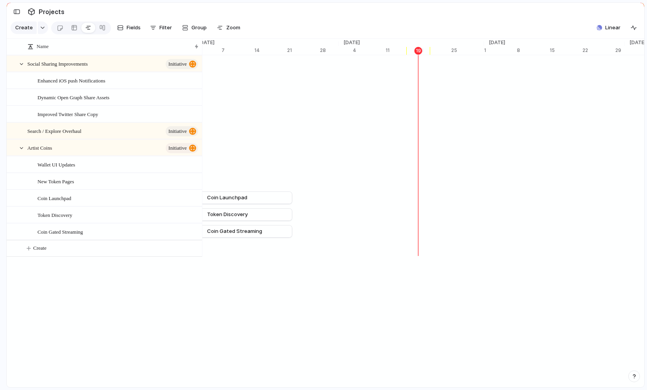
scroll to position [0, 5002]
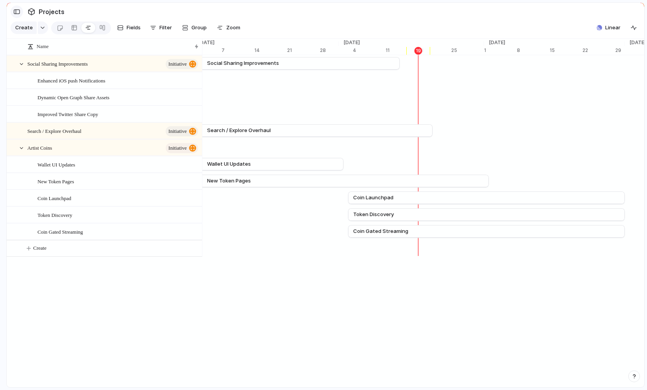
click at [14, 13] on div "button" at bounding box center [16, 11] width 7 height 5
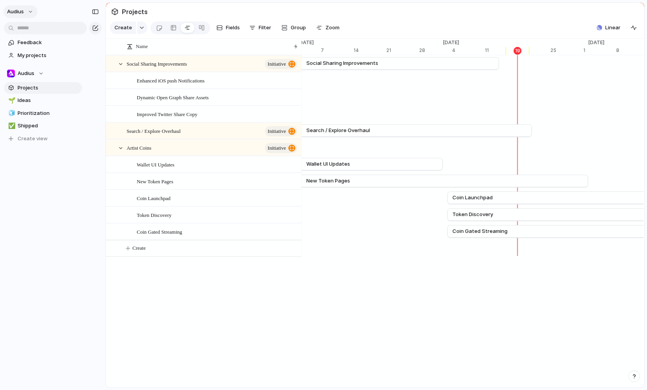
click at [25, 9] on button "Audius" at bounding box center [21, 11] width 34 height 13
click at [96, 89] on span "Neutral dark" at bounding box center [90, 92] width 30 height 8
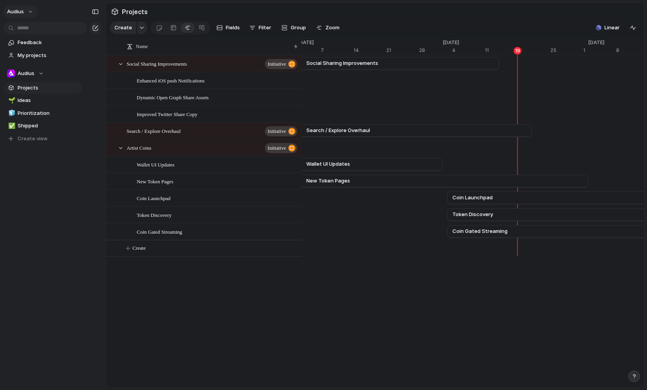
click at [32, 11] on button "Audius" at bounding box center [21, 11] width 34 height 13
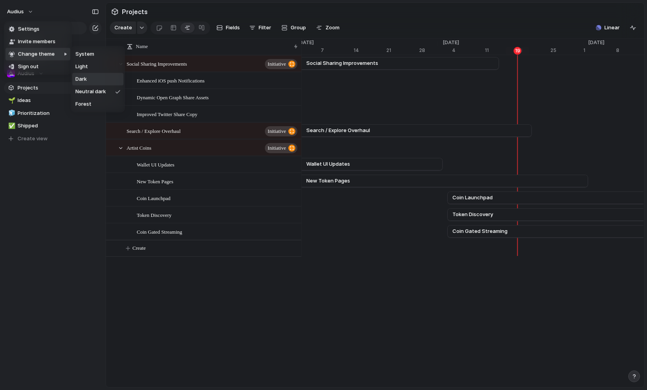
click at [90, 77] on li "Dark" at bounding box center [97, 79] width 51 height 13
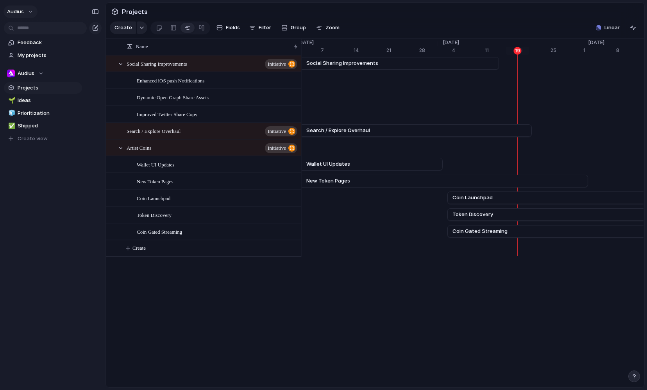
click at [27, 10] on button "Audius" at bounding box center [21, 11] width 34 height 13
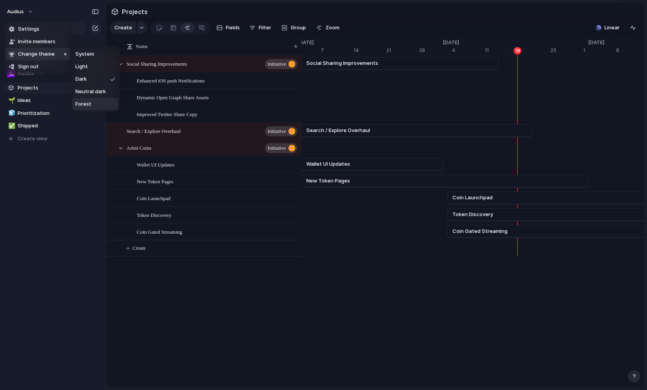
click at [92, 102] on li "Forest" at bounding box center [95, 104] width 46 height 13
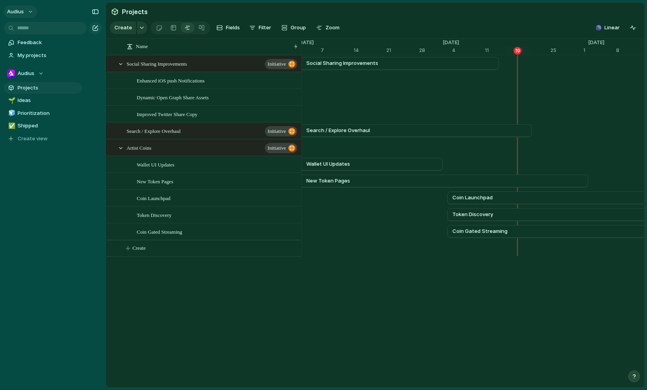
click at [30, 11] on button "Audius" at bounding box center [21, 11] width 34 height 13
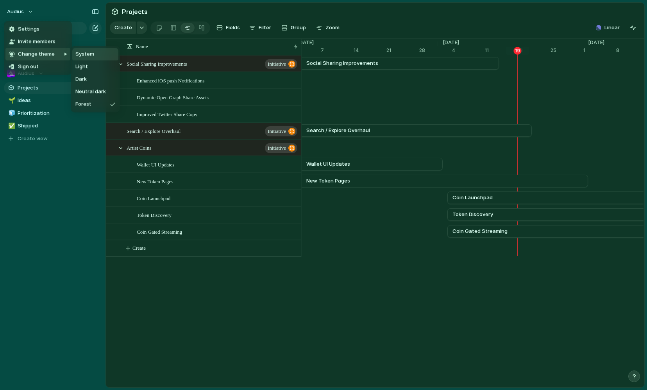
click at [96, 55] on li "System" at bounding box center [95, 54] width 46 height 13
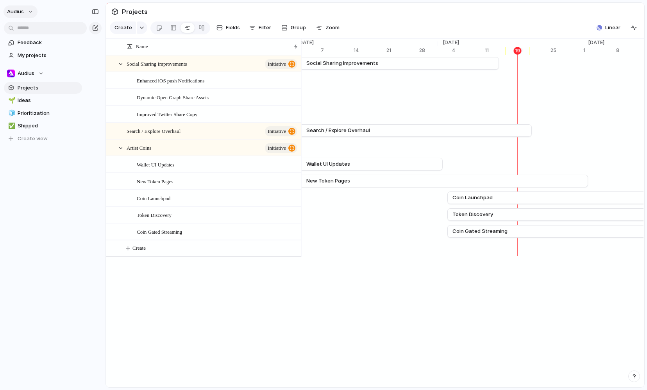
click at [26, 6] on button "Audius" at bounding box center [21, 11] width 34 height 13
click at [42, 31] on li "Settings" at bounding box center [37, 29] width 65 height 13
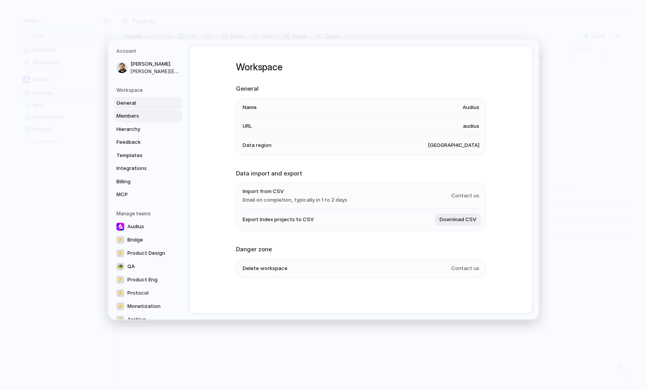
click at [132, 116] on span "Members" at bounding box center [141, 116] width 50 height 8
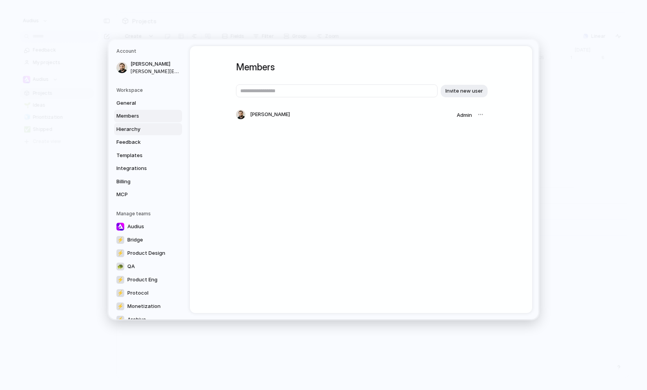
click at [132, 130] on span "Hierarchy" at bounding box center [141, 129] width 50 height 8
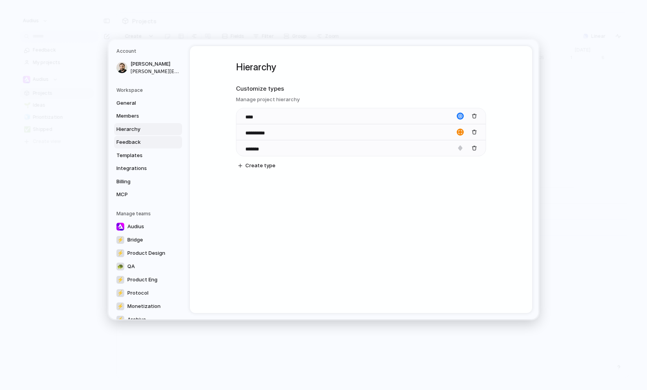
click at [132, 142] on span "Feedback" at bounding box center [141, 142] width 50 height 8
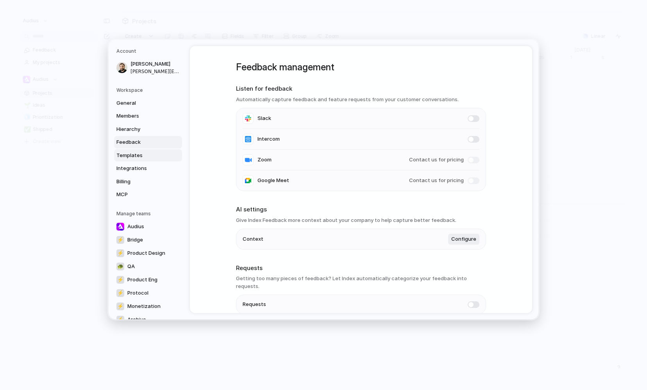
click at [130, 155] on span "Templates" at bounding box center [141, 155] width 50 height 8
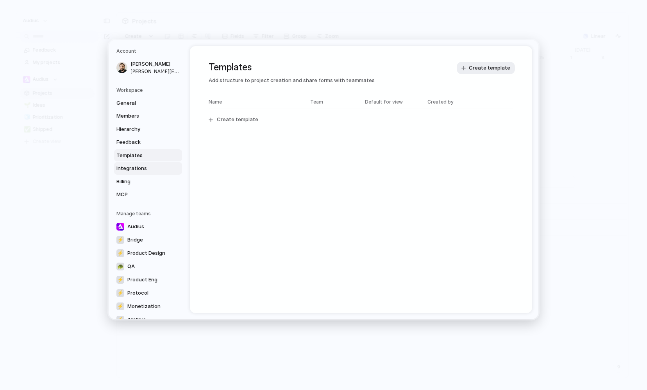
click at [131, 171] on span "Integrations" at bounding box center [141, 168] width 50 height 8
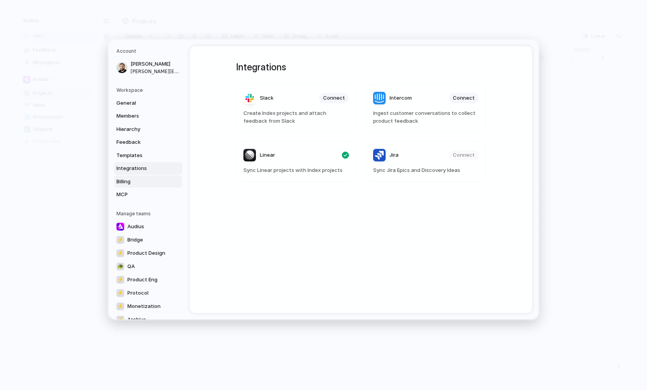
click at [132, 178] on span "Billing" at bounding box center [141, 181] width 50 height 8
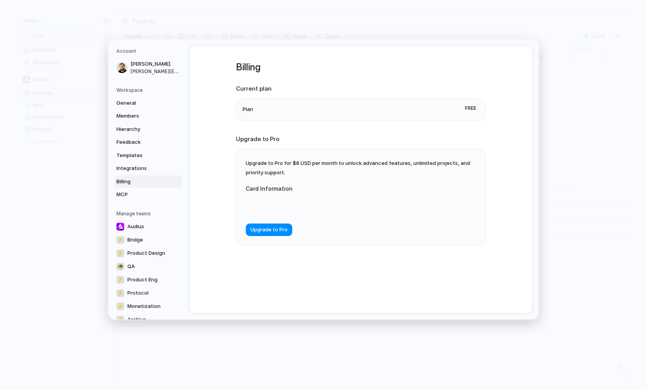
click at [134, 188] on div "General Members Hierarchy Feedback Templates Integrations Billing MCP" at bounding box center [149, 149] width 66 height 104
click at [127, 196] on span "MCP" at bounding box center [141, 195] width 50 height 8
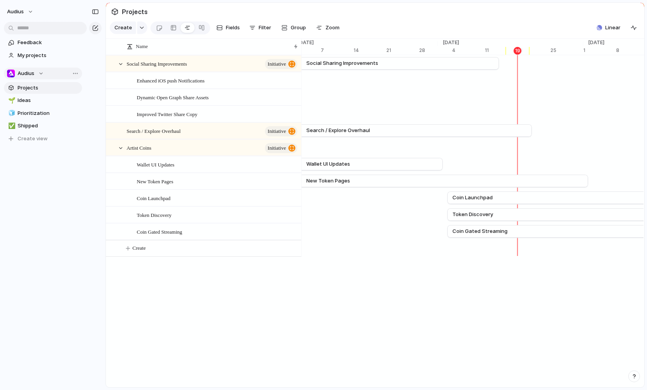
click at [36, 72] on div "Audius" at bounding box center [25, 74] width 37 height 8
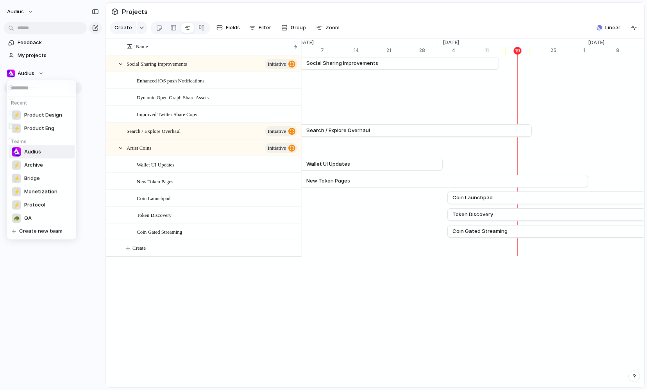
click at [66, 70] on div "Recent ⚡ Product Design ⚡ Product Eng Teams Audius ⚡ Archive ⚡ Bridge ⚡ Monetiz…" at bounding box center [323, 195] width 647 height 390
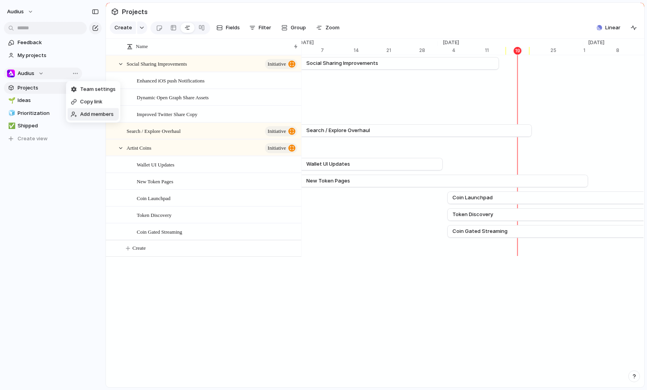
click at [100, 115] on span "Add members" at bounding box center [97, 115] width 34 height 8
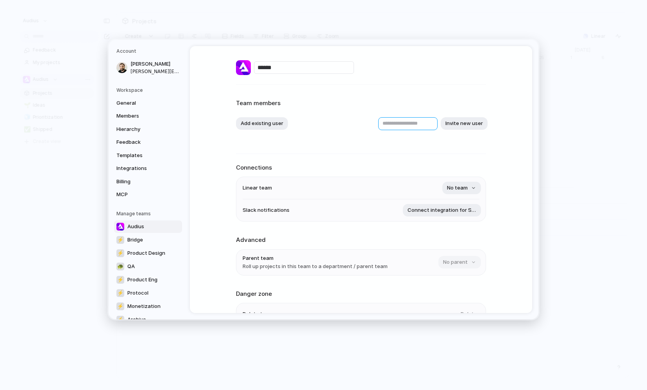
click at [377, 127] on input "text" at bounding box center [407, 123] width 59 height 13
click at [277, 125] on button "Add existing user" at bounding box center [262, 123] width 52 height 13
type input "**"
click at [377, 125] on input "text" at bounding box center [407, 123] width 59 height 13
type input "**********"
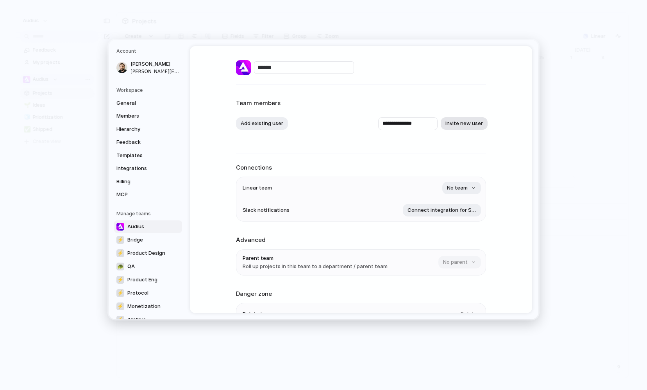
click at [377, 127] on button "Invite new user" at bounding box center [464, 123] width 47 height 13
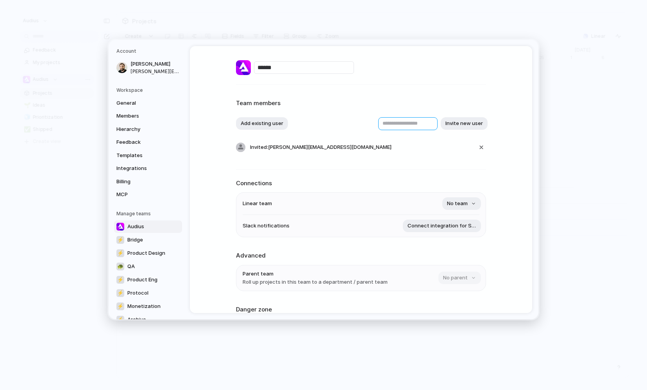
click at [377, 124] on input "text" at bounding box center [407, 123] width 59 height 13
paste input "**********"
click at [377, 123] on input "**********" at bounding box center [407, 123] width 59 height 13
type input "**********"
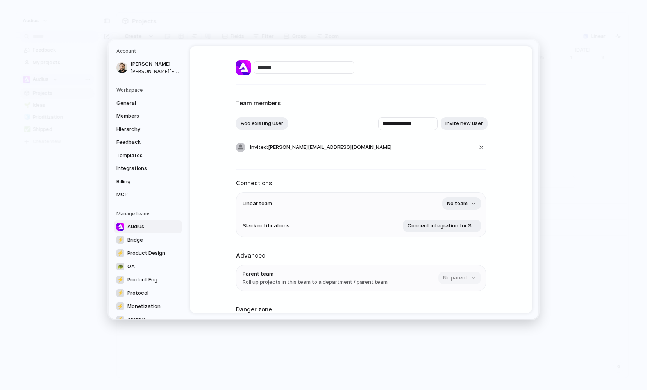
click at [377, 140] on div "**********" at bounding box center [361, 179] width 342 height 267
click at [377, 113] on div "**********" at bounding box center [361, 179] width 342 height 267
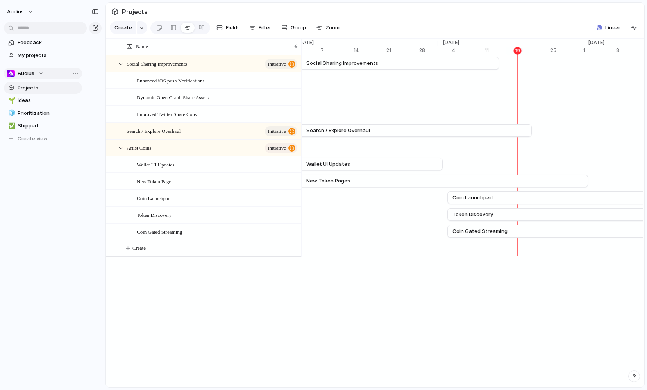
click at [30, 91] on link "Projects" at bounding box center [43, 88] width 78 height 12
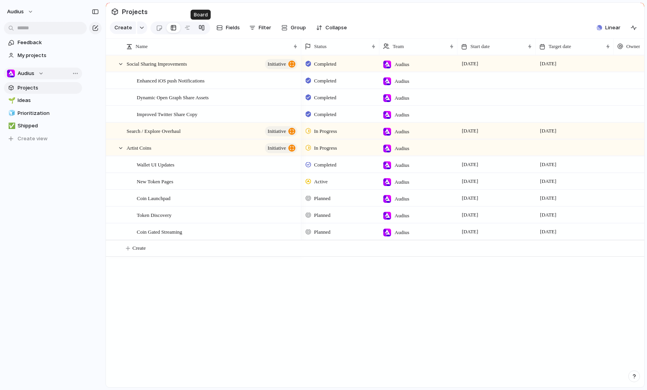
click at [199, 29] on div at bounding box center [201, 27] width 6 height 13
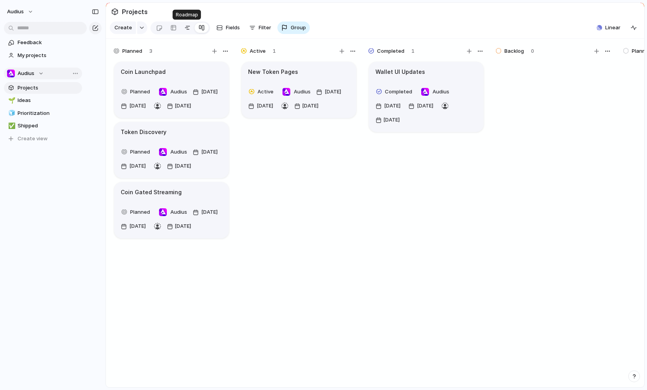
click at [184, 29] on div at bounding box center [187, 27] width 6 height 13
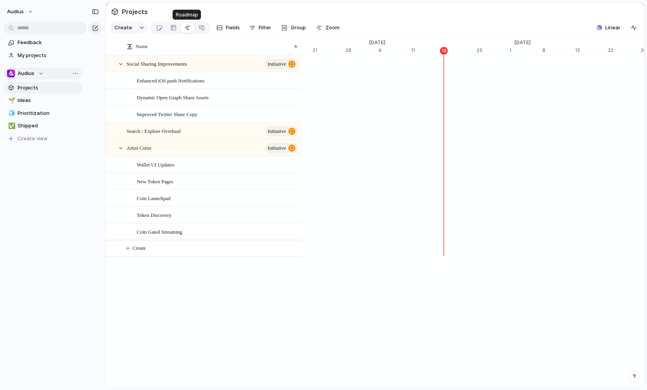
scroll to position [0, 5076]
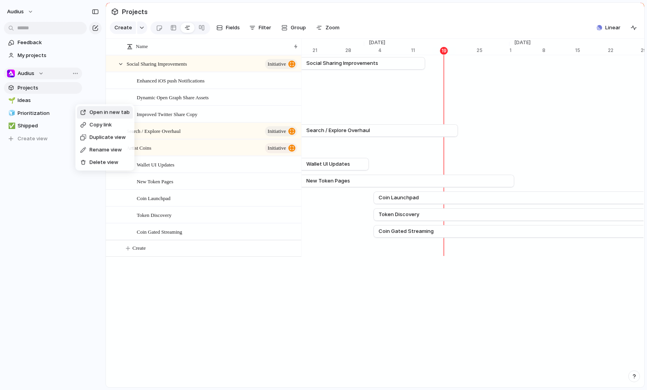
click at [65, 155] on div "Open in new tab Copy link Duplicate view Rename view Delete view" at bounding box center [323, 195] width 647 height 390
click at [29, 138] on span "Create view" at bounding box center [33, 139] width 30 height 8
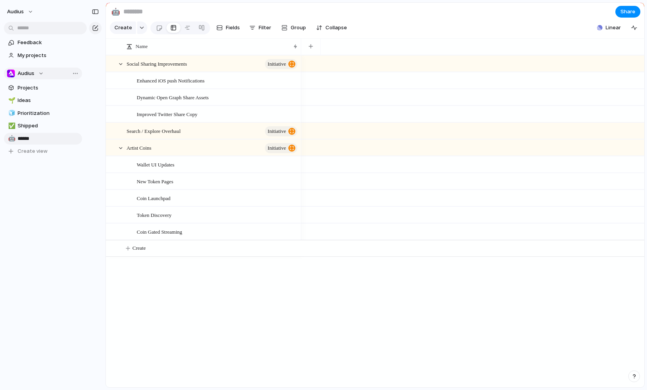
type input "*******"
click at [202, 26] on div at bounding box center [201, 27] width 6 height 13
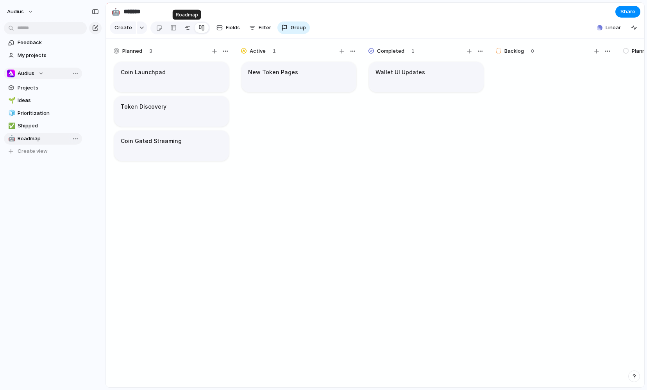
click at [187, 28] on div at bounding box center [187, 27] width 6 height 13
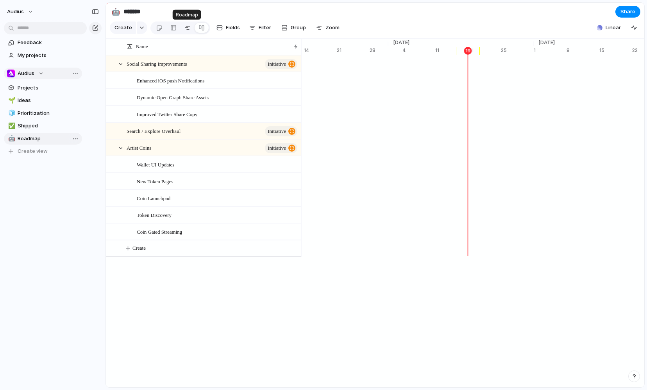
scroll to position [0, 5052]
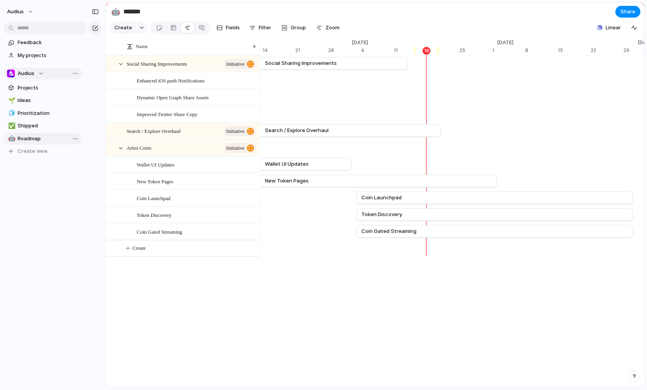
drag, startPoint x: 301, startPoint y: 45, endPoint x: 259, endPoint y: 49, distance: 42.0
click at [259, 49] on div at bounding box center [260, 46] width 4 height 16
click at [254, 45] on div "Name" at bounding box center [191, 46] width 133 height 13
click at [167, 77] on span "Sort descending" at bounding box center [159, 77] width 41 height 8
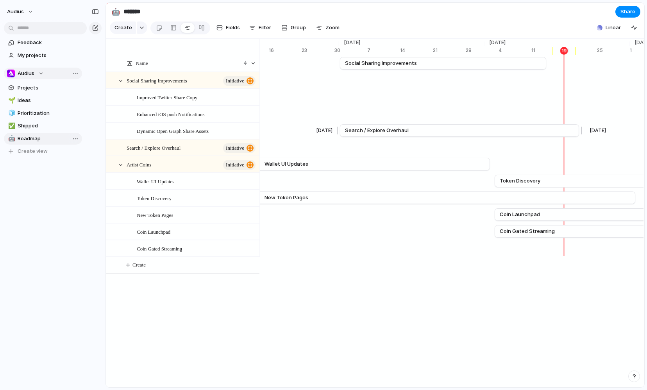
scroll to position [0, 4916]
click at [252, 64] on div at bounding box center [252, 63] width 5 height 5
click at [159, 94] on span "Clear sort" at bounding box center [151, 94] width 25 height 8
click at [355, 66] on span "Social Sharing Improvements" at bounding box center [378, 63] width 72 height 8
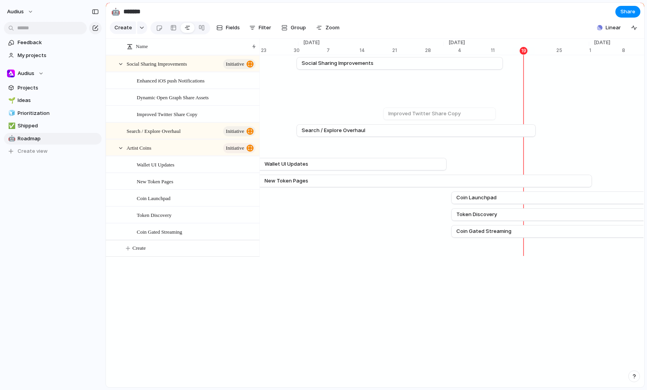
scroll to position [0, 4948]
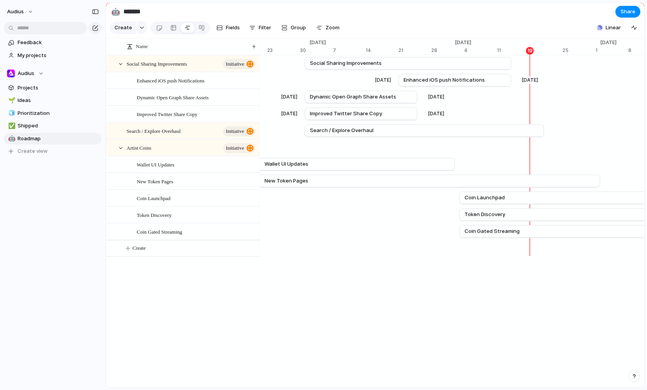
click at [484, 100] on div "[DATE] Dynamic Open Graph Share Assets [DATE]" at bounding box center [523, 97] width 10422 height 17
drag, startPoint x: 419, startPoint y: 96, endPoint x: 444, endPoint y: 95, distance: 25.0
click at [444, 95] on div at bounding box center [444, 97] width 9 height 13
click at [453, 110] on div "[DATE] Improved Twitter Share Copy [DATE]" at bounding box center [523, 113] width 10422 height 17
click at [588, 93] on div "[DATE] Dynamic Open Graph Share Assets [DATE]" at bounding box center [523, 97] width 10422 height 17
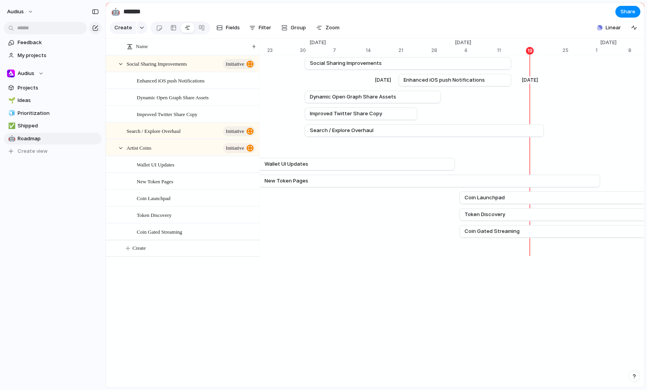
click at [377, 150] on div "Remove dates" at bounding box center [323, 195] width 647 height 390
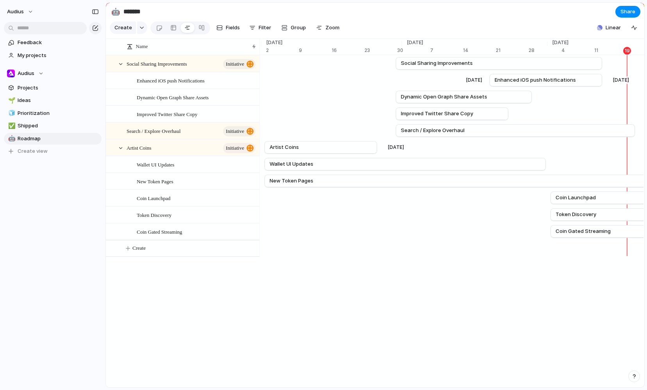
scroll to position [0, 4859]
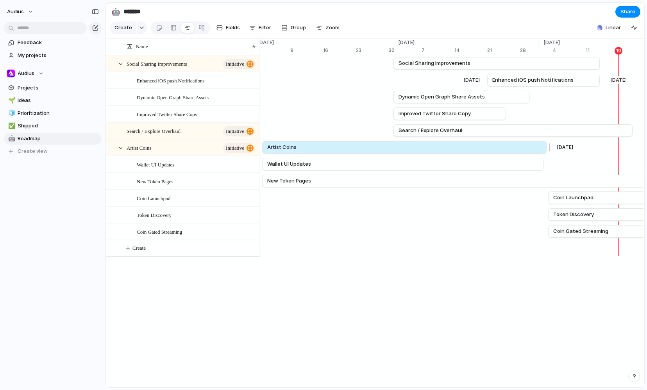
drag, startPoint x: 376, startPoint y: 150, endPoint x: 550, endPoint y: 142, distance: 173.6
click at [550, 142] on div at bounding box center [547, 147] width 9 height 13
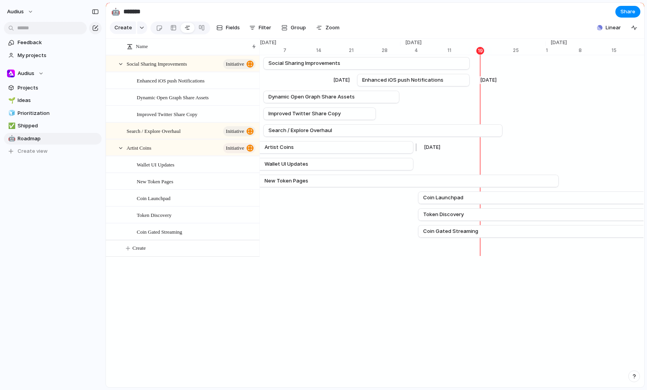
scroll to position [0, 4998]
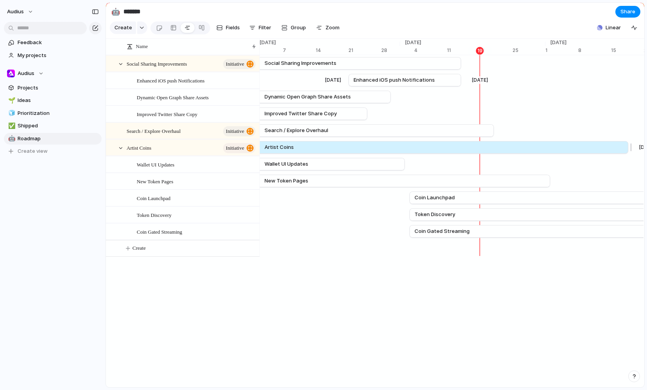
drag, startPoint x: 405, startPoint y: 146, endPoint x: 629, endPoint y: 145, distance: 223.9
click at [629, 145] on div at bounding box center [629, 147] width 9 height 13
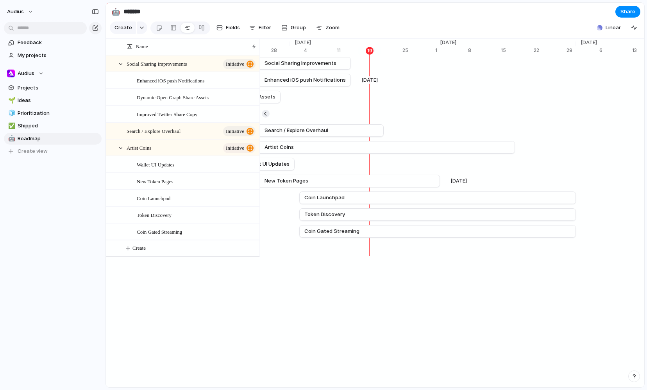
scroll to position [0, 5112]
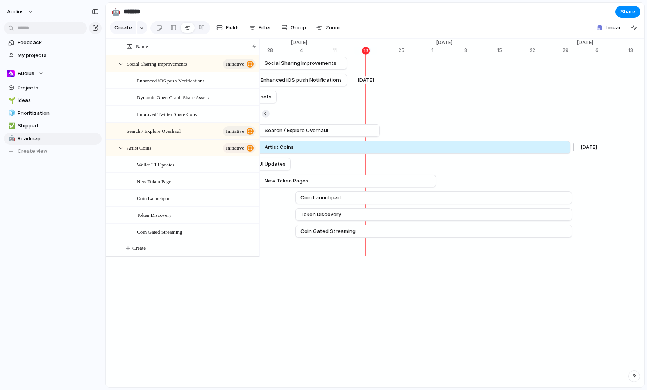
drag, startPoint x: 513, startPoint y: 144, endPoint x: 572, endPoint y: 147, distance: 59.4
click at [572, 147] on div at bounding box center [571, 147] width 9 height 13
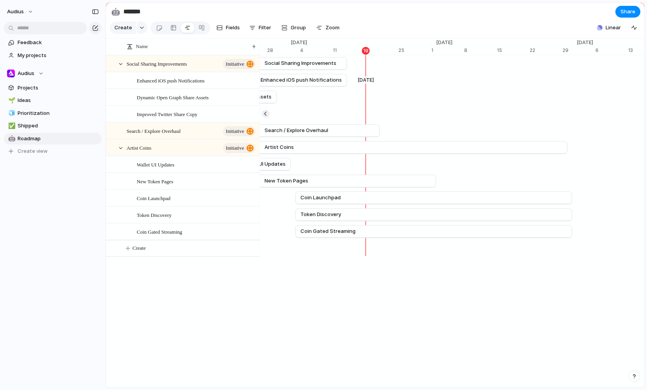
click at [529, 315] on div "Name Social Sharing Improvements initiative Enhanced iOS push Notifications Dyn…" at bounding box center [375, 213] width 538 height 349
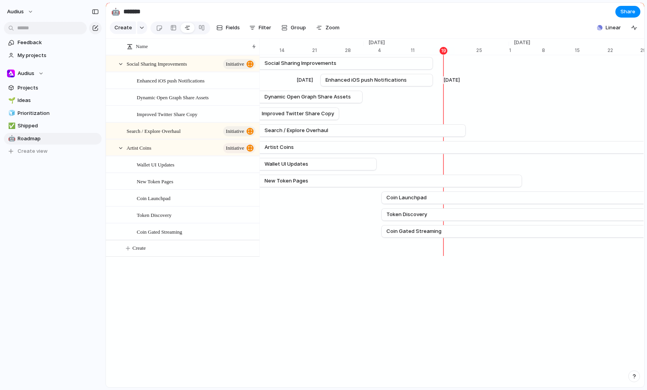
scroll to position [0, 5026]
click at [299, 27] on span "Group" at bounding box center [298, 28] width 15 height 8
click at [307, 284] on div "Owner Team Customer Priority Impact Effort Design ready Status Theme Created by" at bounding box center [323, 195] width 647 height 390
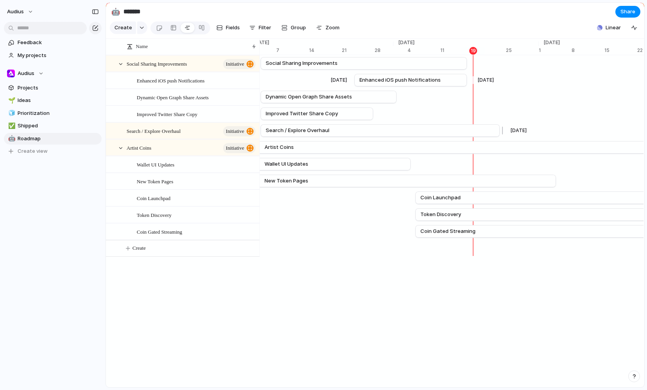
scroll to position [0, 5009]
click at [291, 26] on span "Group" at bounding box center [298, 28] width 15 height 8
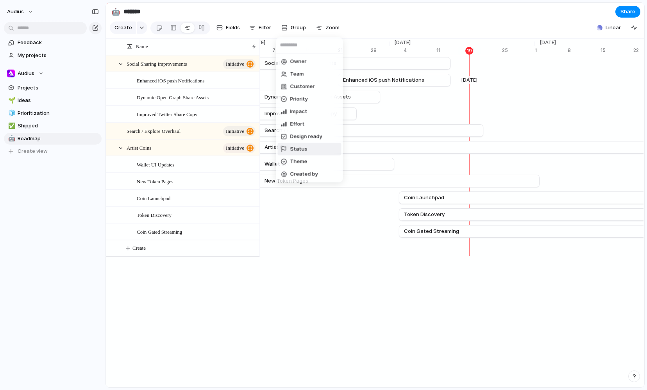
click at [314, 151] on li "Status" at bounding box center [310, 149] width 64 height 13
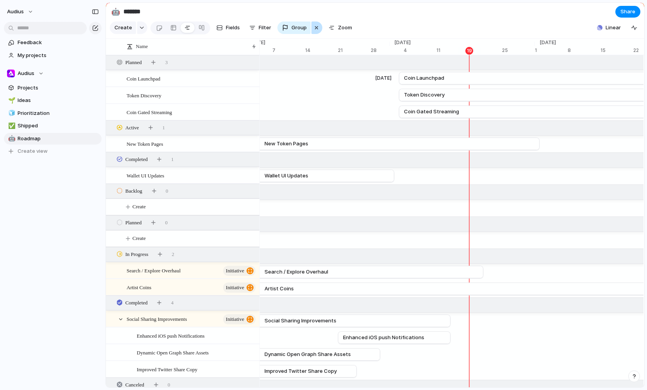
click at [316, 27] on div "button" at bounding box center [316, 27] width 6 height 9
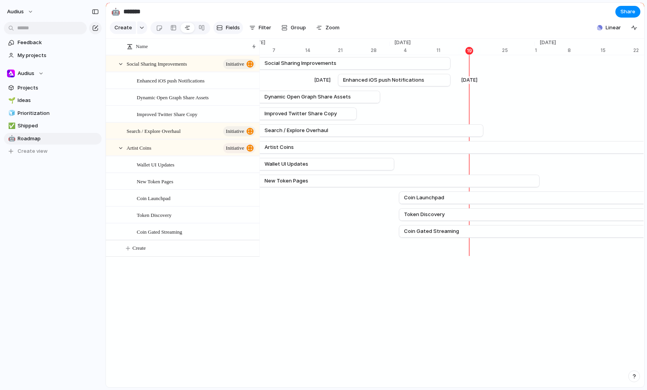
click at [227, 32] on button "Fields" at bounding box center [228, 27] width 30 height 13
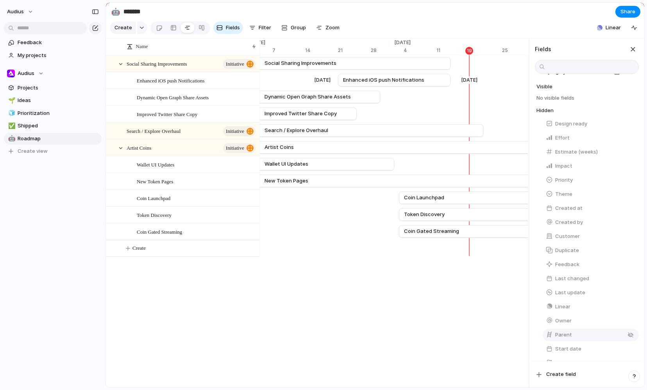
scroll to position [56, 0]
click at [574, 317] on button "Status" at bounding box center [591, 321] width 96 height 13
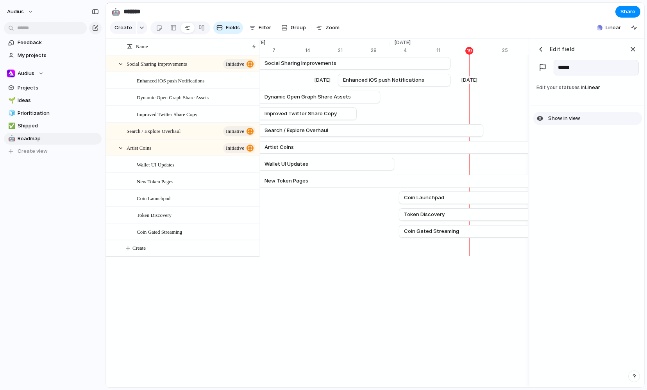
click at [574, 119] on span "Show in view" at bounding box center [564, 118] width 32 height 8
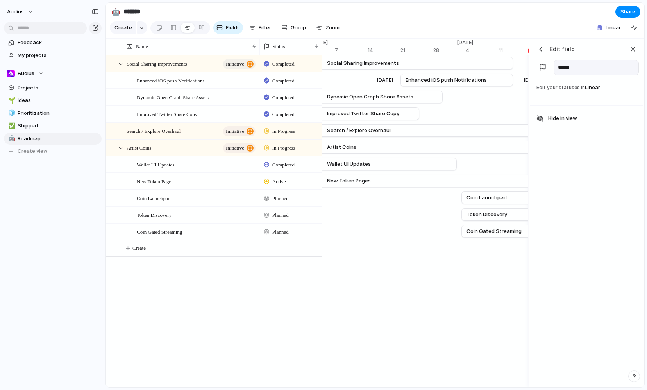
click at [413, 302] on div "Name Status Social Sharing Improvements initiative Completed Enhanced iOS push …" at bounding box center [375, 213] width 538 height 349
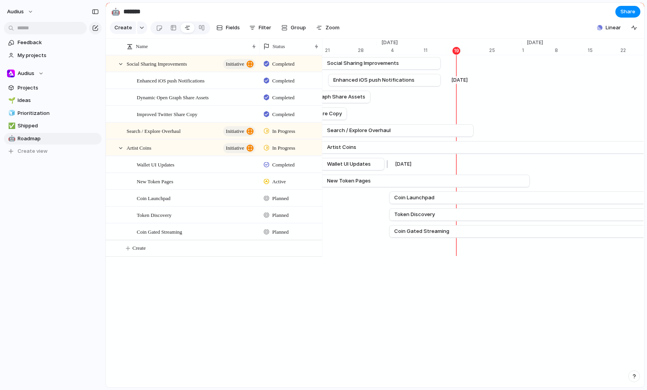
scroll to position [0, 5084]
click at [328, 265] on div "Name Status Social Sharing Improvements initiative Completed Enhanced iOS push …" at bounding box center [375, 213] width 538 height 349
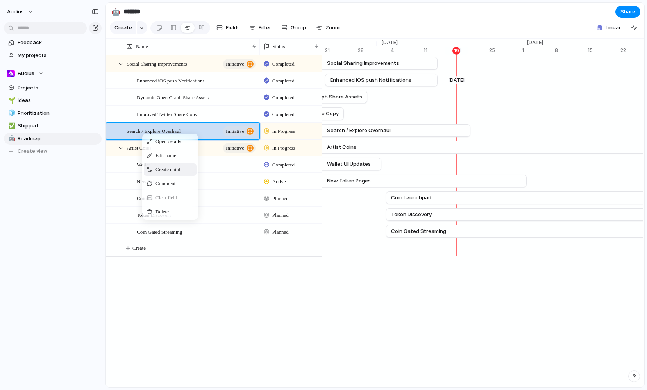
click at [172, 168] on span "Create child" at bounding box center [167, 170] width 25 height 8
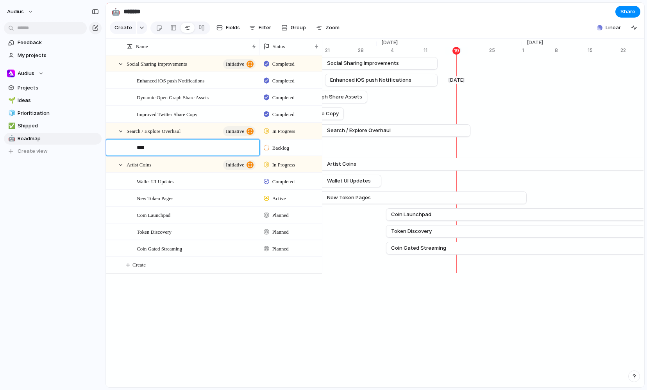
type textarea "*****"
type textarea "*"
type textarea "**********"
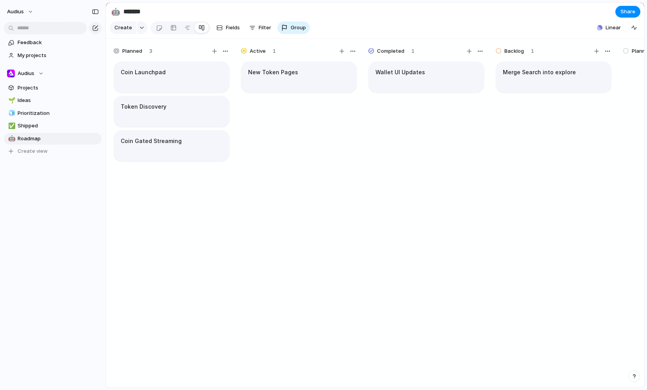
click at [404, 150] on div "Wallet UI Updates" at bounding box center [426, 228] width 117 height 334
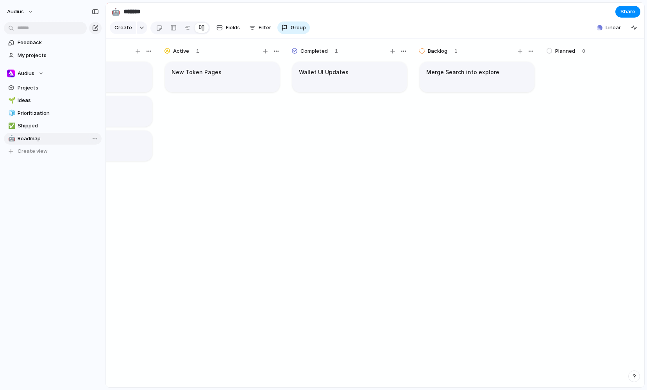
click at [61, 136] on span "Roadmap" at bounding box center [58, 139] width 81 height 8
click at [184, 29] on div at bounding box center [187, 27] width 6 height 13
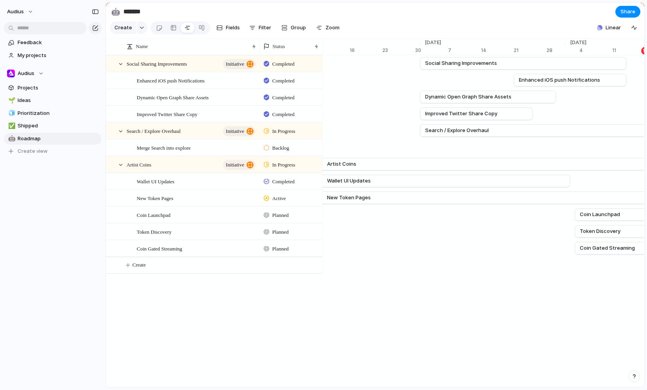
scroll to position [0, 4896]
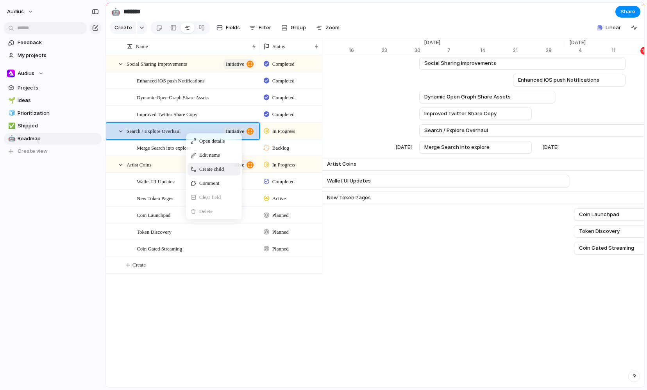
click at [209, 170] on span "Create child" at bounding box center [211, 169] width 25 height 8
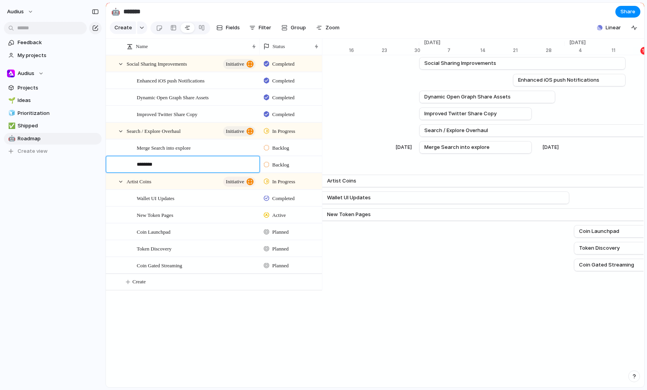
type textarea "***"
type textarea "**********"
click at [288, 148] on span "Backlog" at bounding box center [280, 148] width 17 height 8
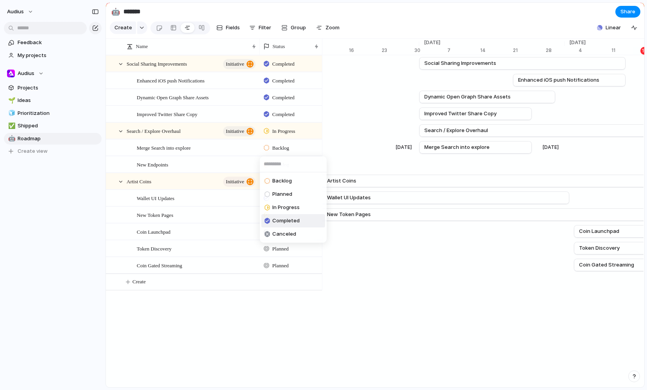
click at [296, 222] on span "Completed" at bounding box center [285, 221] width 27 height 8
click at [288, 165] on span "Backlog" at bounding box center [280, 165] width 17 height 8
click at [299, 225] on span "In Progress" at bounding box center [285, 224] width 27 height 8
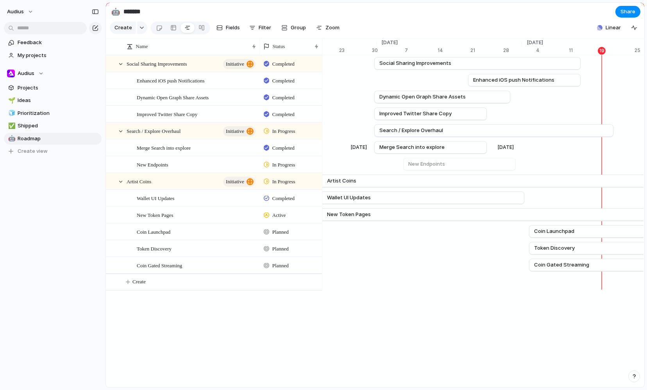
scroll to position [0, 4942]
drag, startPoint x: 586, startPoint y: 164, endPoint x: 610, endPoint y: 164, distance: 24.6
click at [610, 164] on div at bounding box center [610, 164] width 9 height 13
drag, startPoint x: 608, startPoint y: 165, endPoint x: 613, endPoint y: 165, distance: 4.3
click at [613, 165] on div at bounding box center [613, 164] width 9 height 13
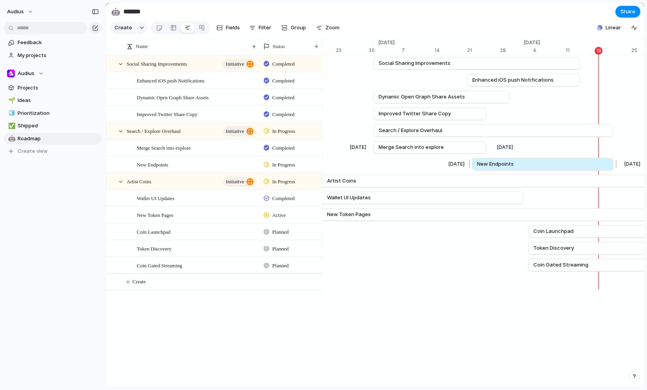
drag, startPoint x: 609, startPoint y: 162, endPoint x: 615, endPoint y: 162, distance: 5.9
click at [615, 162] on div at bounding box center [614, 164] width 9 height 13
click at [626, 143] on div "[DATE] Merge Search into explore [DATE]" at bounding box center [591, 147] width 10422 height 17
click at [447, 347] on div "Name Status Completed Social Sharing Improvements initiative Completed Enhanced…" at bounding box center [375, 213] width 538 height 349
click at [162, 172] on div "New Endpoints" at bounding box center [197, 165] width 120 height 16
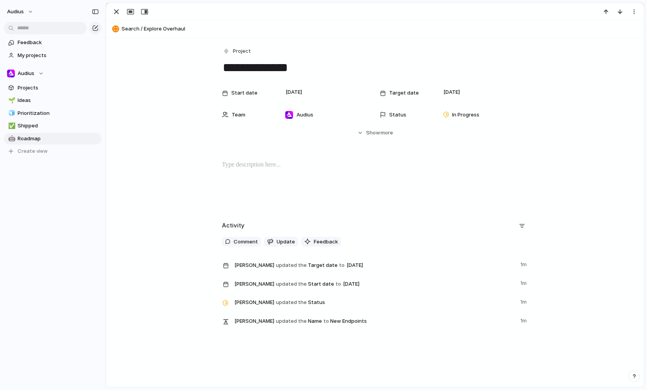
click at [234, 64] on textarea "**********" at bounding box center [375, 67] width 306 height 16
click at [277, 68] on textarea "**********" at bounding box center [375, 67] width 306 height 16
type textarea "**********"
click at [114, 14] on div "button" at bounding box center [116, 11] width 9 height 9
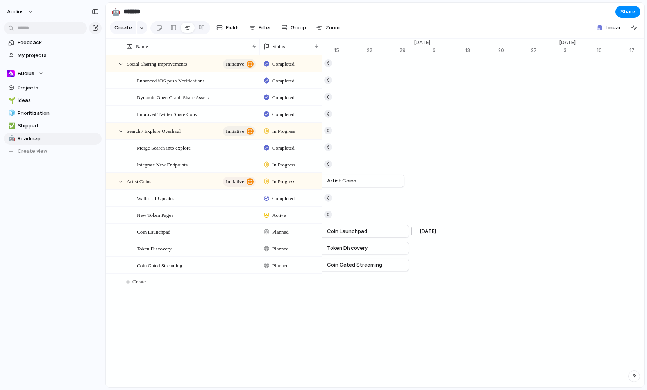
scroll to position [0, 5323]
click at [633, 29] on div "button" at bounding box center [634, 28] width 6 height 6
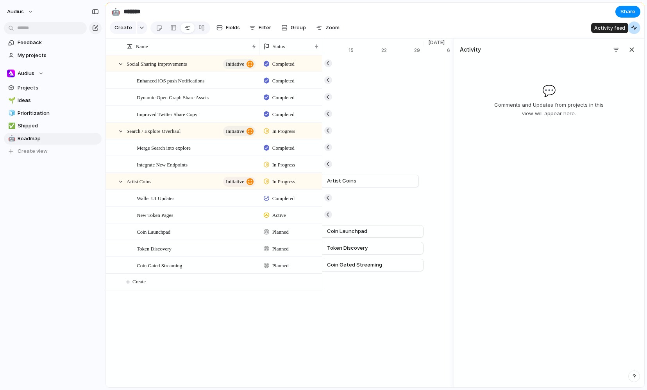
click at [633, 29] on div "button" at bounding box center [634, 28] width 6 height 6
click at [630, 14] on span "Share" at bounding box center [627, 12] width 15 height 8
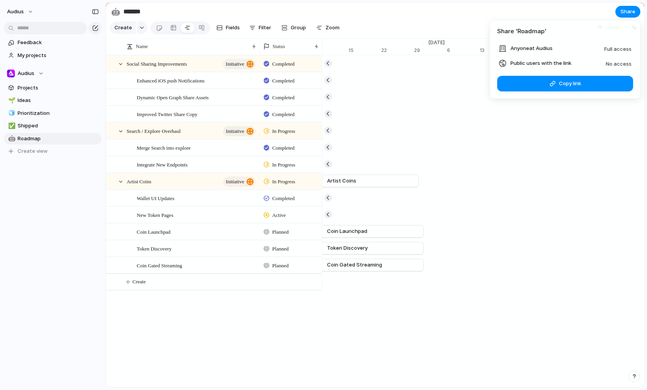
click at [621, 65] on span "No access" at bounding box center [619, 64] width 26 height 6
click at [583, 83] on button "Copy link" at bounding box center [565, 84] width 136 height 16
click at [400, 7] on div "Share ' Roadmap ' Anyone at Audius Full access Public users with the link No ac…" at bounding box center [323, 195] width 647 height 390
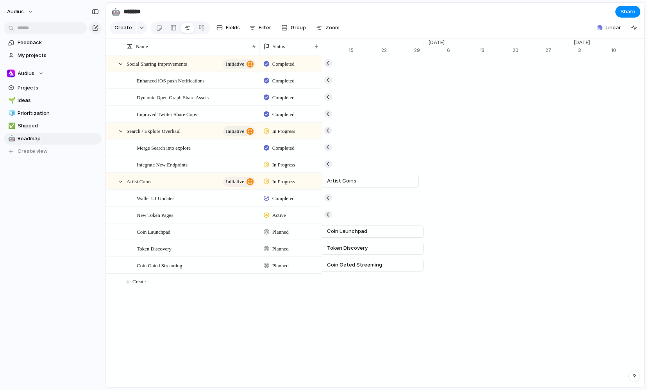
click at [10, 139] on div "Open in new tab Copy link Duplicate view Rename view Delete view" at bounding box center [323, 195] width 647 height 390
click at [11, 138] on div "🤖" at bounding box center [10, 138] width 5 height 9
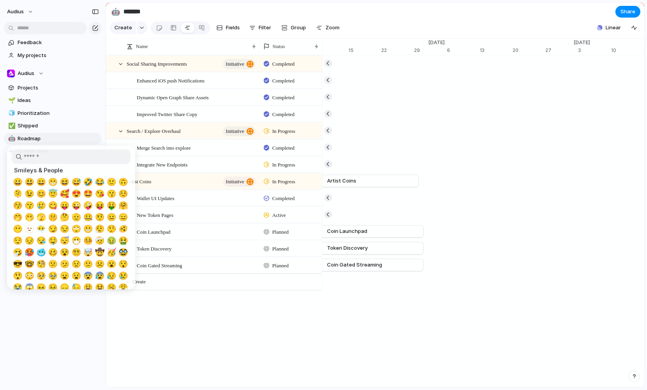
click at [81, 159] on input "search" at bounding box center [71, 157] width 119 height 14
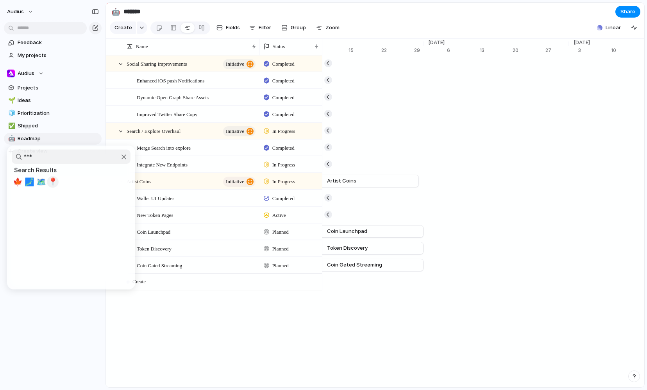
type input "***"
click at [53, 182] on span "📍" at bounding box center [53, 181] width 10 height 9
click at [64, 214] on div "Open in new tab Copy link Duplicate view Rename view Delete view" at bounding box center [323, 195] width 647 height 390
click at [624, 8] on span "Share" at bounding box center [627, 12] width 15 height 8
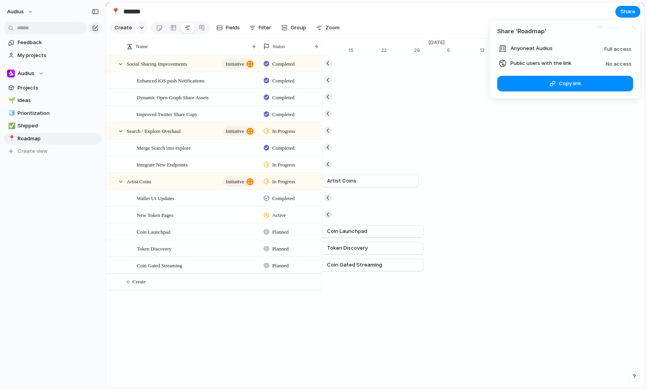
click at [545, 64] on span "Public users with the link" at bounding box center [541, 63] width 61 height 8
click at [572, 83] on span "Copy link" at bounding box center [570, 84] width 22 height 8
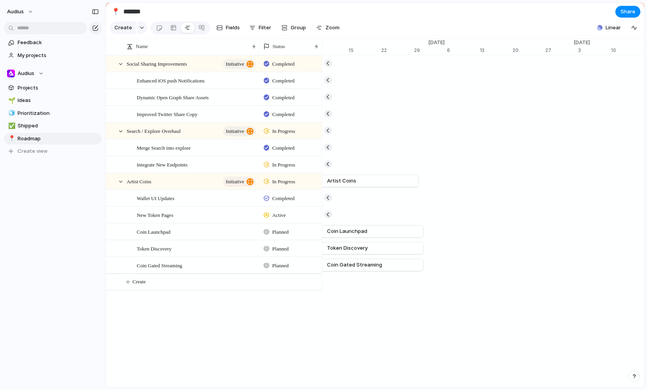
click at [558, 156] on div "Share ' Roadmap ' Anyone at Audius Full access Public users with the link No ac…" at bounding box center [323, 195] width 647 height 390
click at [588, 138] on div "[DATE] Search / Explore Overhaul [DATE]" at bounding box center [210, 130] width 10422 height 17
click at [116, 10] on div "📍" at bounding box center [115, 11] width 9 height 11
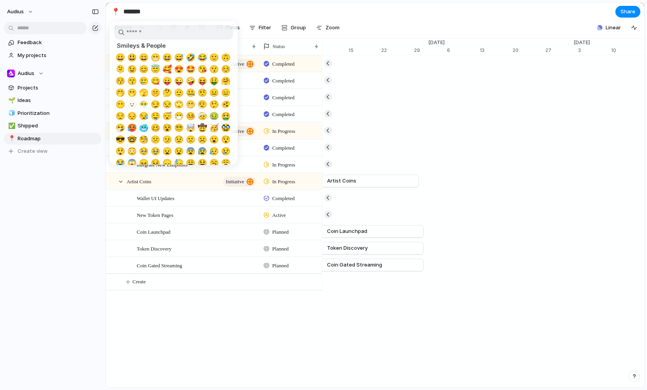
click at [154, 7] on div at bounding box center [323, 195] width 647 height 390
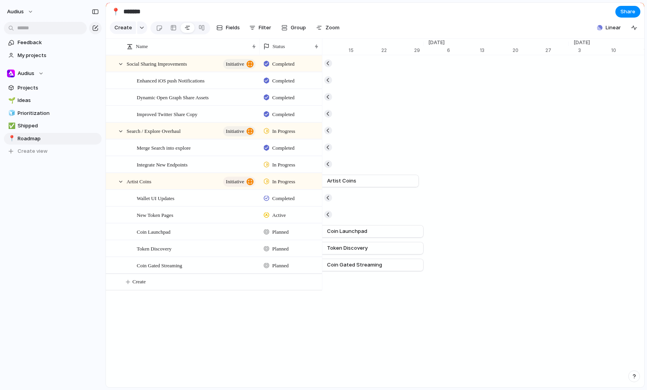
click at [145, 11] on input "*******" at bounding box center [168, 12] width 92 height 14
click at [241, 3] on section "📍 ******* Share" at bounding box center [375, 12] width 538 height 18
click at [30, 13] on button "Audius" at bounding box center [21, 11] width 34 height 13
click at [40, 29] on li "Settings" at bounding box center [37, 29] width 65 height 13
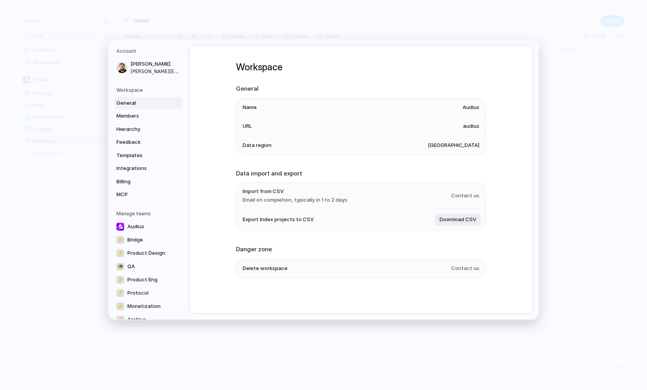
click at [418, 127] on li "URL audius" at bounding box center [361, 126] width 237 height 19
click at [142, 154] on span "Templates" at bounding box center [141, 155] width 50 height 8
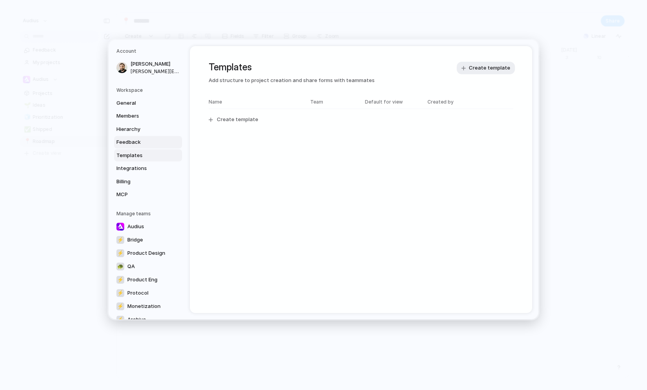
click at [142, 140] on span "Feedback" at bounding box center [141, 142] width 50 height 8
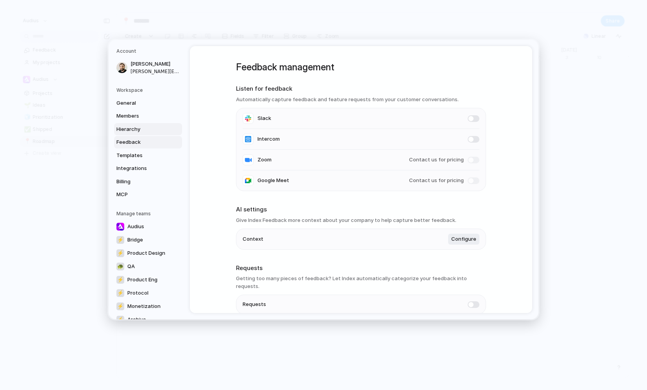
click at [144, 132] on span "Hierarchy" at bounding box center [141, 129] width 50 height 8
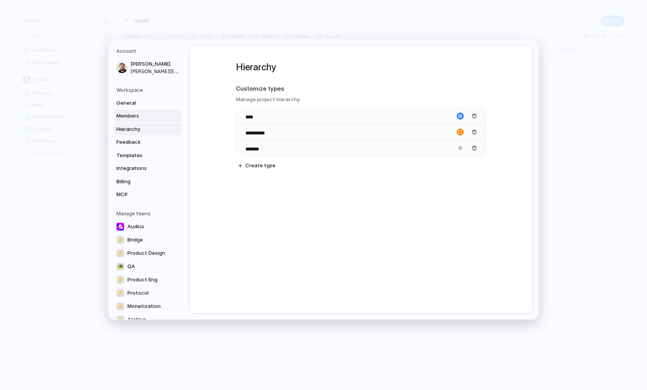
click at [146, 118] on span "Members" at bounding box center [141, 116] width 50 height 8
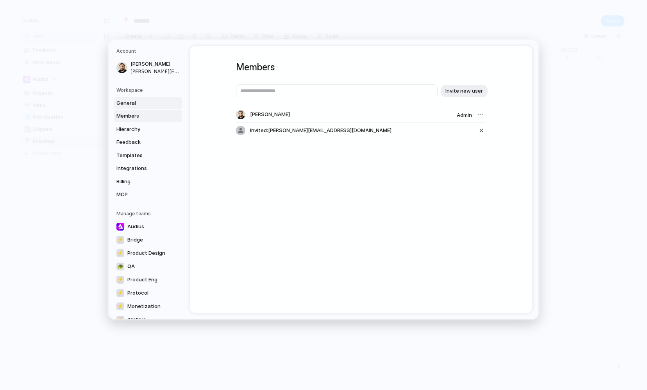
click at [147, 105] on span "General" at bounding box center [141, 103] width 50 height 8
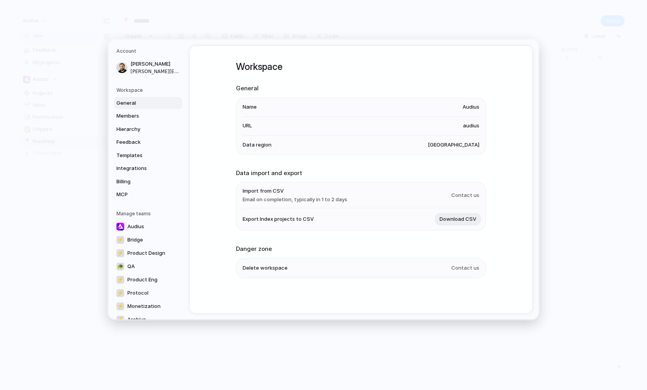
scroll to position [27, 0]
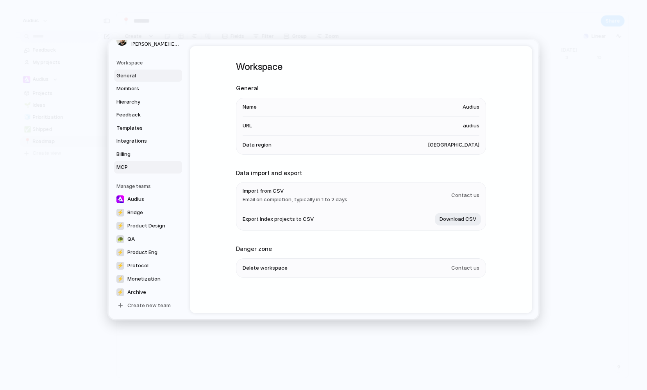
click at [139, 164] on span "MCP" at bounding box center [141, 167] width 50 height 8
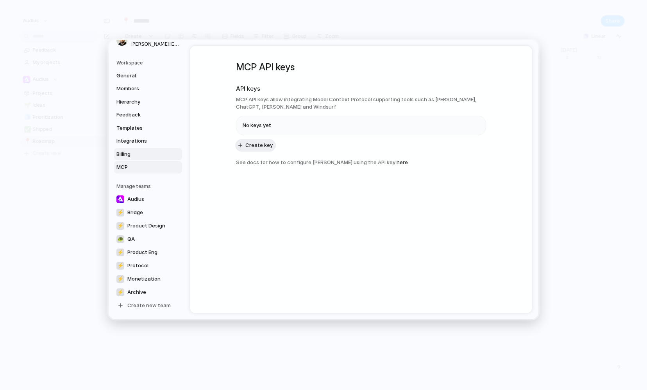
click at [140, 153] on span "Billing" at bounding box center [141, 154] width 50 height 8
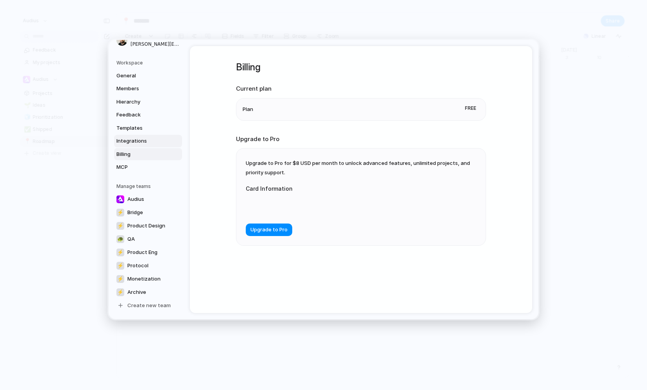
click at [138, 139] on span "Integrations" at bounding box center [141, 141] width 50 height 8
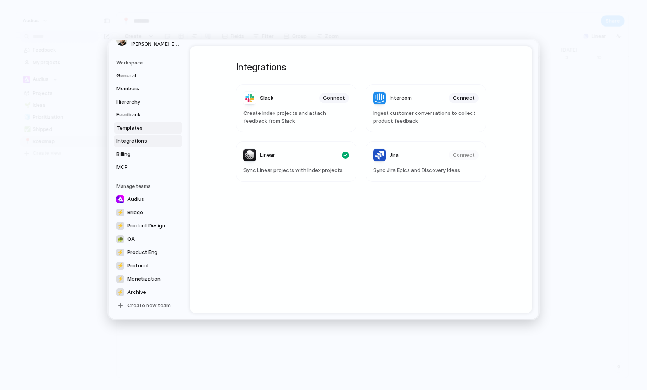
click at [139, 129] on span "Templates" at bounding box center [141, 128] width 50 height 8
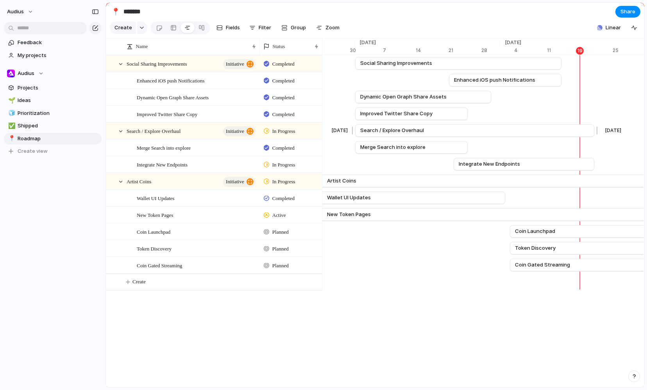
scroll to position [0, 4961]
click at [609, 29] on span "Linear" at bounding box center [613, 28] width 15 height 8
click at [550, 26] on div "Projects 63 Initiatives 14 Add all Licenses PDF Download Add Number Usage (BN, …" at bounding box center [323, 195] width 647 height 390
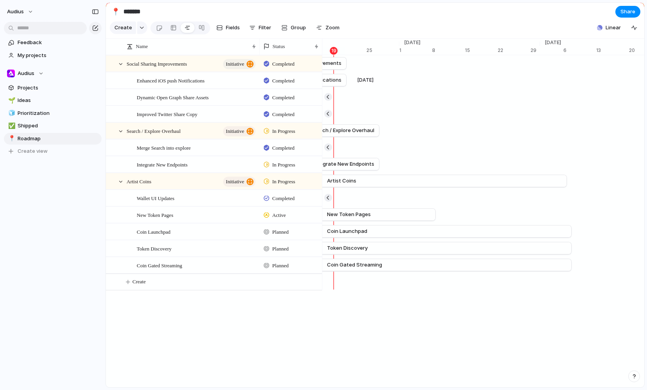
scroll to position [0, 5263]
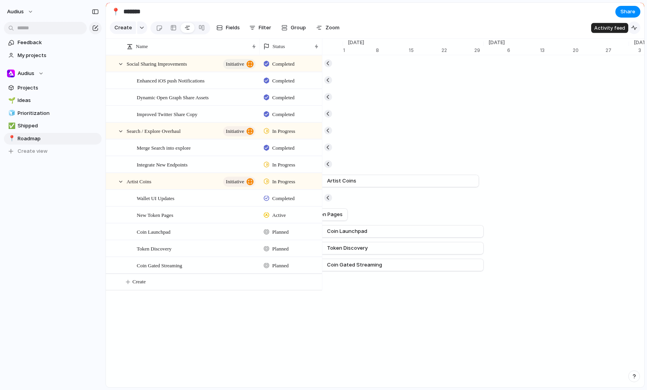
click at [637, 30] on button "button" at bounding box center [634, 27] width 13 height 13
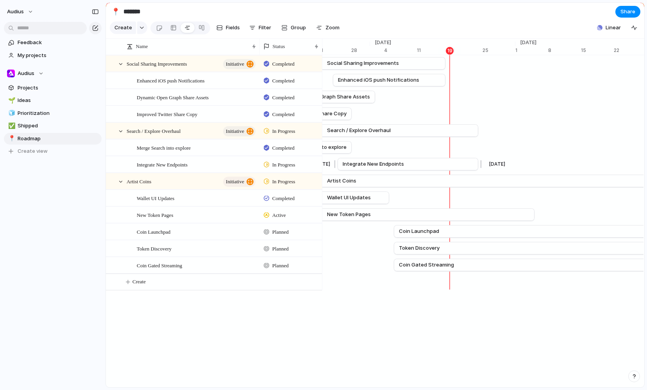
scroll to position [0, 5076]
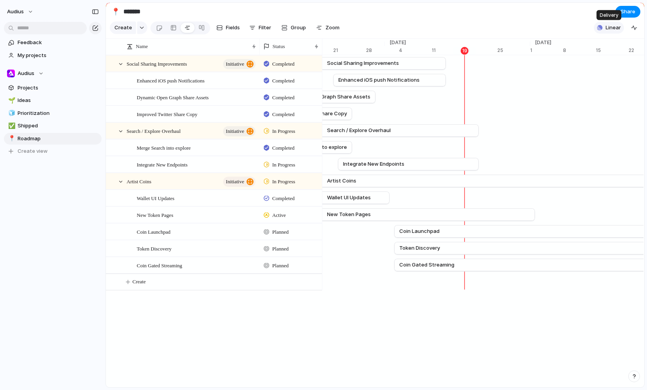
click at [608, 30] on span "Linear" at bounding box center [613, 28] width 15 height 8
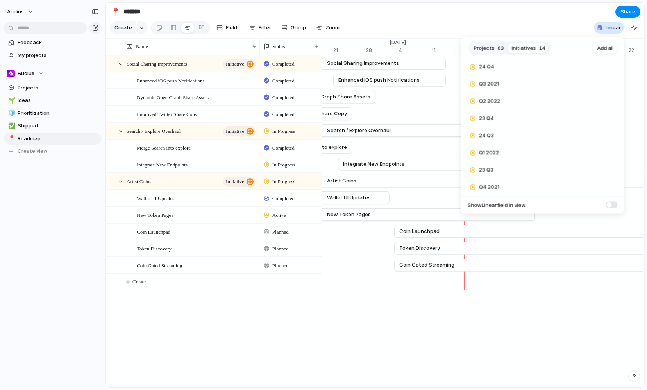
scroll to position [0, 0]
click at [542, 19] on div "Projects 63 Initiatives 14 Add all Q4 2022 Add 23 Q1 Add 24 Q2 Add 23 Q2 Add 24…" at bounding box center [323, 195] width 647 height 390
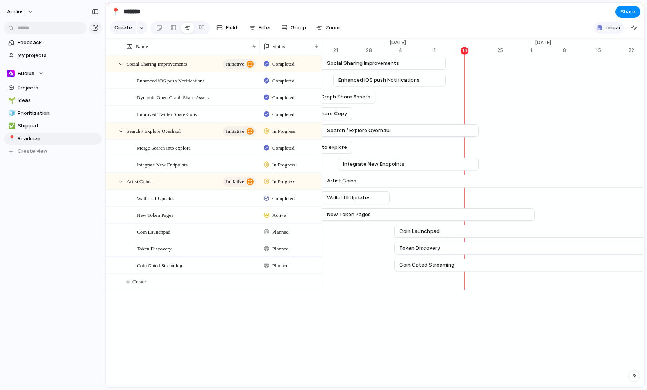
click at [614, 26] on span "Linear" at bounding box center [613, 28] width 15 height 8
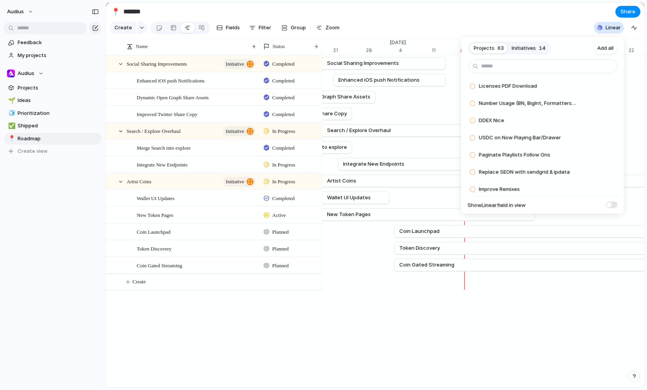
click at [568, 23] on div "Projects 63 Initiatives 14 Add all Licenses PDF Download Add Number Usage (BN, …" at bounding box center [323, 195] width 647 height 390
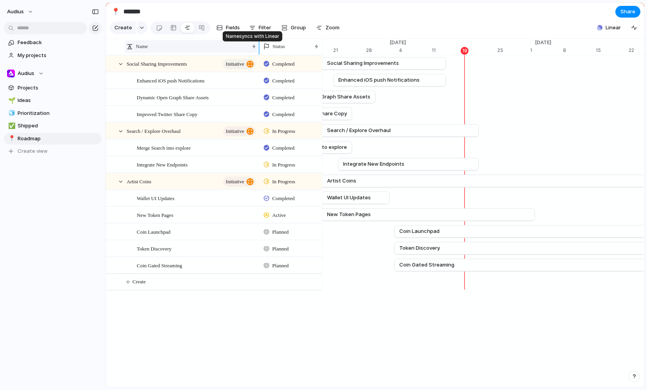
click at [255, 47] on div "Name" at bounding box center [191, 46] width 133 height 13
click at [317, 47] on div "Sort ascending Sort descending" at bounding box center [323, 195] width 647 height 390
click at [303, 66] on li "Modify" at bounding box center [291, 64] width 57 height 13
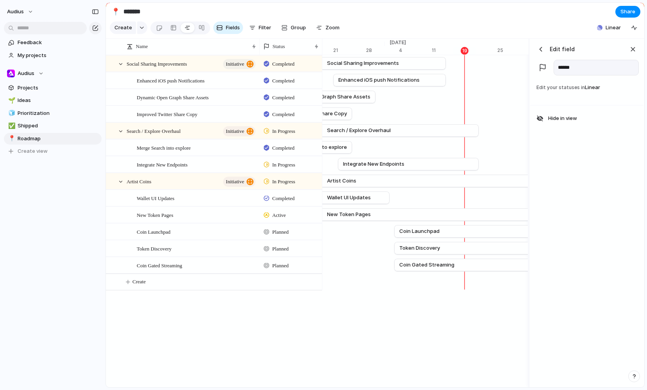
click at [540, 51] on div "button" at bounding box center [541, 49] width 8 height 8
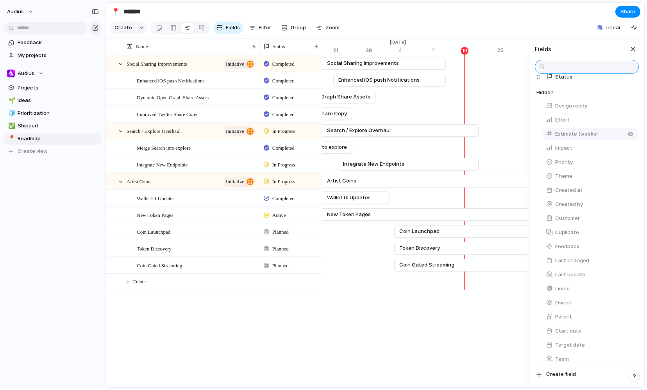
scroll to position [42, 0]
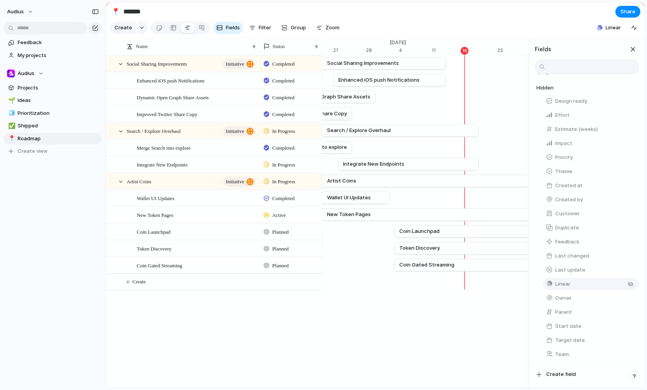
click at [577, 285] on button "Linear" at bounding box center [591, 284] width 96 height 13
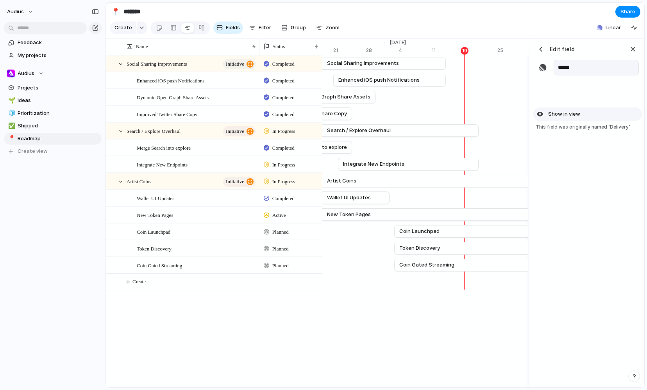
click at [561, 116] on span "Show in view" at bounding box center [564, 114] width 32 height 8
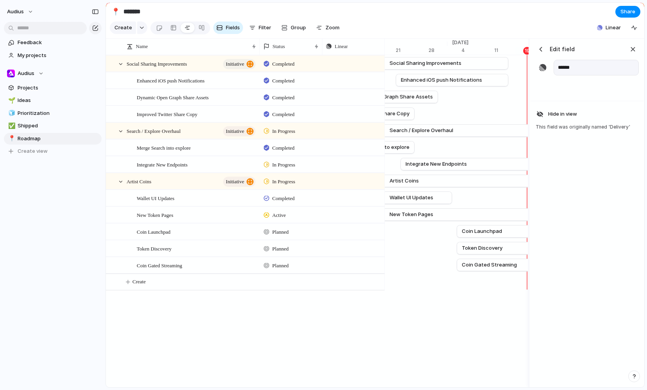
click at [438, 334] on div "Press ENTER to sort. Name Status Linear Social Sharing Improvements initiative …" at bounding box center [375, 213] width 538 height 349
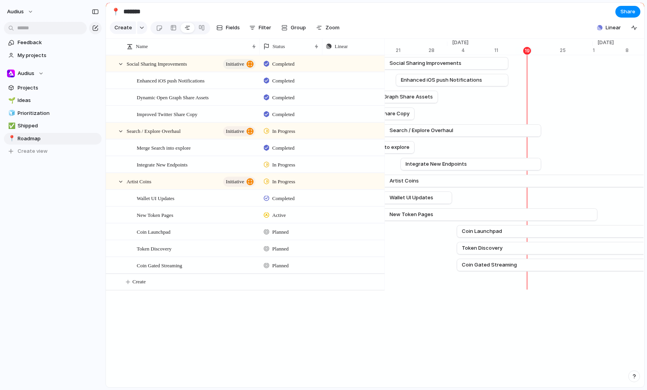
click at [346, 316] on div "Press ENTER to sort. Name Status Linear Social Sharing Improvements initiative …" at bounding box center [375, 213] width 538 height 349
click at [376, 181] on div "button" at bounding box center [376, 181] width 5 height 3
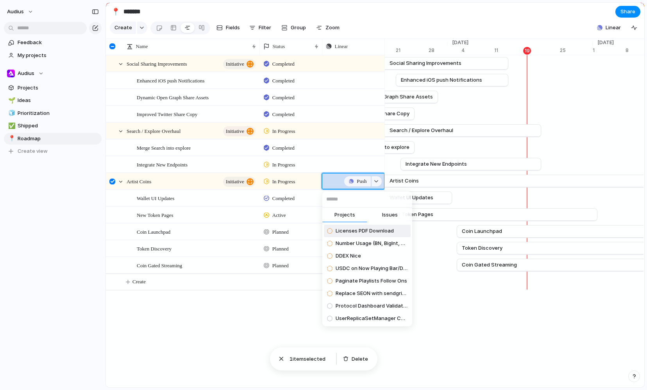
click at [352, 200] on input "text" at bounding box center [367, 199] width 90 height 16
type input "******"
click at [353, 231] on span "Artist Coins" at bounding box center [350, 231] width 29 height 8
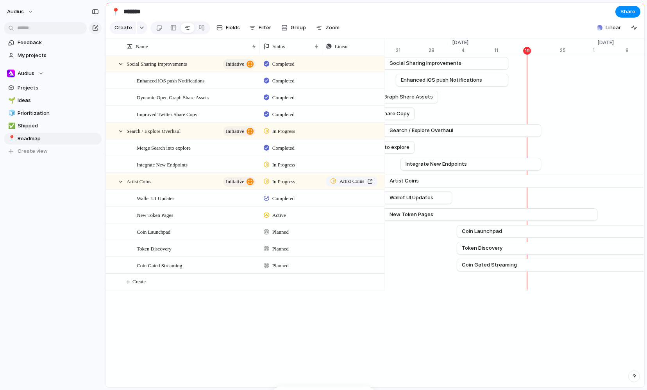
click at [412, 317] on div "Press ENTER to sort. Name Status Linear Social Sharing Improvements initiative …" at bounding box center [375, 213] width 538 height 349
click at [378, 198] on div "button" at bounding box center [376, 198] width 5 height 3
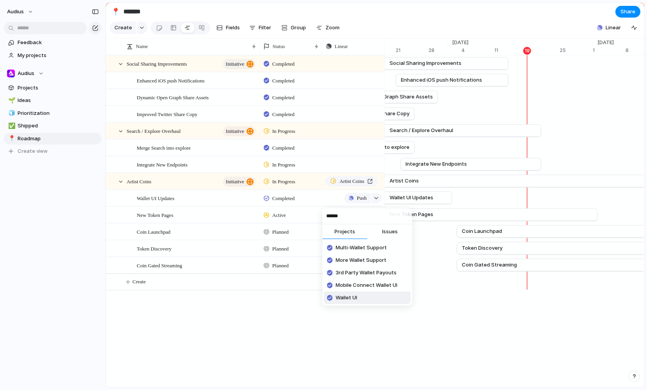
type input "******"
click at [361, 298] on li "Wallet UI" at bounding box center [367, 297] width 87 height 13
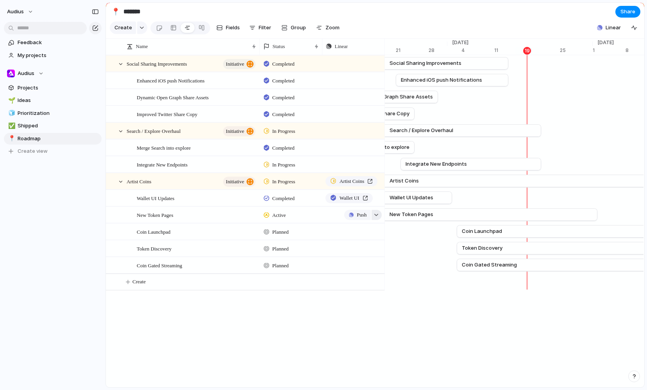
click at [377, 216] on button "button" at bounding box center [377, 215] width 10 height 10
click at [390, 250] on span "Issues" at bounding box center [390, 249] width 16 height 8
click at [339, 233] on input "**********" at bounding box center [367, 233] width 90 height 16
type input "**********"
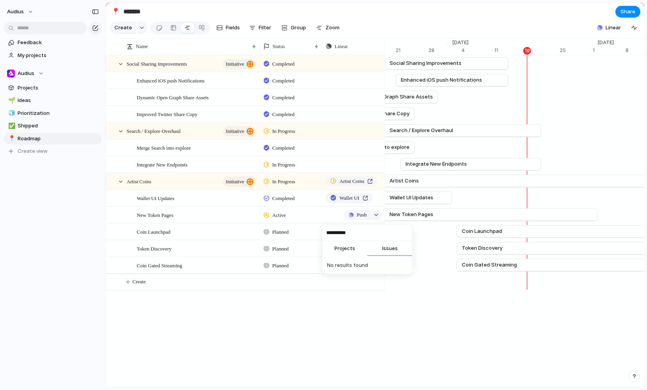
click at [338, 247] on span "Projects" at bounding box center [344, 249] width 21 height 8
click at [356, 332] on div "**********" at bounding box center [323, 195] width 647 height 390
click at [378, 215] on div "button" at bounding box center [376, 214] width 5 height 3
type input "**********"
click at [354, 262] on span "Artist Coins" at bounding box center [350, 265] width 29 height 8
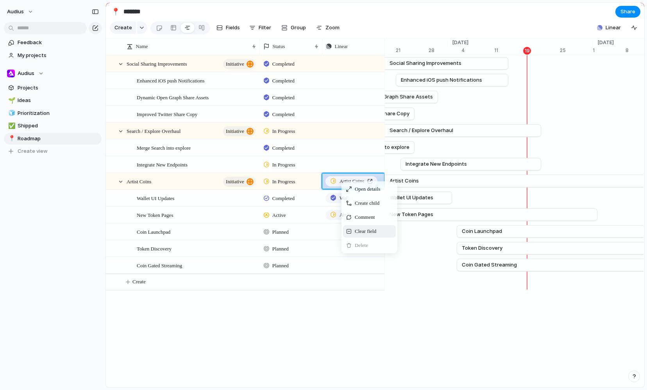
click at [372, 229] on span "Clear field" at bounding box center [365, 231] width 21 height 8
click at [376, 231] on div "button" at bounding box center [376, 231] width 5 height 3
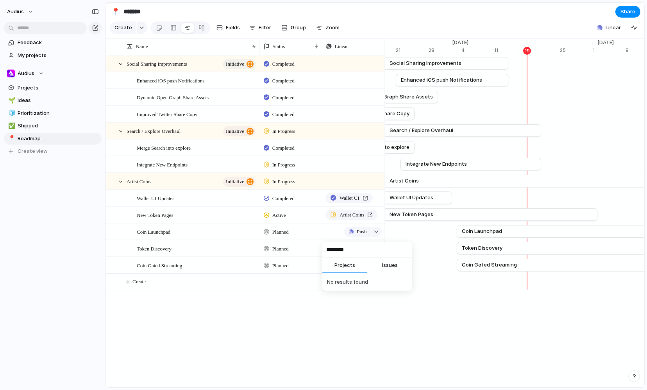
type input "*********"
click at [391, 265] on span "Issues" at bounding box center [390, 265] width 16 height 8
click at [351, 266] on span "Projects" at bounding box center [344, 265] width 21 height 8
click at [429, 331] on div "********* Projects Issues No results found" at bounding box center [323, 195] width 647 height 390
click at [359, 233] on span "Push" at bounding box center [362, 232] width 10 height 8
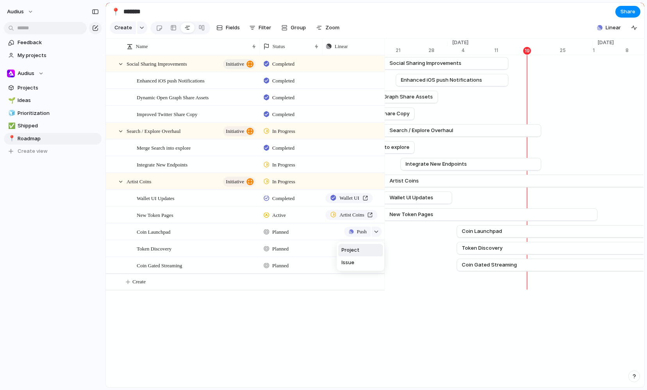
click at [362, 251] on li "Project" at bounding box center [360, 250] width 45 height 13
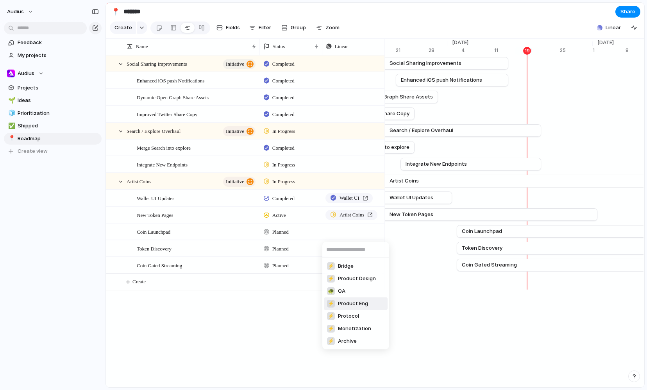
click at [424, 287] on div "⚡ Bridge ⚡ Product Design 🐢 QA ⚡ Product Eng ⚡ Protocol ⚡ Monetization ⚡ Archive" at bounding box center [323, 195] width 647 height 390
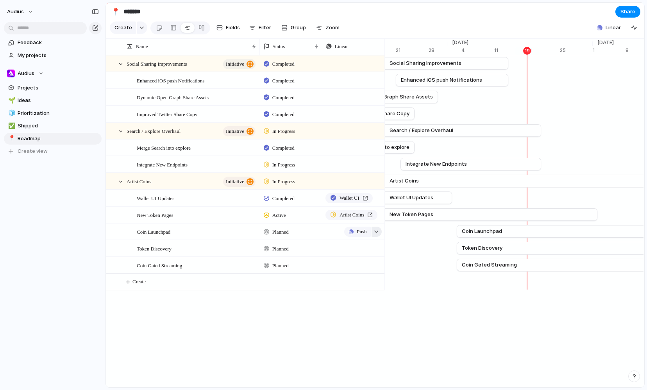
click at [375, 230] on div "button" at bounding box center [376, 231] width 5 height 3
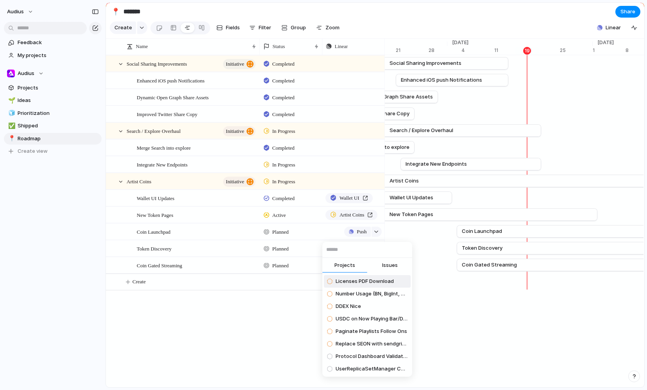
click at [422, 247] on div "Projects Issues Licenses PDF Download Number Usage (BN, BigInt, Formatters, Tes…" at bounding box center [323, 195] width 647 height 390
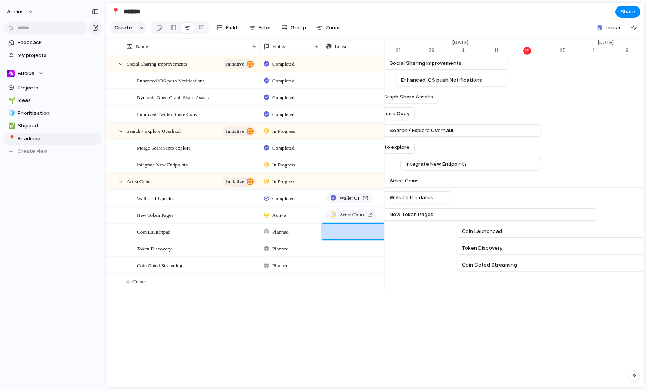
click at [346, 307] on div "Press ENTER to sort. Name Status Linear Social Sharing Improvements initiative …" at bounding box center [245, 182] width 279 height 254
click at [373, 216] on div "Artist Coins" at bounding box center [351, 215] width 43 height 8
click at [338, 317] on div "Press ENTER to sort. Name Status Linear Social Sharing Improvements initiative …" at bounding box center [375, 213] width 538 height 349
click at [376, 197] on div "Wallet UI" at bounding box center [353, 196] width 62 height 13
click at [379, 195] on div "Projects Issues Licenses PDF Download Number Usage (BN, BigInt, Formatters, Tes…" at bounding box center [323, 195] width 647 height 390
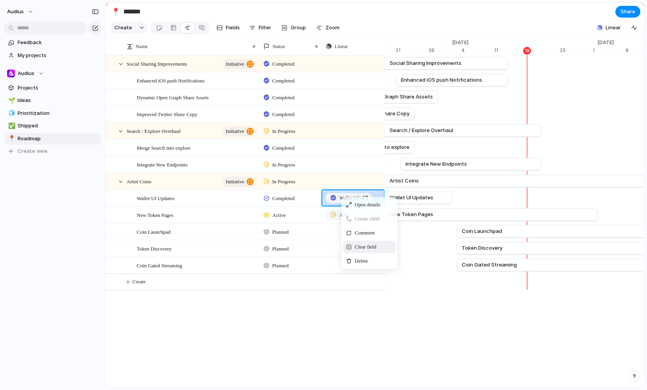
click at [374, 246] on span "Clear field" at bounding box center [365, 247] width 21 height 8
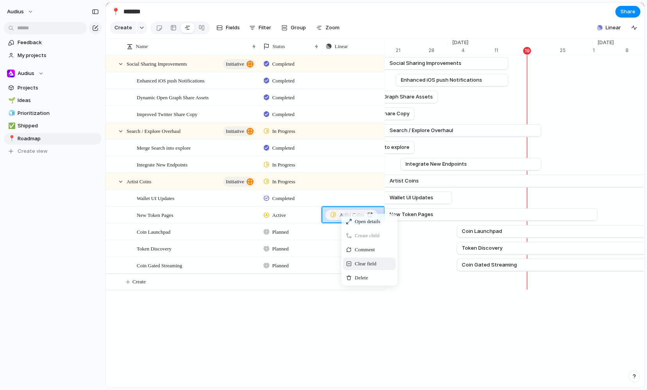
click at [380, 261] on div "Clear field" at bounding box center [369, 263] width 53 height 13
click at [375, 182] on div "button" at bounding box center [376, 181] width 5 height 3
click at [376, 179] on div "Projects Issues Licenses PDF Download Number Usage (BN, BigInt, Formatters, Tes…" at bounding box center [323, 195] width 647 height 390
click at [350, 179] on div "button" at bounding box center [351, 181] width 5 height 5
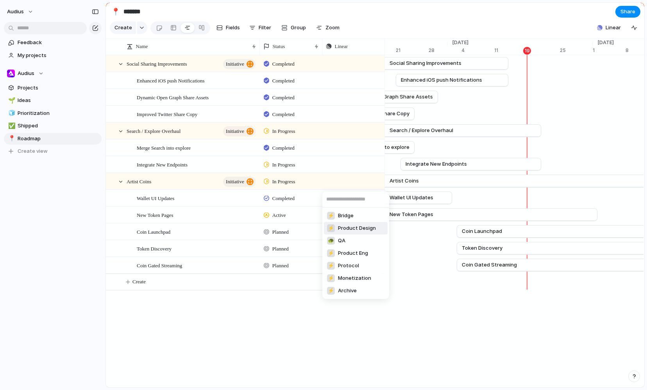
click at [359, 229] on span "Product Design" at bounding box center [357, 228] width 38 height 8
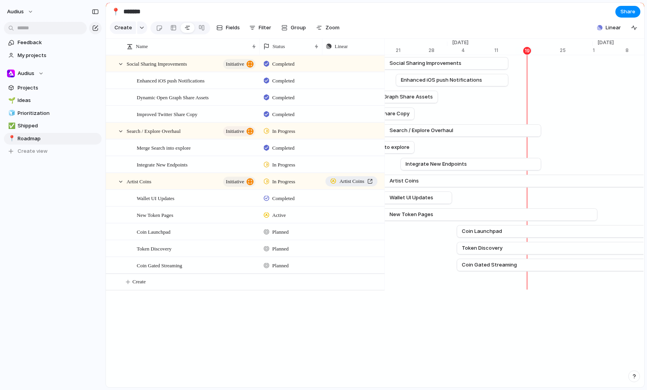
click at [358, 182] on span "Artist Coins" at bounding box center [352, 181] width 25 height 8
click at [363, 198] on span "Push" at bounding box center [362, 198] width 10 height 8
click at [358, 218] on span "Project" at bounding box center [350, 217] width 18 height 8
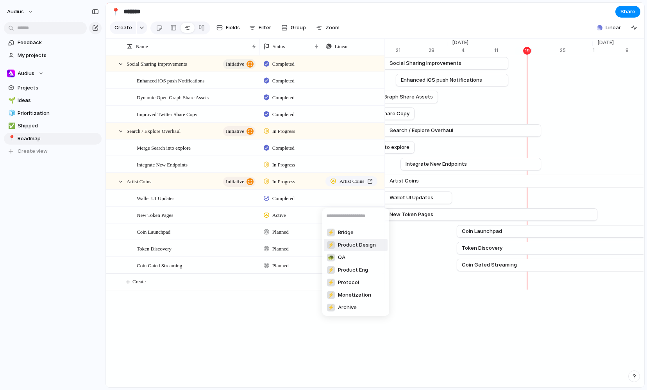
click at [365, 248] on span "Product Design" at bounding box center [357, 245] width 38 height 8
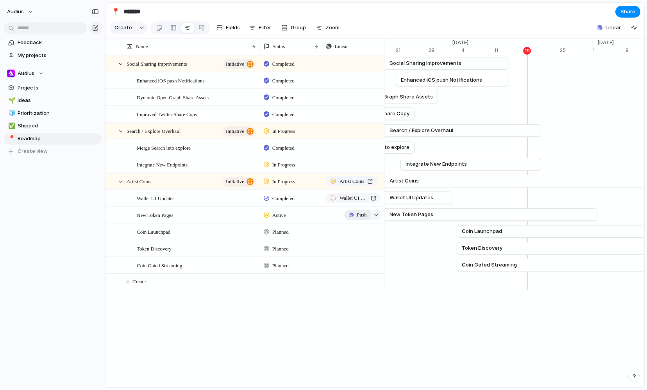
click at [354, 214] on button "Push" at bounding box center [357, 215] width 26 height 10
click at [353, 234] on span "Project" at bounding box center [350, 233] width 18 height 8
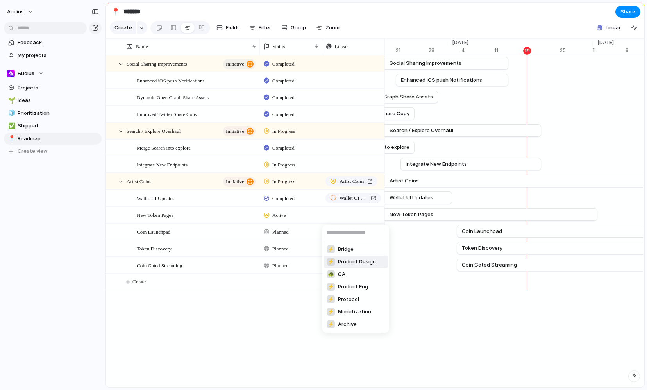
click at [360, 261] on span "Product Design" at bounding box center [357, 262] width 38 height 8
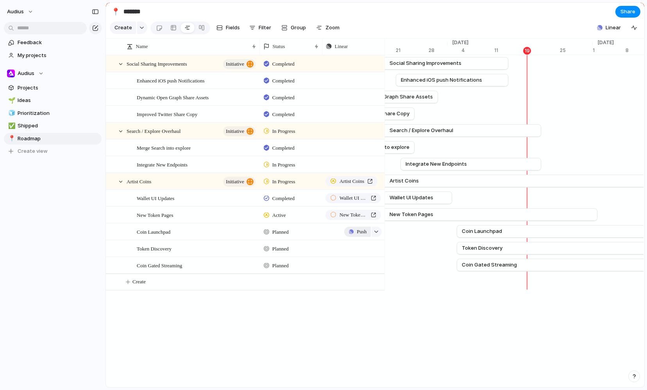
click at [351, 231] on div "button" at bounding box center [351, 231] width 5 height 5
click at [355, 250] on span "Project" at bounding box center [350, 250] width 18 height 8
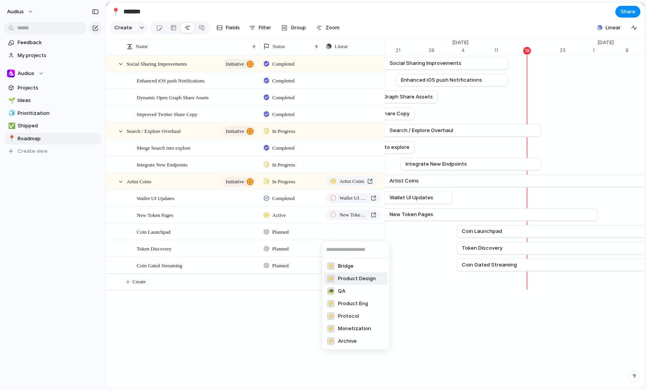
click at [350, 280] on span "Product Design" at bounding box center [357, 279] width 38 height 8
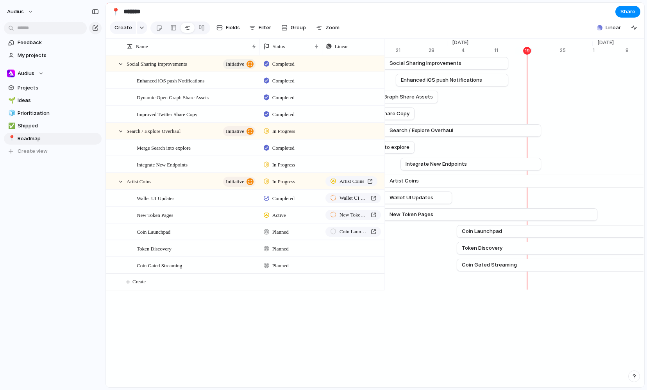
click at [374, 330] on div "Press ENTER to sort. Name Status Linear Social Sharing Improvements initiative …" at bounding box center [375, 213] width 538 height 349
click at [375, 199] on div "Wallet UI Updates" at bounding box center [353, 198] width 46 height 8
click at [380, 206] on span "Open details" at bounding box center [367, 207] width 25 height 8
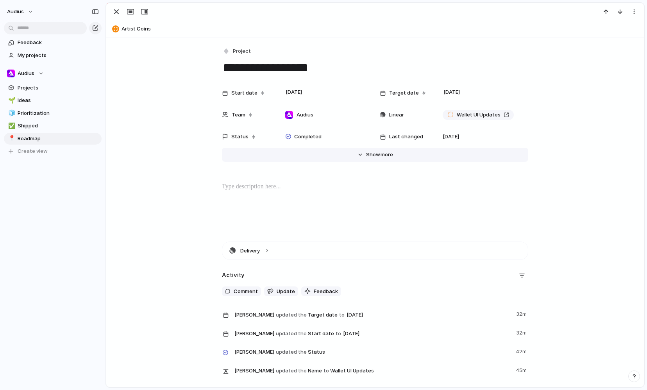
click at [379, 156] on div "Hide Show more" at bounding box center [379, 155] width 27 height 8
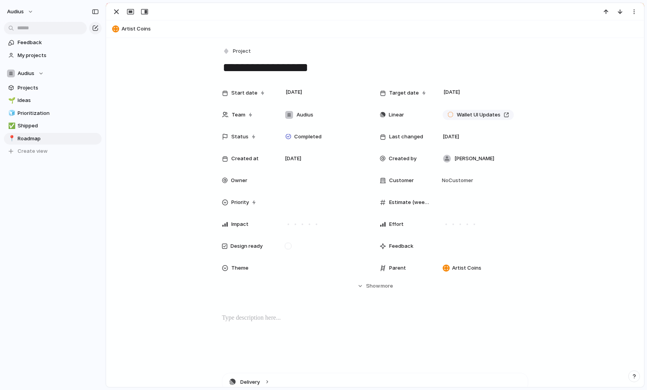
scroll to position [0, 5031]
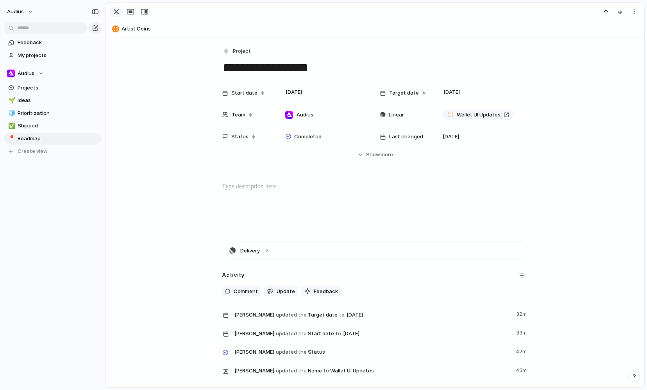
click at [118, 11] on div "button" at bounding box center [116, 11] width 9 height 9
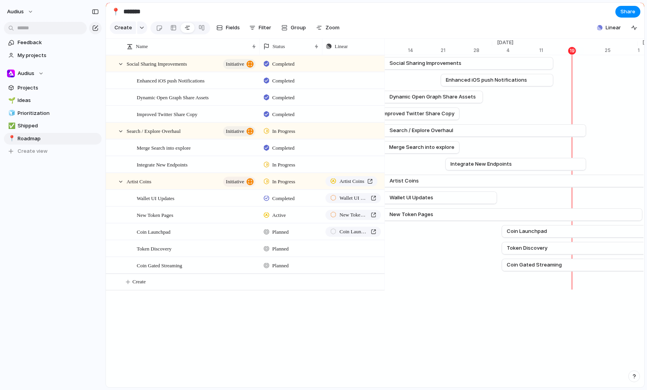
click at [441, 331] on div "Name Status Linear Social Sharing Improvements initiative Completed Push Enhanc…" at bounding box center [375, 213] width 538 height 349
click at [350, 197] on span "Wallet UI Updates" at bounding box center [354, 198] width 28 height 8
click at [150, 182] on span "Artist Coins" at bounding box center [139, 181] width 25 height 9
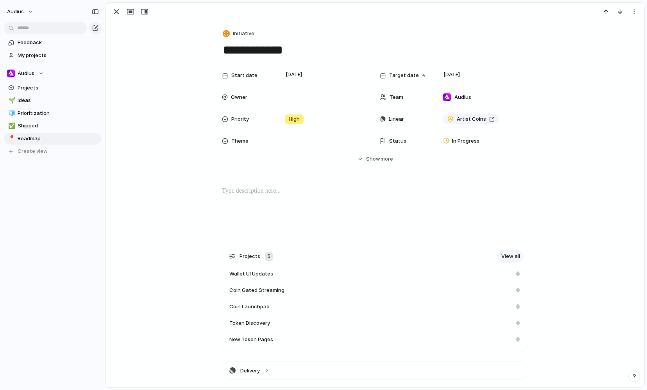
click at [267, 191] on p at bounding box center [375, 190] width 306 height 9
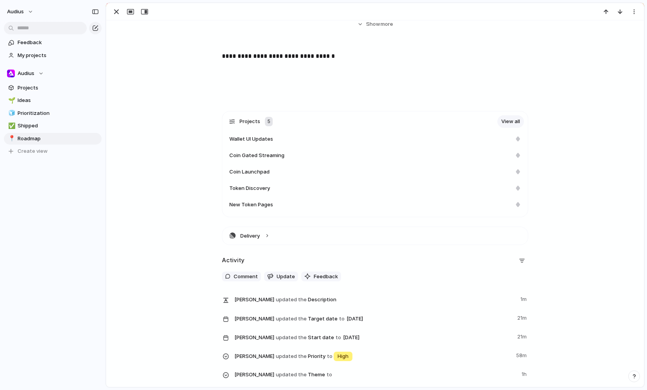
click at [181, 266] on div "Projects 5 View all Wallet UI Updates Coin Gated Streaming Coin Launchpad Token…" at bounding box center [375, 268] width 519 height 315
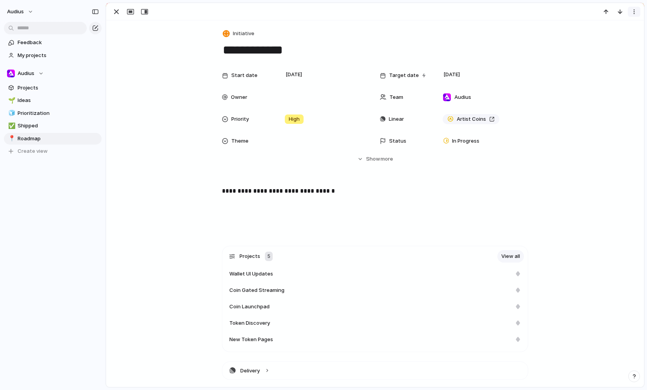
click at [635, 15] on button "button" at bounding box center [634, 12] width 13 height 10
click at [607, 107] on div "Mark as duplicate Delete" at bounding box center [323, 195] width 647 height 390
click at [114, 10] on div "button" at bounding box center [116, 11] width 9 height 9
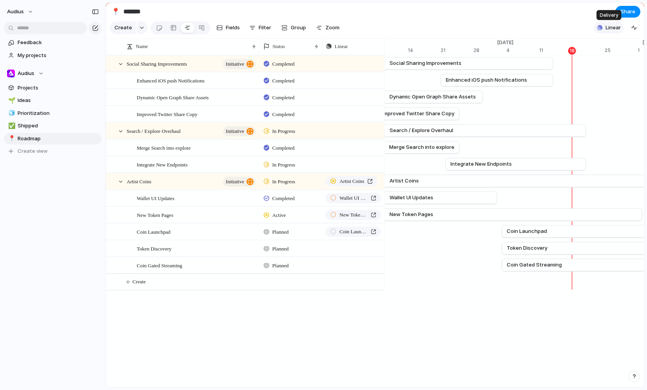
click at [604, 23] on button "Linear" at bounding box center [609, 28] width 30 height 12
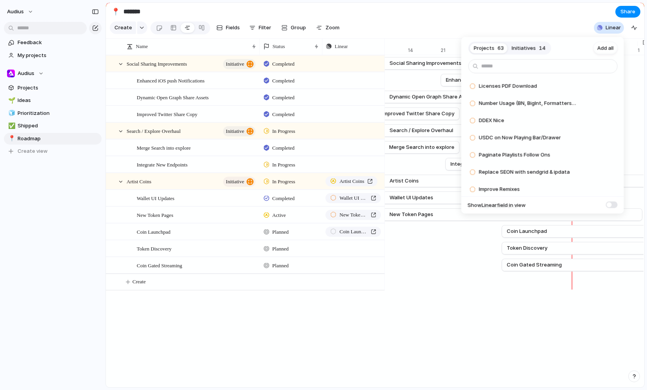
click at [454, 13] on div "Projects 63 Initiatives 14 Add all Licenses PDF Download Add Number Usage (BN, …" at bounding box center [323, 195] width 647 height 390
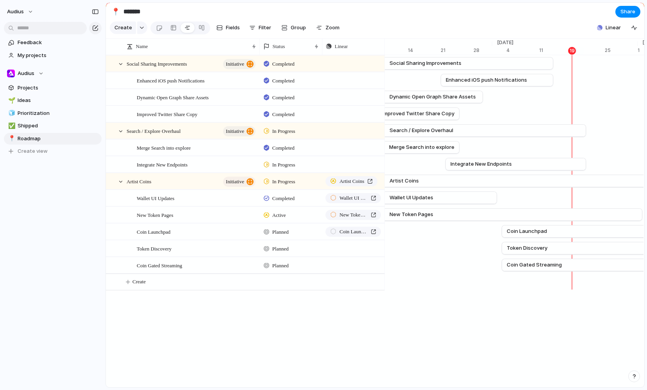
click at [518, 184] on link "Artist Coins" at bounding box center [495, 181] width 548 height 12
click at [159, 179] on div "Artist Coins initiative" at bounding box center [192, 181] width 130 height 16
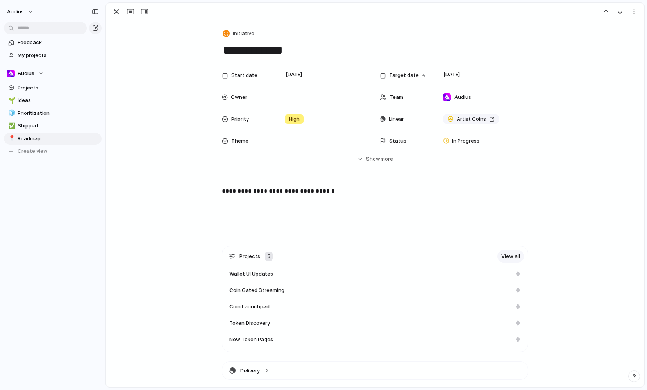
click at [394, 120] on span "Linear" at bounding box center [396, 119] width 15 height 8
click at [633, 9] on button "button" at bounding box center [634, 12] width 13 height 10
click at [634, 8] on div "Mark as duplicate Delete" at bounding box center [323, 195] width 647 height 390
click at [26, 13] on button "Audius" at bounding box center [21, 11] width 34 height 13
click at [41, 29] on li "Settings" at bounding box center [37, 29] width 65 height 13
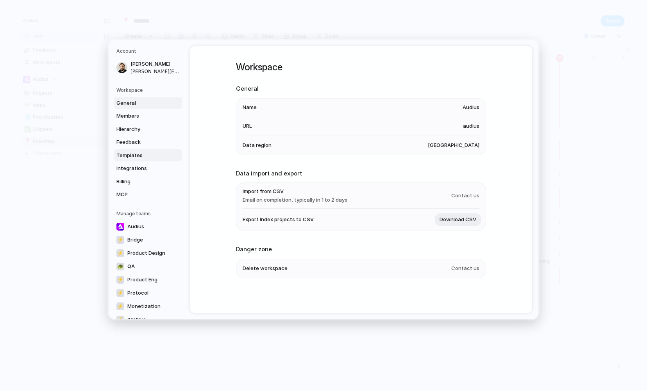
click at [139, 153] on span "Templates" at bounding box center [141, 155] width 50 height 8
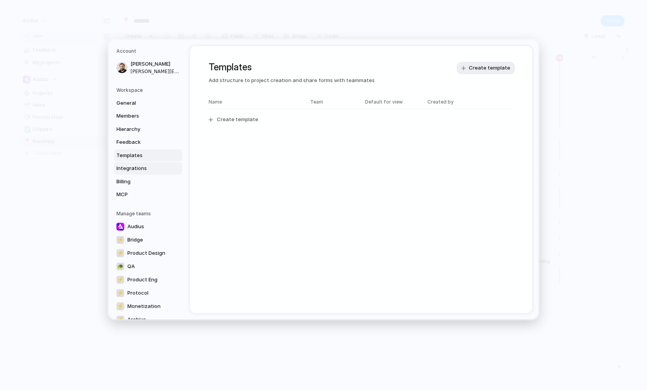
click at [139, 165] on span "Integrations" at bounding box center [141, 168] width 50 height 8
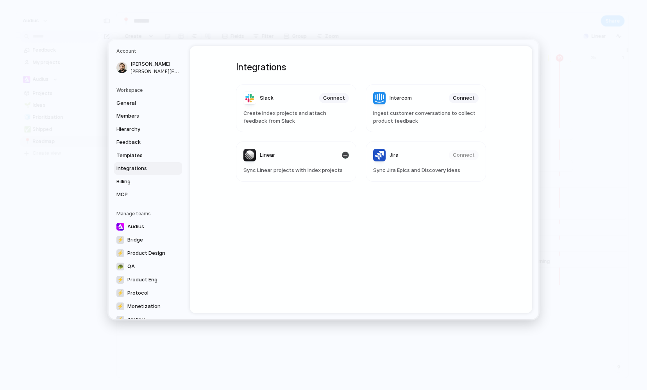
click at [254, 158] on div "Linear" at bounding box center [259, 155] width 32 height 13
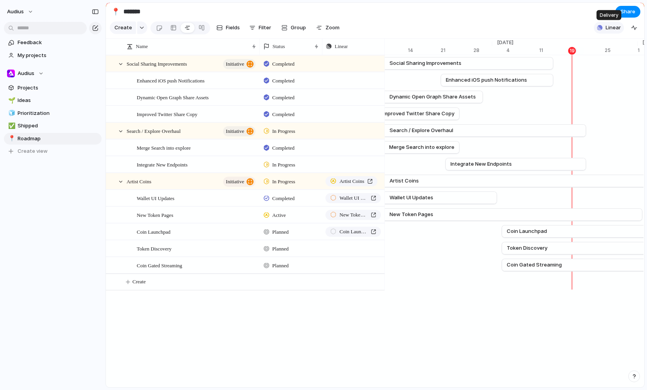
click at [614, 29] on span "Linear" at bounding box center [613, 28] width 15 height 8
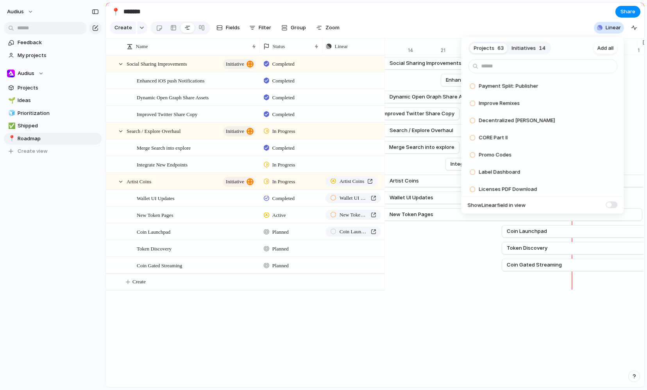
click at [518, 14] on div "Projects 63 Initiatives 14 Add all Payment Split: Publisher Add Improve Remixes…" at bounding box center [323, 195] width 647 height 390
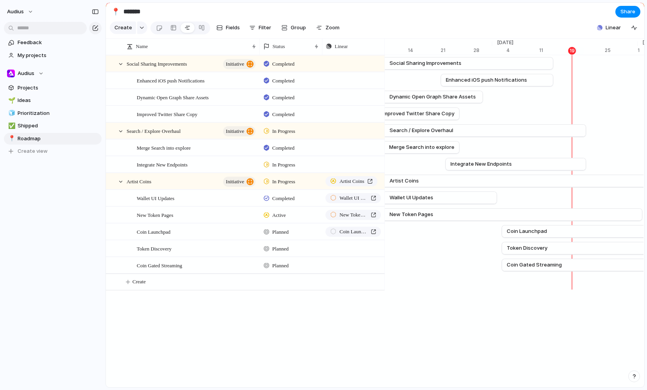
click at [315, 184] on div "In Progress" at bounding box center [291, 180] width 62 height 14
click at [337, 45] on div "Planned Active Completed" at bounding box center [323, 195] width 647 height 390
click at [333, 48] on div "Linear" at bounding box center [353, 47] width 55 height 8
click at [344, 45] on div "Modify Hide Sort ascending Sort descending" at bounding box center [323, 195] width 647 height 390
click at [24, 14] on button "Audius" at bounding box center [21, 11] width 34 height 13
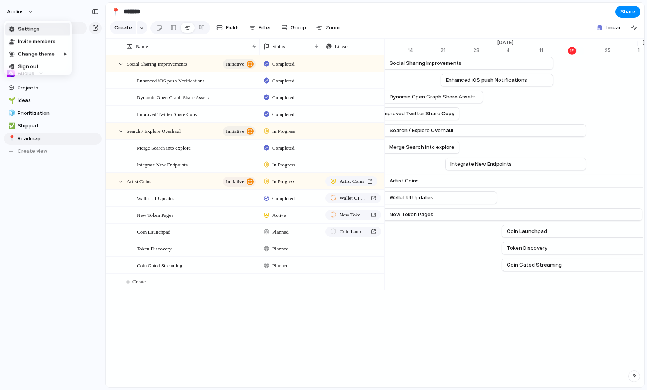
click at [88, 294] on div "Settings Invite members Change theme Sign out" at bounding box center [323, 195] width 647 height 390
click at [209, 180] on div at bounding box center [213, 182] width 13 height 10
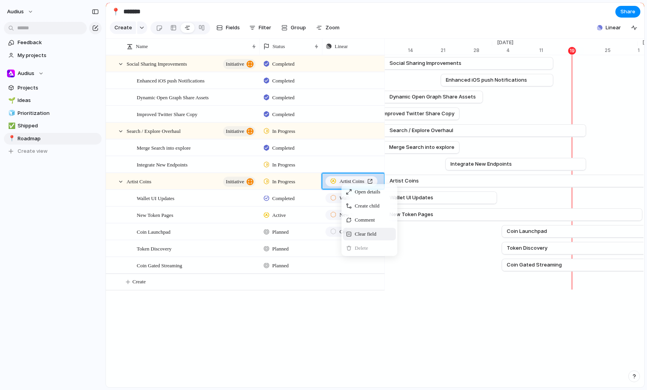
click at [382, 234] on span "Context Menu" at bounding box center [380, 234] width 3 height 8
click at [351, 196] on span "Wallet UI Updates" at bounding box center [354, 198] width 28 height 8
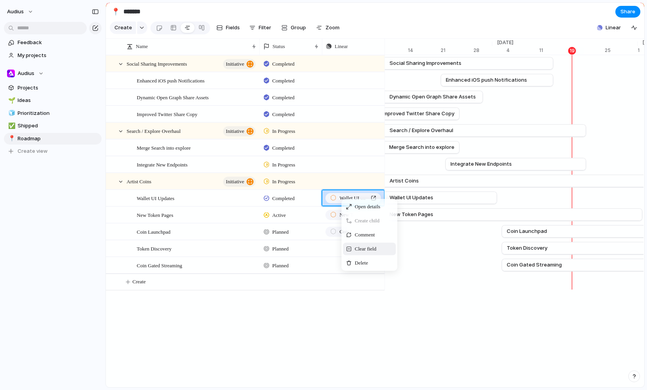
click at [374, 250] on span "Clear field" at bounding box center [365, 249] width 21 height 8
click at [358, 216] on span "New Token Pages" at bounding box center [354, 215] width 28 height 8
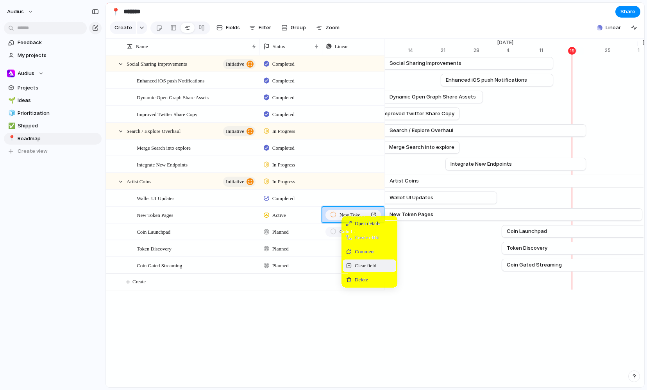
click at [381, 268] on div "Clear field" at bounding box center [369, 265] width 53 height 13
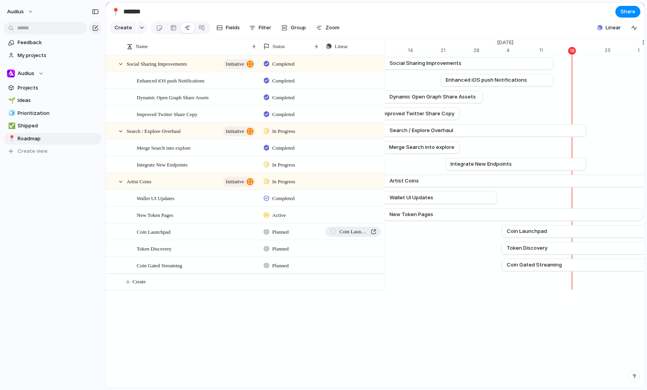
click at [355, 231] on span "Coin Launchpad" at bounding box center [354, 232] width 28 height 8
click at [332, 338] on div "Press ENTER to sort Name Status Linear Social Sharing Improvements initiative C…" at bounding box center [375, 213] width 538 height 349
click at [382, 282] on div "Clear field" at bounding box center [369, 281] width 53 height 13
click at [111, 181] on div at bounding box center [112, 182] width 6 height 6
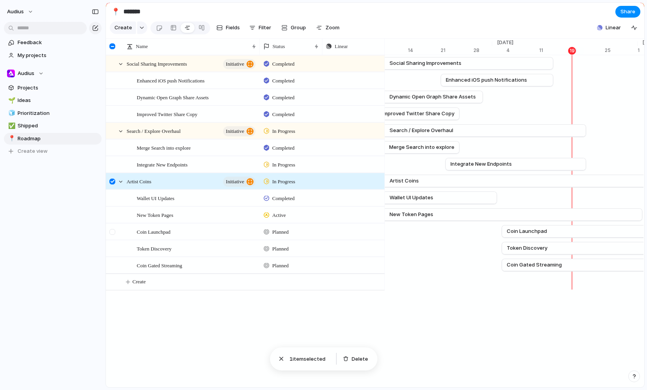
click at [112, 231] on div at bounding box center [112, 232] width 6 height 6
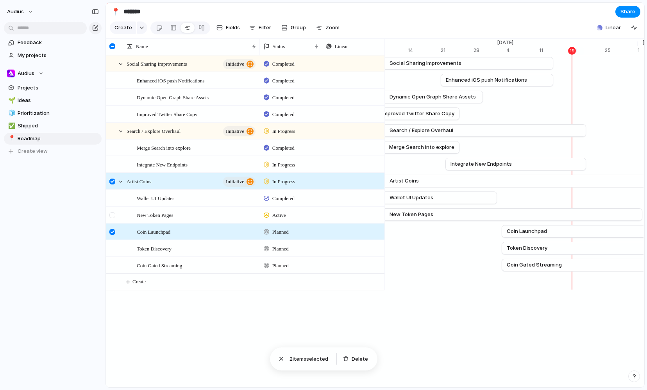
click at [113, 216] on div at bounding box center [112, 215] width 6 height 6
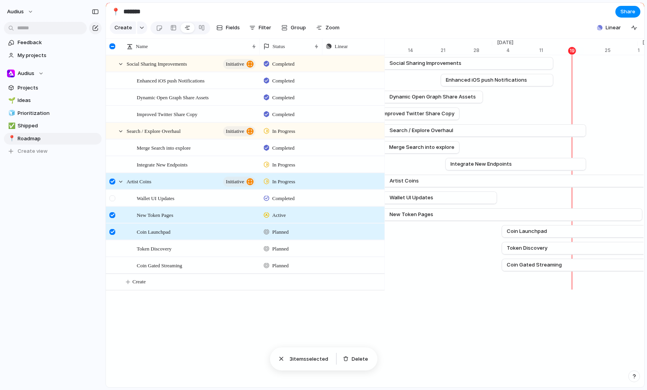
click at [113, 196] on div at bounding box center [112, 198] width 6 height 6
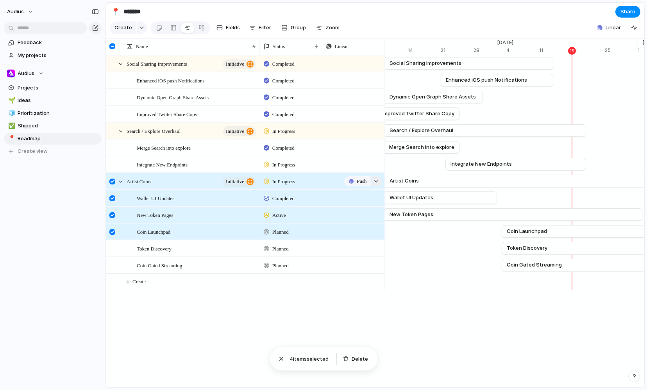
click at [377, 181] on div "button" at bounding box center [376, 181] width 5 height 3
click at [355, 176] on div "Projects Issues Licenses PDF Download Number Usage (BN, BigInt, Formatters, Tes…" at bounding box center [323, 195] width 647 height 390
click at [354, 182] on button "Push" at bounding box center [357, 181] width 26 height 10
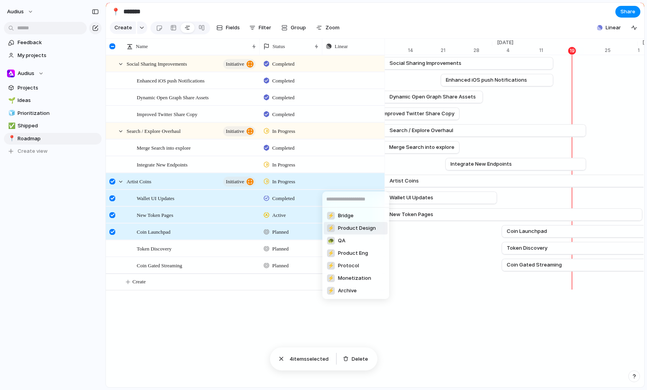
click at [367, 230] on span "Product Design" at bounding box center [357, 228] width 38 height 8
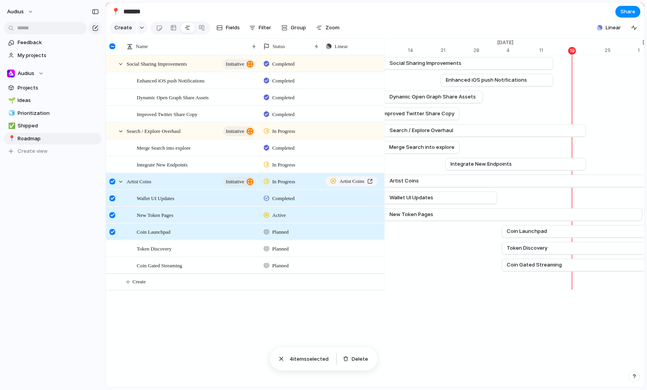
click at [424, 292] on div "Press ENTER to sort Name Status Linear Social Sharing Improvements initiative C…" at bounding box center [375, 166] width 538 height 254
click at [373, 180] on div "Artist Coins" at bounding box center [351, 181] width 43 height 8
click at [218, 306] on div "Press ENTER to sort Name Status Linear Social Sharing Improvements initiative C…" at bounding box center [245, 182] width 279 height 254
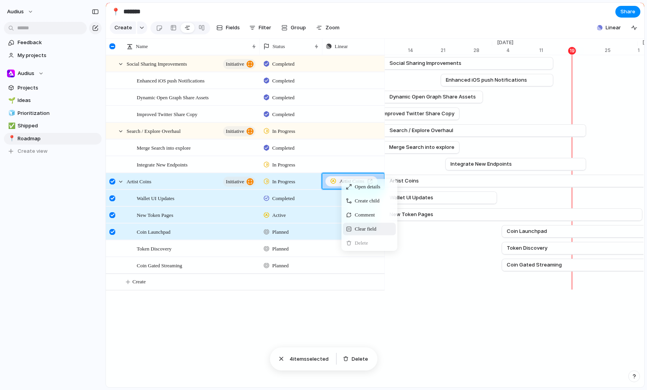
click at [373, 229] on span "Clear field" at bounding box center [365, 229] width 21 height 8
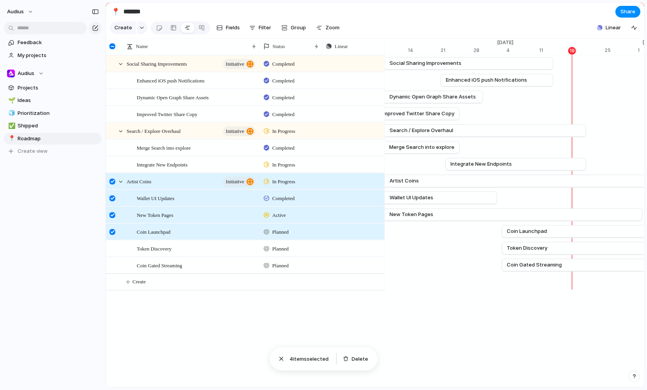
click at [431, 287] on div at bounding box center [565, 281] width 10422 height 17
click at [406, 297] on div "Press ENTER to sort Name Status Linear Social Sharing Improvements initiative C…" at bounding box center [375, 213] width 538 height 349
click at [316, 215] on div "Active" at bounding box center [291, 214] width 62 height 14
